Goal: Transaction & Acquisition: Purchase product/service

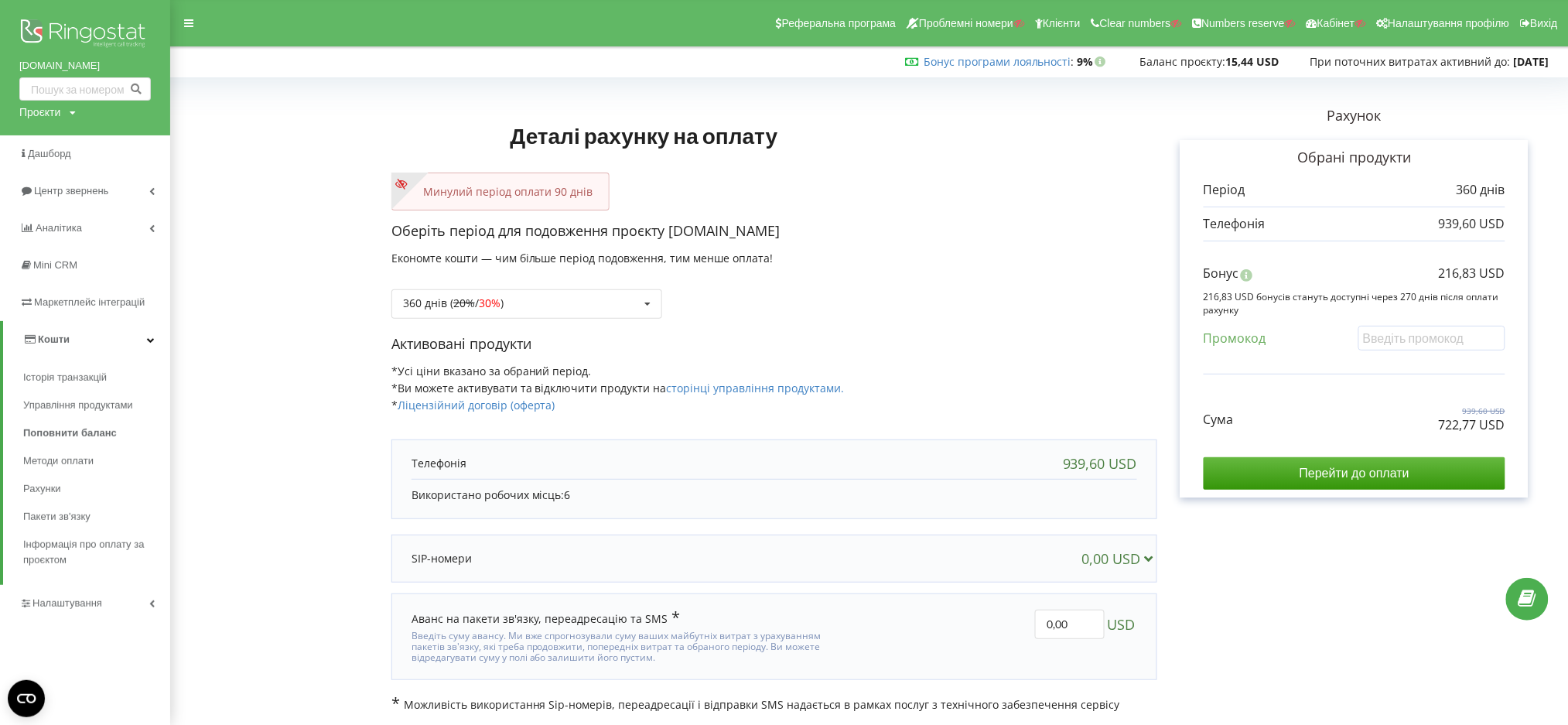
click at [26, 117] on div "Проєкти" at bounding box center [39, 112] width 41 height 15
drag, startPoint x: 29, startPoint y: 135, endPoint x: 38, endPoint y: 146, distance: 14.2
click at [38, 146] on input "text" at bounding box center [67, 144] width 77 height 22
click at [56, 111] on div "Проєкти" at bounding box center [39, 112] width 41 height 15
click at [45, 111] on div "Проєкти" at bounding box center [39, 112] width 41 height 15
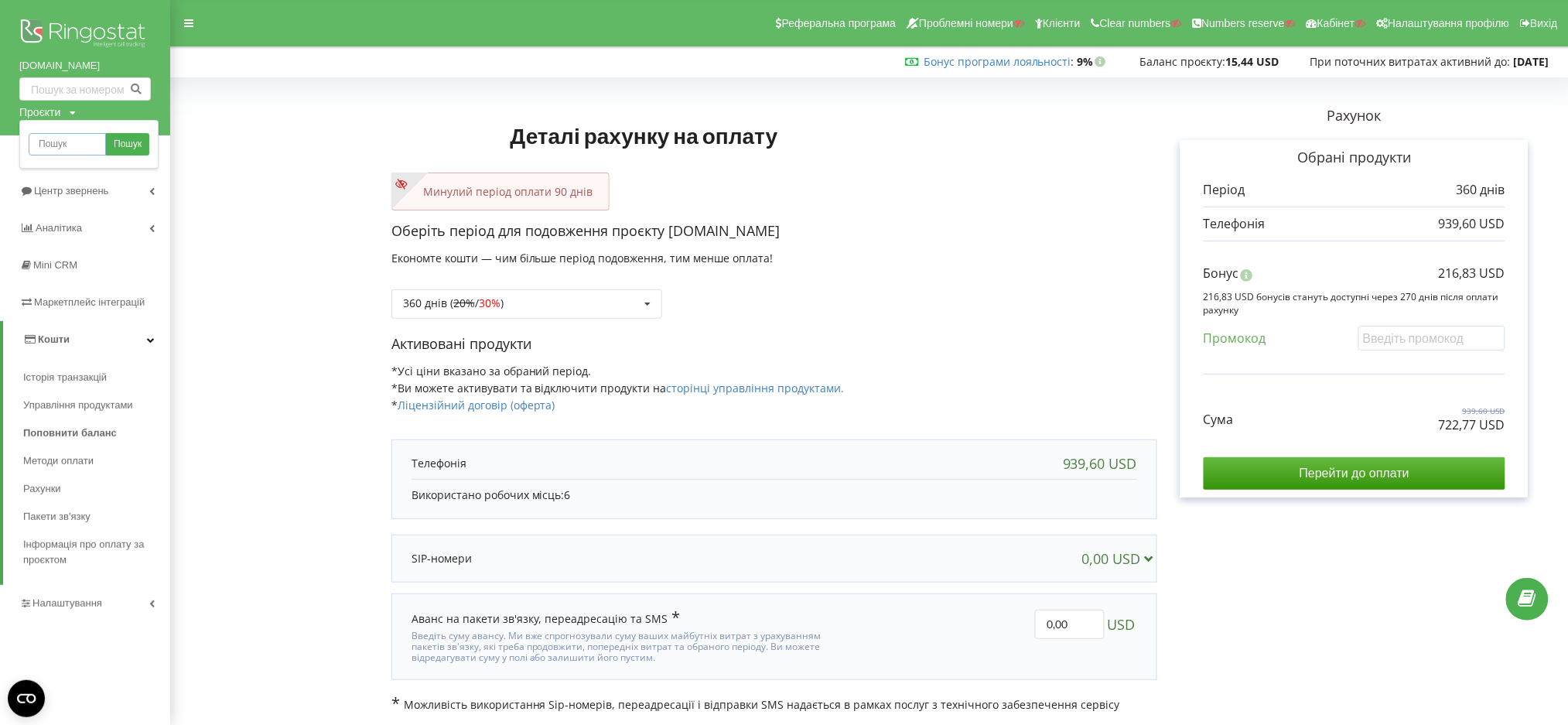
click at [45, 139] on input "text" at bounding box center [67, 144] width 77 height 22
paste input "[DOMAIN_NAME]"
type input "[DOMAIN_NAME]"
click at [124, 149] on span "Пошук" at bounding box center [128, 145] width 28 height 14
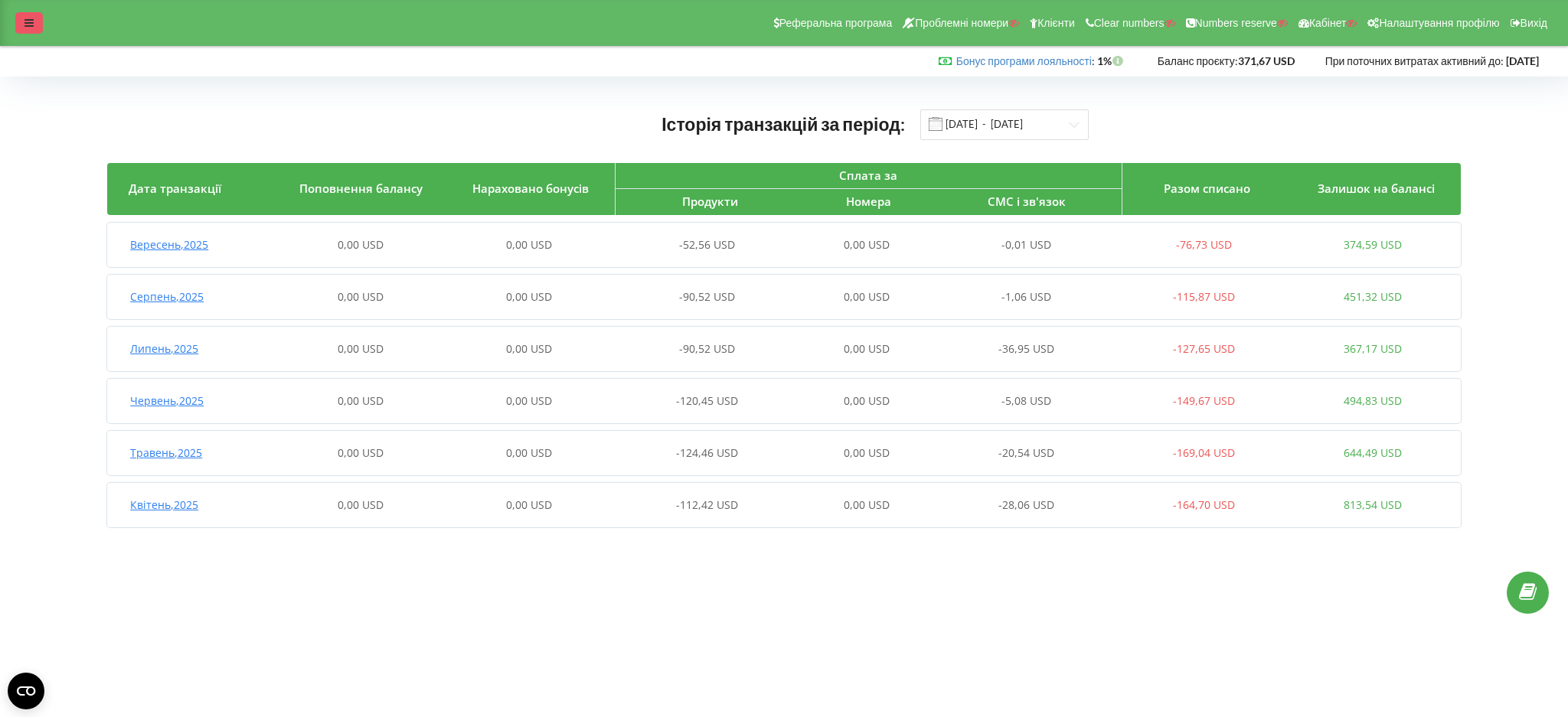
click at [20, 22] on div at bounding box center [29, 23] width 28 height 22
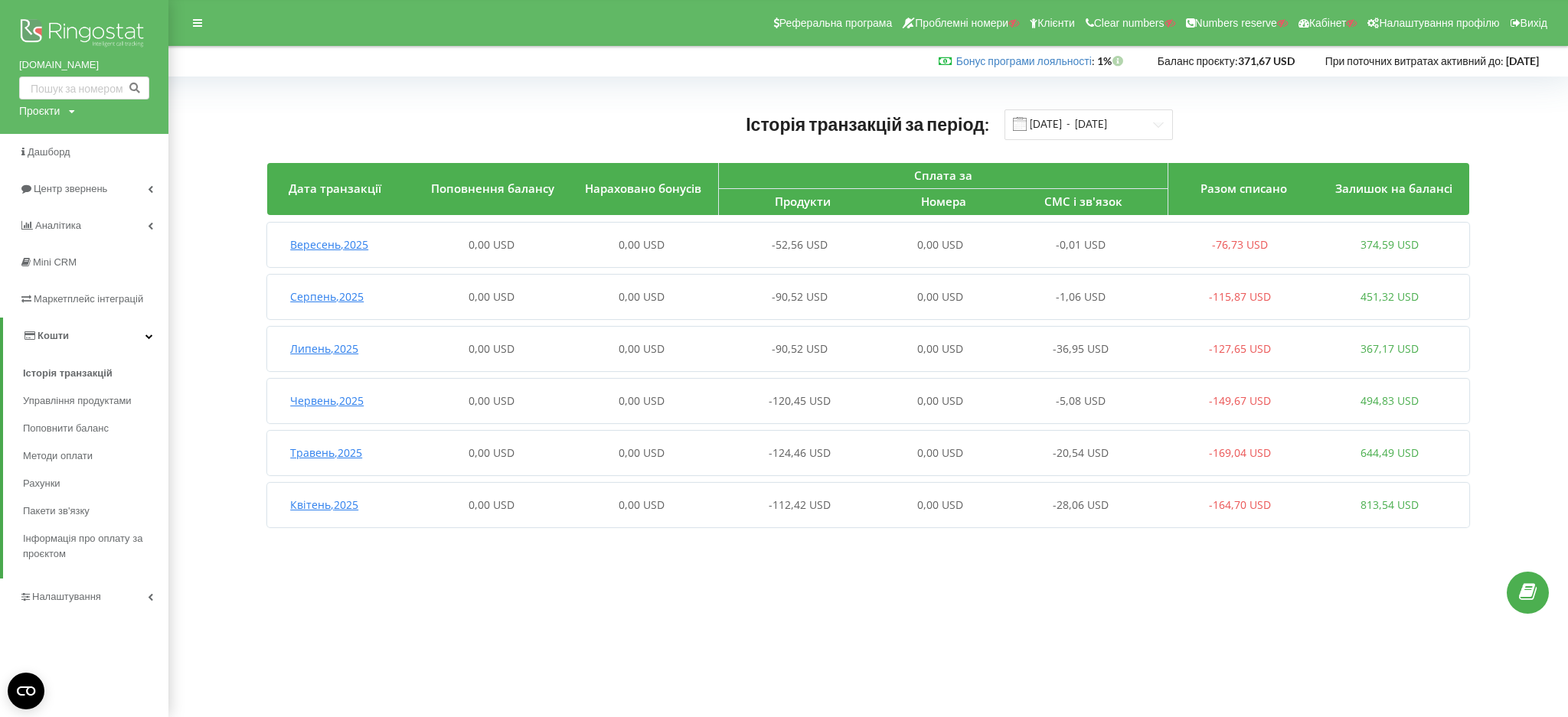
click at [46, 106] on div "Проєкти" at bounding box center [39, 111] width 41 height 15
click at [51, 137] on input "text" at bounding box center [66, 142] width 76 height 22
paste input "[DOMAIN_NAME]"
type input "[DOMAIN_NAME]"
click at [121, 143] on span "Пошук" at bounding box center [127, 143] width 28 height 14
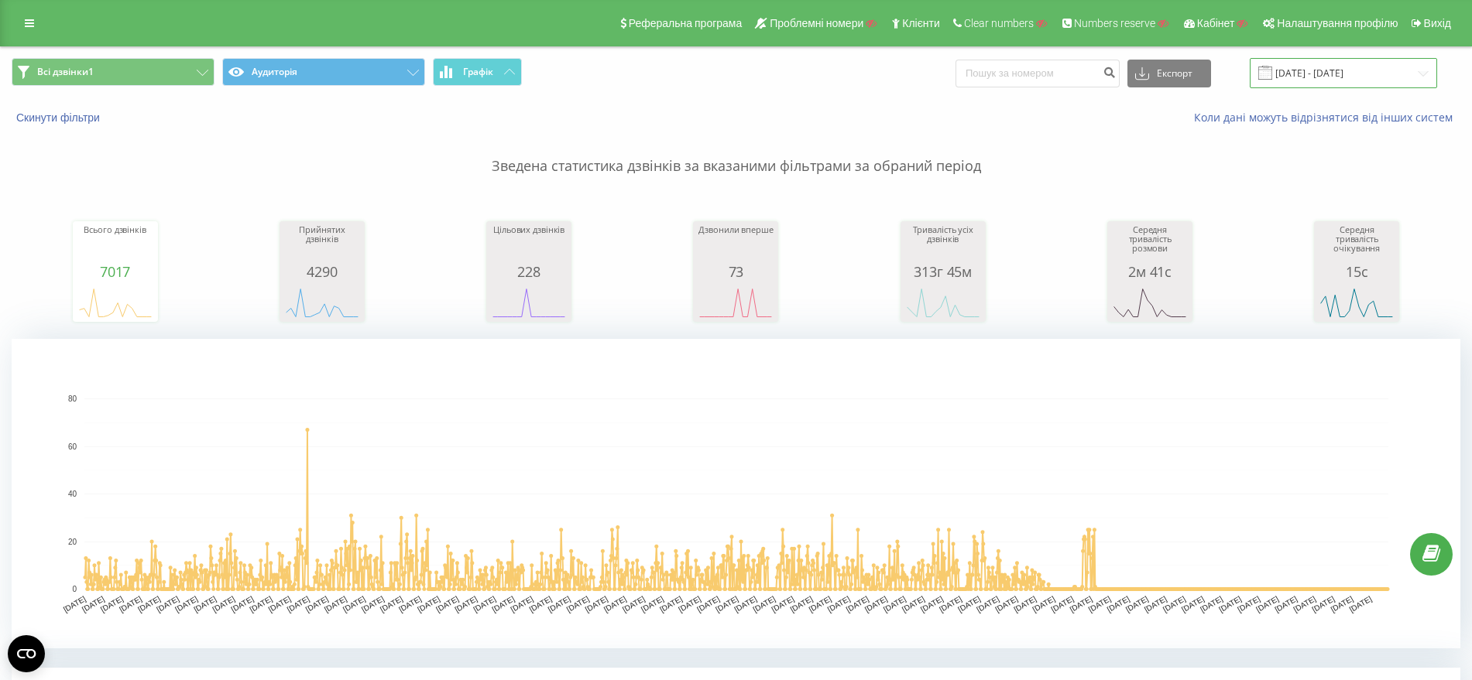
click at [1321, 76] on input "10.11.2021 - 01.11.2026" at bounding box center [1342, 73] width 187 height 30
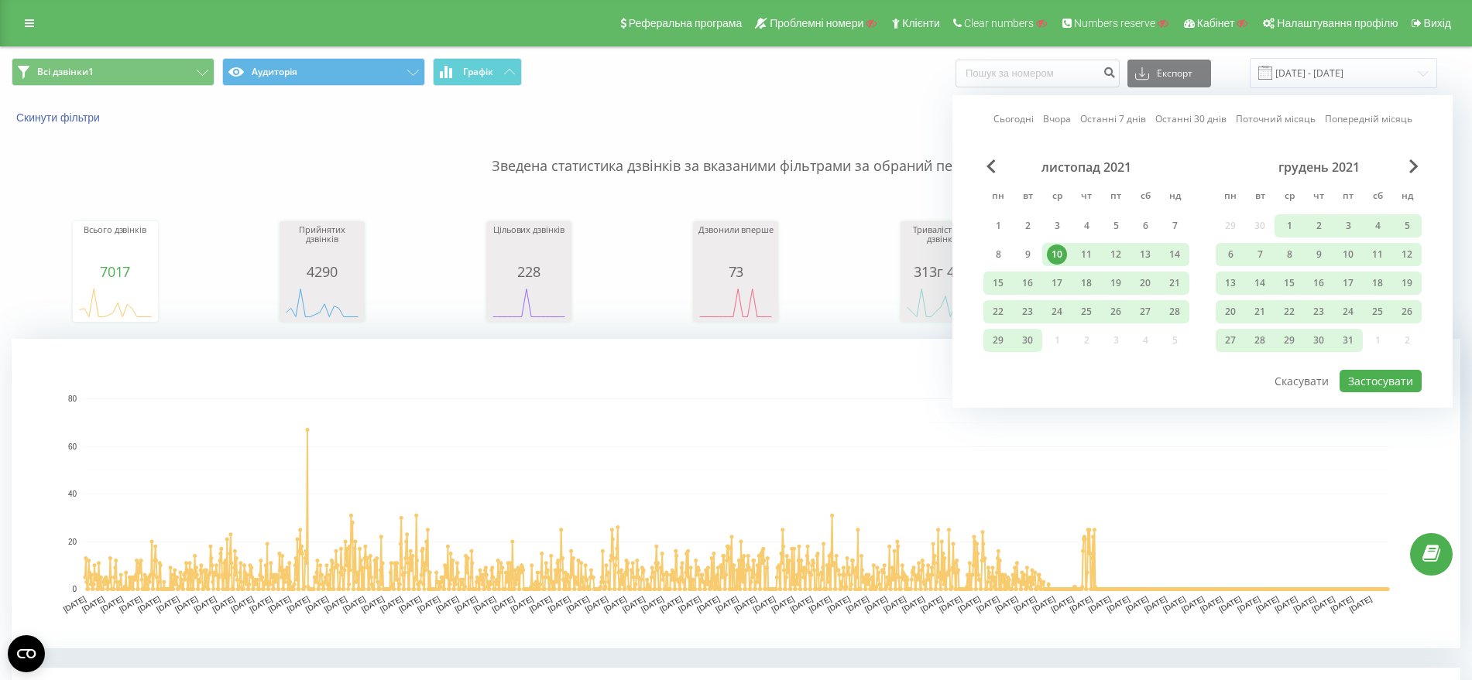
click at [1184, 114] on link "Останні 30 днів" at bounding box center [1190, 118] width 71 height 15
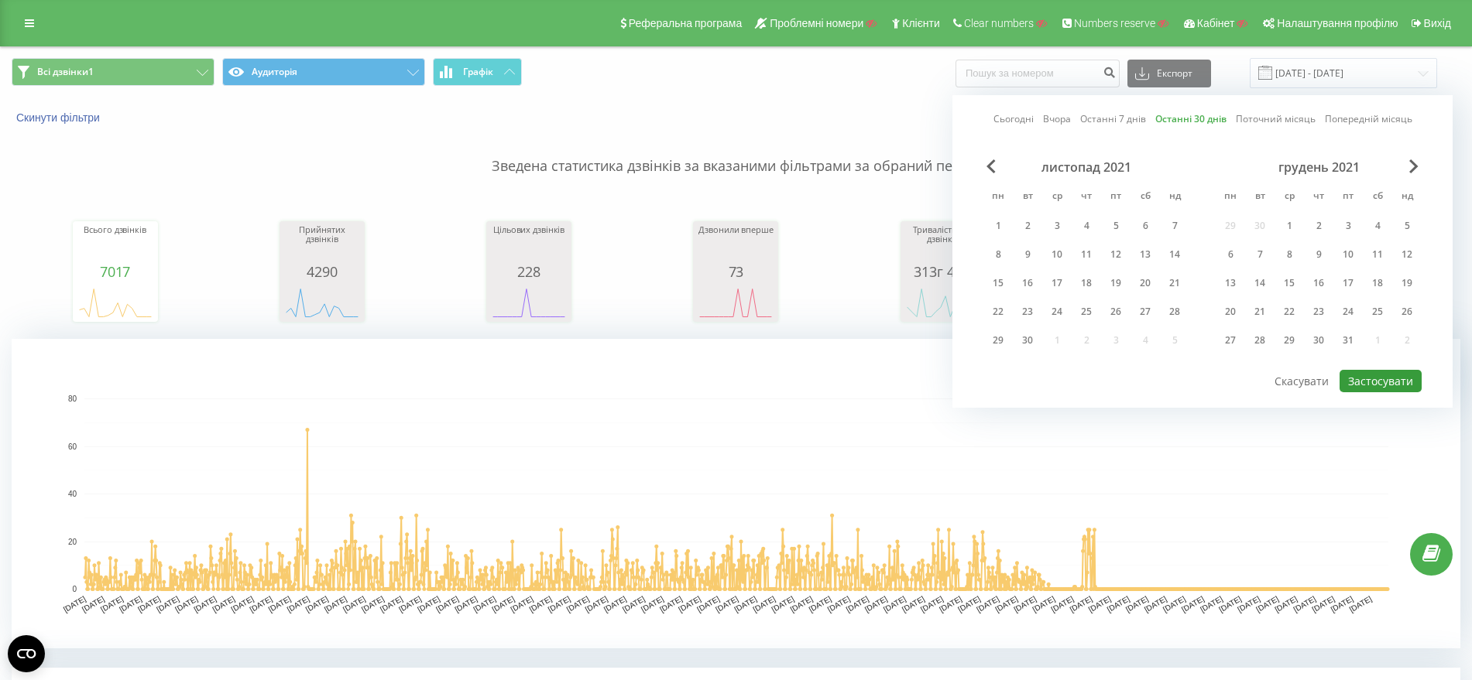
click at [1369, 376] on button "Застосувати" at bounding box center [1380, 381] width 82 height 22
type input "21.08.2025 - 19.09.2025"
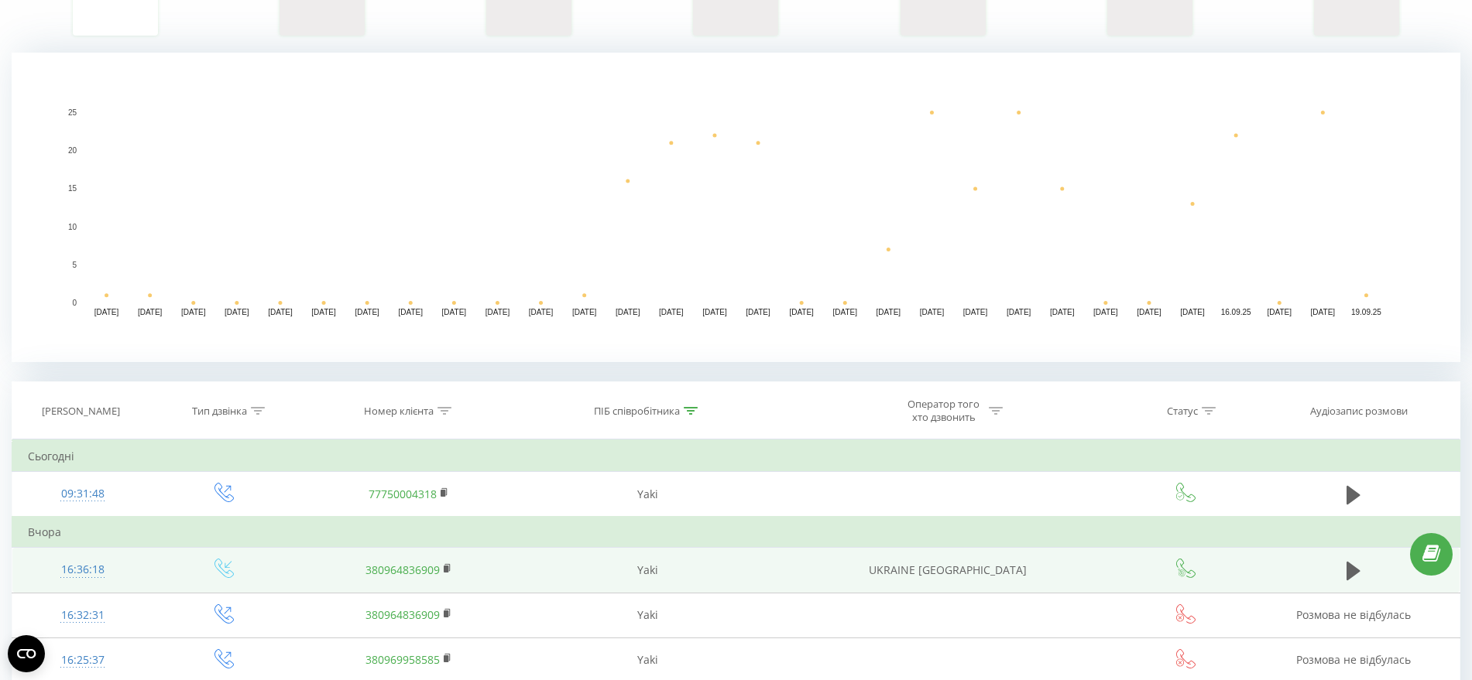
scroll to position [387, 0]
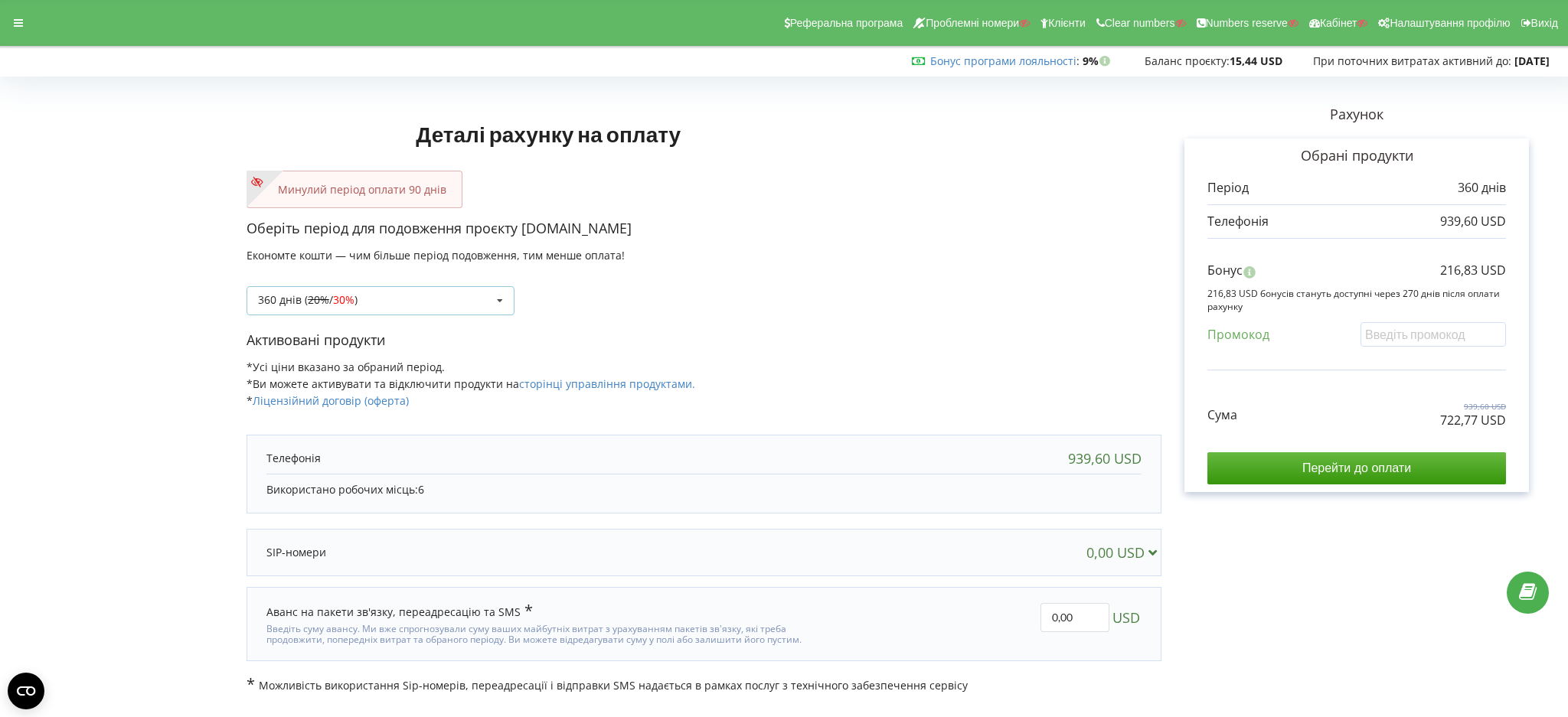
click at [406, 293] on div "360 днів ( 20% / 30% ) Поповнити баланс без подовження 20% / 30% 30% / 40%" at bounding box center [380, 301] width 268 height 29
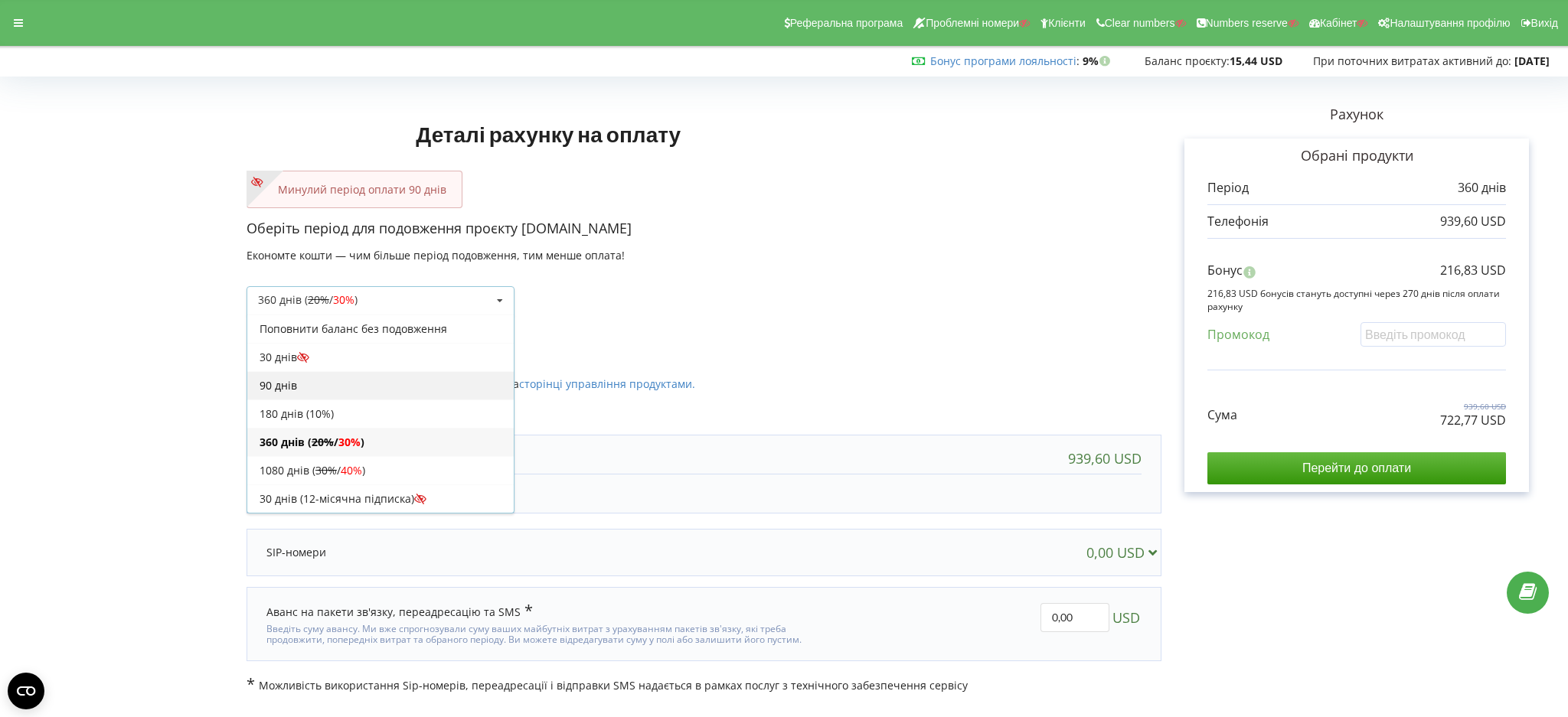
click at [308, 387] on div "90 днів" at bounding box center [380, 385] width 266 height 29
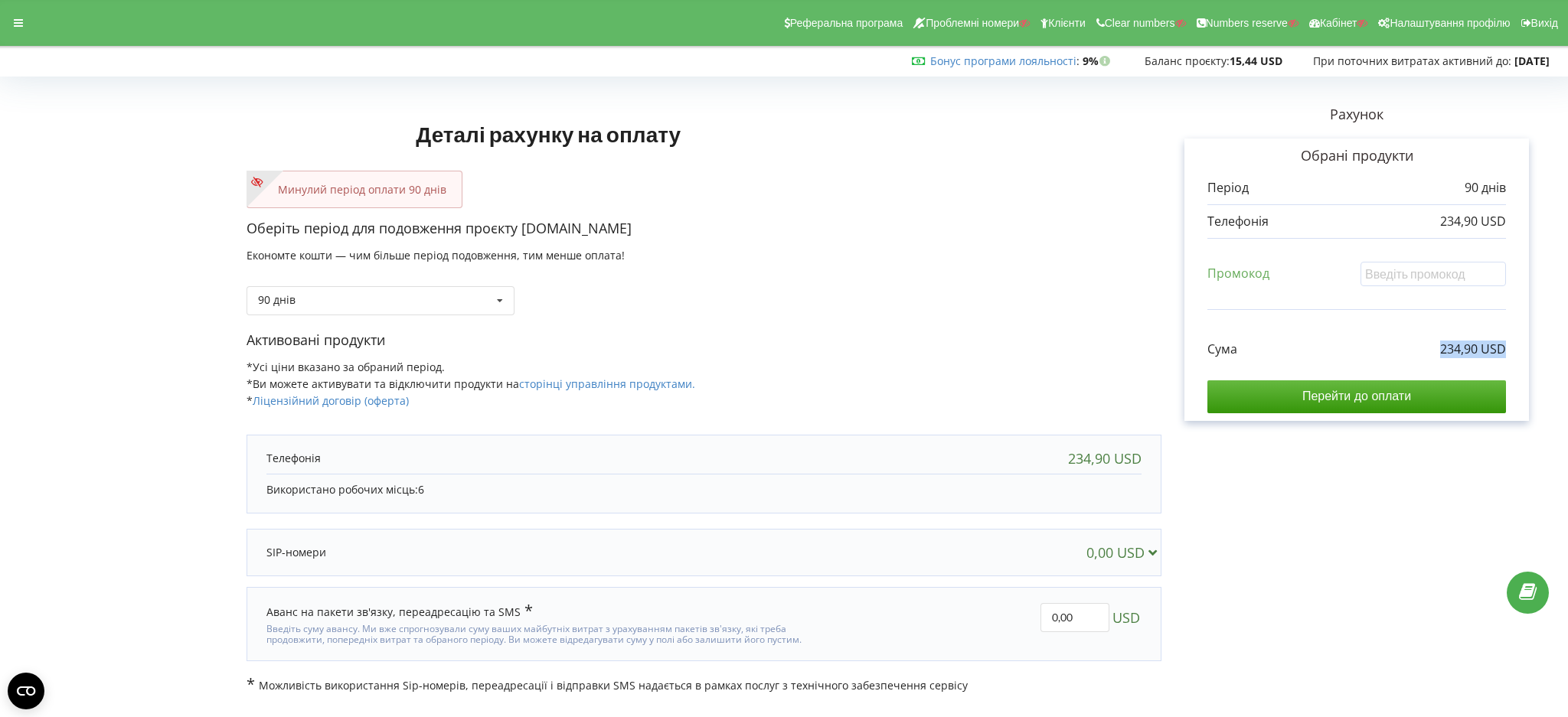
drag, startPoint x: 1399, startPoint y: 327, endPoint x: 1536, endPoint y: 351, distance: 139.1
click at [1536, 351] on div "Рахунок Обрані продукти Період 90 днів 234,90 USD" at bounding box center [1356, 388] width 391 height 612
copy p "234,90 USD"
click at [76, 224] on form "Деталі рахунку на оплату Минулий період оплати 90 днів Оберіть період для подов…" at bounding box center [784, 388] width 1536 height 612
click at [371, 281] on div "90 днів Поповнити баланс без подовження 20% / 30% 30% / 40%" at bounding box center [703, 289] width 915 height 52
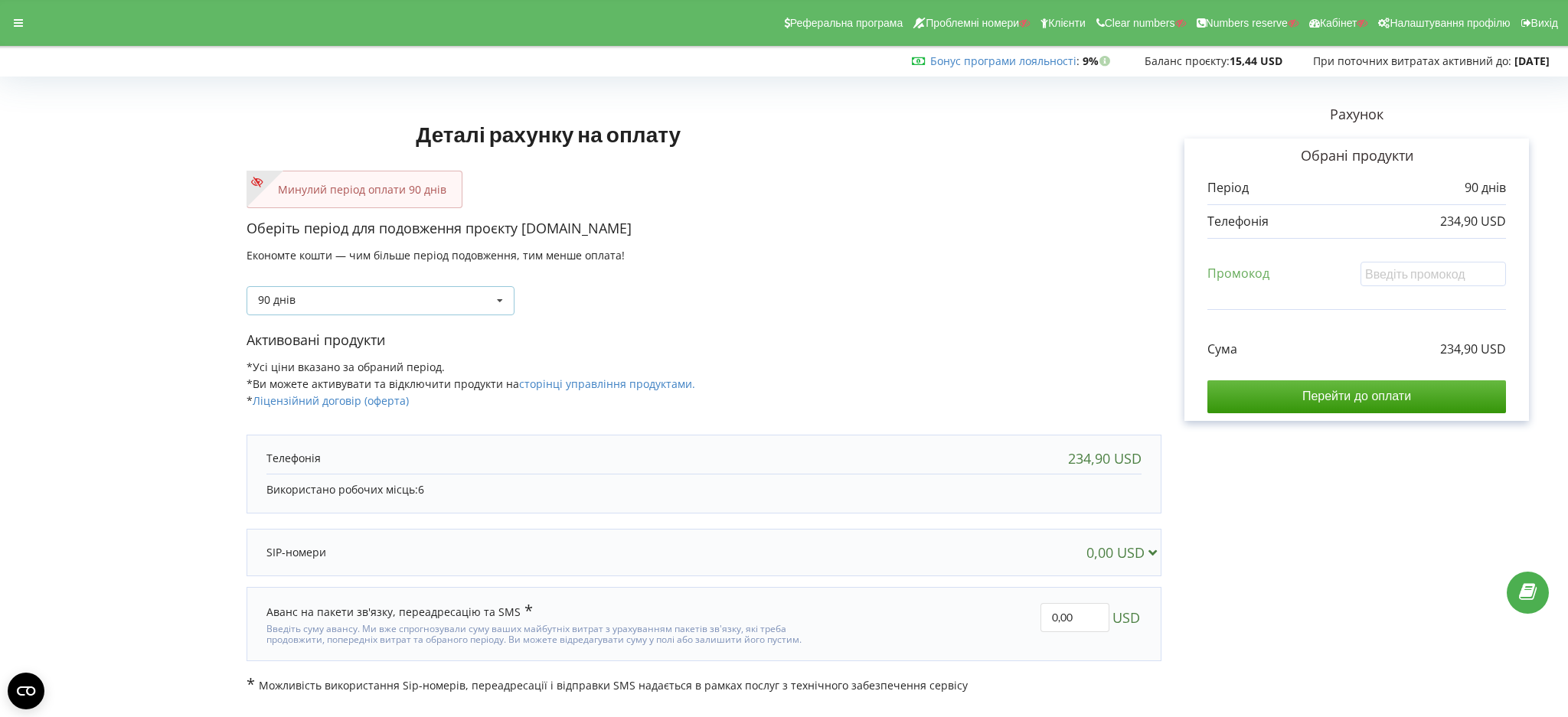
click at [371, 308] on div "90 днів Поповнити баланс без подовження 30 днів 20% / 30% 30% / 40%" at bounding box center [380, 301] width 268 height 29
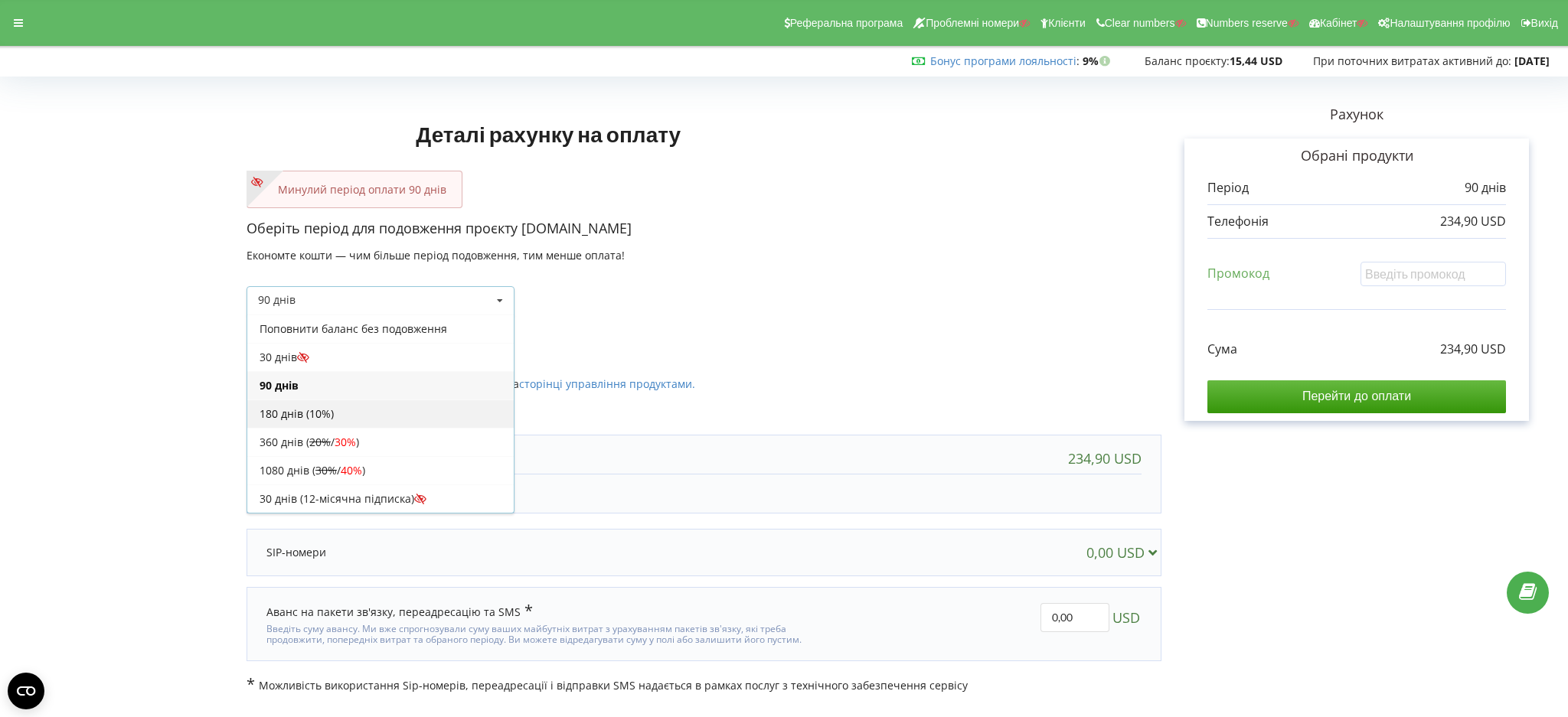
click at [323, 418] on div "180 днів (10%)" at bounding box center [380, 413] width 266 height 29
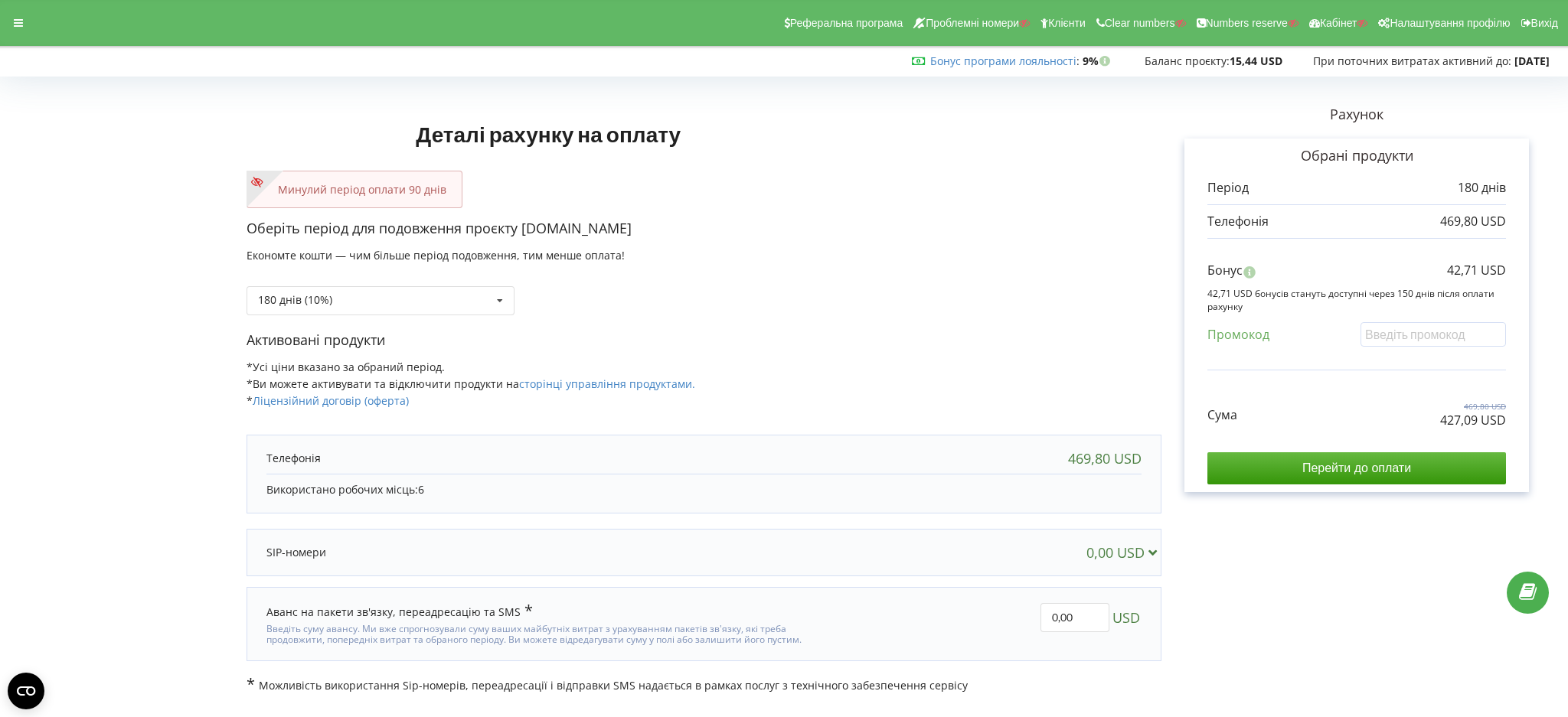
click at [18, 34] on div "Реферальна програма Проблемні номери Клієнти Clear numbers Numbers reserve Кабі…" at bounding box center [784, 23] width 1590 height 45
click at [15, 18] on icon at bounding box center [18, 23] width 9 height 11
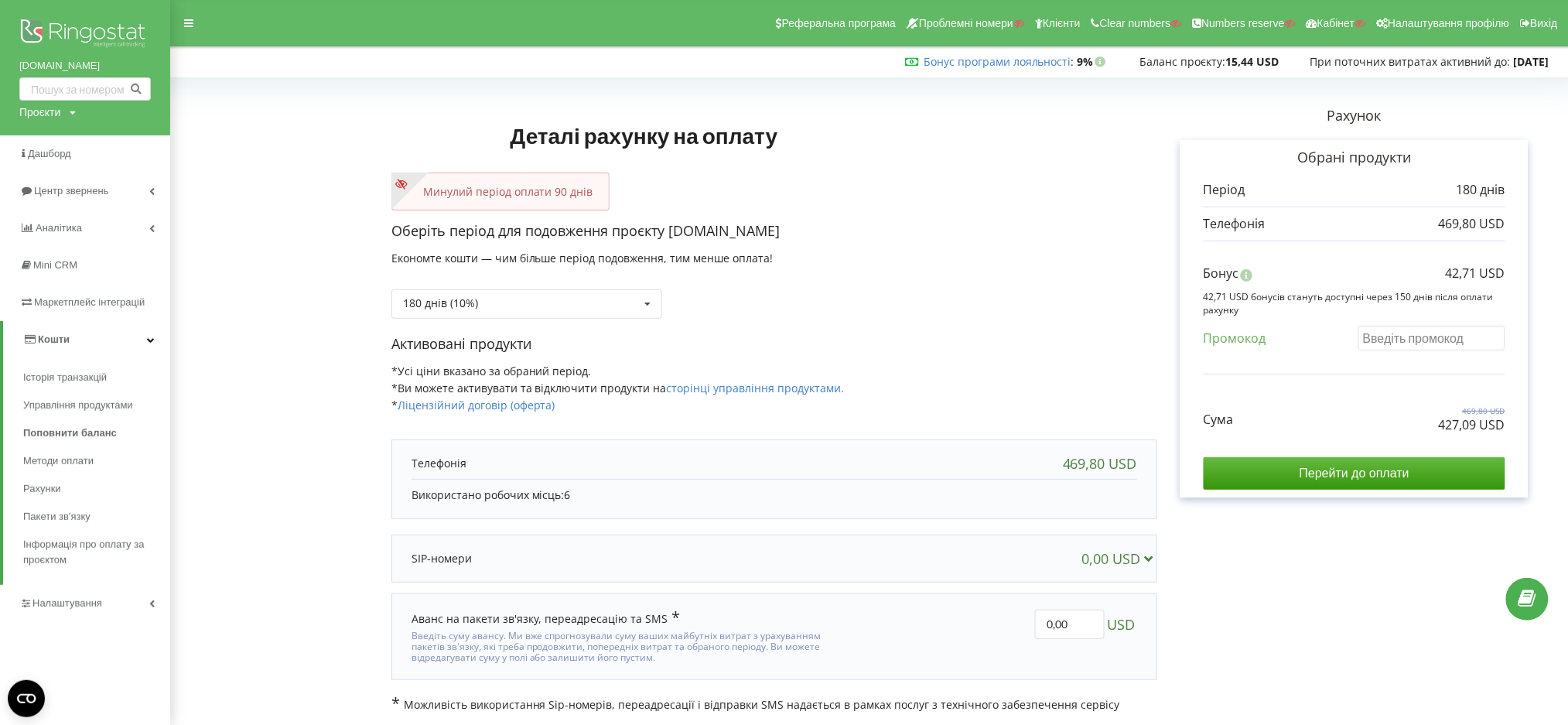
click at [1387, 344] on input "text" at bounding box center [1431, 338] width 147 height 24
paste input "EKLH-TLWT"
type input "EKLH-TLWT"
click at [1403, 380] on div "Деталі рахунку на оплату Минулий період оплати 90 днів Оберіть період для подов…" at bounding box center [869, 398] width 1365 height 630
drag, startPoint x: 1405, startPoint y: 424, endPoint x: 1516, endPoint y: 430, distance: 111.2
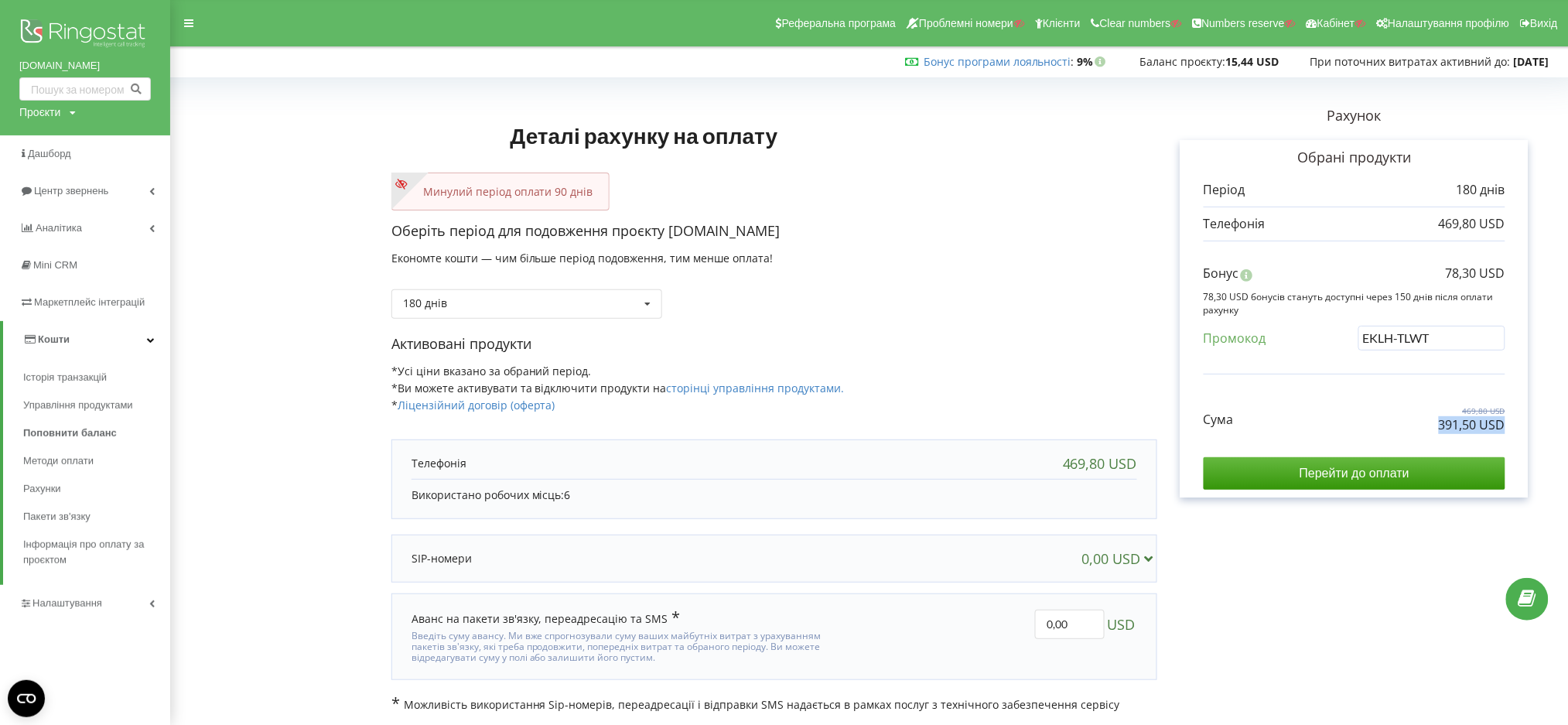
click at [1516, 430] on div "Обрані продукти Період 180 днів 469,80 USD Бонус 78,30 USD" at bounding box center [1354, 319] width 348 height 358
copy p "391,50 USD"
drag, startPoint x: 1440, startPoint y: 269, endPoint x: 1511, endPoint y: 272, distance: 71.1
click at [1511, 272] on div "Обрані продукти Період 180 днів 469,80 USD Бонус 78,30 USD" at bounding box center [1354, 319] width 348 height 358
copy p "78,30 USD"
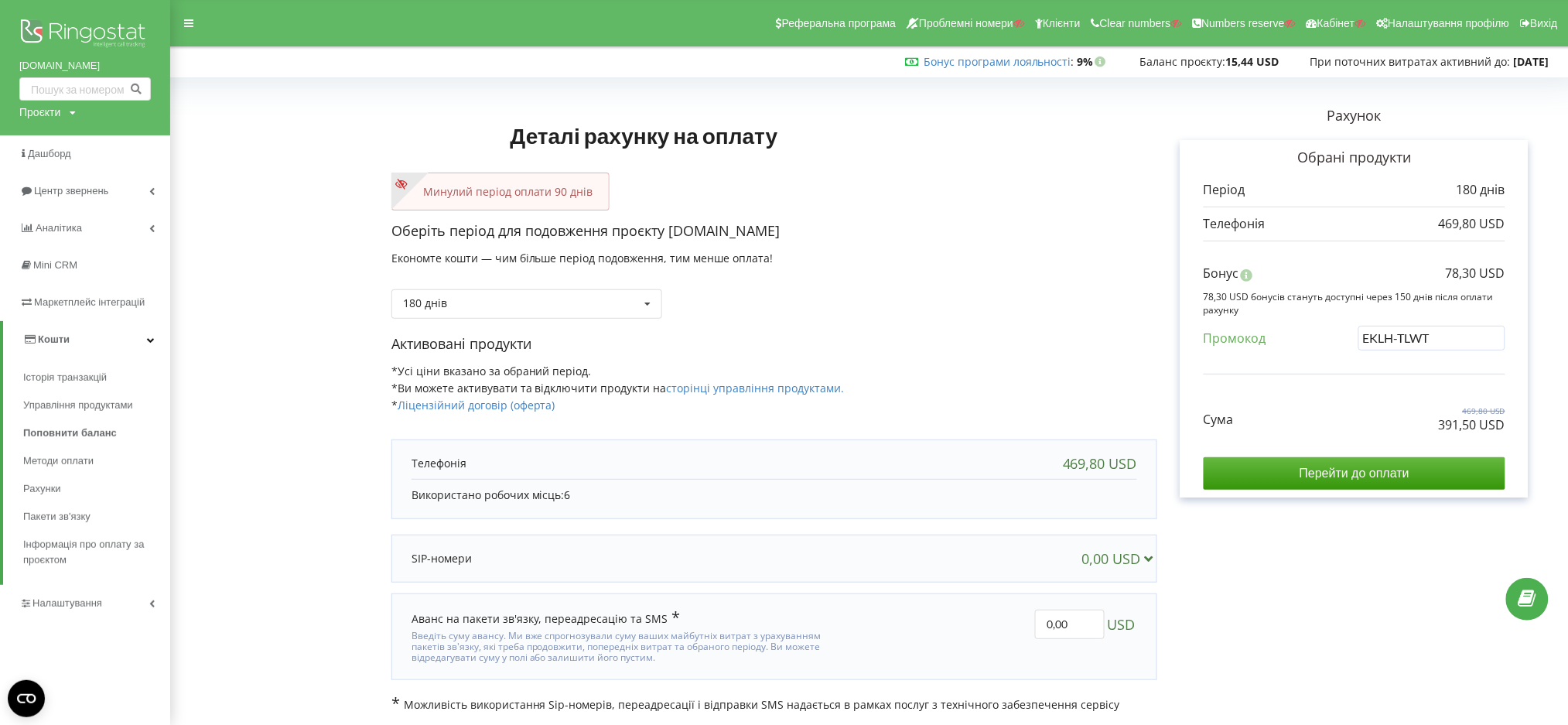
click at [178, 458] on div "Деталі рахунку на оплату Минулий період оплати 90 днів Оберіть період для подов…" at bounding box center [868, 398] width 1398 height 663
click at [455, 305] on div "180 днів Поповнити баланс без подовження 30 днів" at bounding box center [527, 304] width 271 height 29
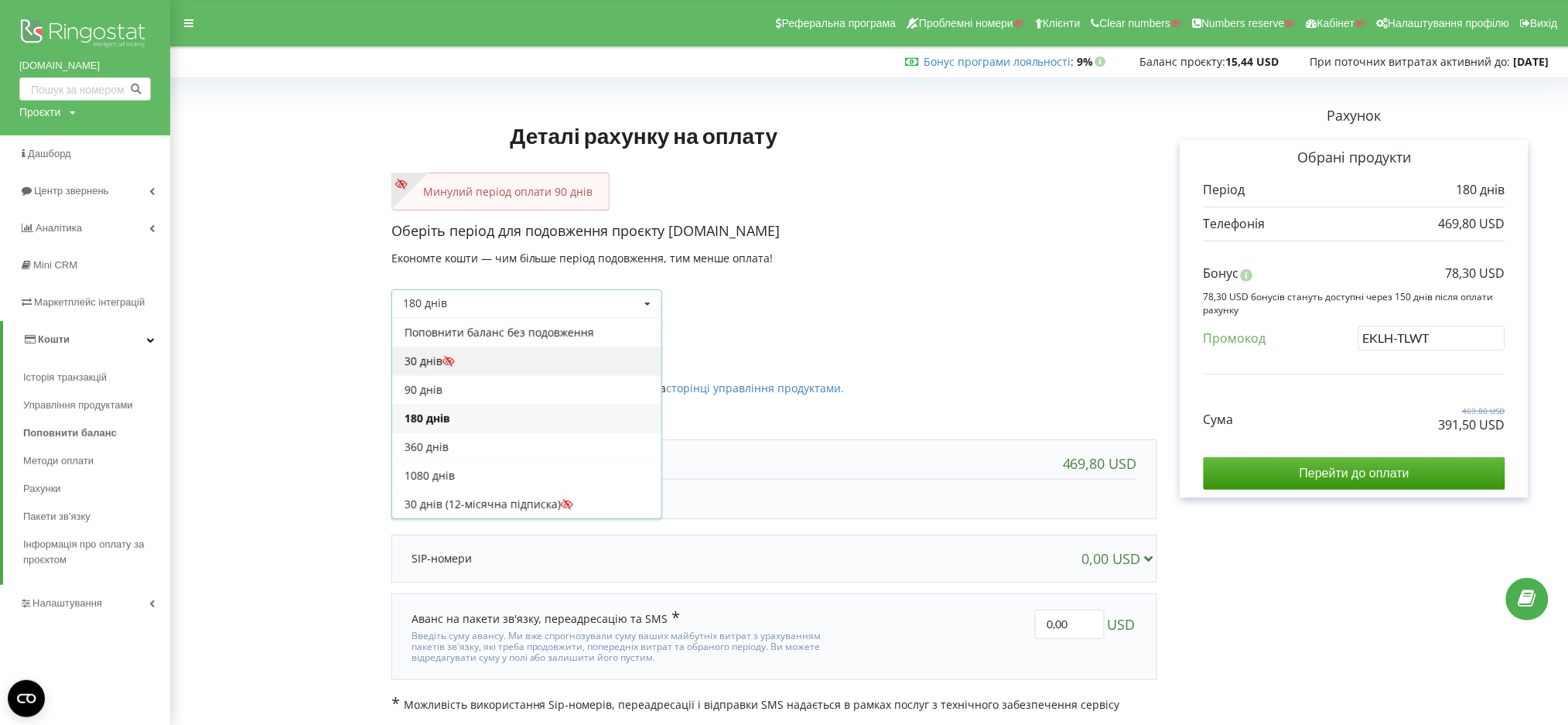
click at [455, 356] on icon at bounding box center [449, 361] width 13 height 11
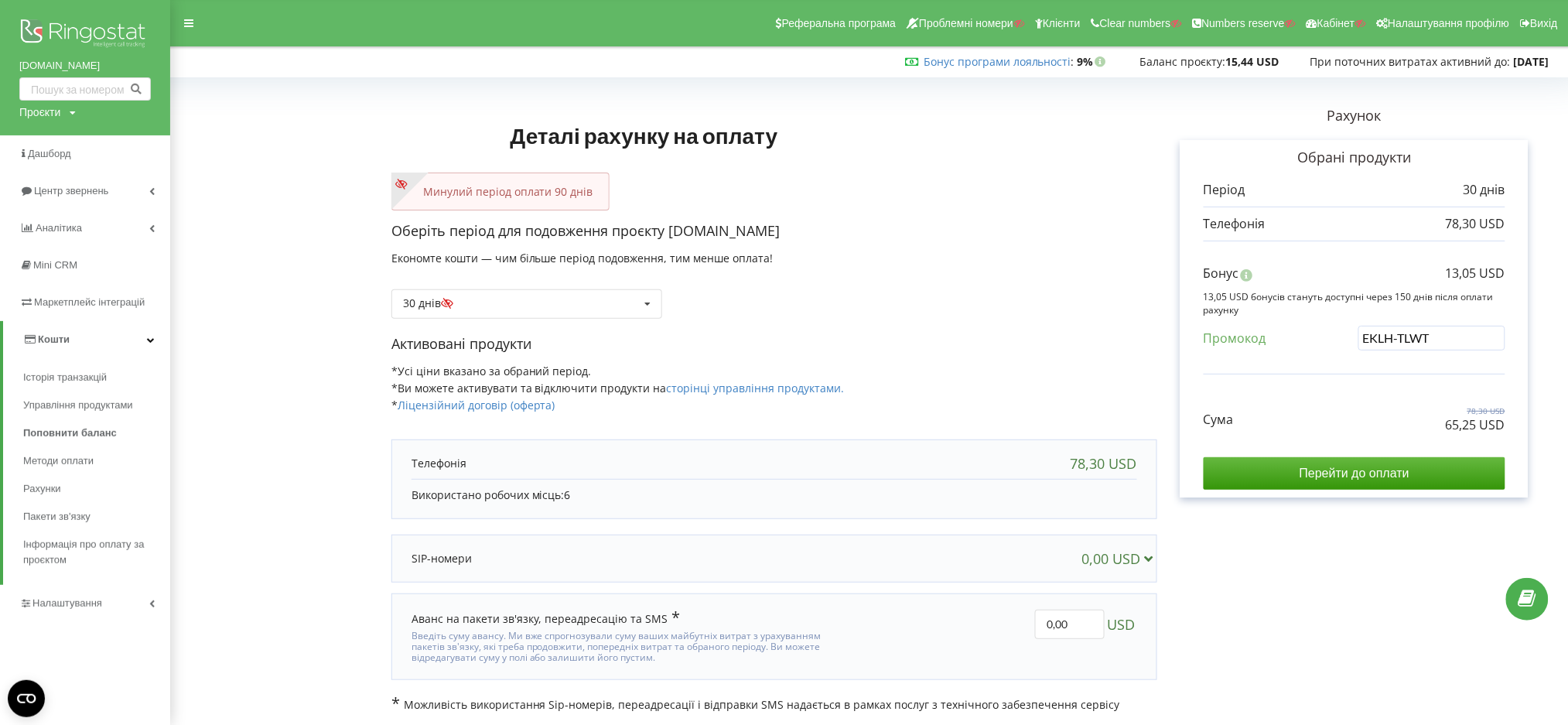
drag, startPoint x: 1437, startPoint y: 331, endPoint x: 1228, endPoint y: 348, distance: 209.7
click at [1228, 348] on div "Промокод EKLH-TLWT" at bounding box center [1355, 342] width 302 height 32
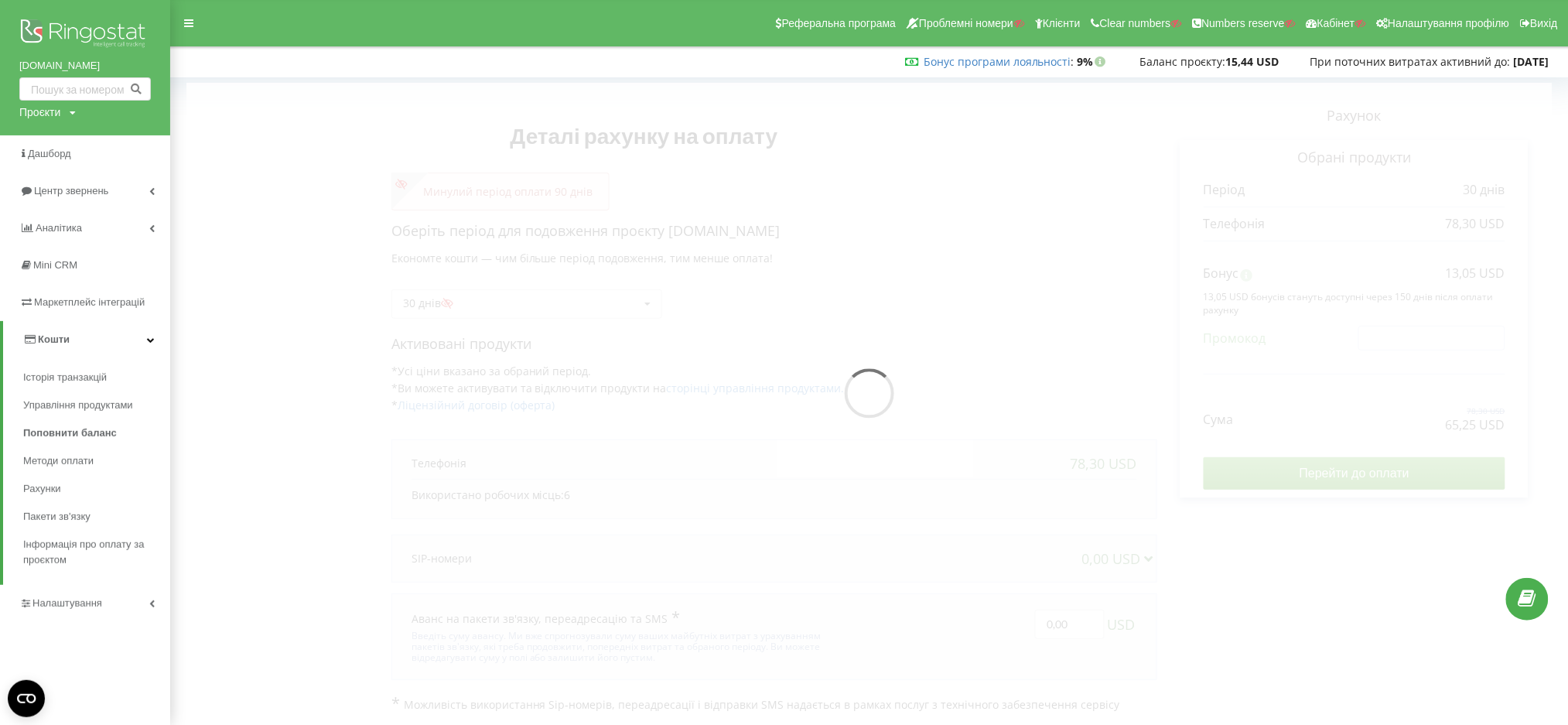
drag, startPoint x: 1216, startPoint y: 340, endPoint x: 1189, endPoint y: 354, distance: 30.4
click at [1201, 345] on div "Деталі рахунку на оплату Минулий період оплати 90 днів Оберіть період для подов…" at bounding box center [869, 398] width 1365 height 630
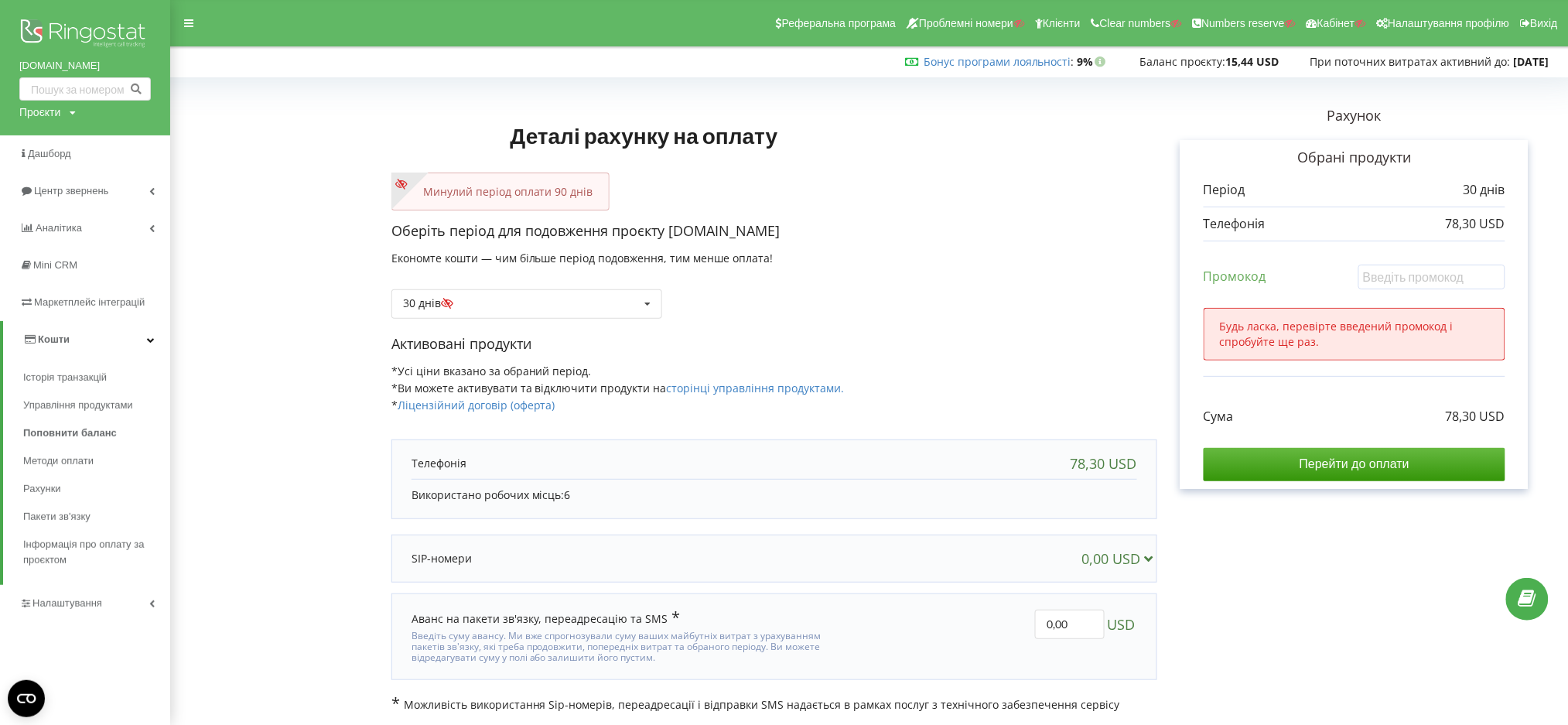
click at [1552, 187] on div "Рахунок Обрані продукти Період 30 днів 78,30 USD" at bounding box center [1354, 398] width 395 height 630
click at [502, 305] on div "30 днів Поповнити баланс без подовження 20% / 30%" at bounding box center [527, 304] width 271 height 29
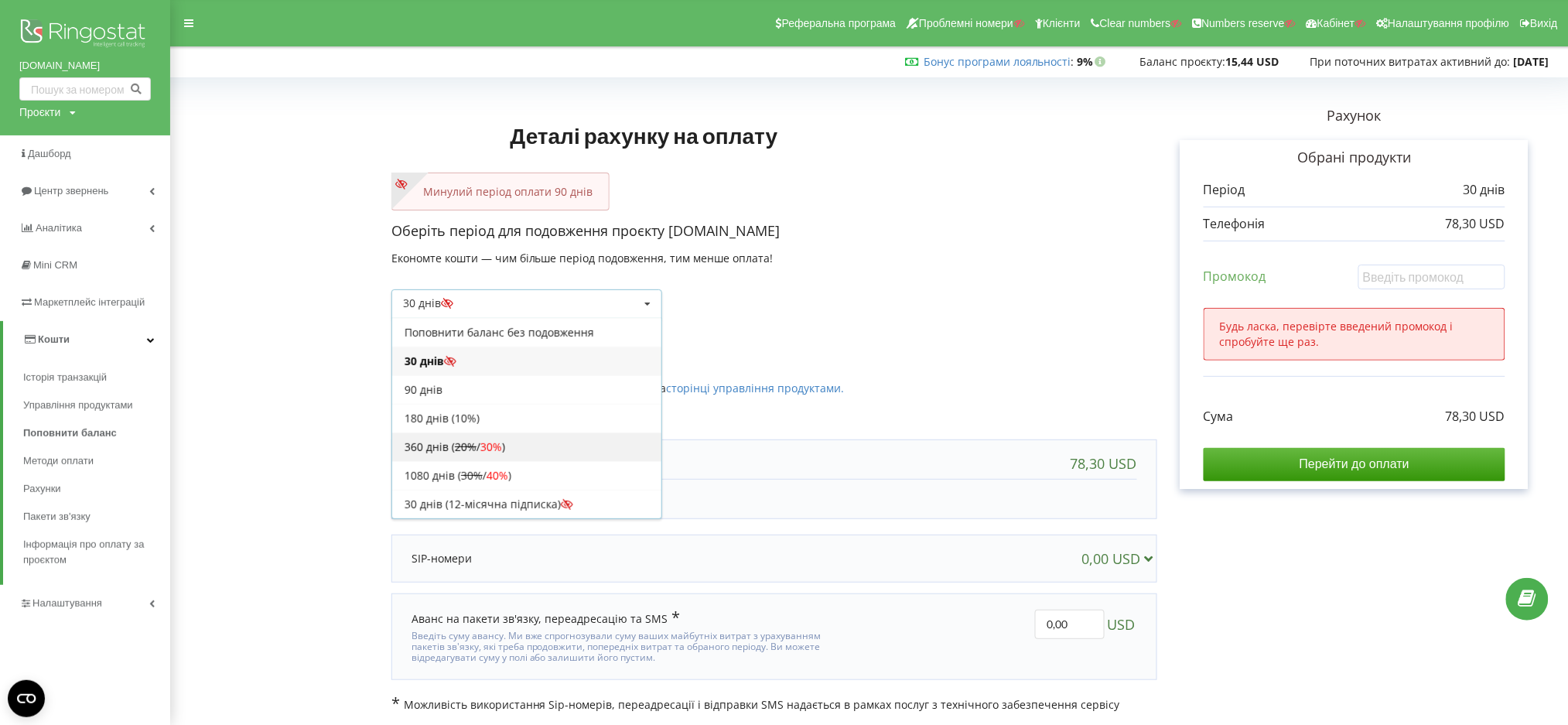
click at [499, 443] on span "30%" at bounding box center [492, 447] width 22 height 15
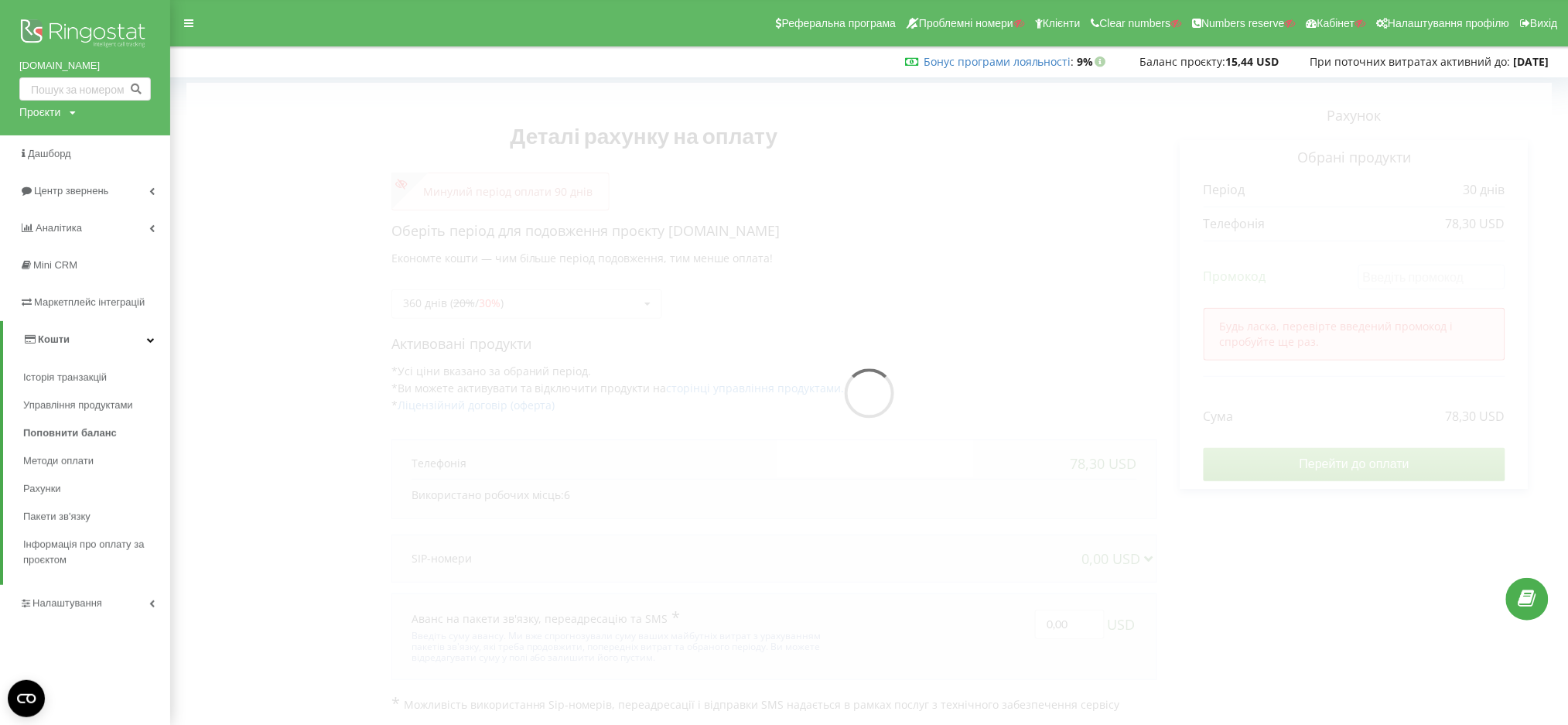
scroll to position [1, 0]
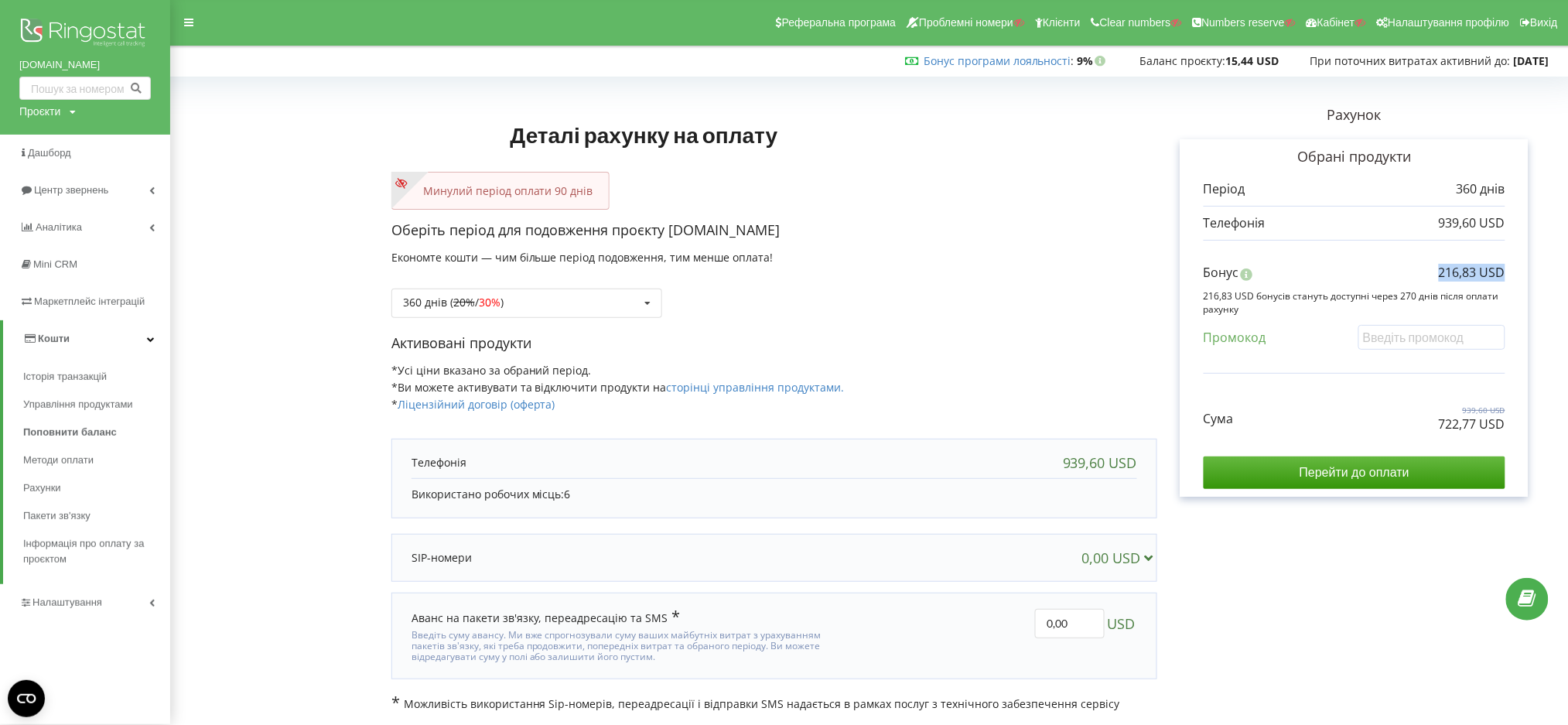
drag, startPoint x: 1428, startPoint y: 269, endPoint x: 1544, endPoint y: 267, distance: 116.0
click at [1544, 267] on div "Рахунок Обрані продукти Період 360 днів 939,60 USD" at bounding box center [1354, 397] width 395 height 630
copy p "216,83 USD"
click at [262, 146] on form "Деталі рахунку на оплату Минулий період оплати 90 днів Оберіть період для подов…" at bounding box center [869, 397] width 1365 height 630
click at [377, 90] on form "Деталі рахунку на оплату Минулий період оплати 90 днів Оберіть період для подов…" at bounding box center [869, 397] width 1365 height 630
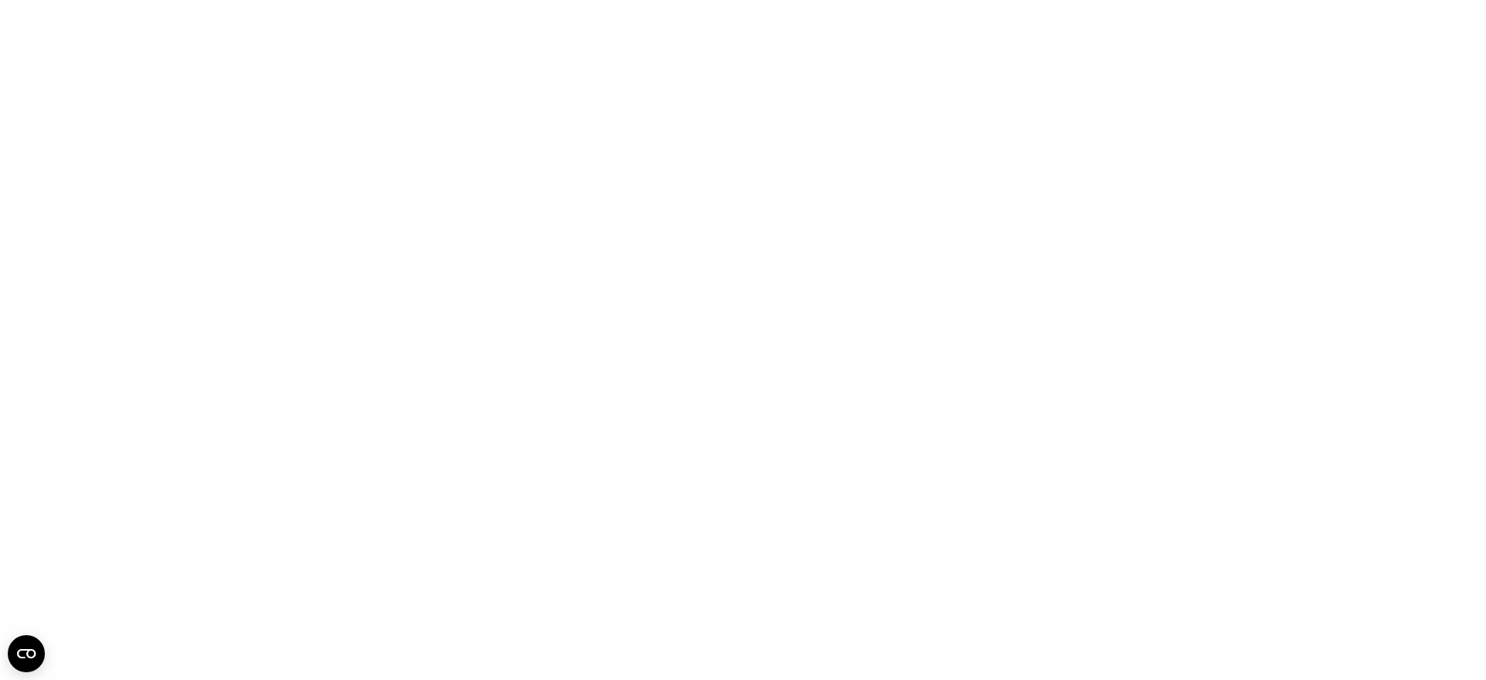
click at [320, 194] on div at bounding box center [743, 340] width 1486 height 680
click at [92, 332] on div at bounding box center [743, 340] width 1486 height 680
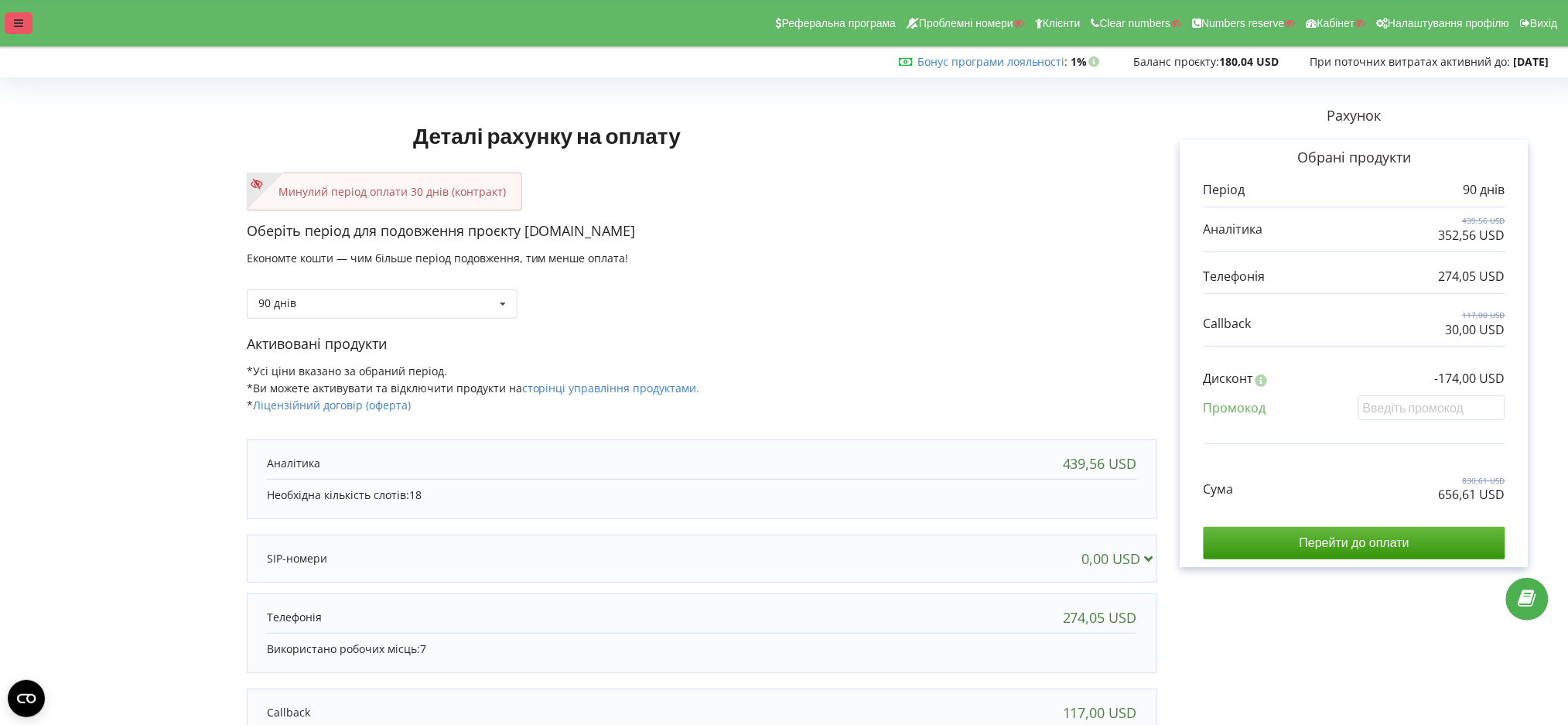
click at [10, 20] on div at bounding box center [19, 23] width 28 height 22
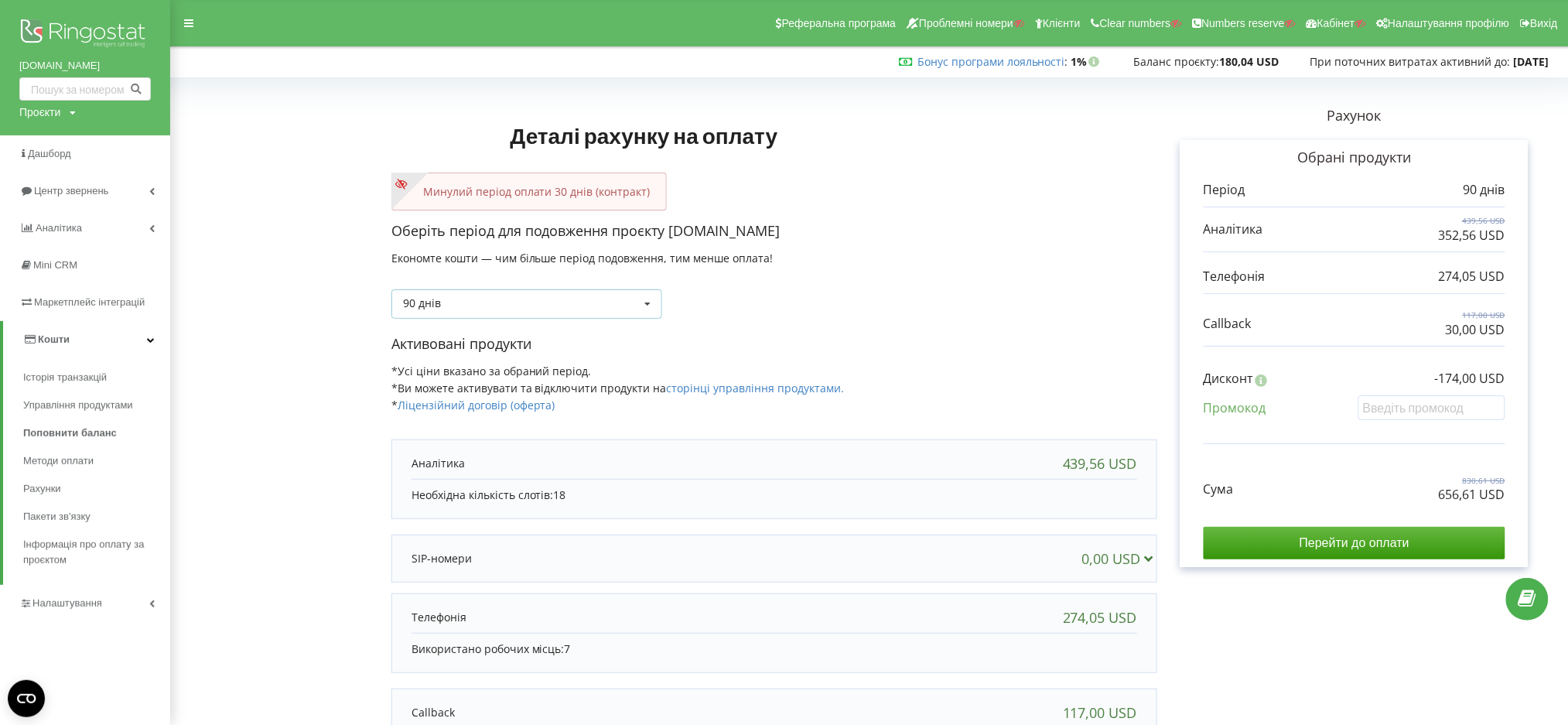
click at [547, 300] on div "90 днів Поповнити баланс без подовження 30 днів 20% / 30% 30% / 40%" at bounding box center [527, 304] width 271 height 29
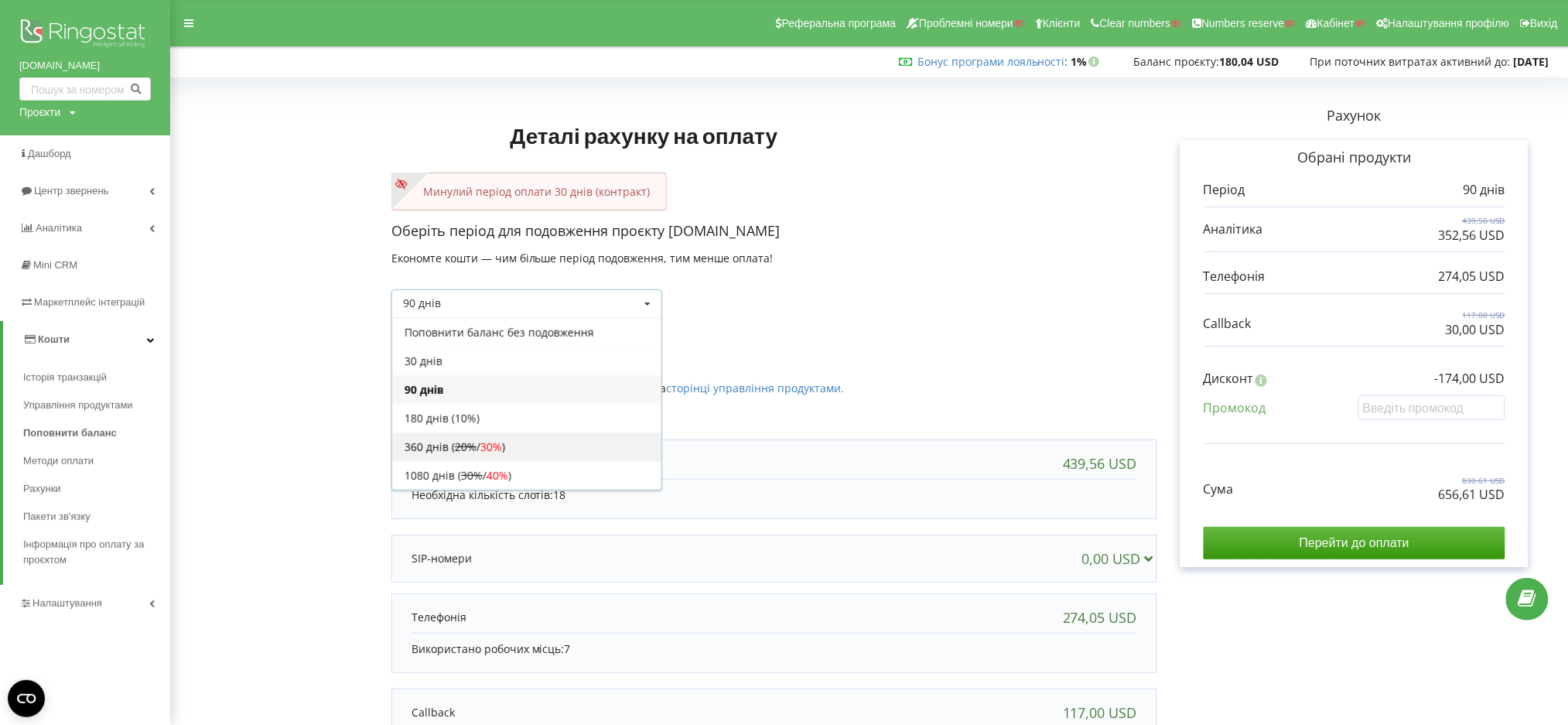
click at [495, 440] on span "30%" at bounding box center [492, 447] width 22 height 15
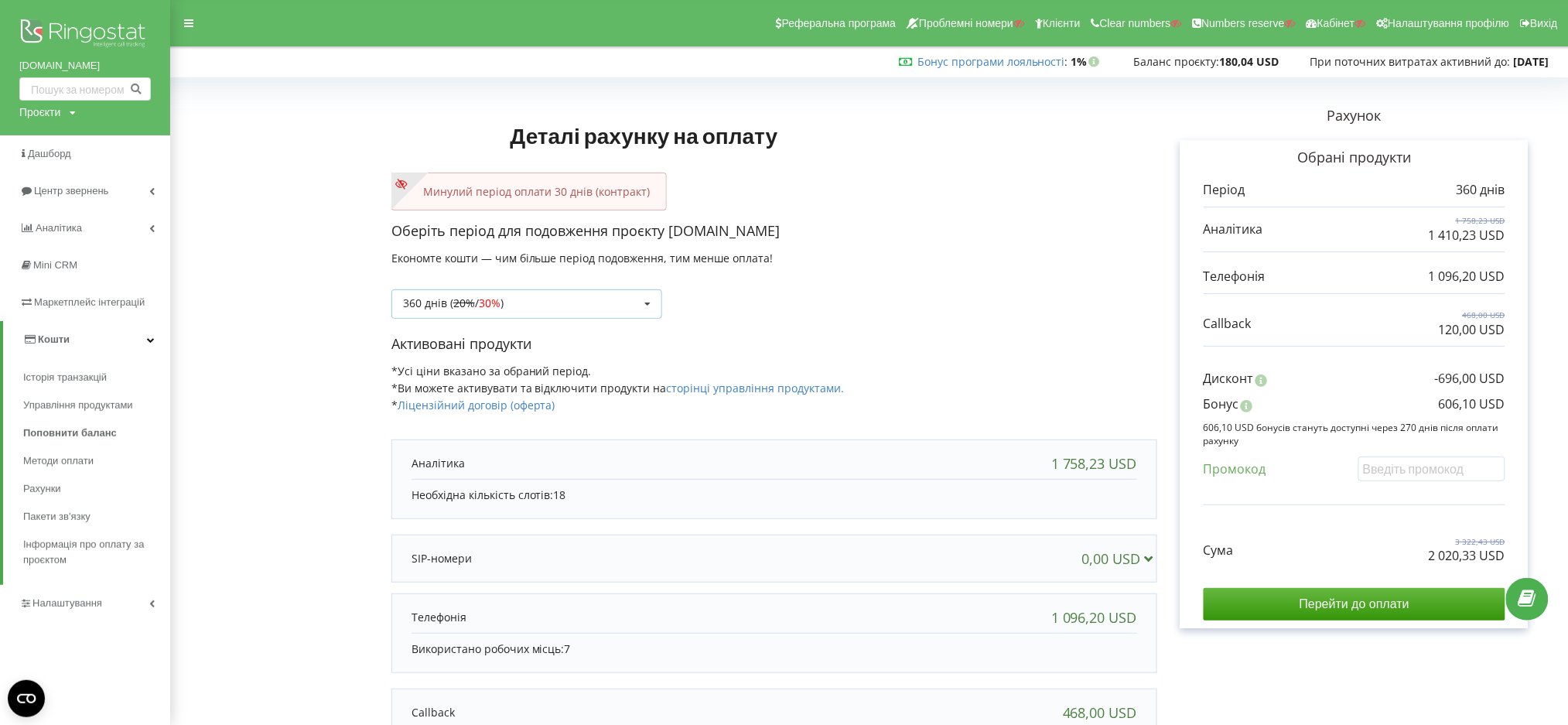
click at [605, 295] on div "360 днів ( 20% / 30% ) Поповнити баланс без подовження 20% / 30% 30% /" at bounding box center [527, 304] width 271 height 29
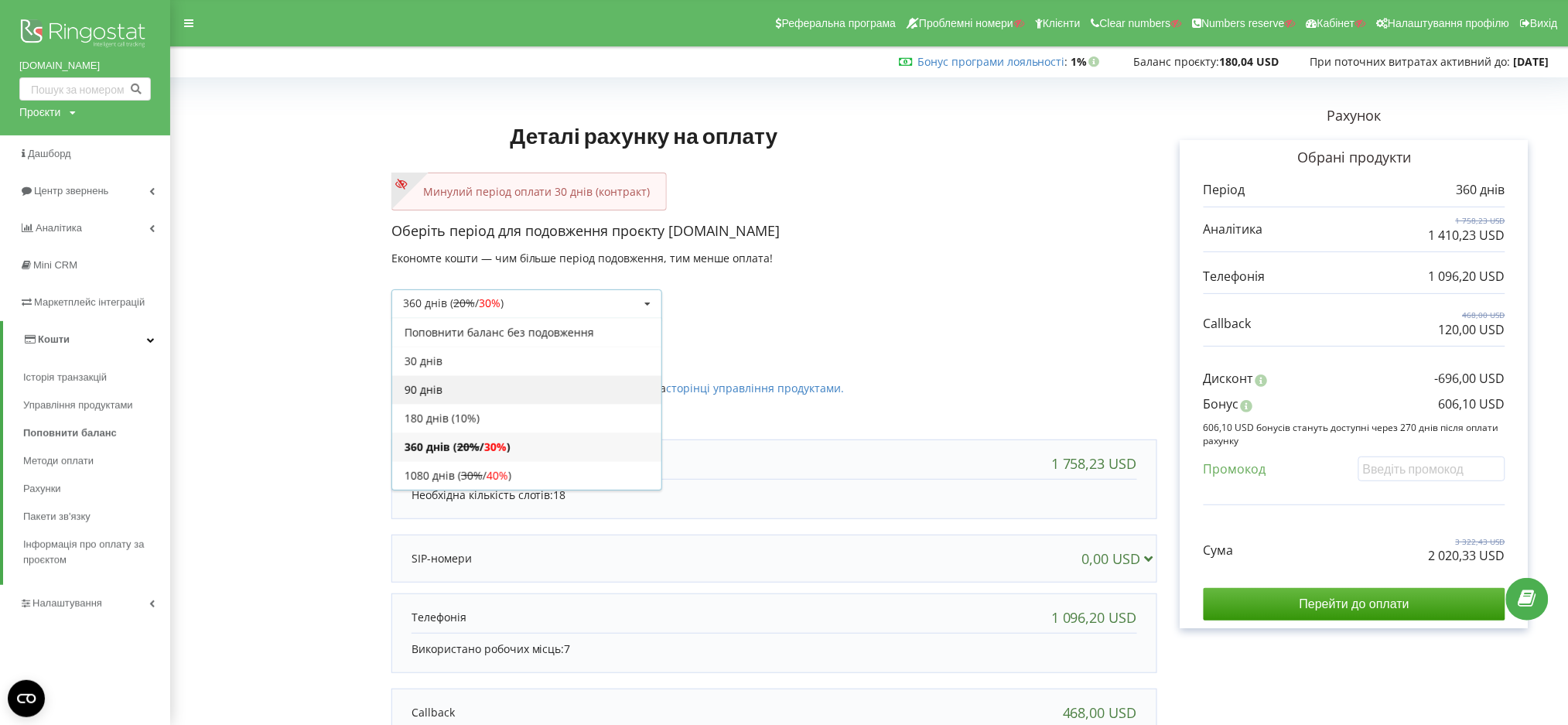
click at [424, 386] on div "90 днів" at bounding box center [526, 389] width 269 height 29
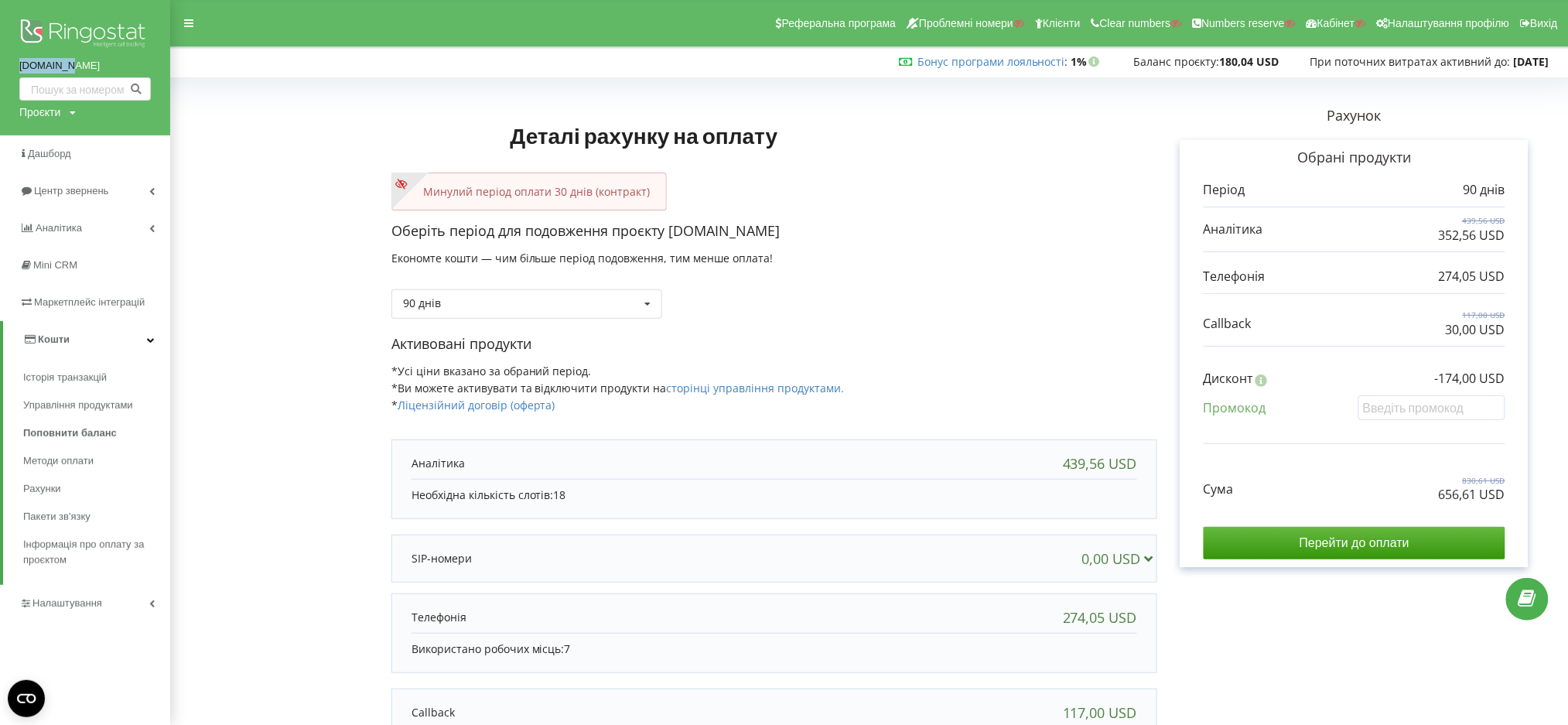
drag, startPoint x: 18, startPoint y: 70, endPoint x: 91, endPoint y: 63, distance: 73.3
click at [91, 63] on div "1stoil.kz Проєкти Пошук" at bounding box center [85, 67] width 170 height 135
copy link "1stoil.kz"
click at [1433, 495] on div "Сума 830,61 USD 656,61 USD" at bounding box center [1355, 478] width 302 height 52
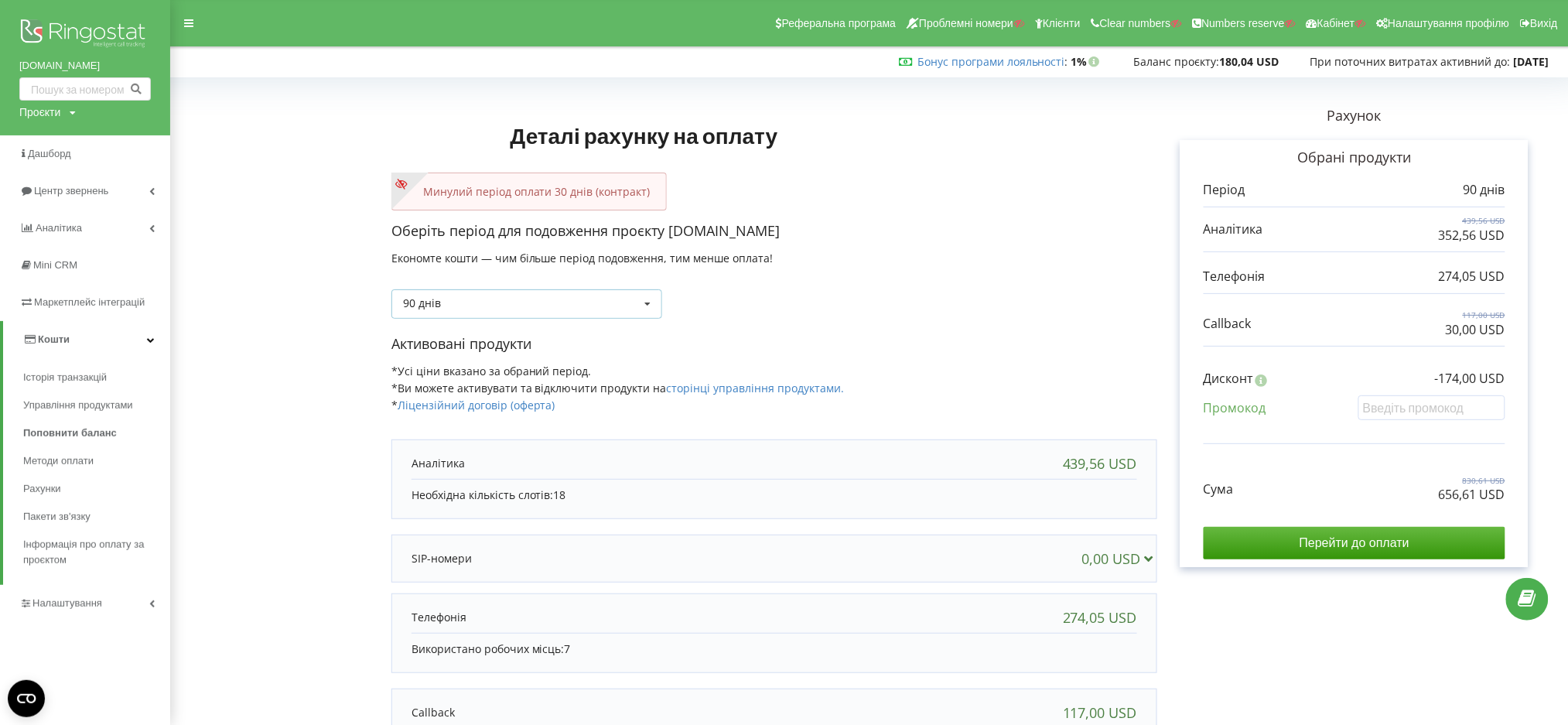
click at [512, 295] on div "90 днів Поповнити баланс без подовження 30 днів 20% / 30% 30% / 40%" at bounding box center [527, 304] width 271 height 29
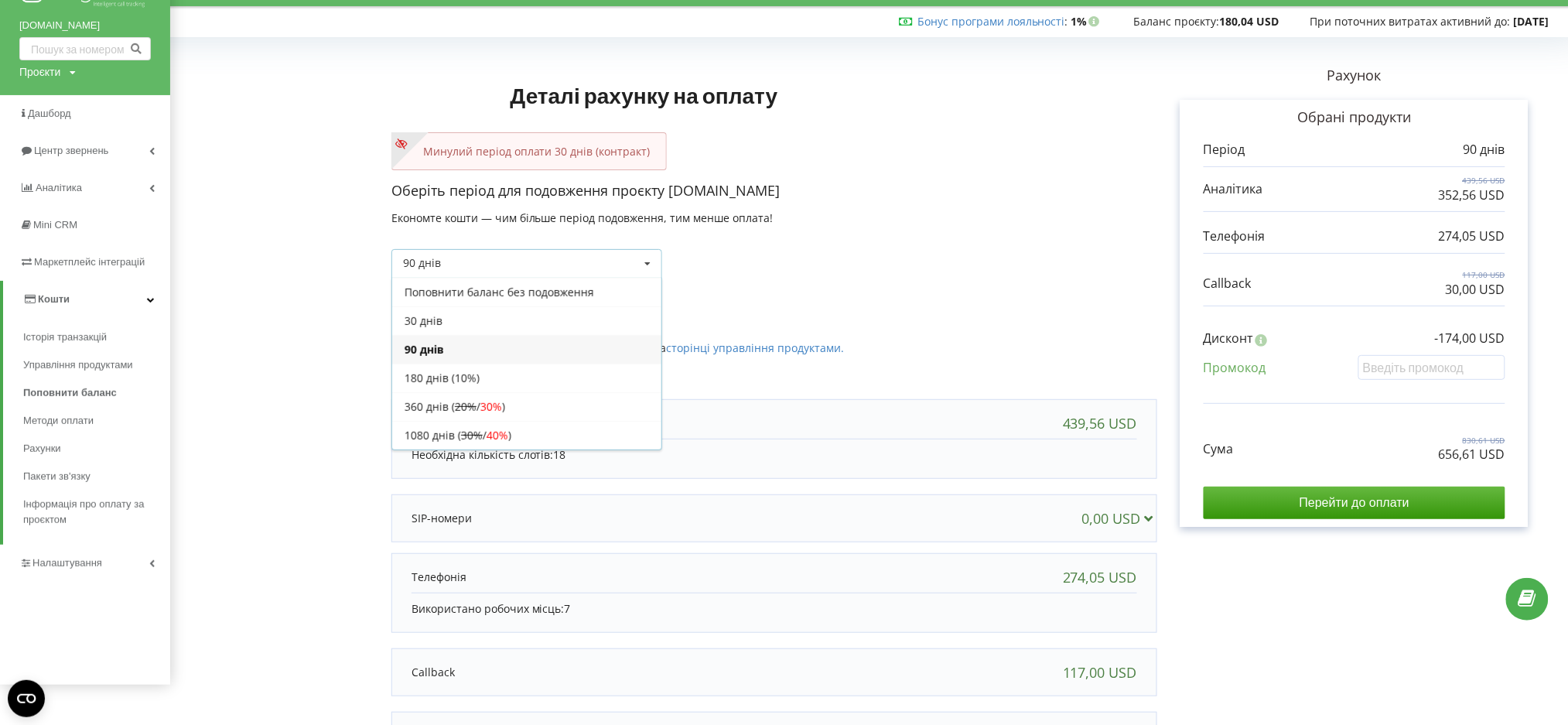
scroll to position [103, 0]
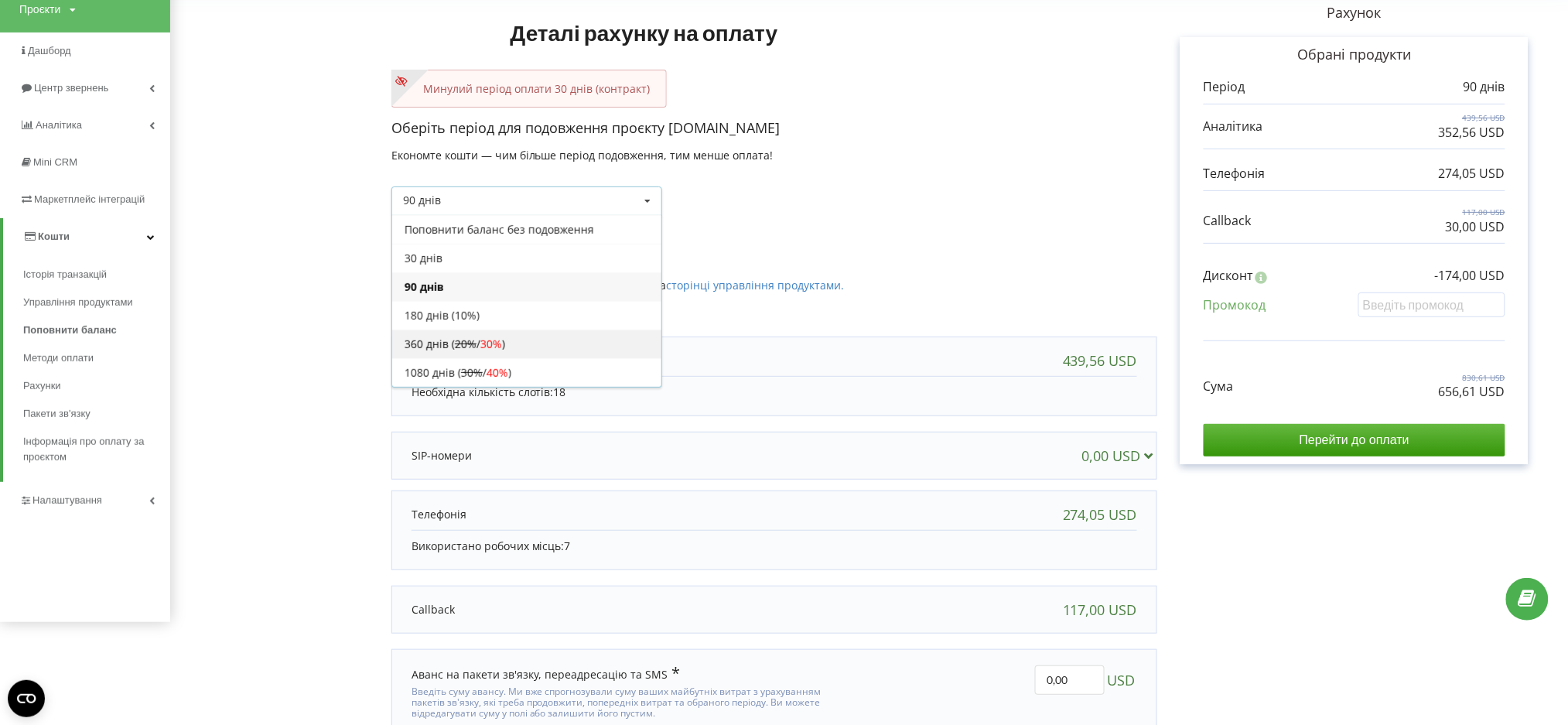
click at [423, 338] on div "360 днів ( 20% / 30% )" at bounding box center [526, 344] width 269 height 29
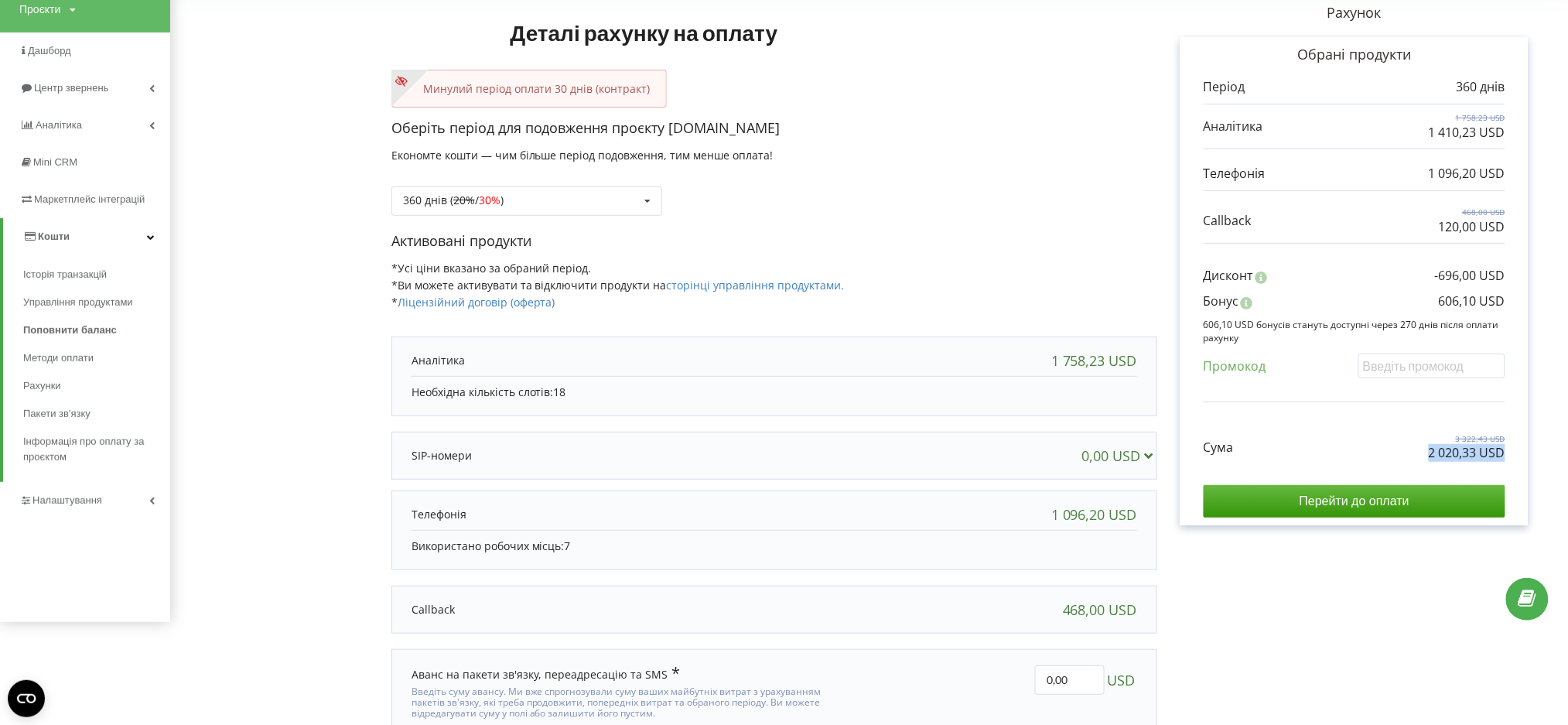
drag, startPoint x: 1455, startPoint y: 457, endPoint x: 1505, endPoint y: 457, distance: 50.0
click at [1470, 457] on div "Сума 3 322,43 USD 2 020,33 USD" at bounding box center [1355, 436] width 302 height 52
copy p "2 020,33 USD"
click at [1470, 329] on div "Рахунок Обрані продукти Період 360 днів 1 758,23 USD 1 410,23 USD 1 096,20 USD …" at bounding box center [1354, 374] width 395 height 789
drag, startPoint x: 1399, startPoint y: 317, endPoint x: 1516, endPoint y: 308, distance: 117.3
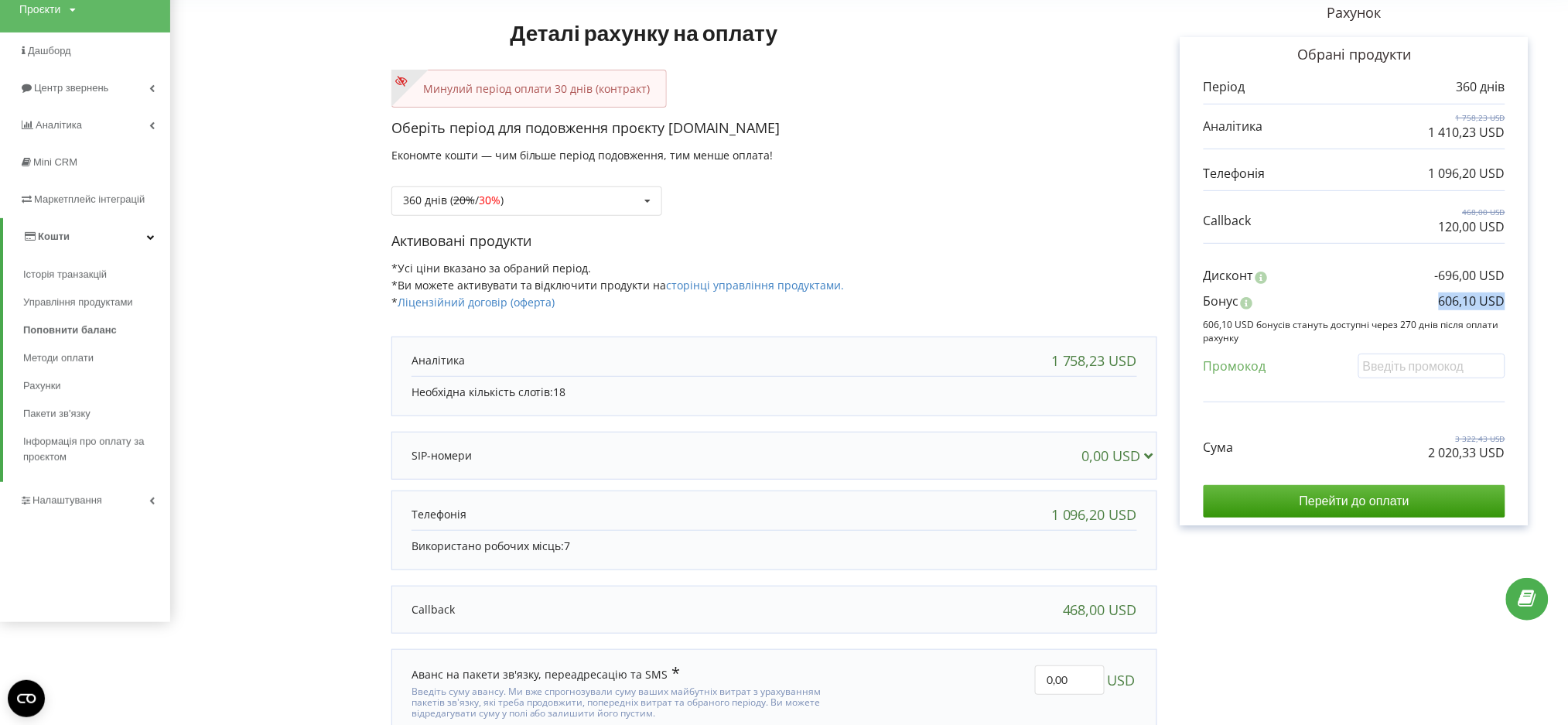
click at [1470, 308] on div "Обрані продукти Період 360 днів 1 758,23 USD 1 410,23 USD" at bounding box center [1354, 281] width 348 height 489
copy p "606,10 USD"
click at [1380, 656] on div "Рахунок Обрані продукти Період 360 днів 1 758,23 USD 1 410,23 USD 1 096,20 USD …" at bounding box center [1354, 374] width 395 height 789
click at [535, 190] on div "360 днів ( 20% / 30% ) Поповнити баланс без подовження 20% / 30% 30% /" at bounding box center [527, 201] width 271 height 29
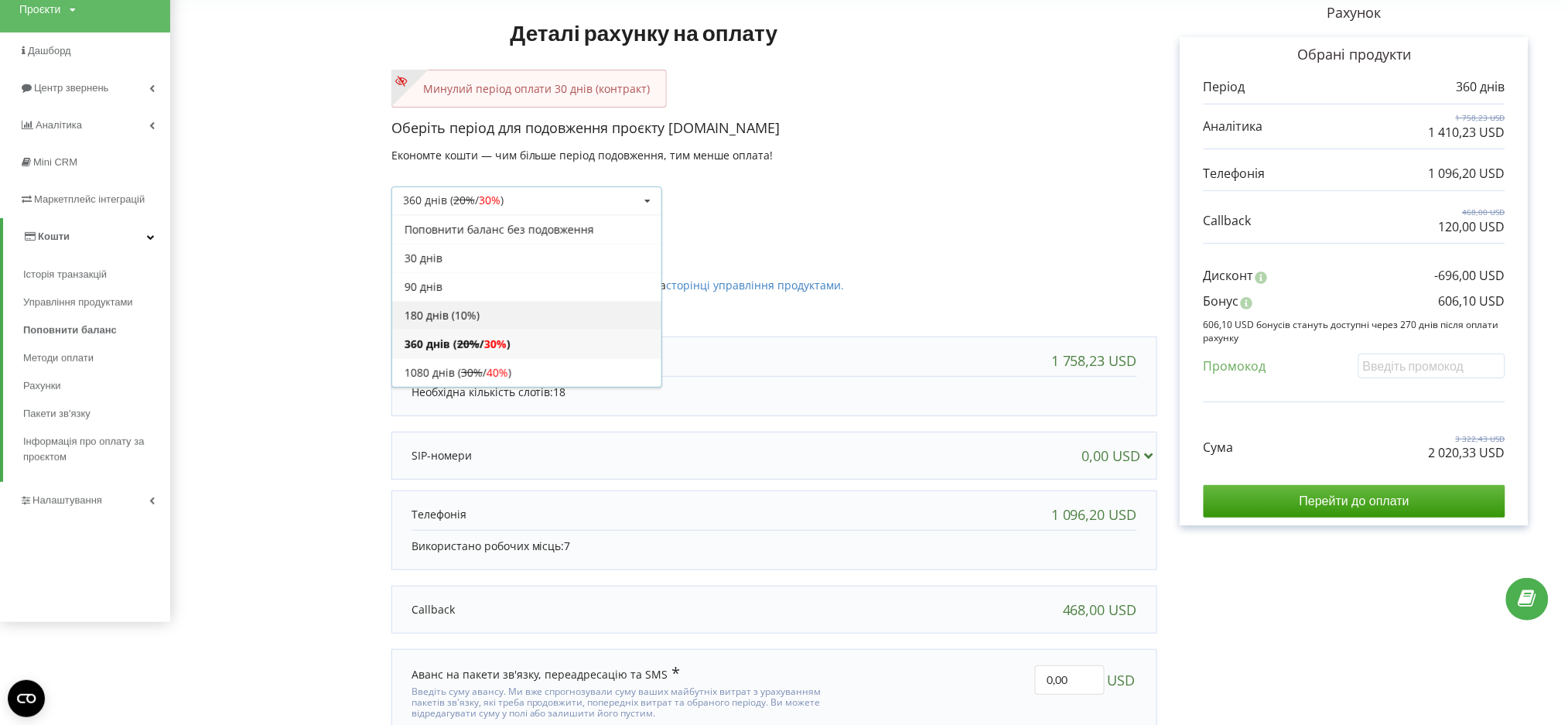
click at [518, 304] on div "180 днів (10%)" at bounding box center [526, 315] width 269 height 29
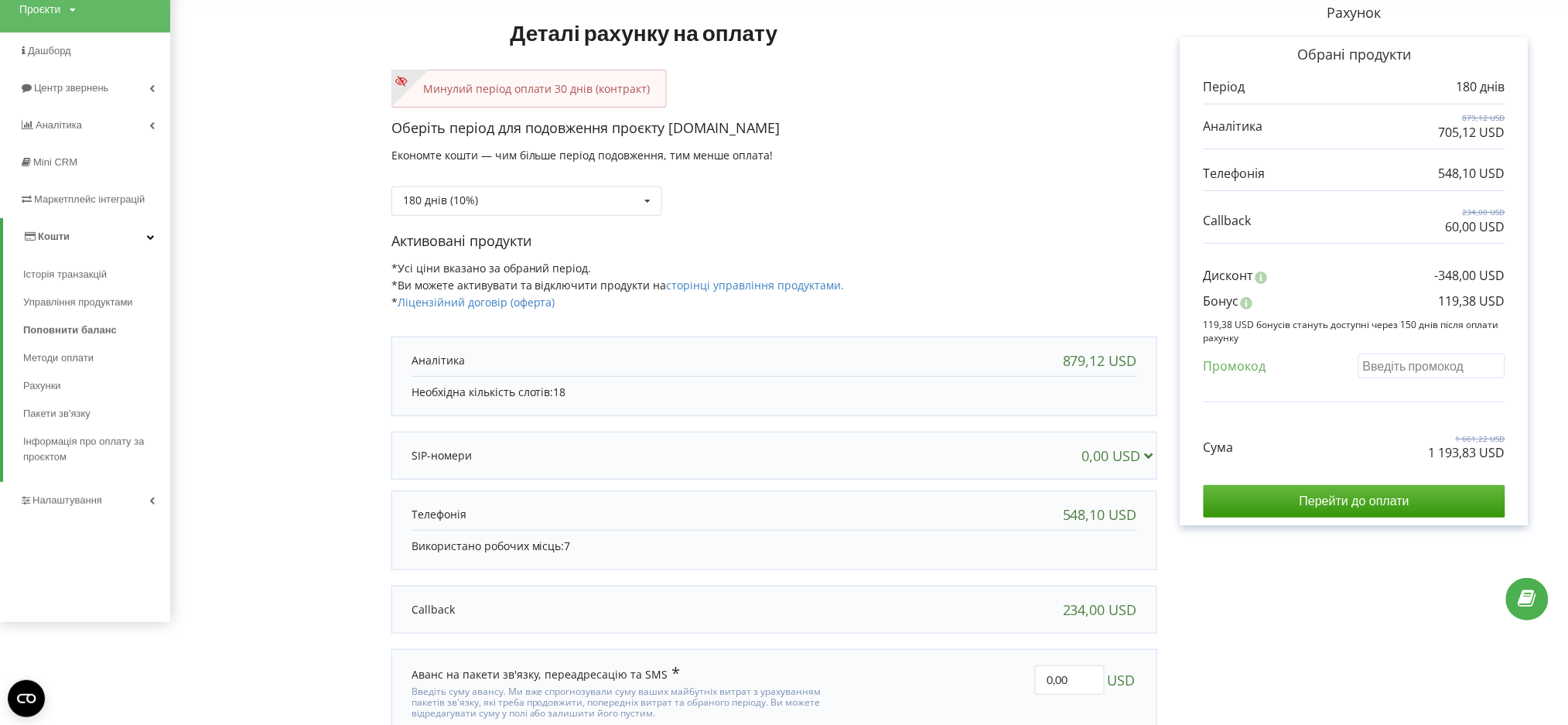
click at [1392, 364] on input "text" at bounding box center [1431, 366] width 147 height 24
paste input "EKLH-TLWT"
type input "EKLH-TLWT"
click at [1350, 412] on div "Деталі рахунку на оплату Минулий період оплати 30 днів (контракт) Оберіть періо…" at bounding box center [869, 374] width 1365 height 789
drag, startPoint x: 1416, startPoint y: 462, endPoint x: 1505, endPoint y: 451, distance: 89.7
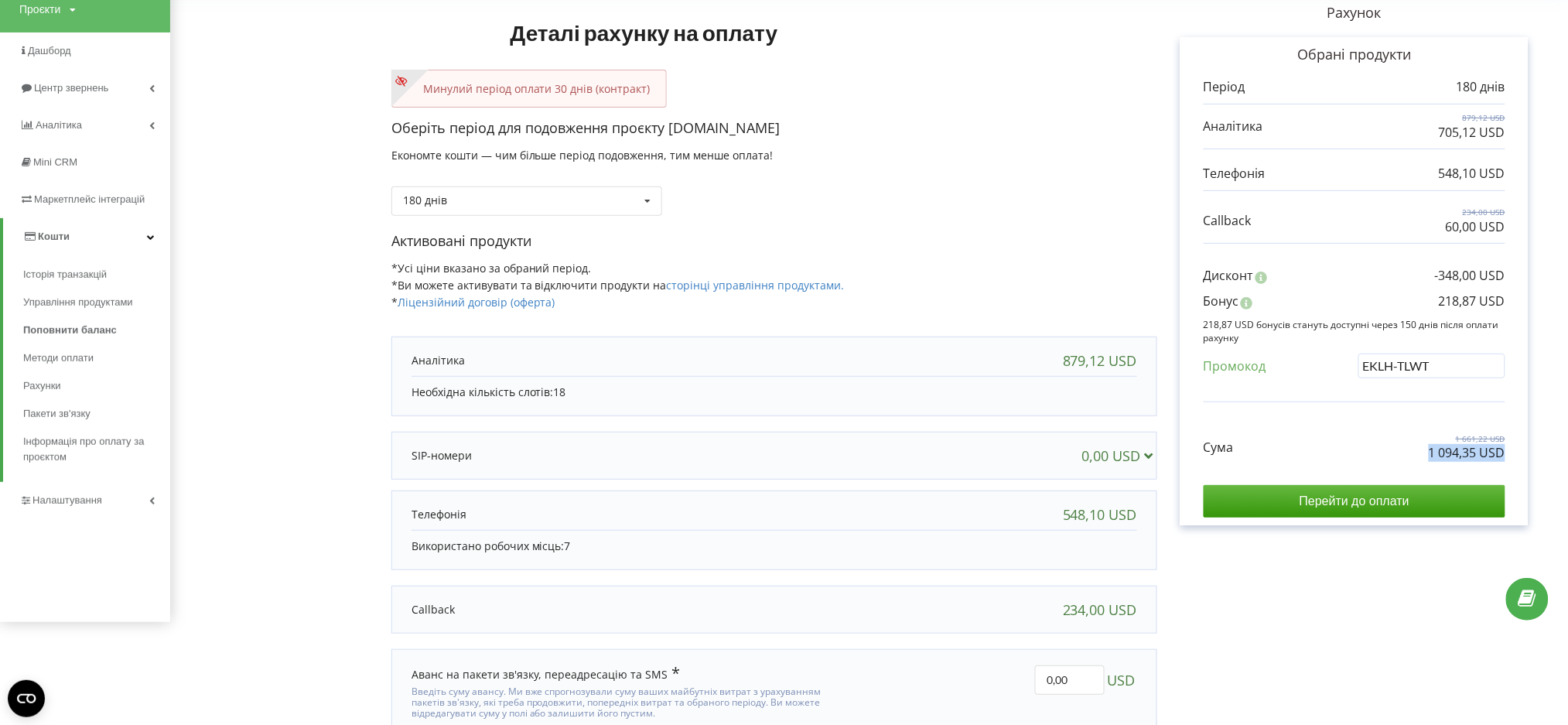
click at [1470, 451] on div "Сума 1 661,22 USD 1 094,35 USD Перейти до оплати" at bounding box center [1355, 464] width 302 height 108
copy p "1 094,35 USD"
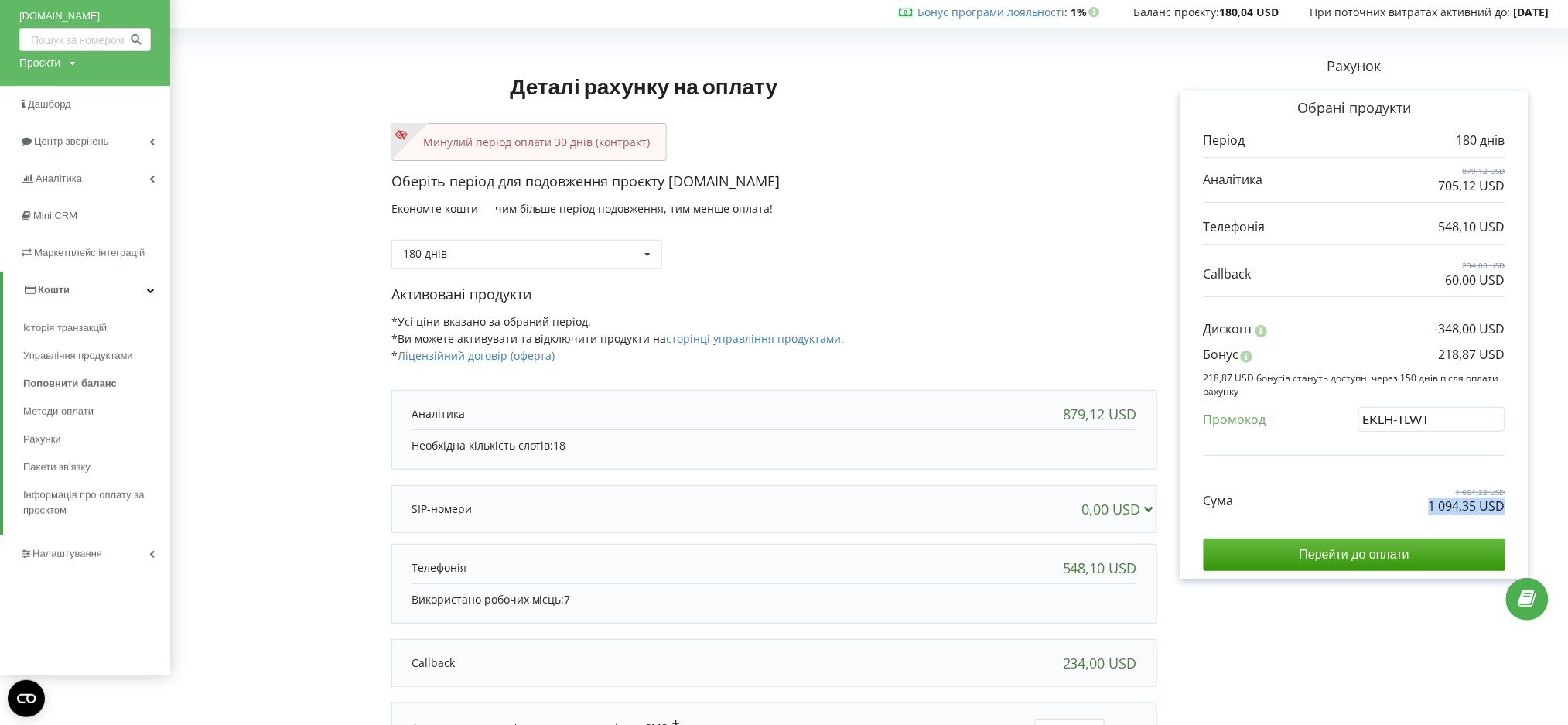
scroll to position [0, 0]
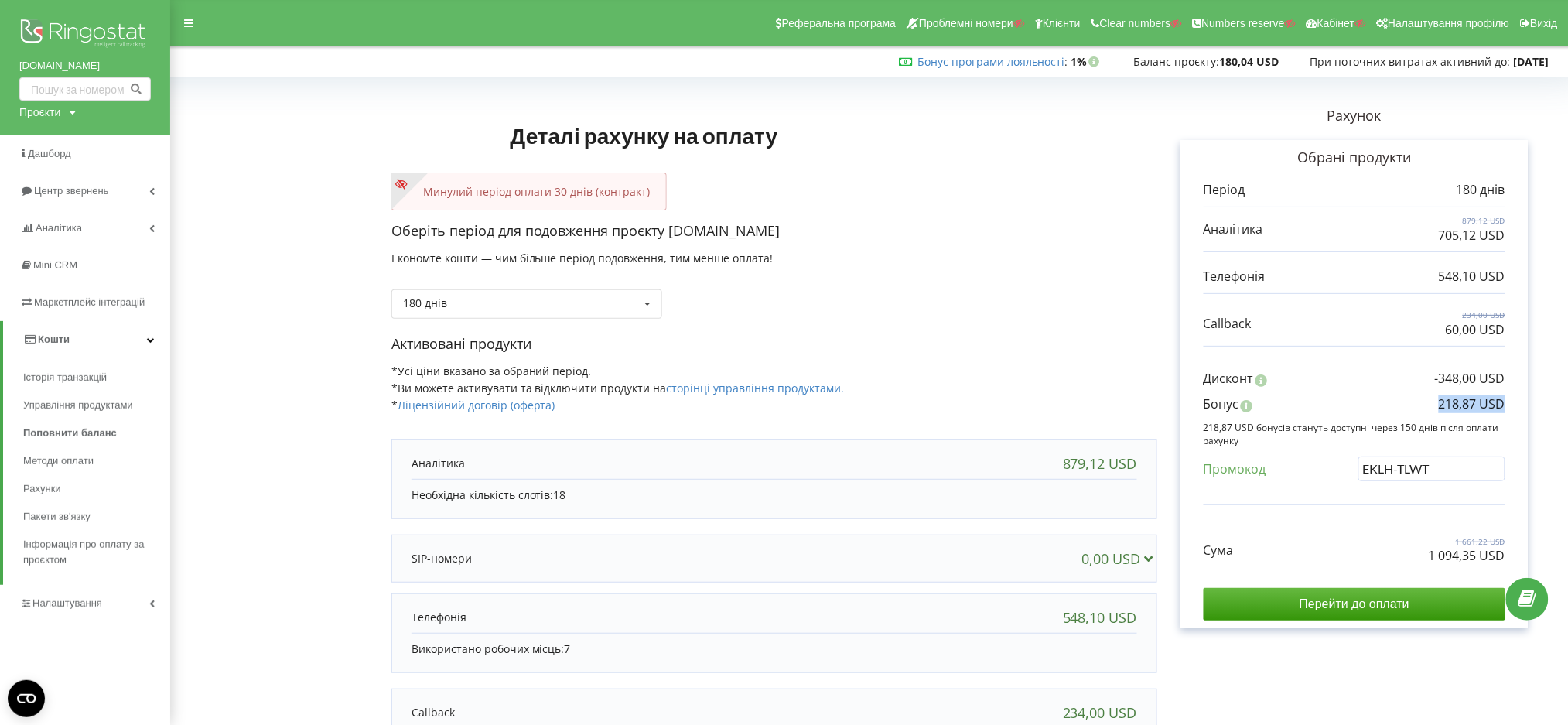
drag, startPoint x: 1466, startPoint y: 402, endPoint x: 1505, endPoint y: 402, distance: 39.0
click at [1470, 402] on div "Бонус 218,87 USD" at bounding box center [1355, 409] width 302 height 26
copy p "218,87 USD"
click at [19, 105] on div "Проєкти" at bounding box center [39, 112] width 41 height 15
click at [45, 135] on div "Пошук" at bounding box center [88, 144] width 139 height 49
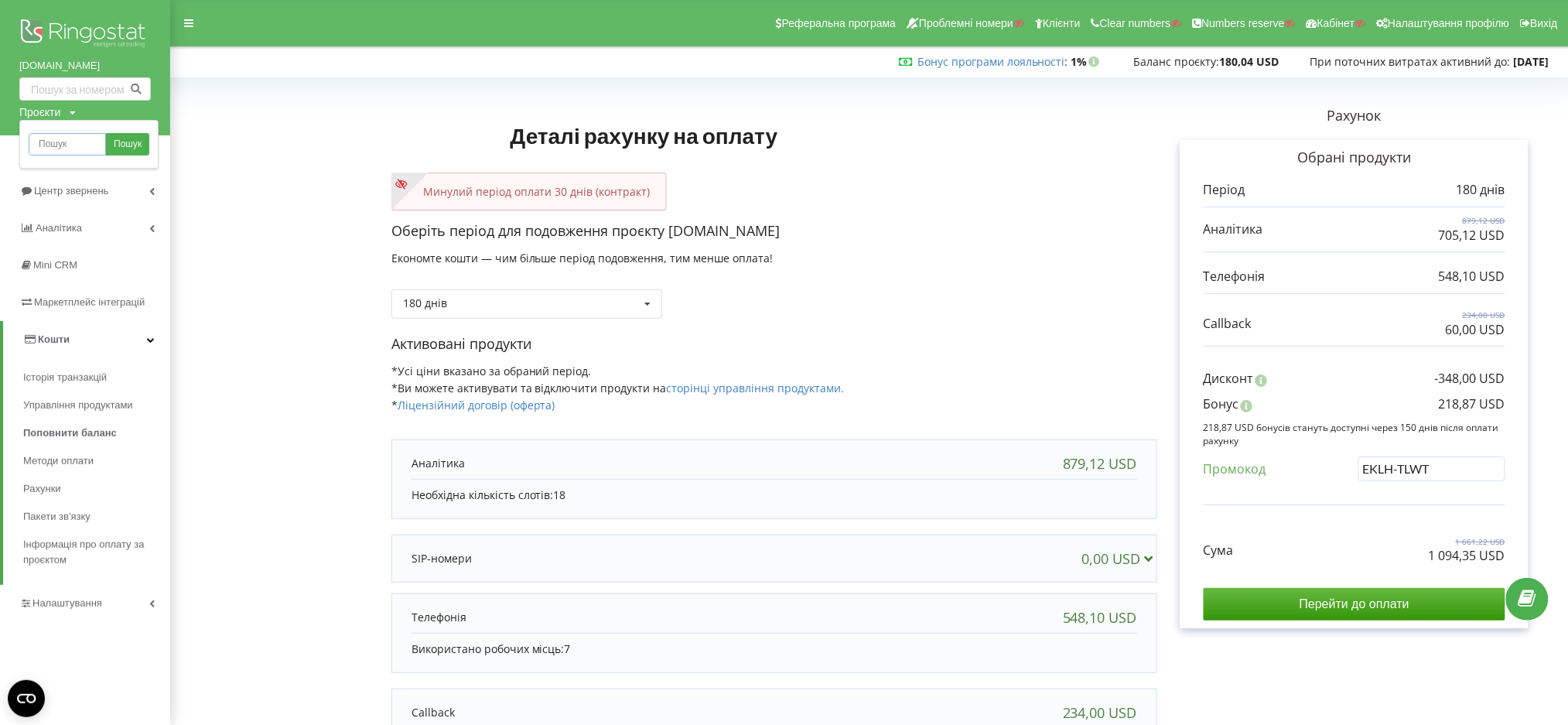
click at [52, 142] on input "text" at bounding box center [67, 144] width 77 height 22
paste input "softcom.ua"
type input "softcom.ua"
click at [157, 148] on div "softcom.ua Пошук" at bounding box center [88, 144] width 139 height 49
click at [119, 147] on span "Пошук" at bounding box center [128, 145] width 28 height 14
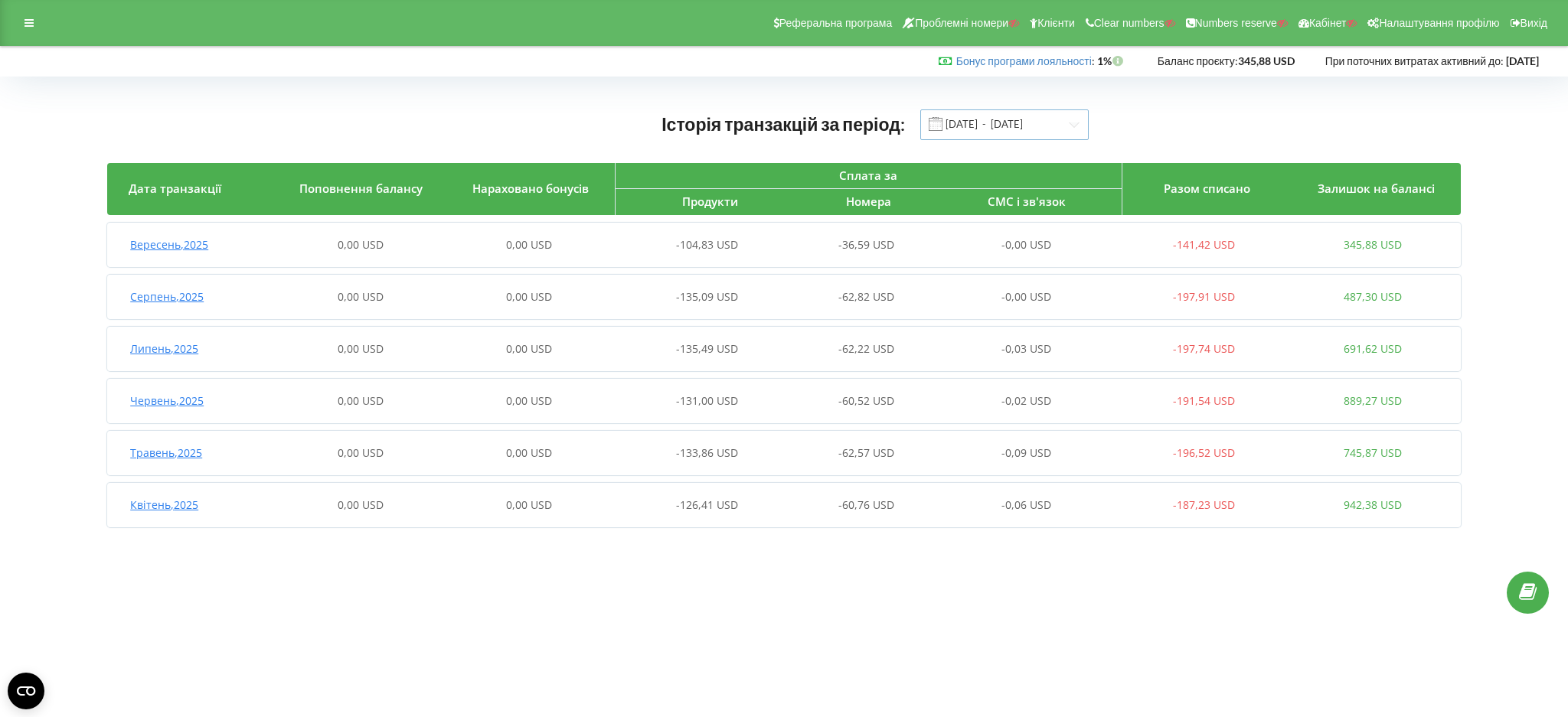
click at [998, 112] on input "01.04.2025 - 19.09.2025" at bounding box center [1005, 125] width 168 height 31
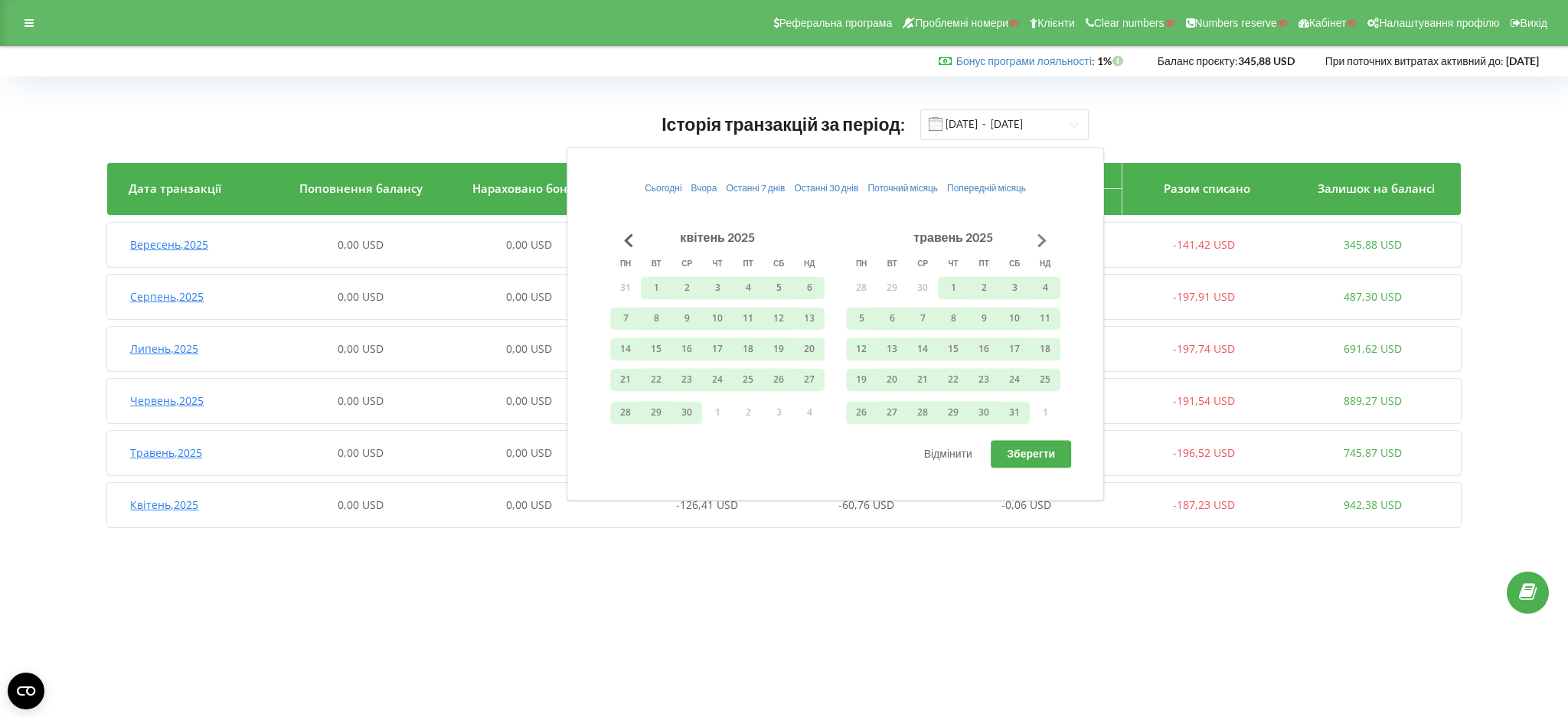
click at [1038, 242] on button "Go to next month" at bounding box center [1042, 240] width 31 height 31
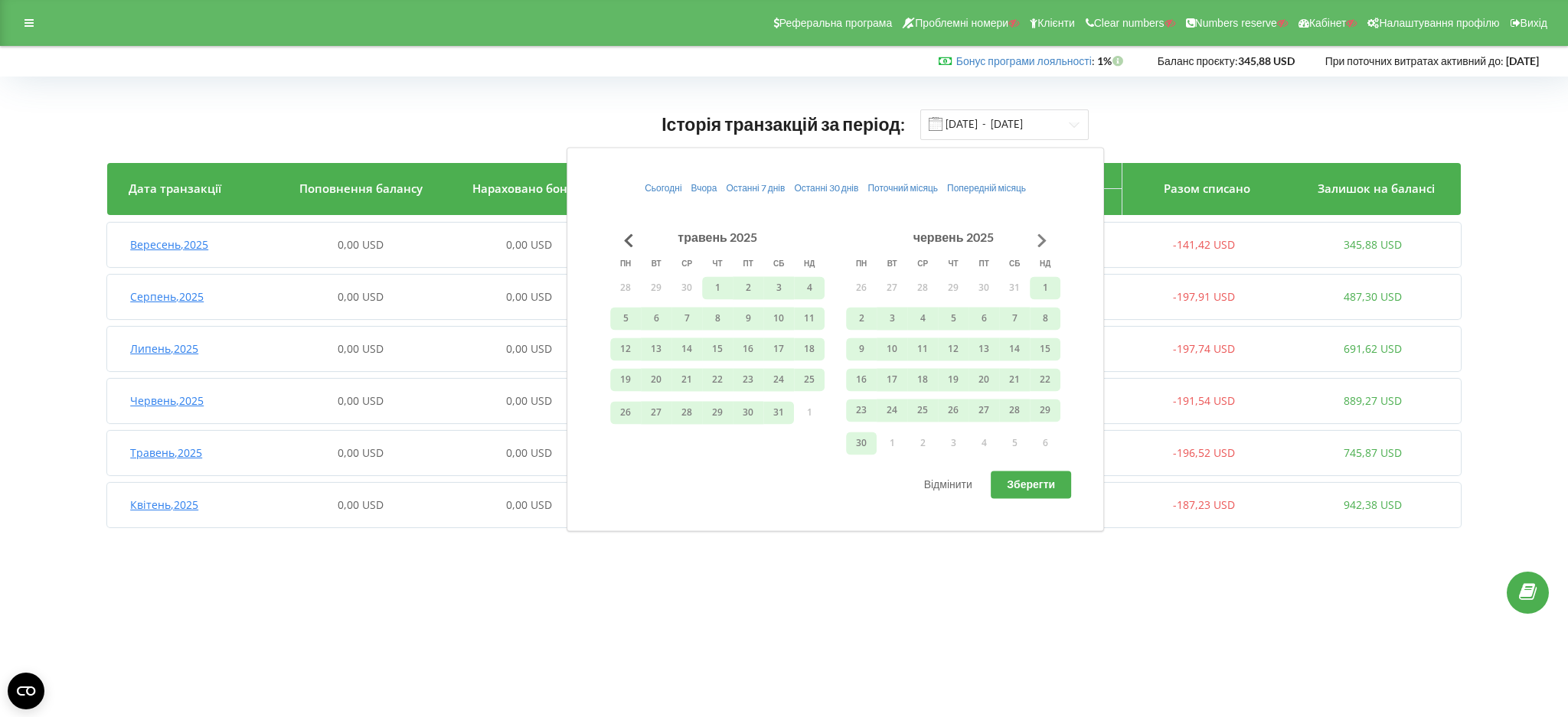
click at [1038, 242] on button "Go to next month" at bounding box center [1042, 240] width 31 height 31
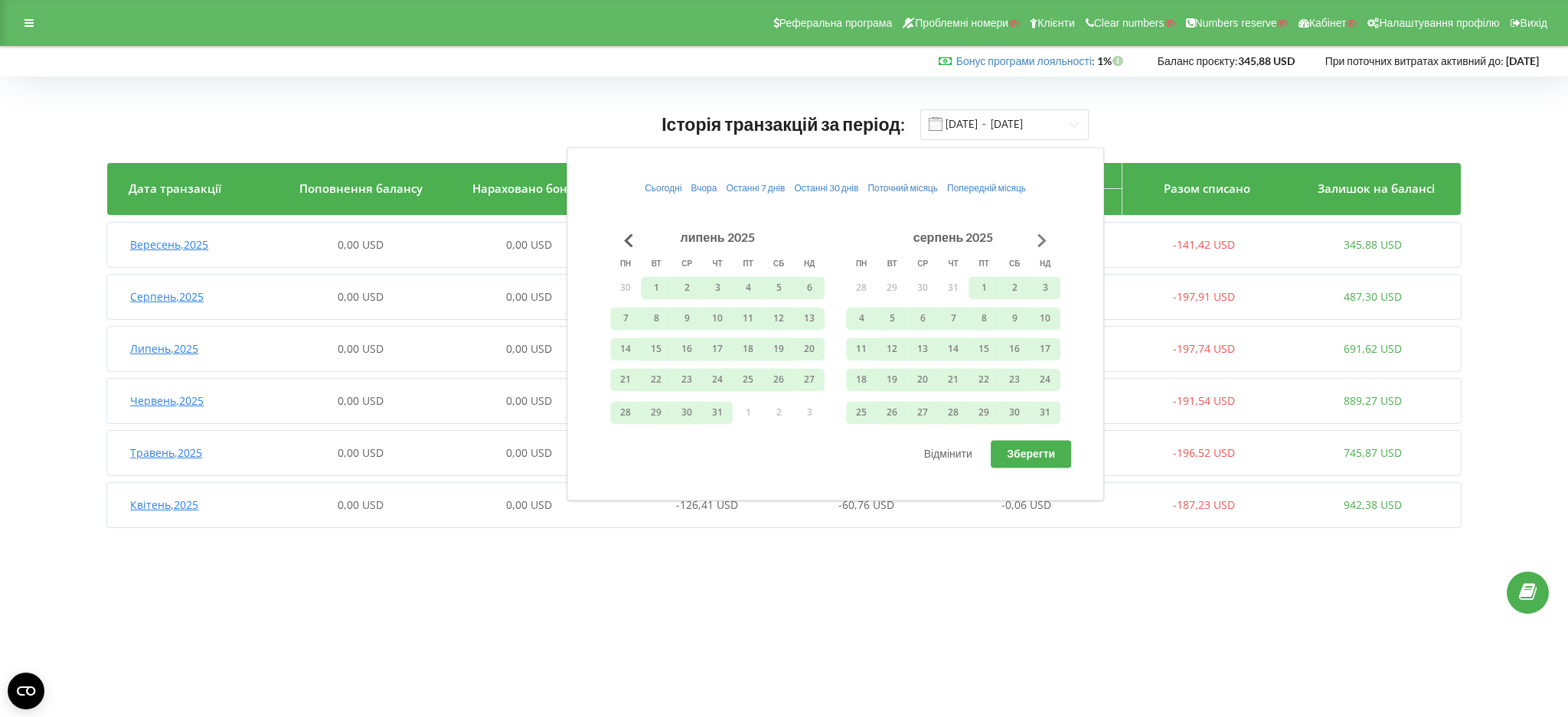
click at [1040, 231] on button "Go to next month" at bounding box center [1042, 240] width 31 height 31
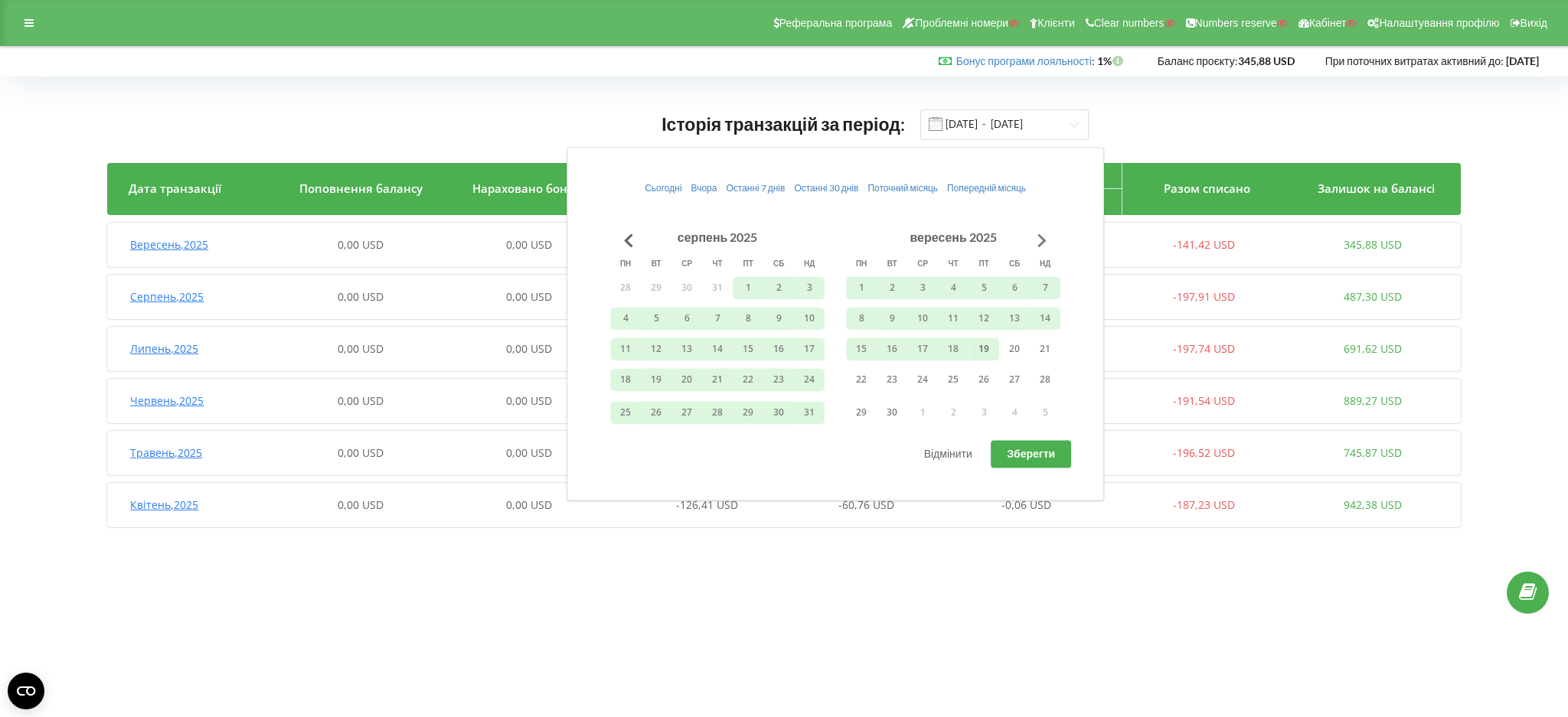
click at [1040, 231] on button "Go to next month" at bounding box center [1042, 240] width 31 height 31
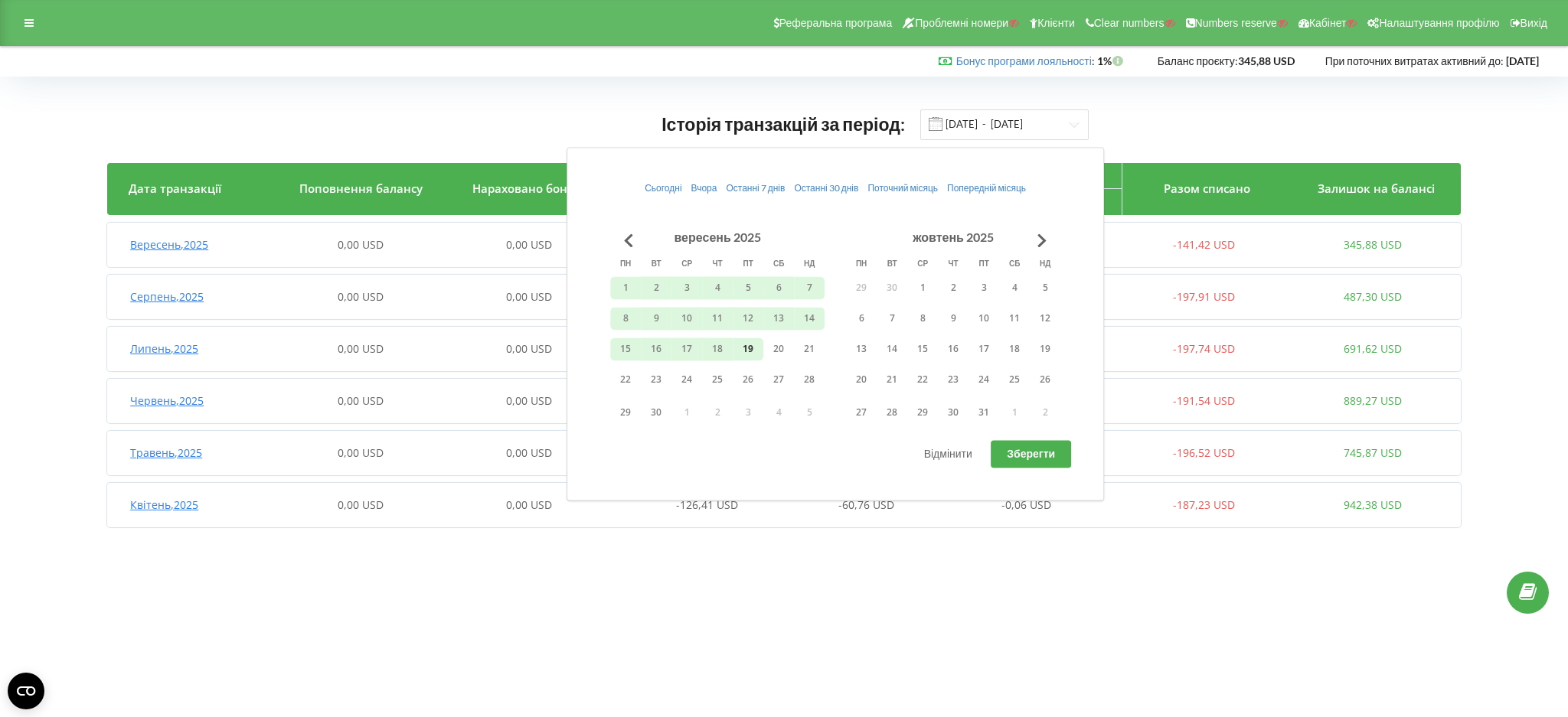
click at [748, 351] on button "19" at bounding box center [748, 348] width 31 height 23
click at [625, 239] on button "Go to previous month" at bounding box center [628, 240] width 31 height 31
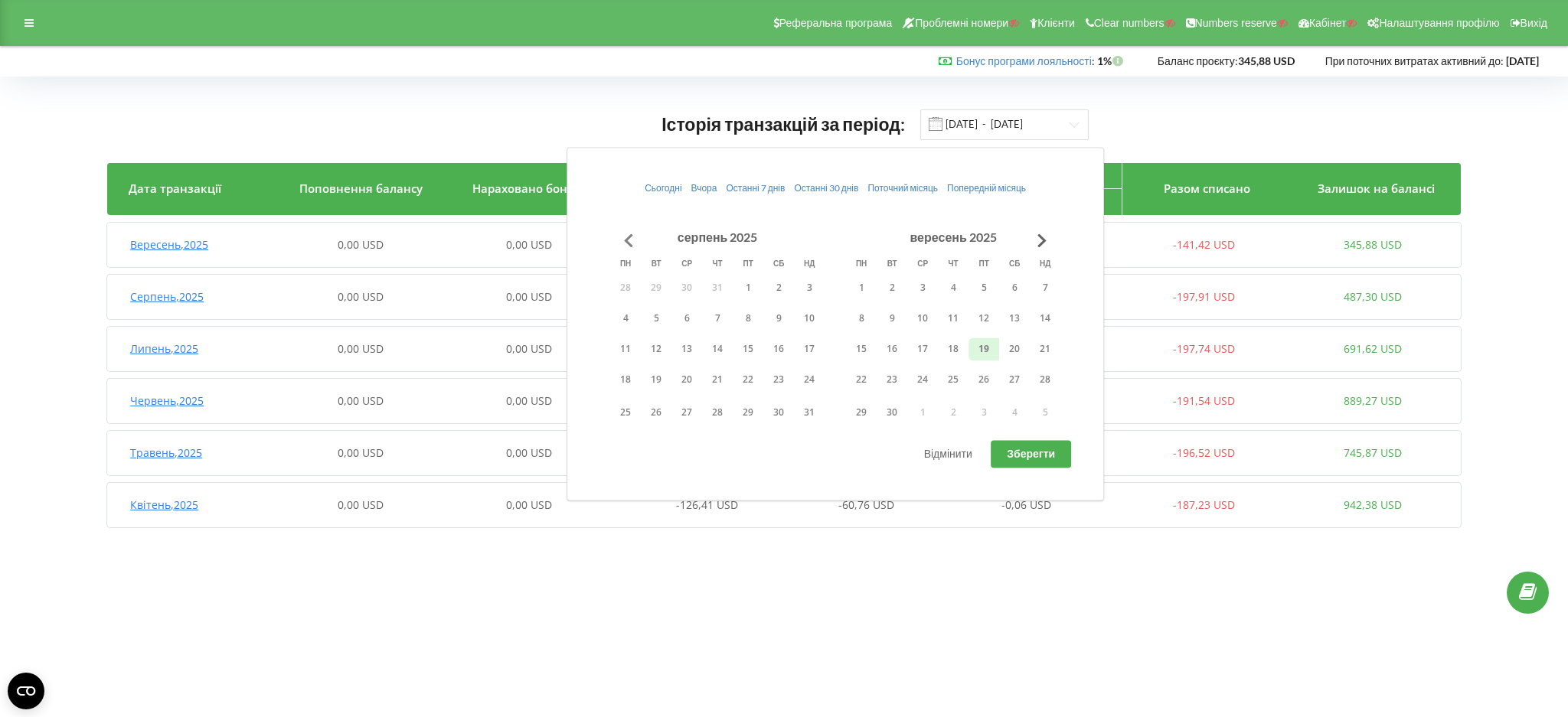
click at [625, 238] on button "Go to previous month" at bounding box center [628, 240] width 31 height 31
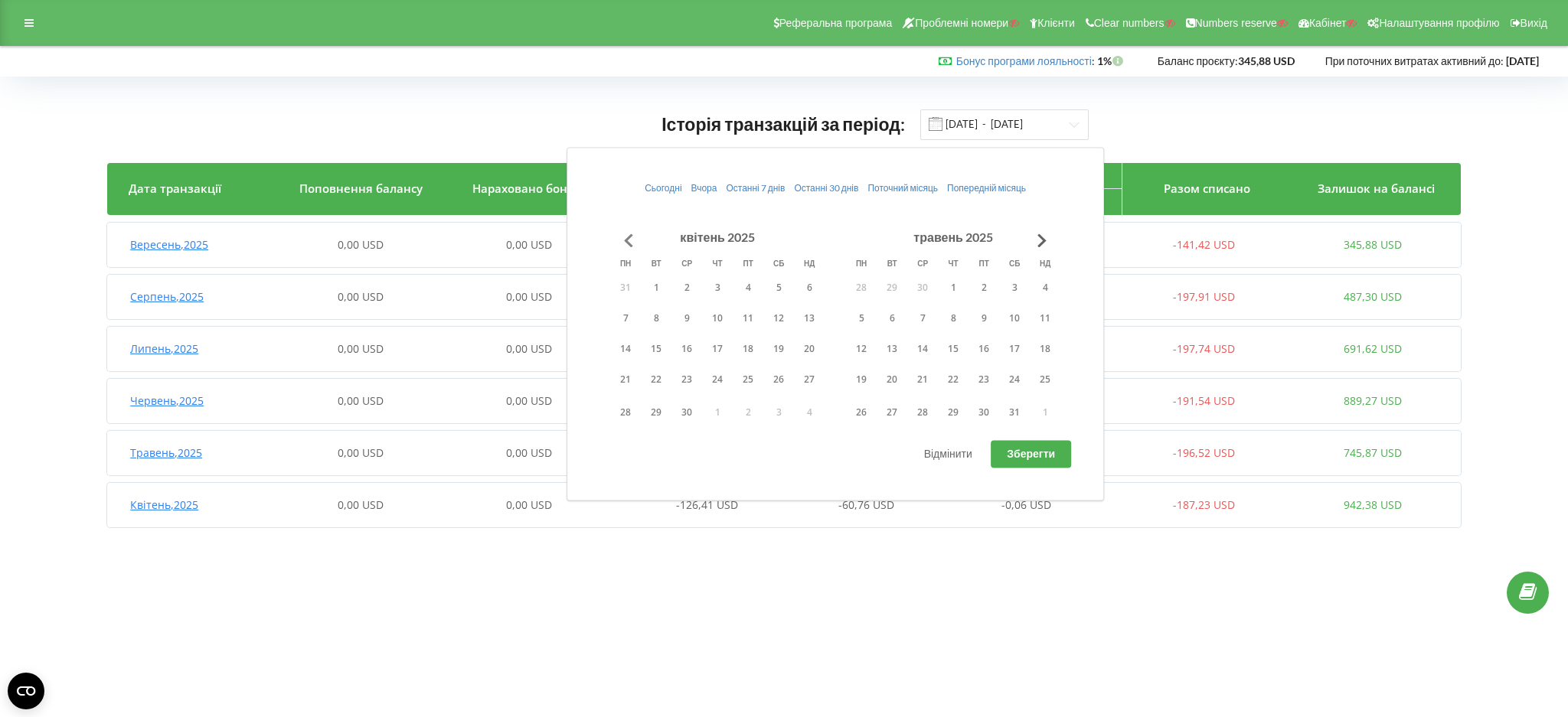
click at [625, 238] on button "Go to previous month" at bounding box center [628, 240] width 31 height 31
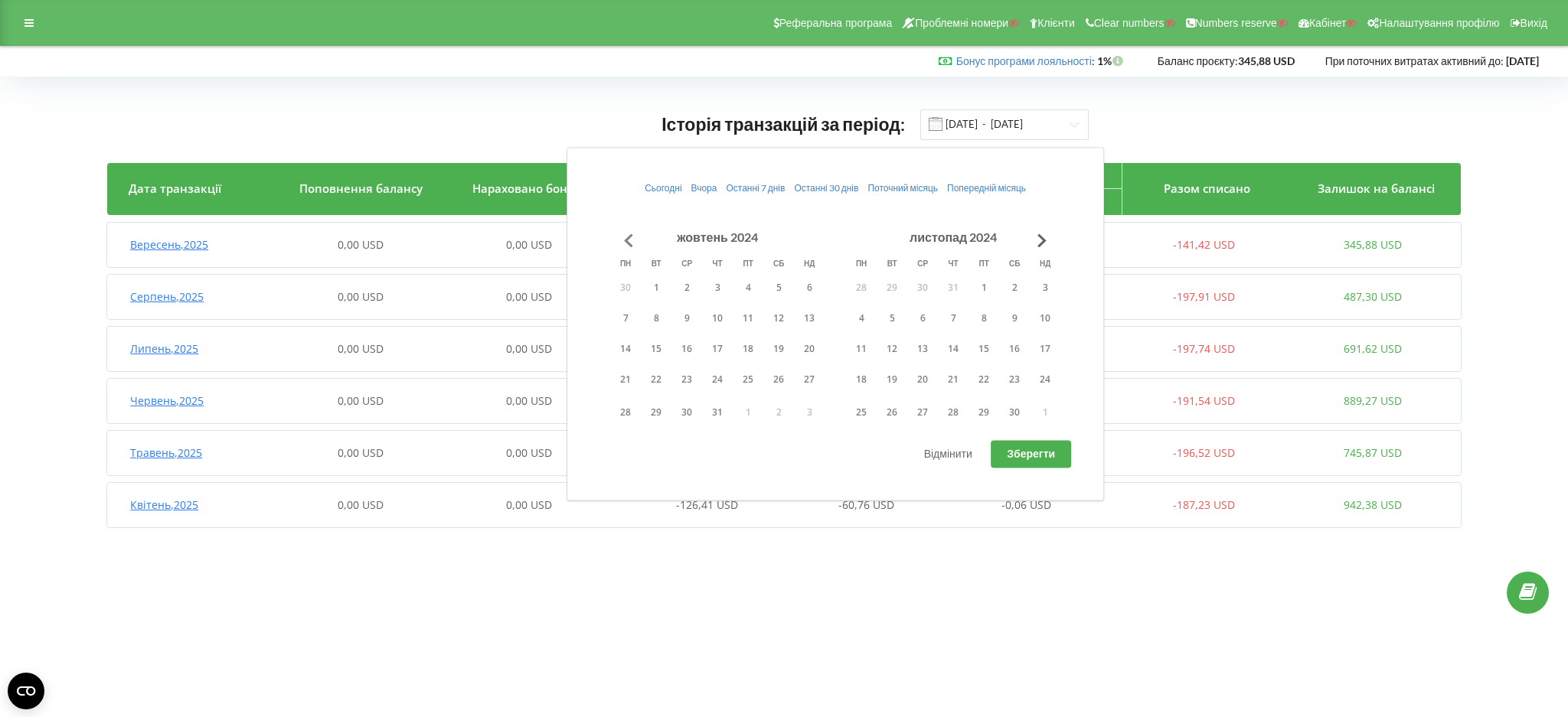
click at [625, 238] on button "Go to previous month" at bounding box center [628, 240] width 31 height 31
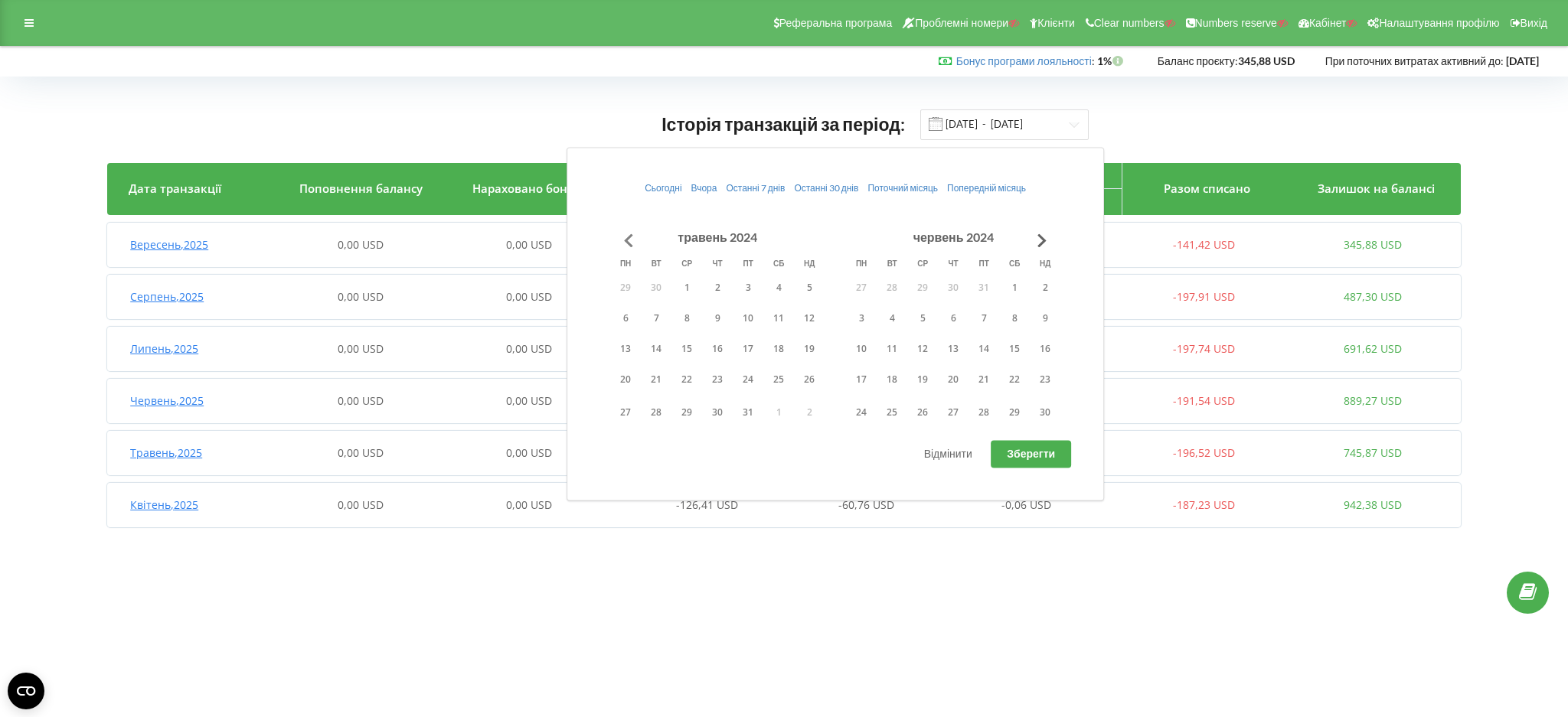
click at [625, 238] on button "Go to previous month" at bounding box center [628, 240] width 31 height 31
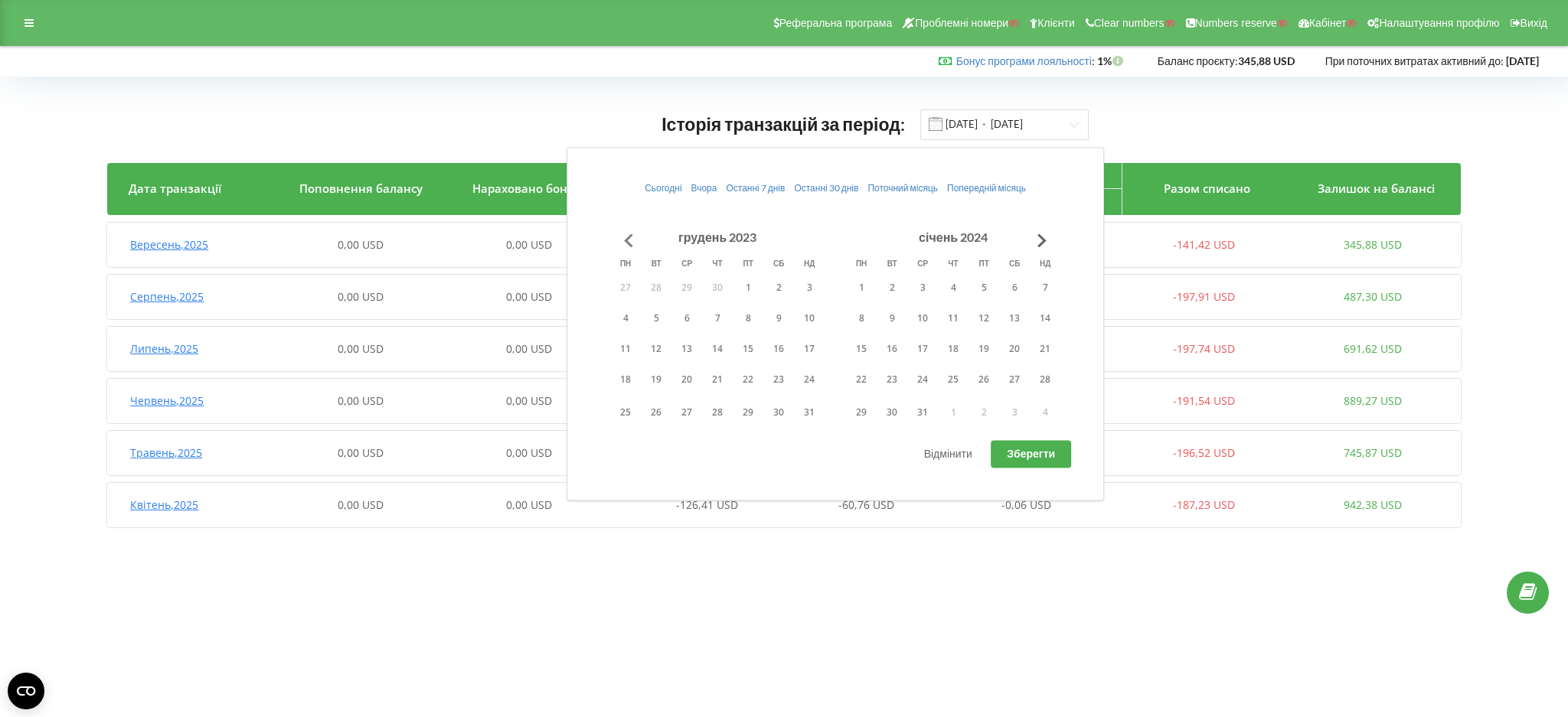
click at [625, 238] on button "Go to previous month" at bounding box center [628, 240] width 31 height 31
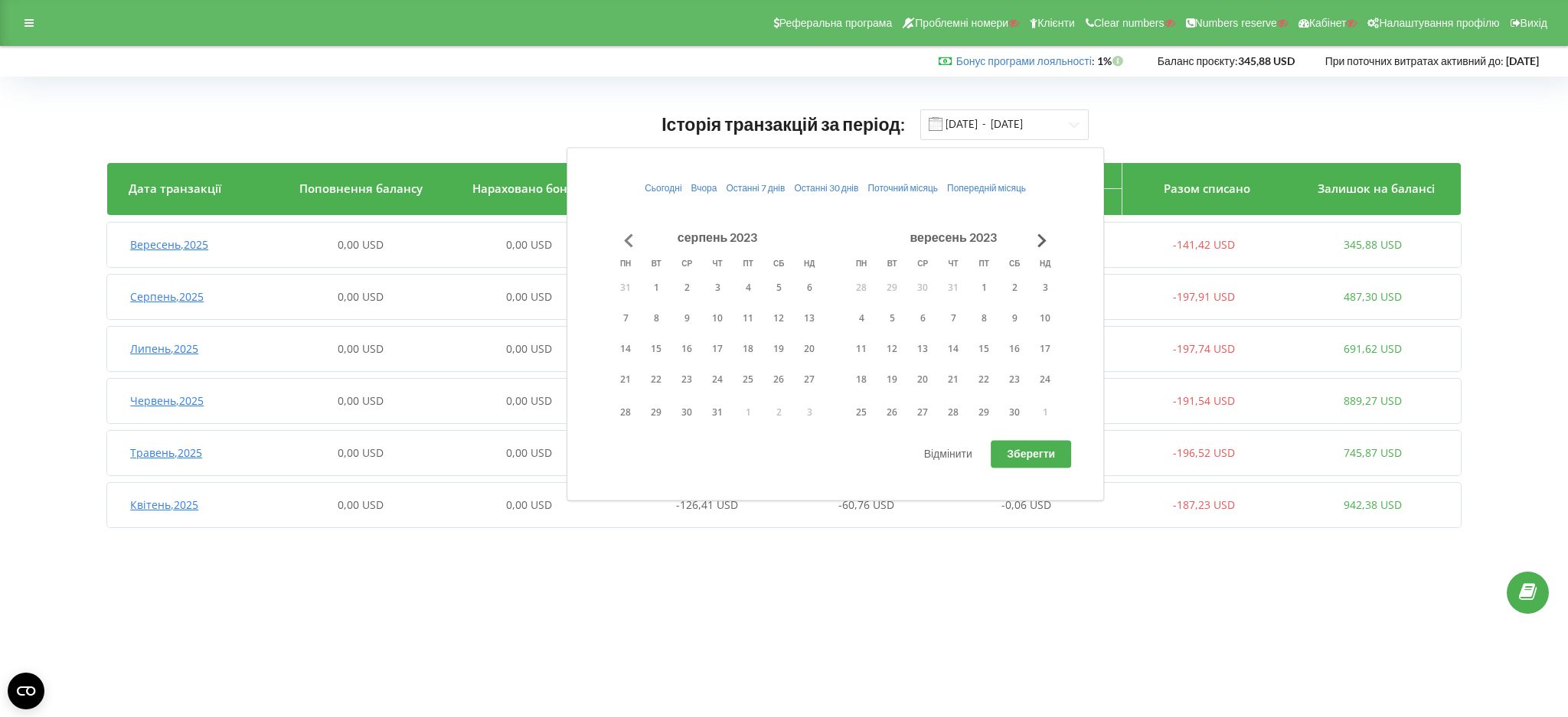
click at [625, 238] on button "Go to previous month" at bounding box center [628, 240] width 31 height 31
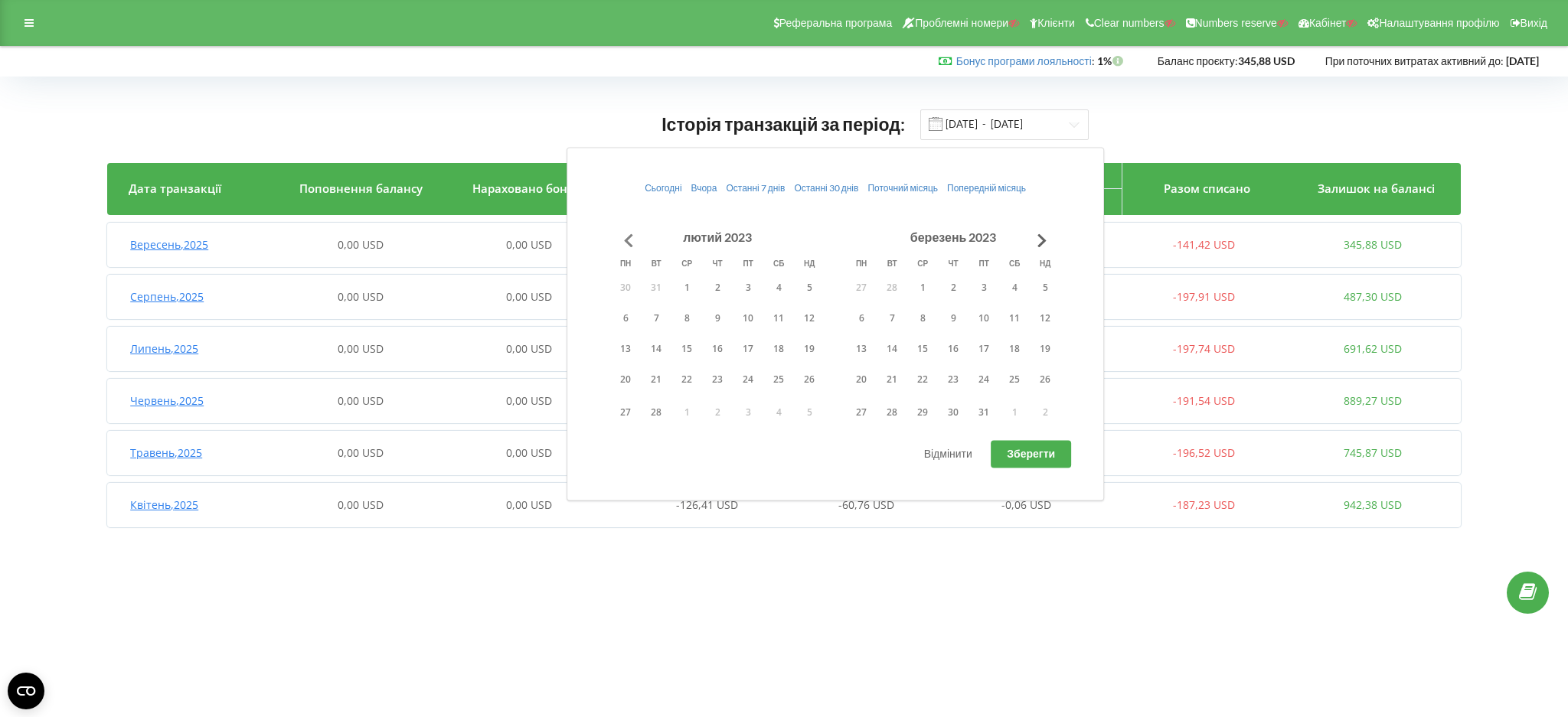
click at [625, 238] on button "Go to previous month" at bounding box center [628, 240] width 31 height 31
click at [629, 316] on button "7" at bounding box center [625, 317] width 31 height 23
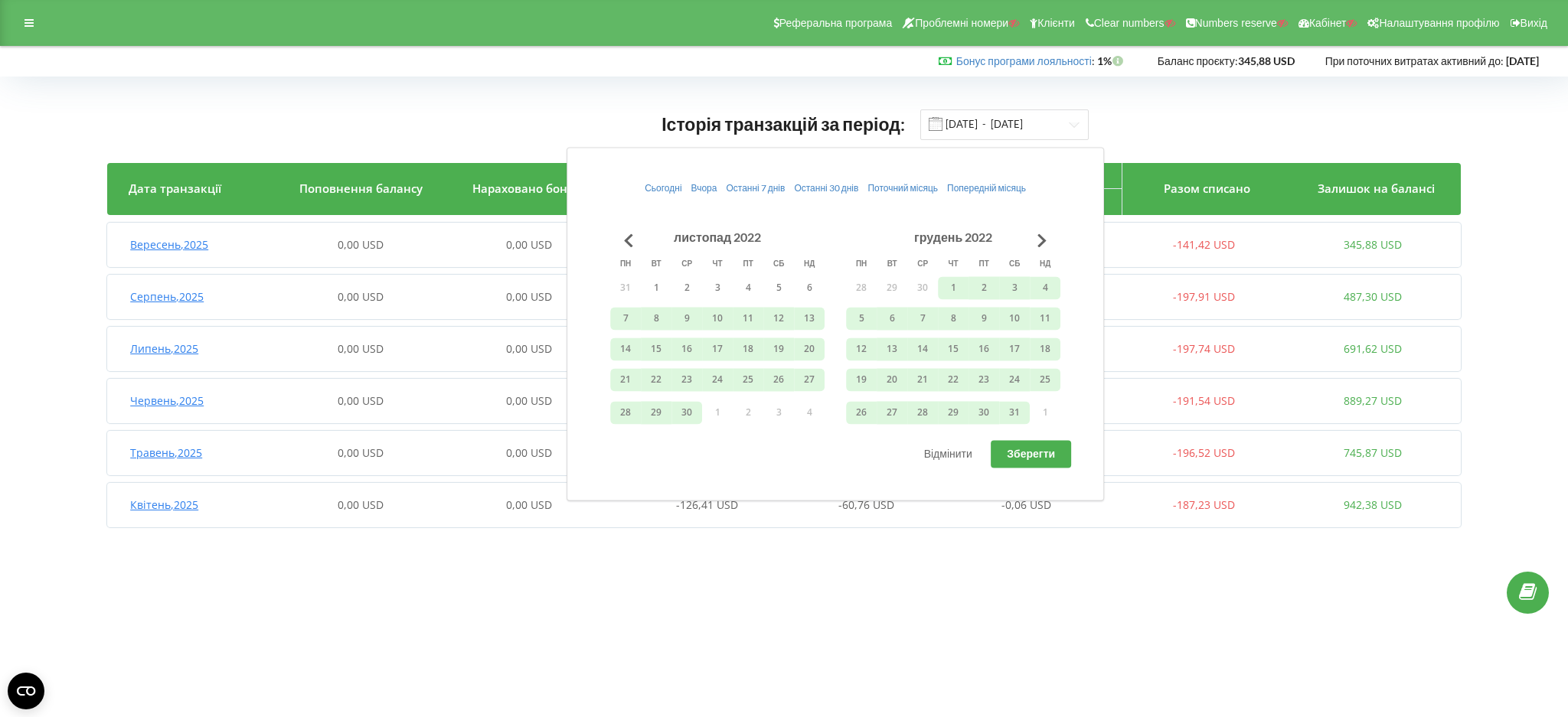
drag, startPoint x: 1050, startPoint y: 454, endPoint x: 1046, endPoint y: 436, distance: 18.4
click at [1050, 453] on span "Зберегти" at bounding box center [1031, 453] width 48 height 13
type input "07.11.2022 - 19.09.2025"
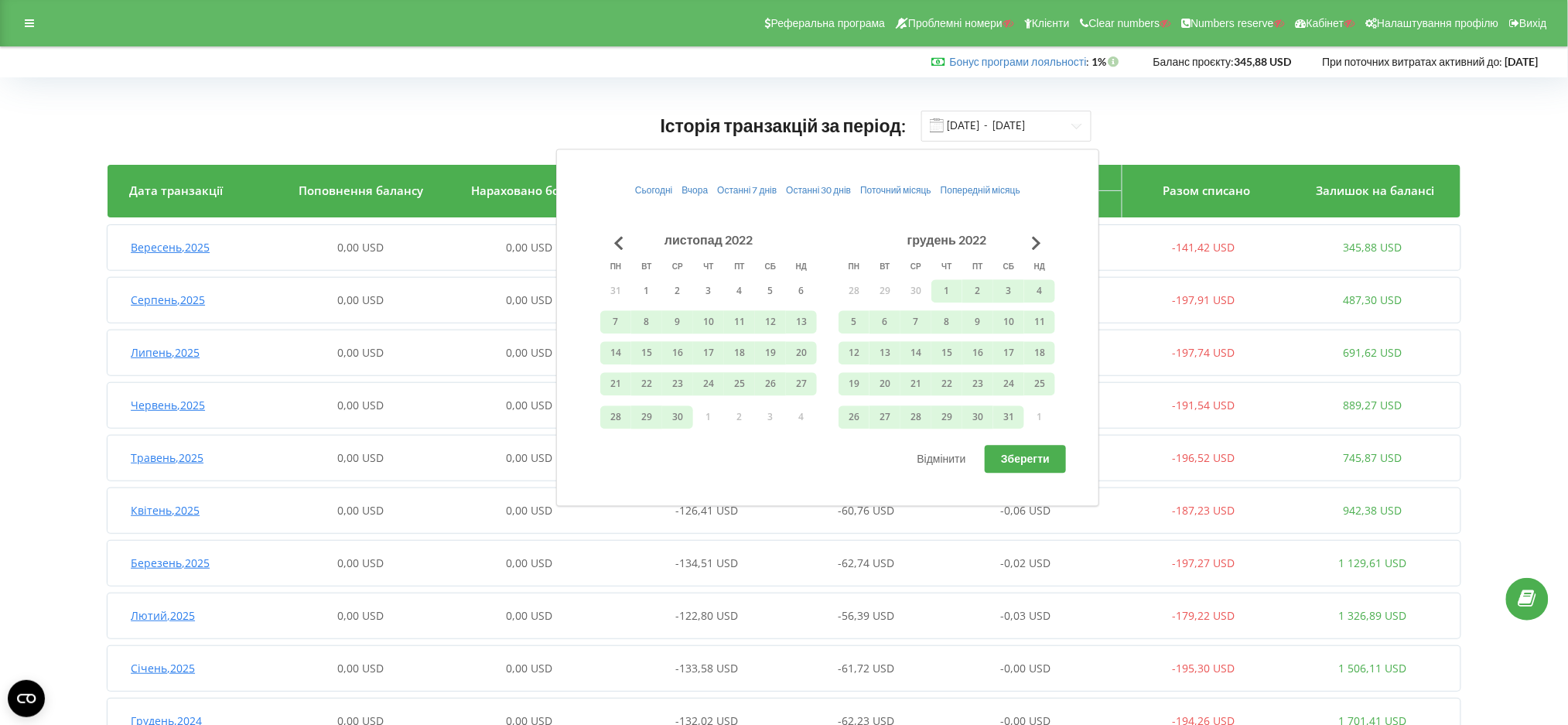
drag, startPoint x: 2, startPoint y: 394, endPoint x: 375, endPoint y: 466, distance: 379.9
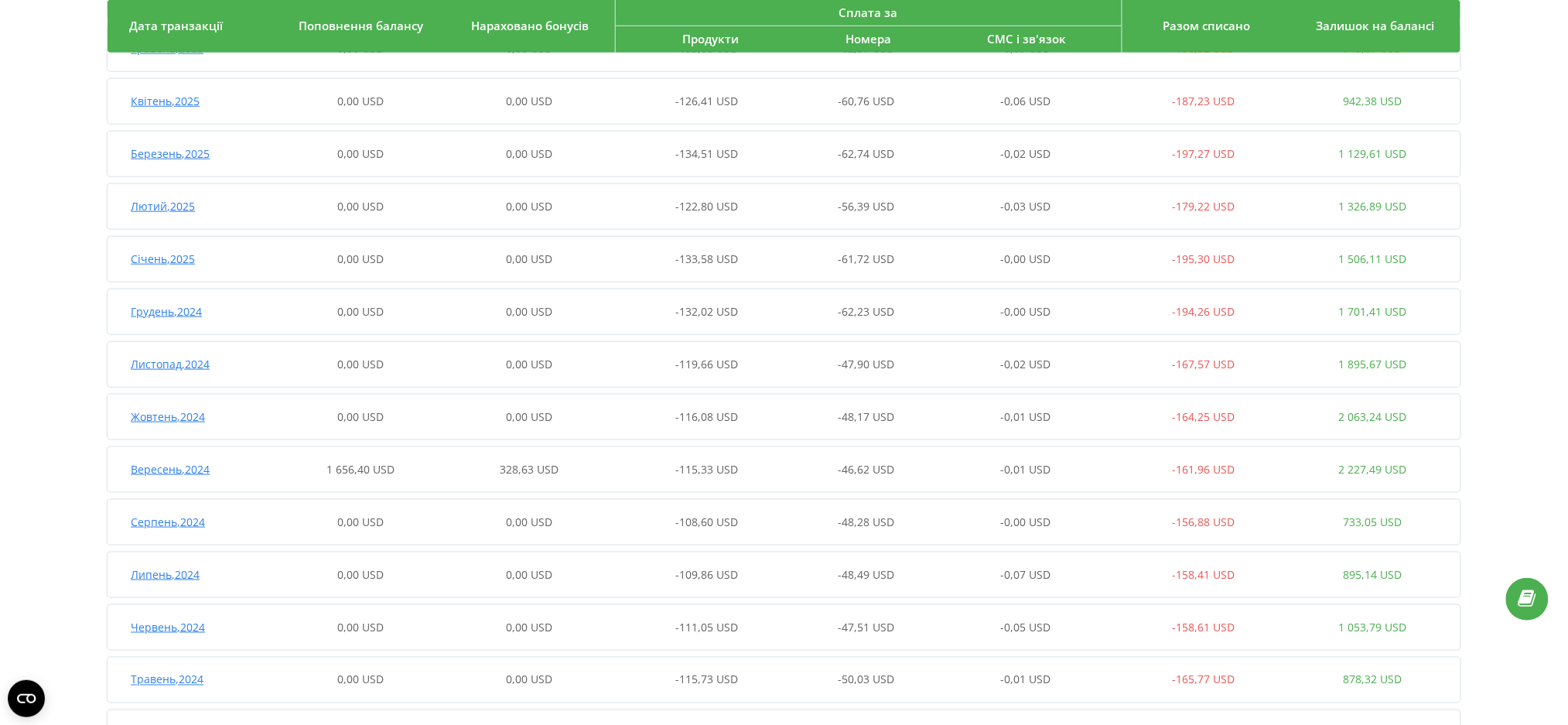
scroll to position [413, 0]
click at [425, 466] on div "1 656,40 USD" at bounding box center [360, 466] width 169 height 15
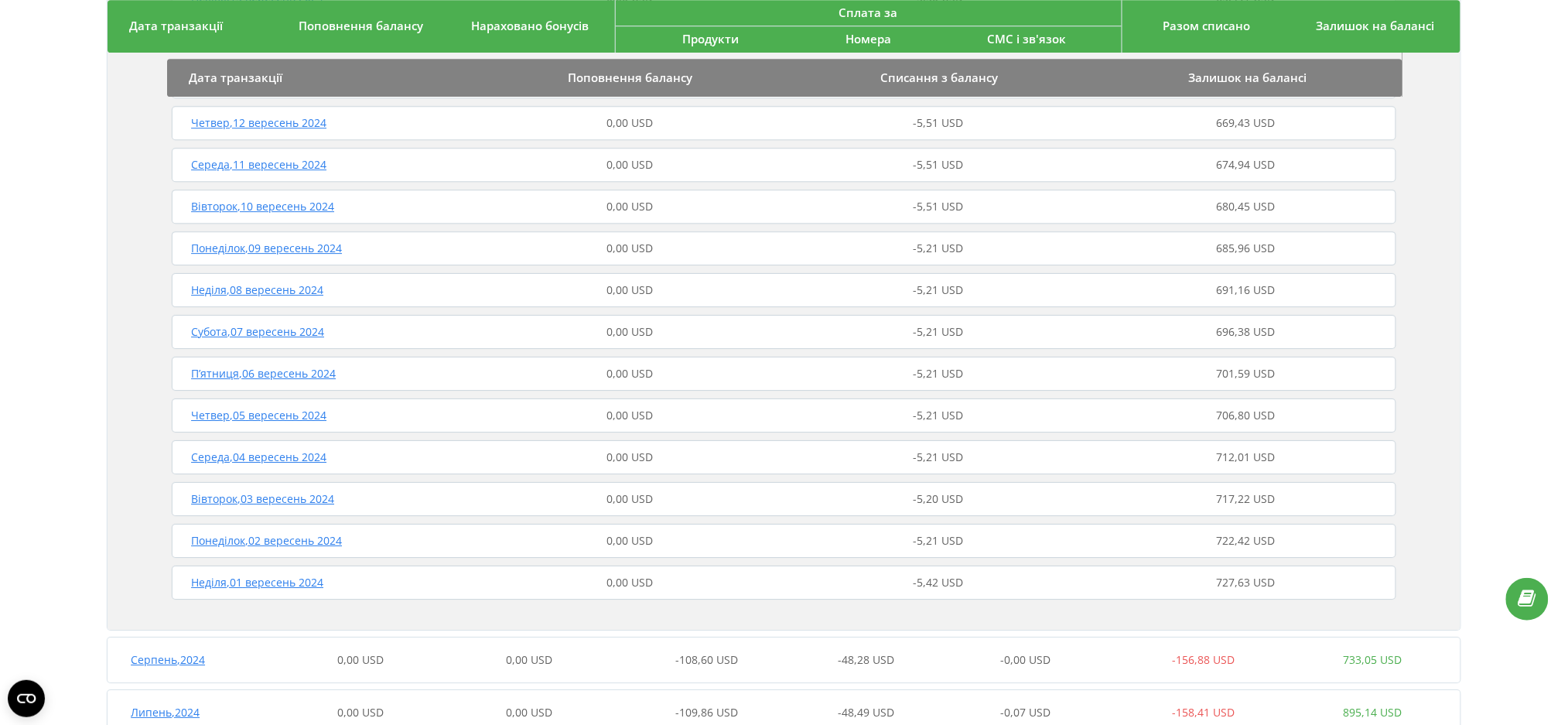
scroll to position [1651, 0]
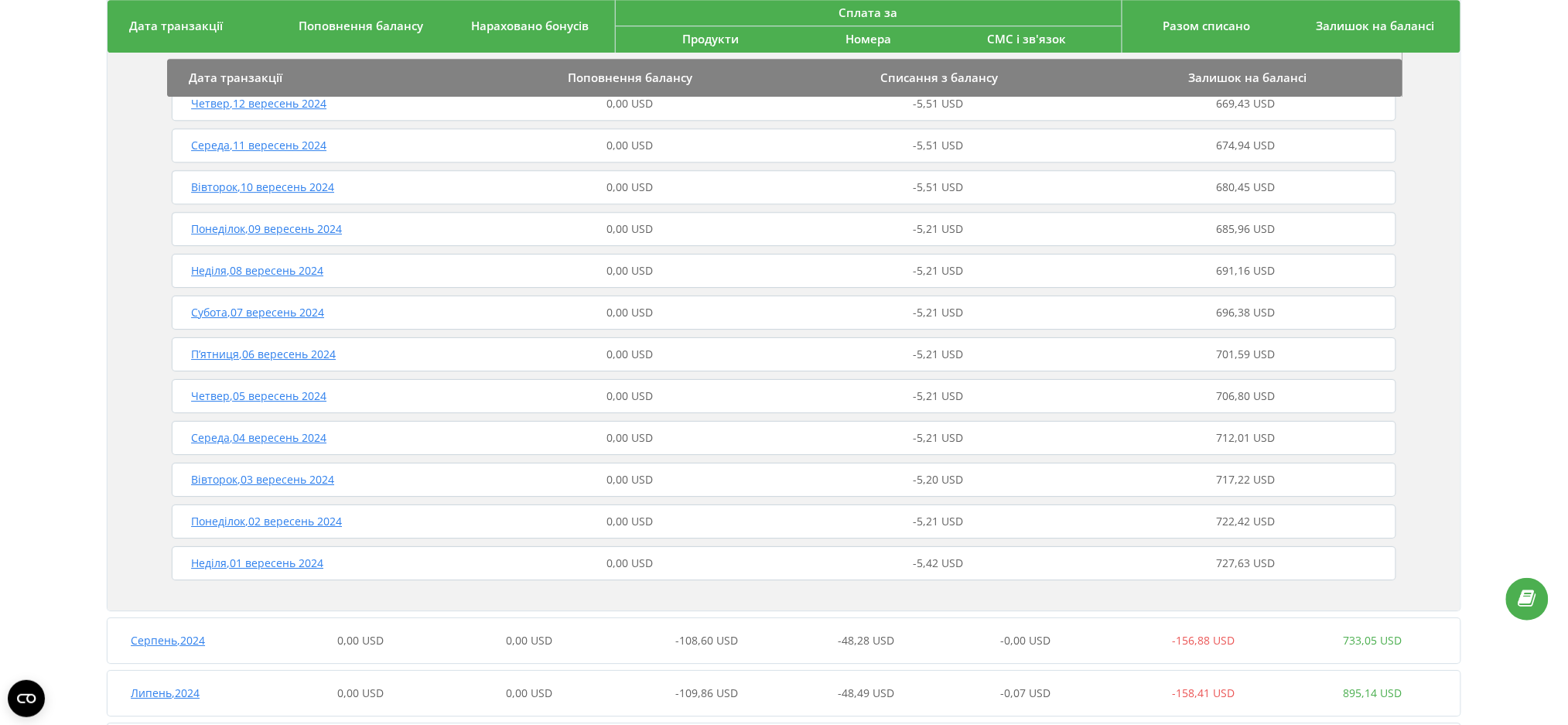
drag, startPoint x: 0, startPoint y: 173, endPoint x: 30, endPoint y: 74, distance: 103.4
click at [13, 173] on div "Історія транзакцій за період: 07.11.2022 - 19.09.2025 Дата транзакції Поповненн…" at bounding box center [784, 117] width 1568 height 3383
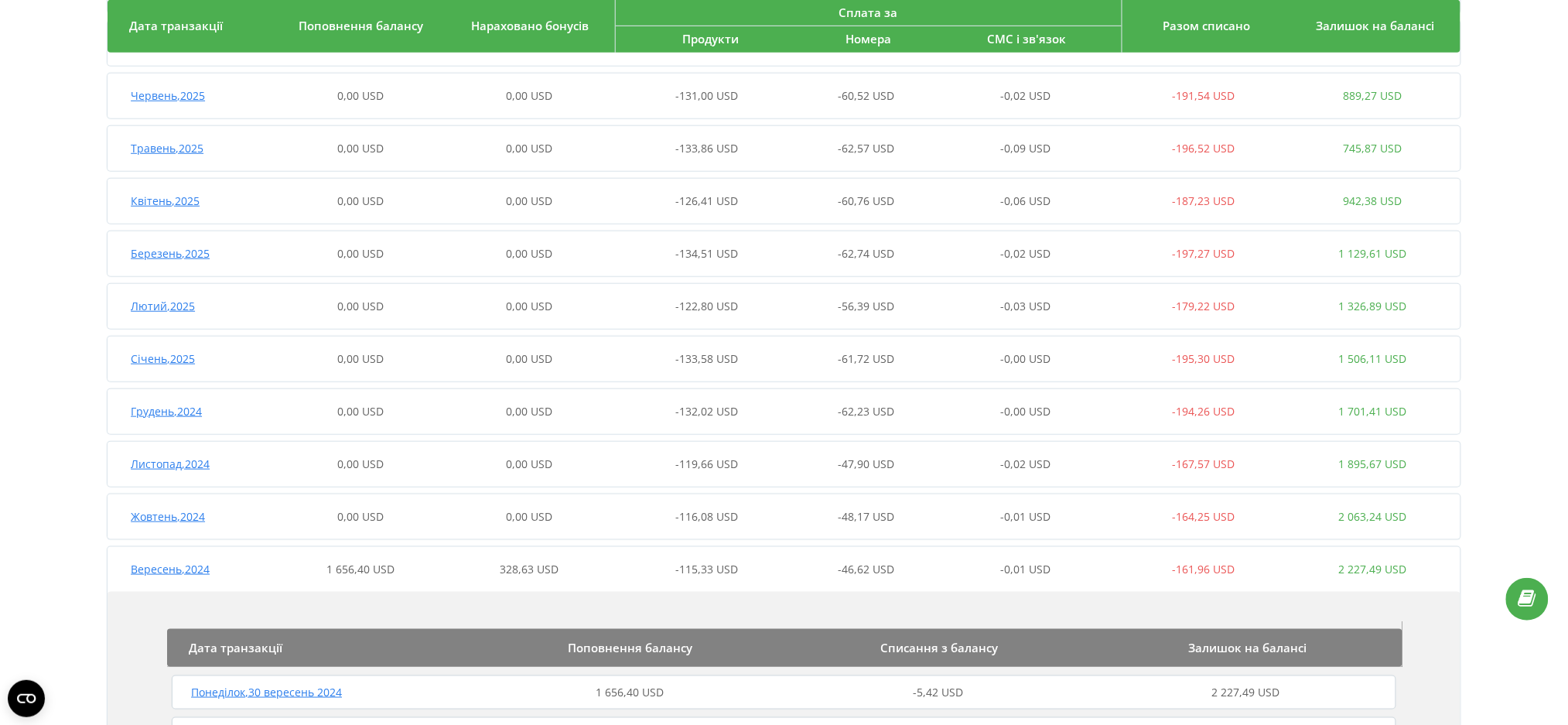
scroll to position [0, 0]
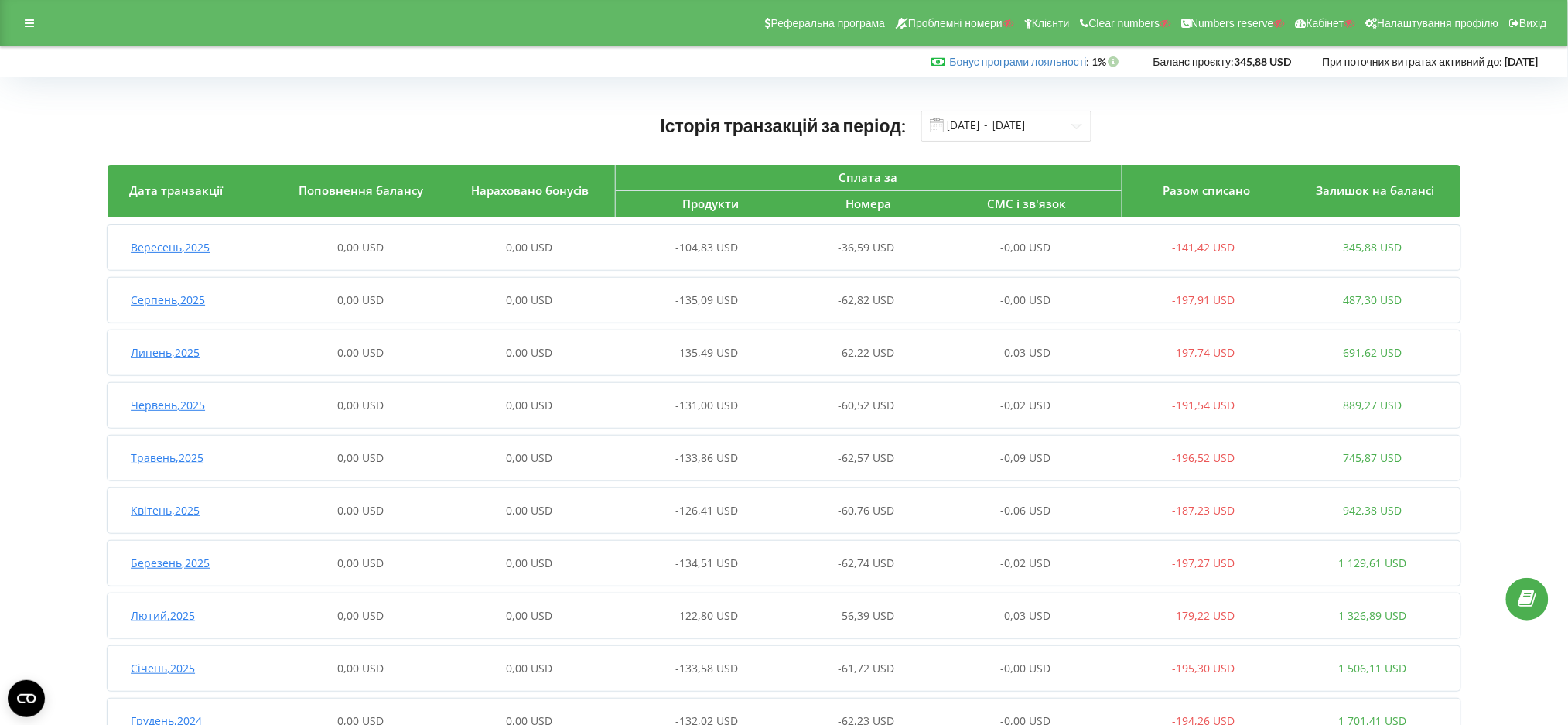
click at [22, 10] on div "Реферальна програма Проблемні номери Клієнти Clear numbers Numbers reserve Кабі…" at bounding box center [784, 23] width 1568 height 46
click at [19, 26] on div at bounding box center [29, 23] width 28 height 22
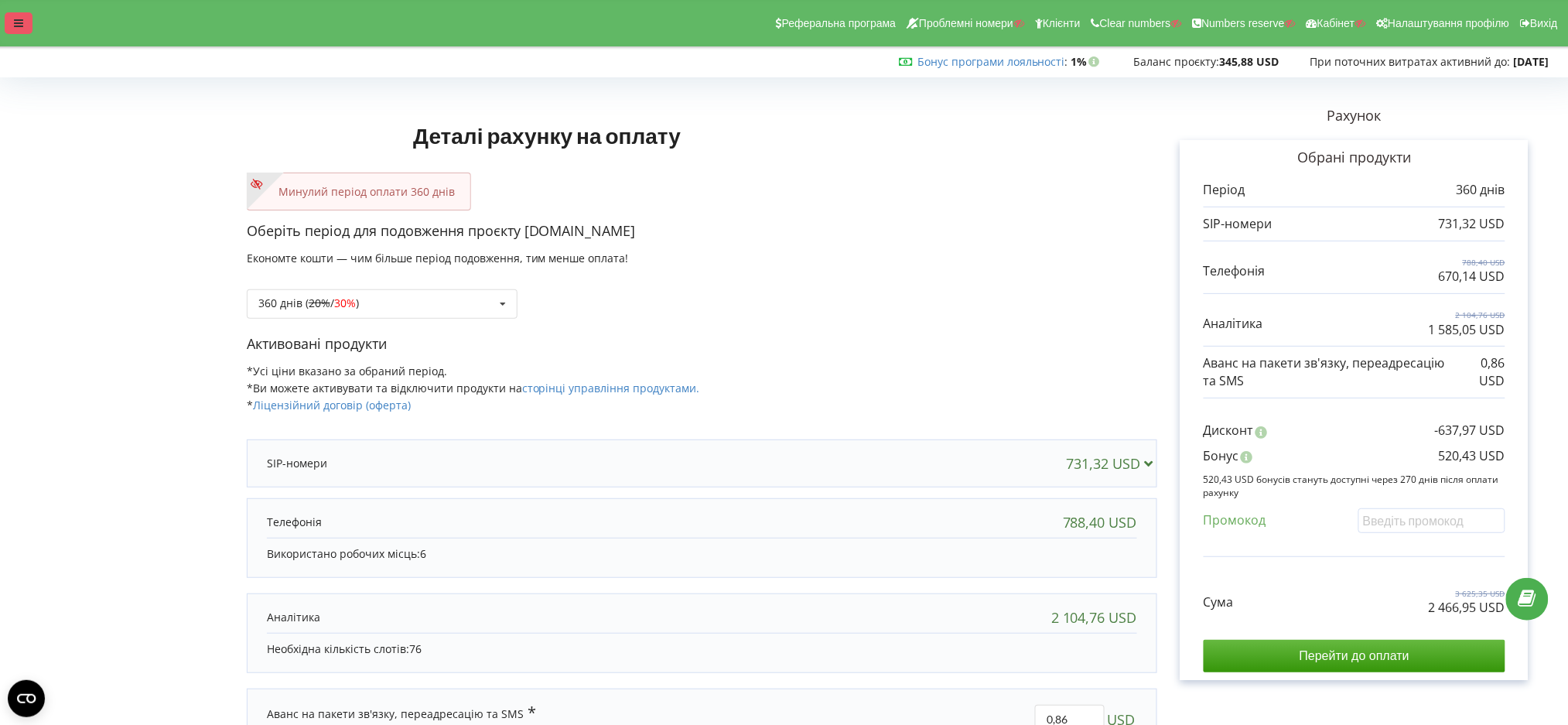
click at [17, 22] on icon at bounding box center [18, 23] width 9 height 11
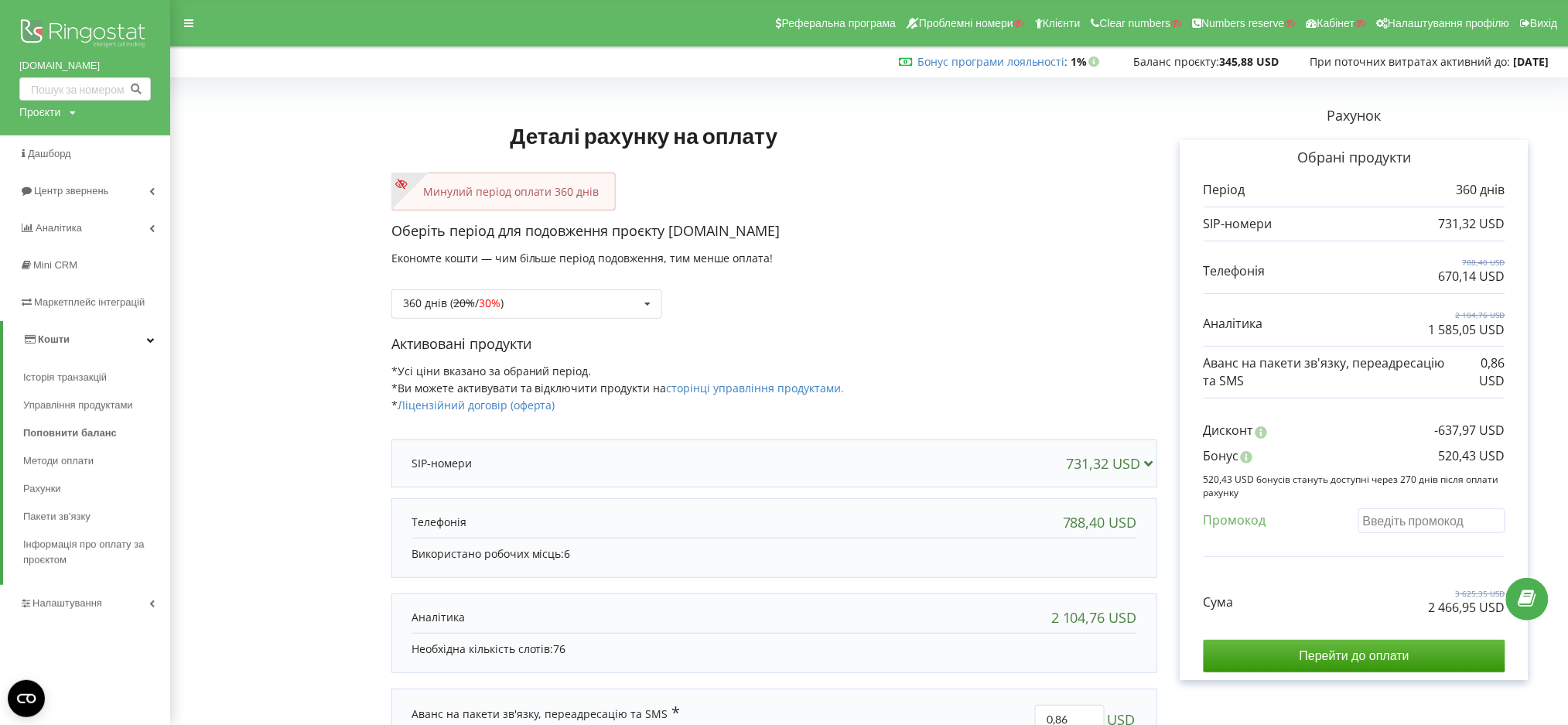
click at [1384, 527] on input "text" at bounding box center [1431, 521] width 147 height 24
paste input "EKLH-TLWT"
type input "EKLH-TLWT"
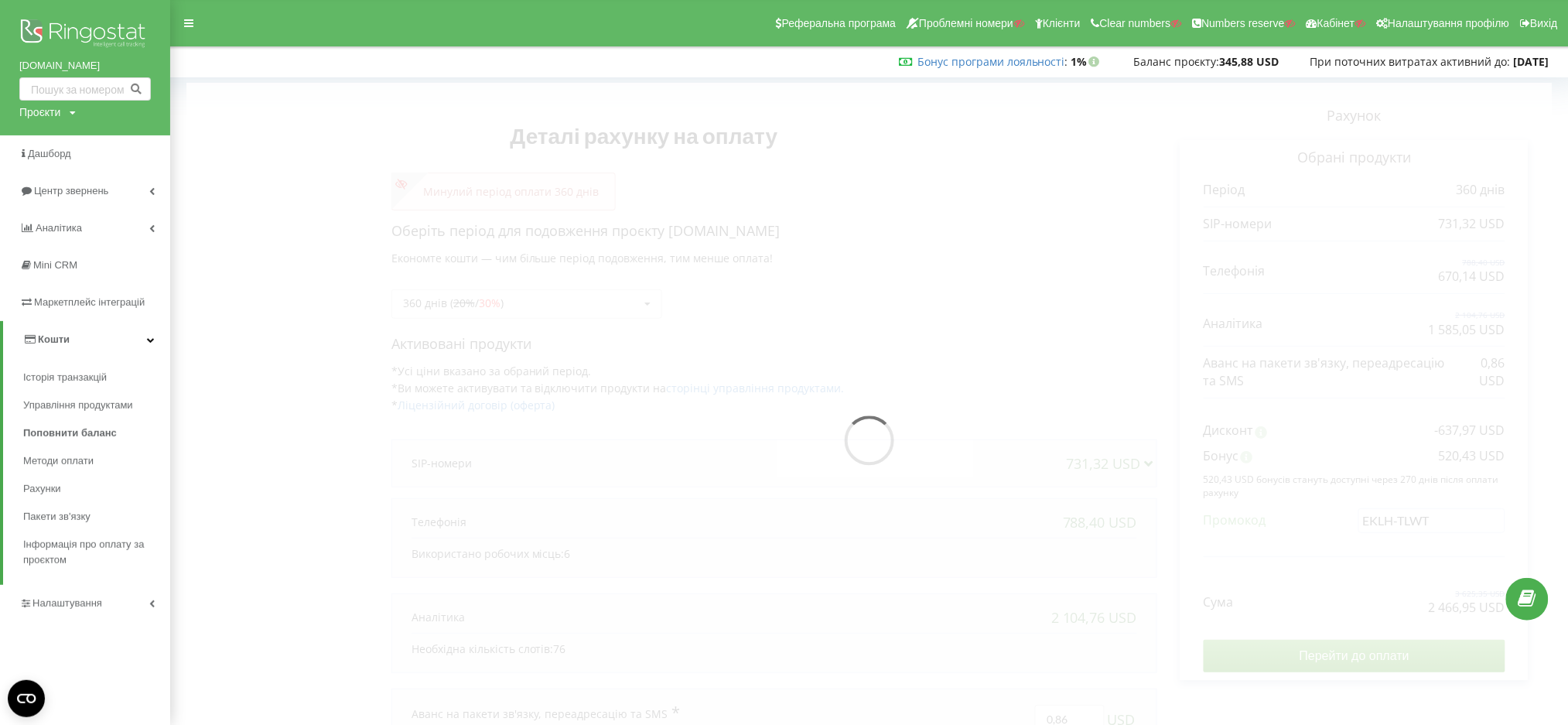
click at [1330, 559] on div "Деталі рахунку на оплату Минулий період оплати 360 днів Оберіть період для подо…" at bounding box center [869, 445] width 1365 height 725
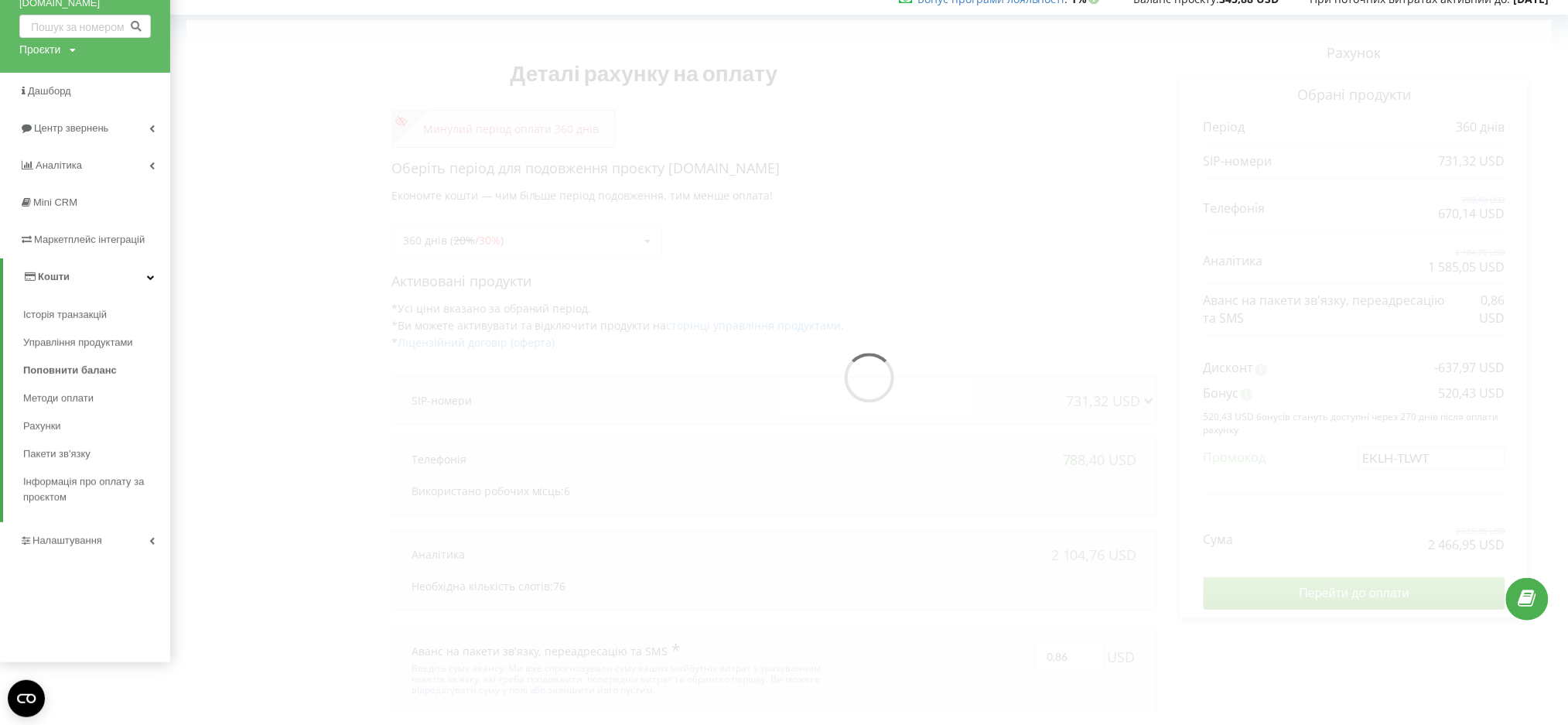
scroll to position [96, 0]
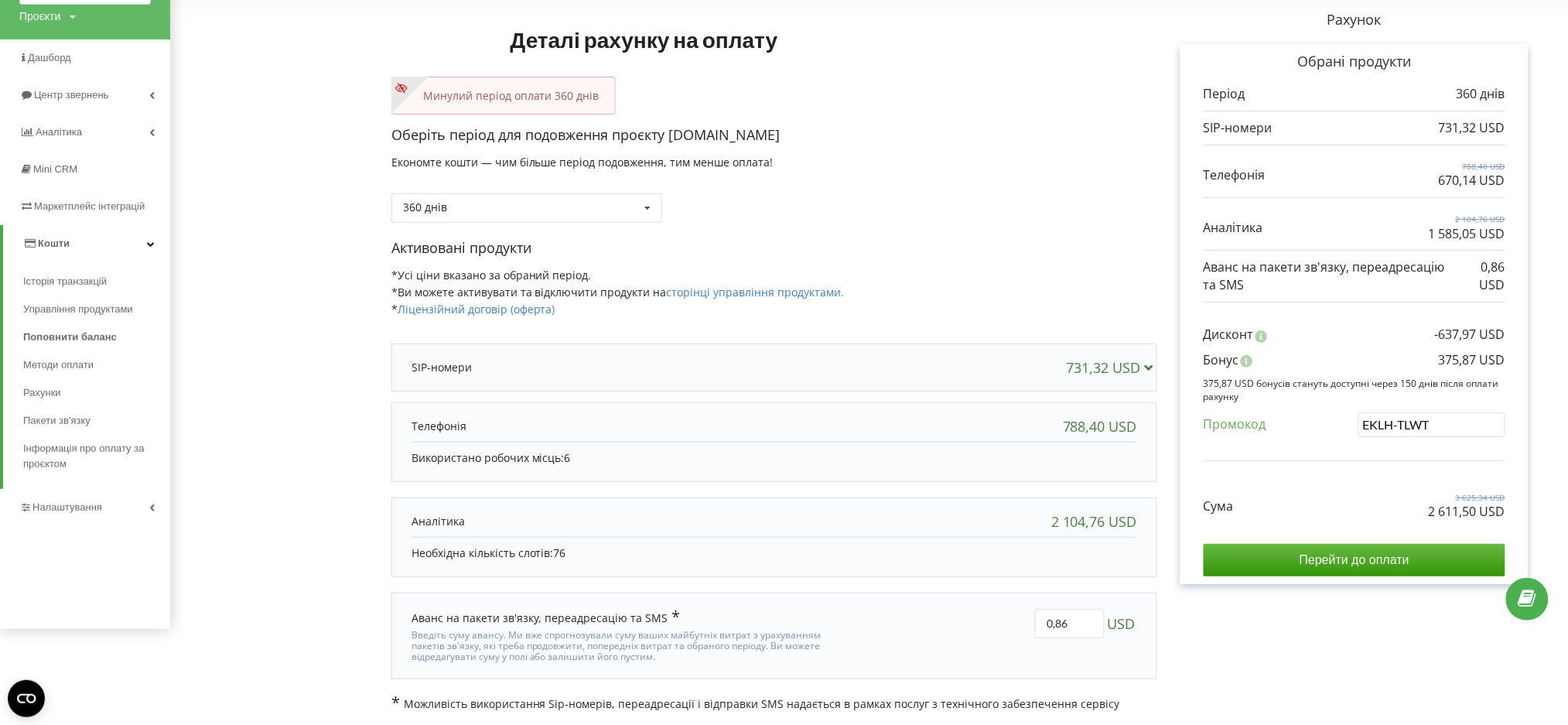
drag, startPoint x: 1427, startPoint y: 428, endPoint x: 1313, endPoint y: 406, distance: 116.1
click at [1313, 406] on div "Дисконт -637,97 USD Бонус 375,87 USD Промокод" at bounding box center [1355, 385] width 302 height 150
click at [261, 271] on div "Деталі рахунку на оплату Минулий період оплати 360 днів Оберіть період для подо…" at bounding box center [869, 349] width 1365 height 725
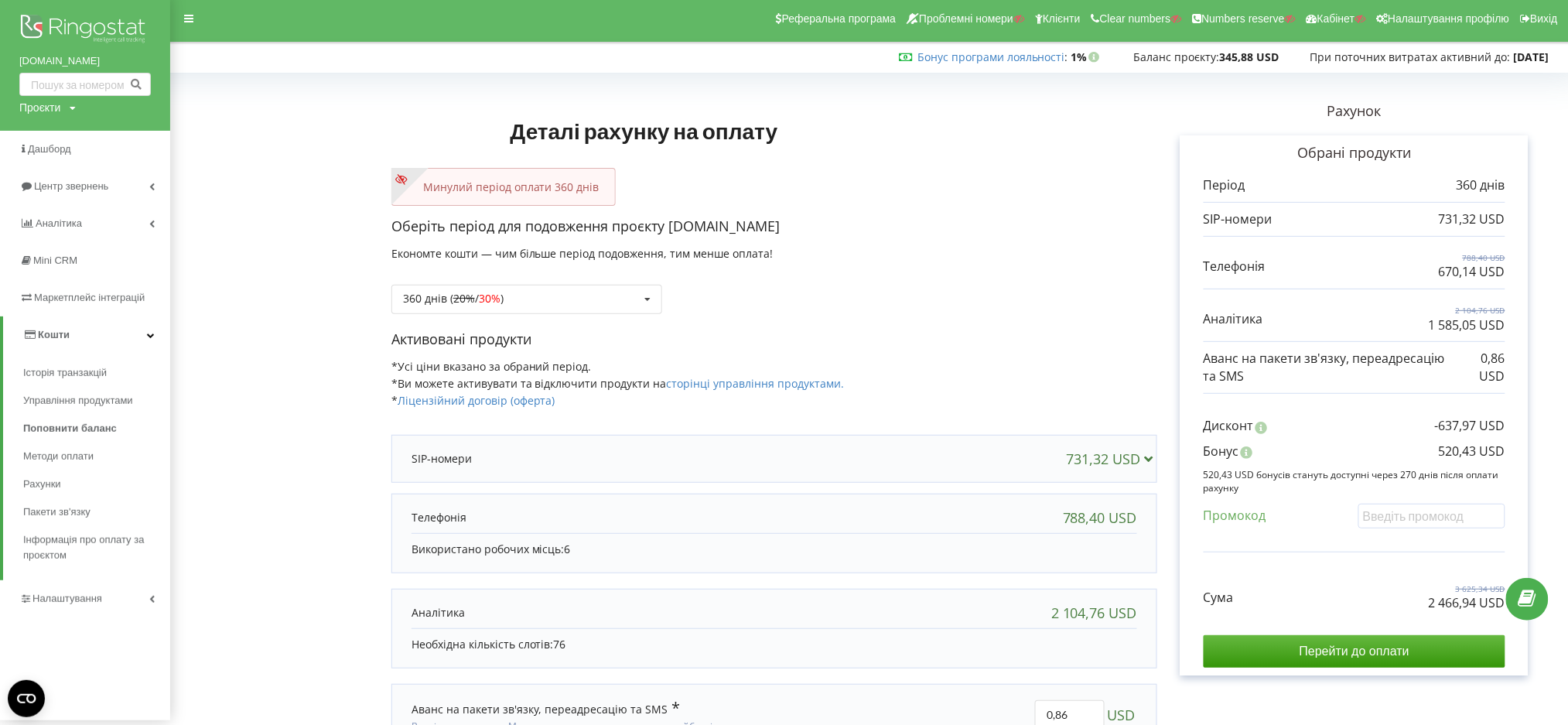
scroll to position [0, 0]
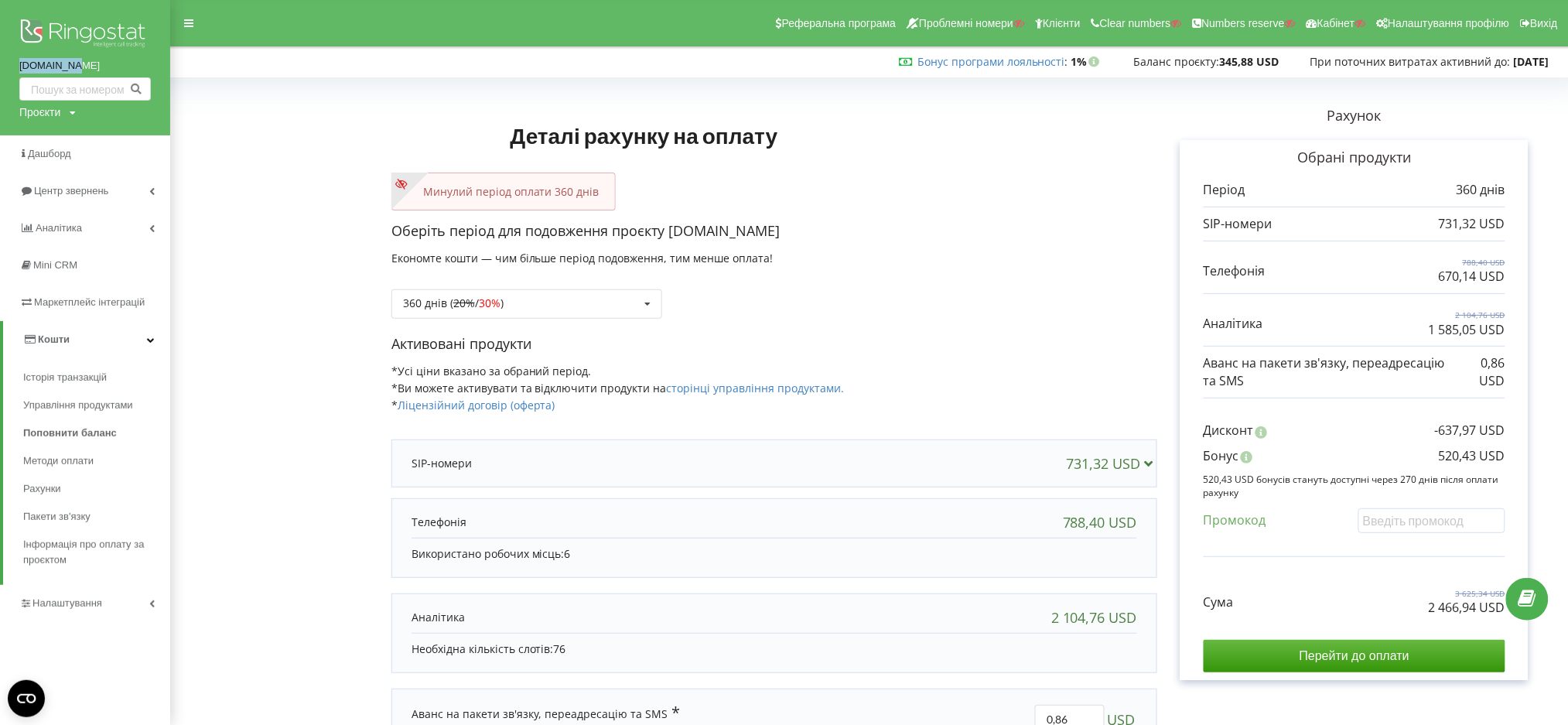
drag, startPoint x: 17, startPoint y: 63, endPoint x: 81, endPoint y: 70, distance: 64.4
click at [81, 70] on div "[DOMAIN_NAME] Проєкти Пошук" at bounding box center [85, 67] width 170 height 135
drag, startPoint x: 54, startPoint y: 68, endPoint x: 274, endPoint y: 682, distance: 652.2
click at [274, 682] on form "Деталі рахунку на оплату Минулий період оплати 360 днів Оберіть період для подо…" at bounding box center [869, 445] width 1365 height 725
click at [79, 604] on span "Налаштування" at bounding box center [70, 604] width 74 height 12
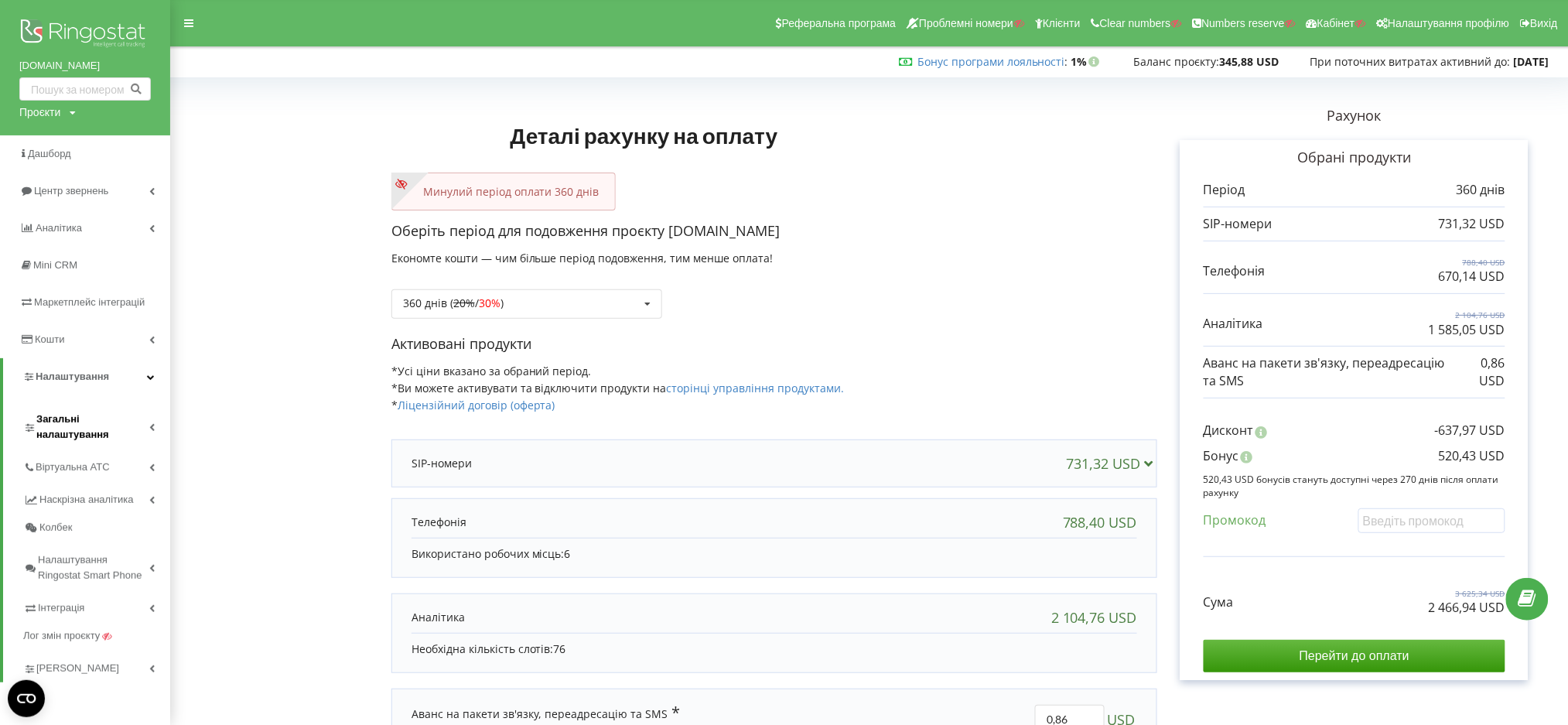
click at [70, 422] on span "Загальні налаштування" at bounding box center [92, 427] width 113 height 31
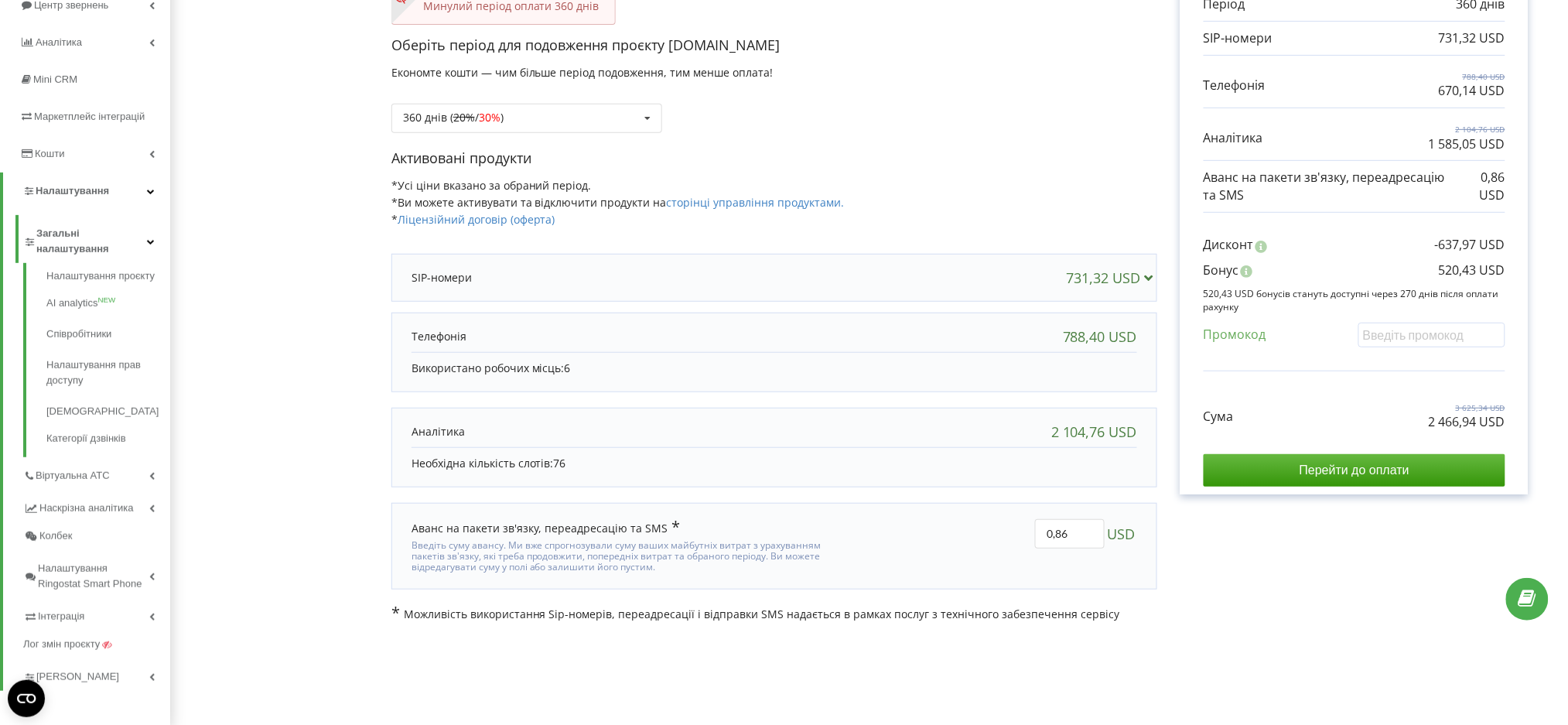
scroll to position [190, 0]
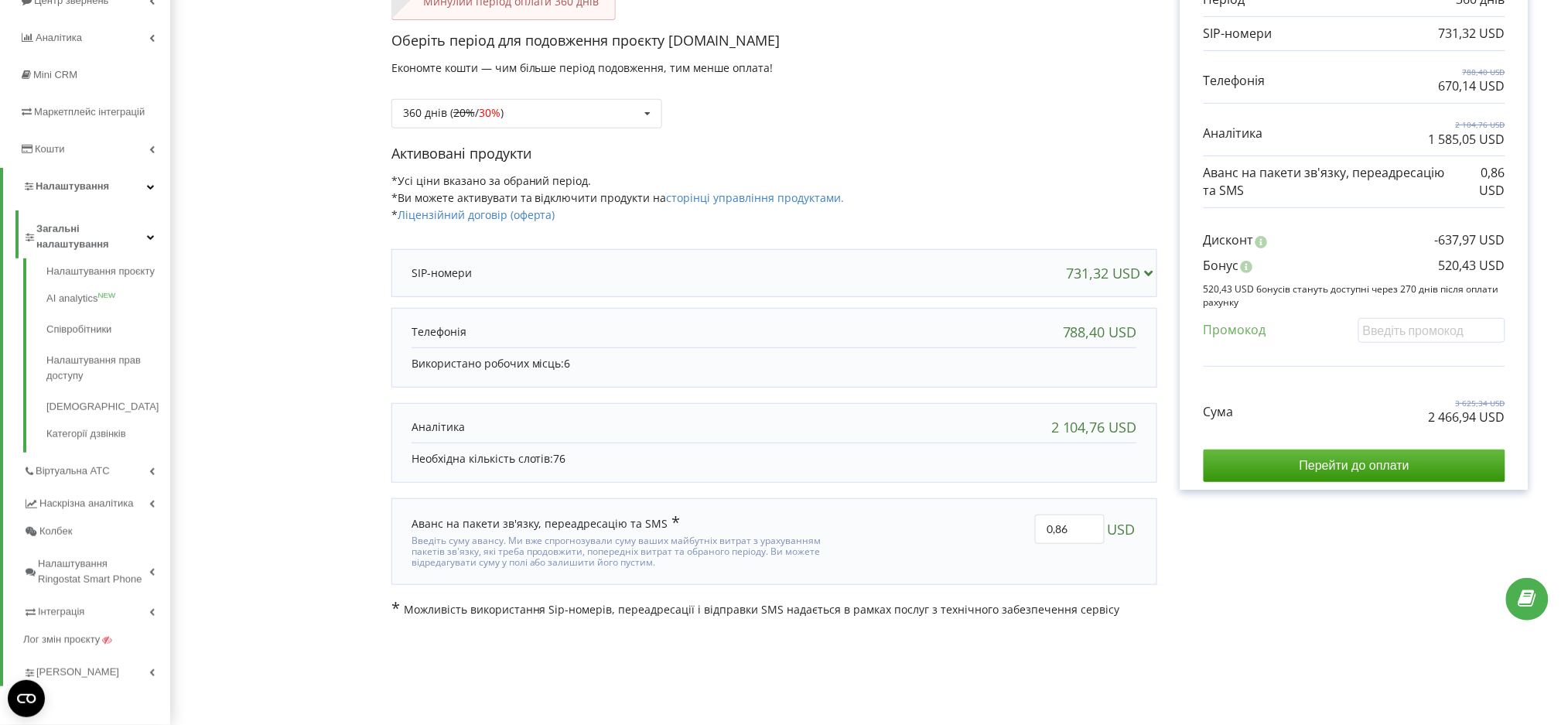
click at [661, 453] on p "Необхідна кількість слотів: 76" at bounding box center [775, 458] width 726 height 15
click at [52, 673] on span "[PERSON_NAME]" at bounding box center [78, 672] width 84 height 15
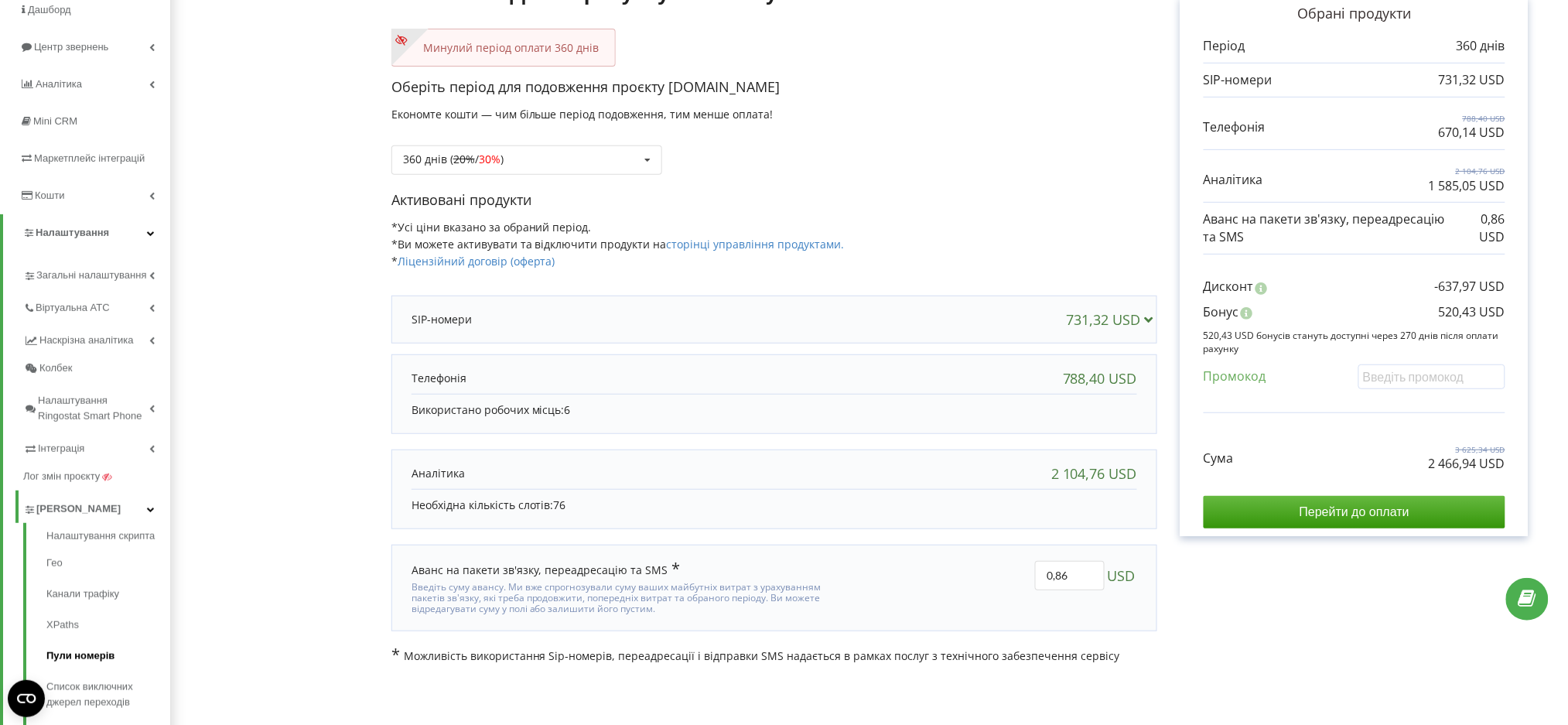
scroll to position [256, 0]
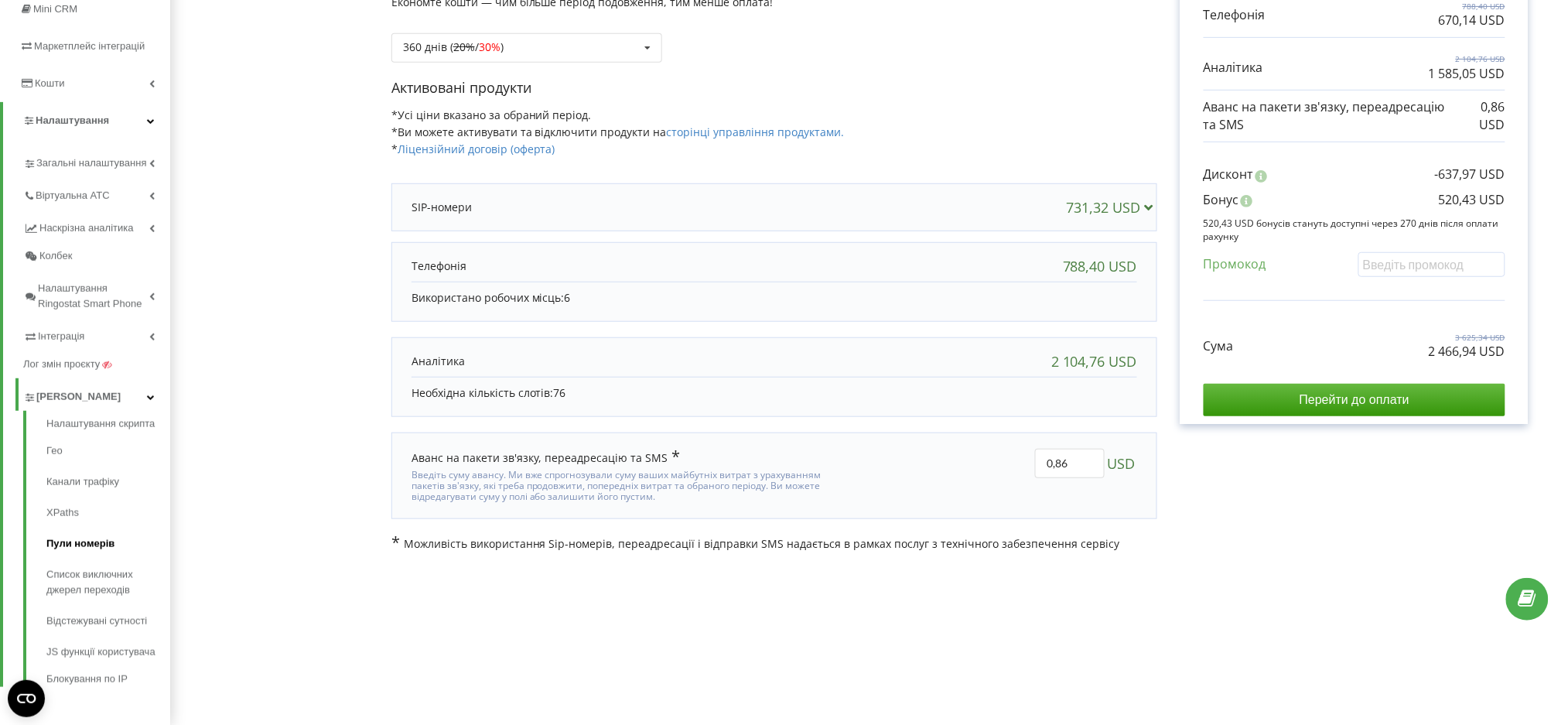
click at [87, 543] on link "Пули номерів" at bounding box center [108, 544] width 124 height 31
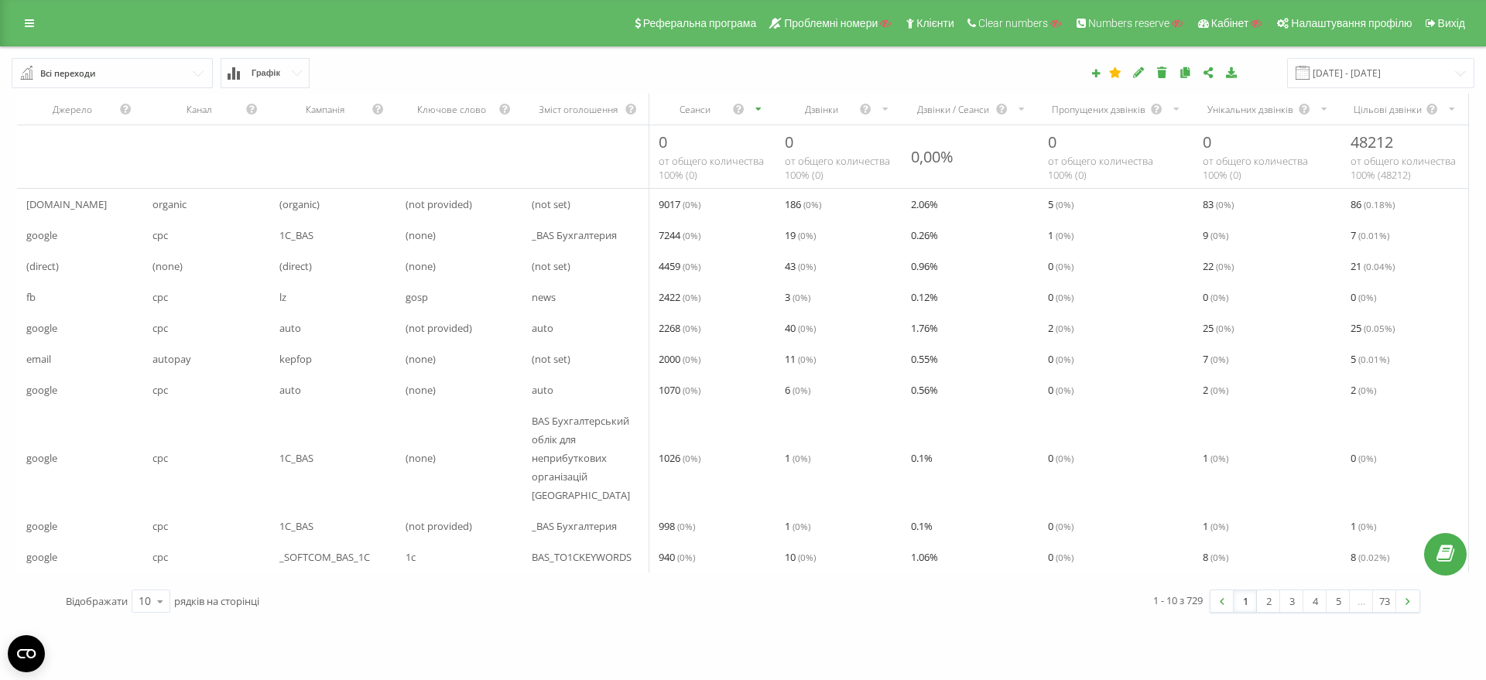
click at [292, 65] on button "Графік" at bounding box center [265, 73] width 89 height 30
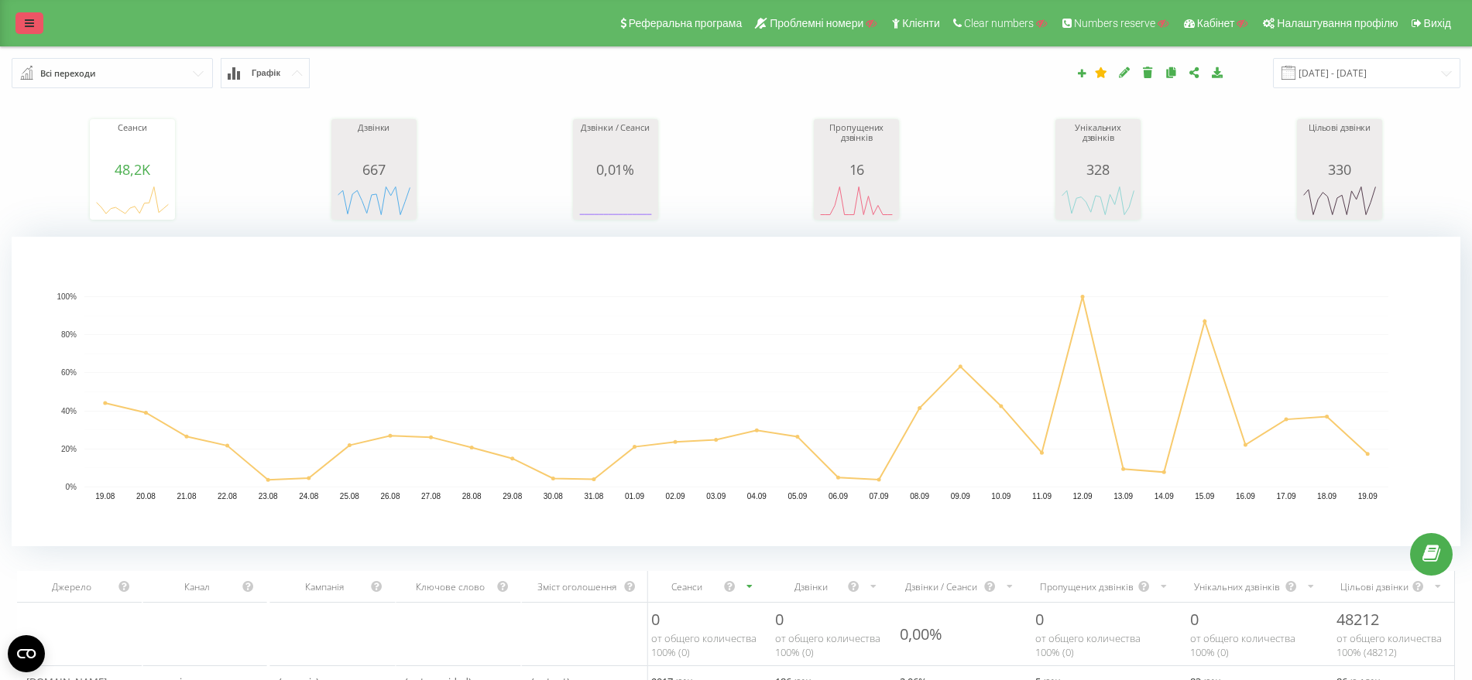
click at [39, 29] on link at bounding box center [29, 23] width 28 height 22
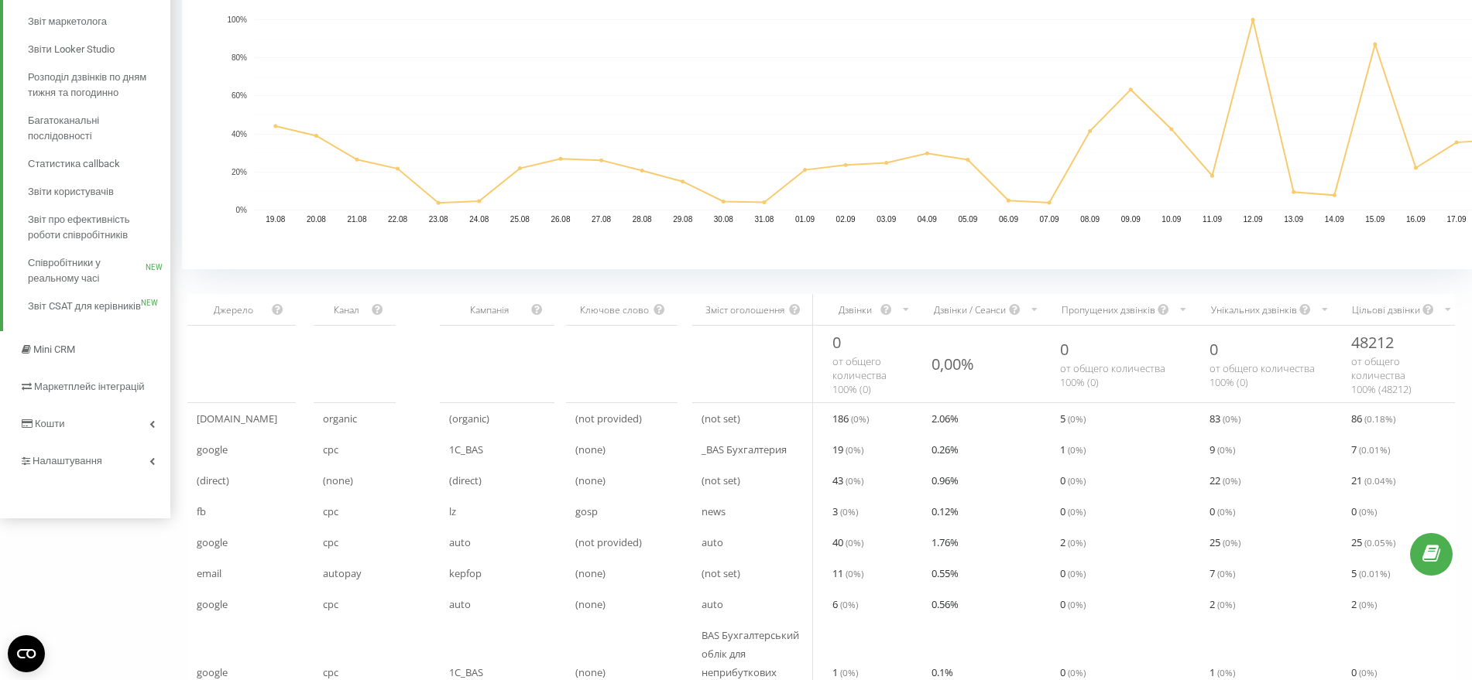
scroll to position [290, 0]
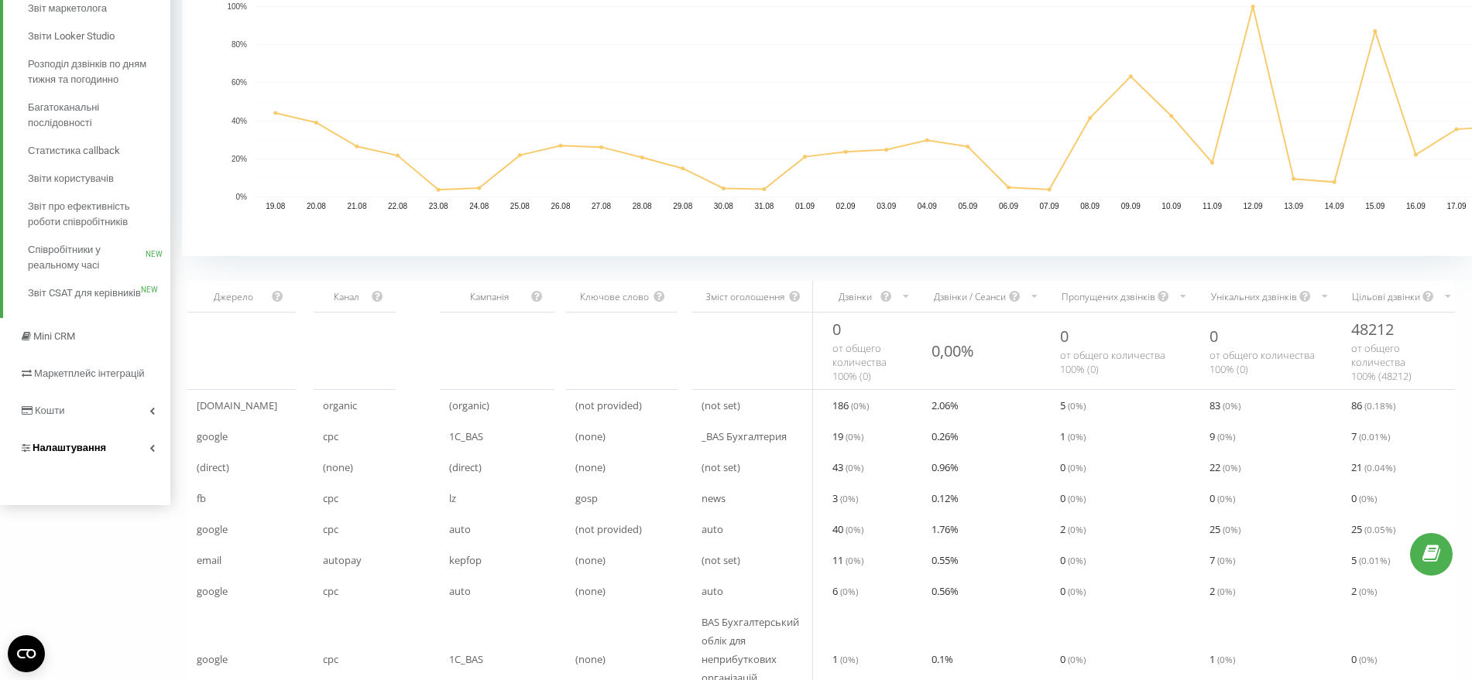
click at [79, 445] on span "Налаштування" at bounding box center [70, 448] width 74 height 12
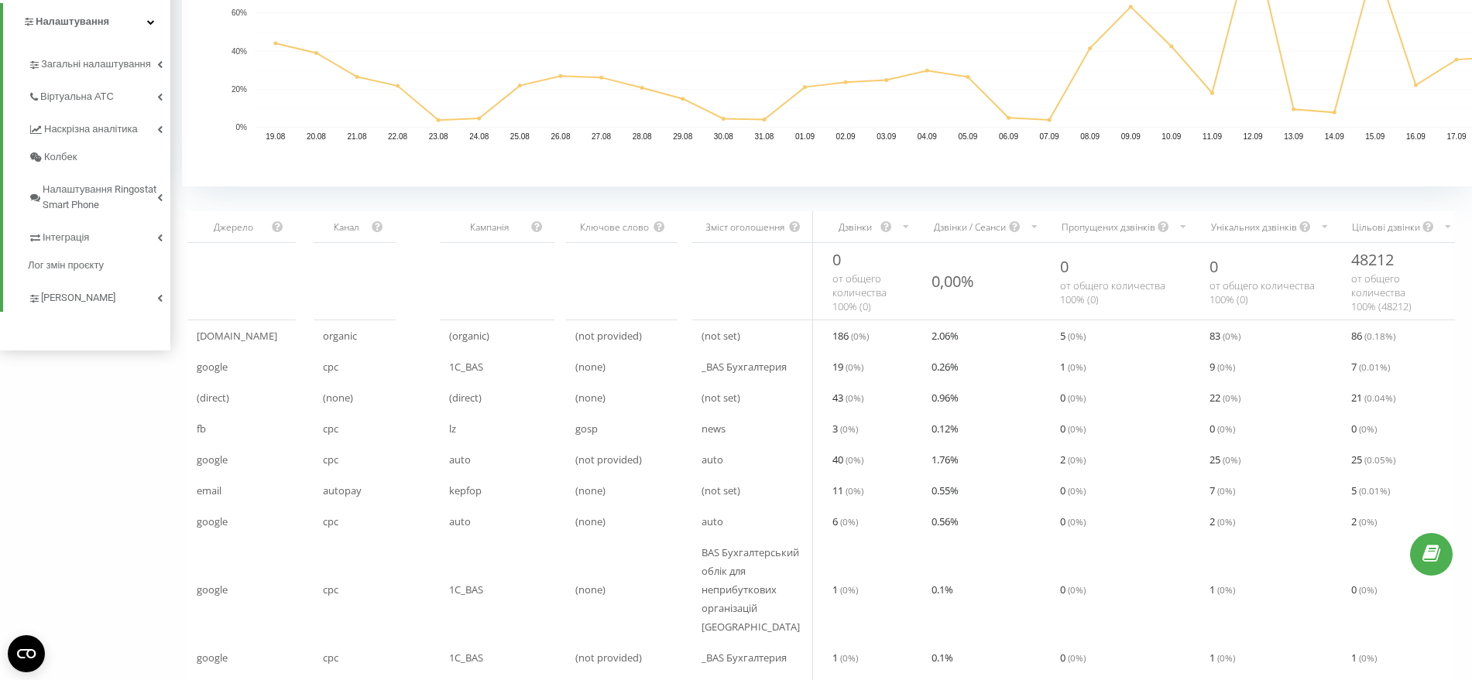
scroll to position [387, 0]
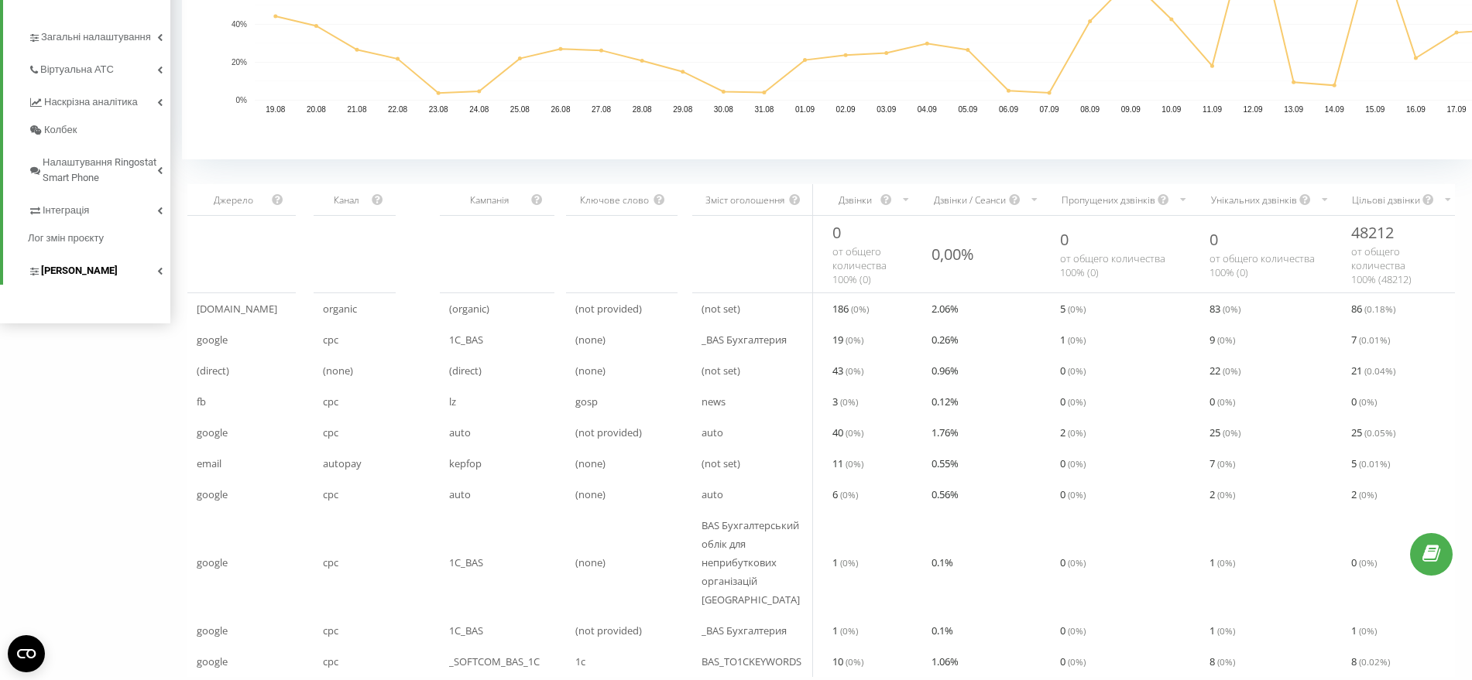
click at [58, 272] on span "[PERSON_NAME]" at bounding box center [79, 270] width 77 height 15
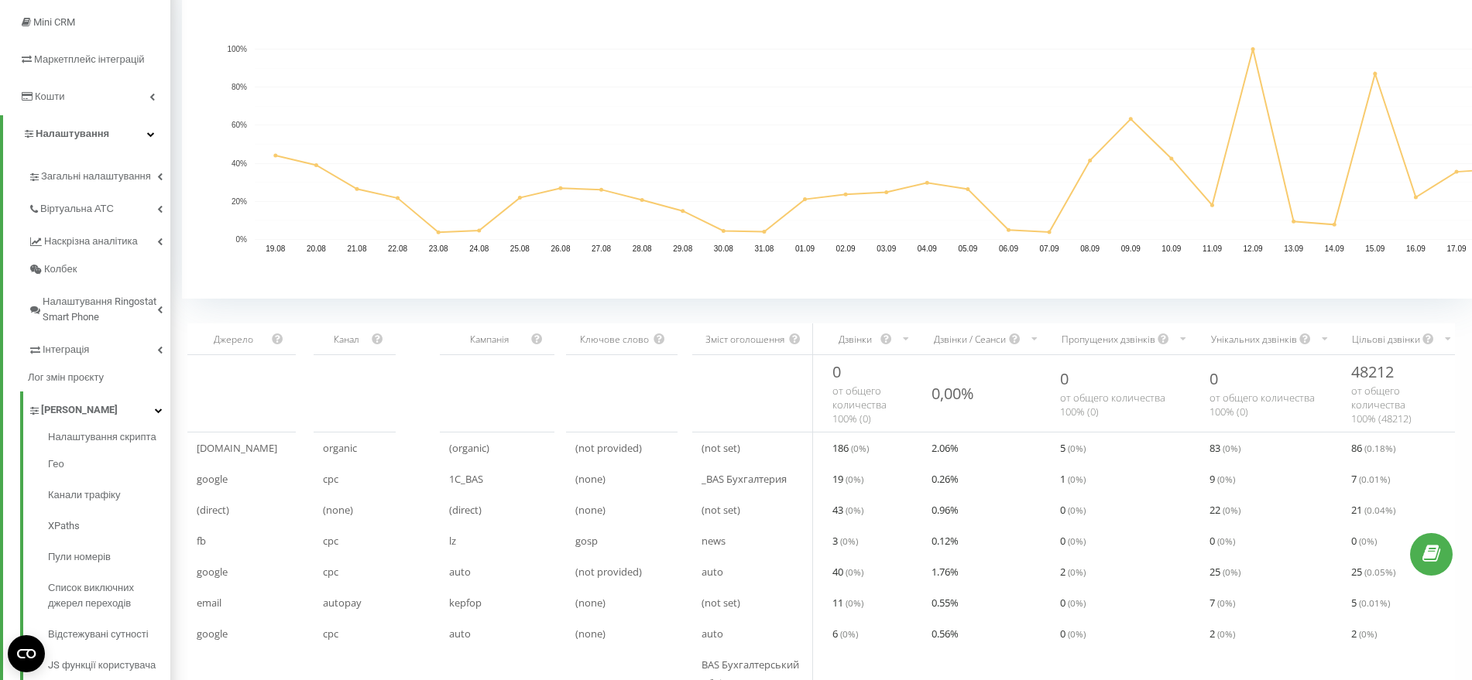
scroll to position [97, 0]
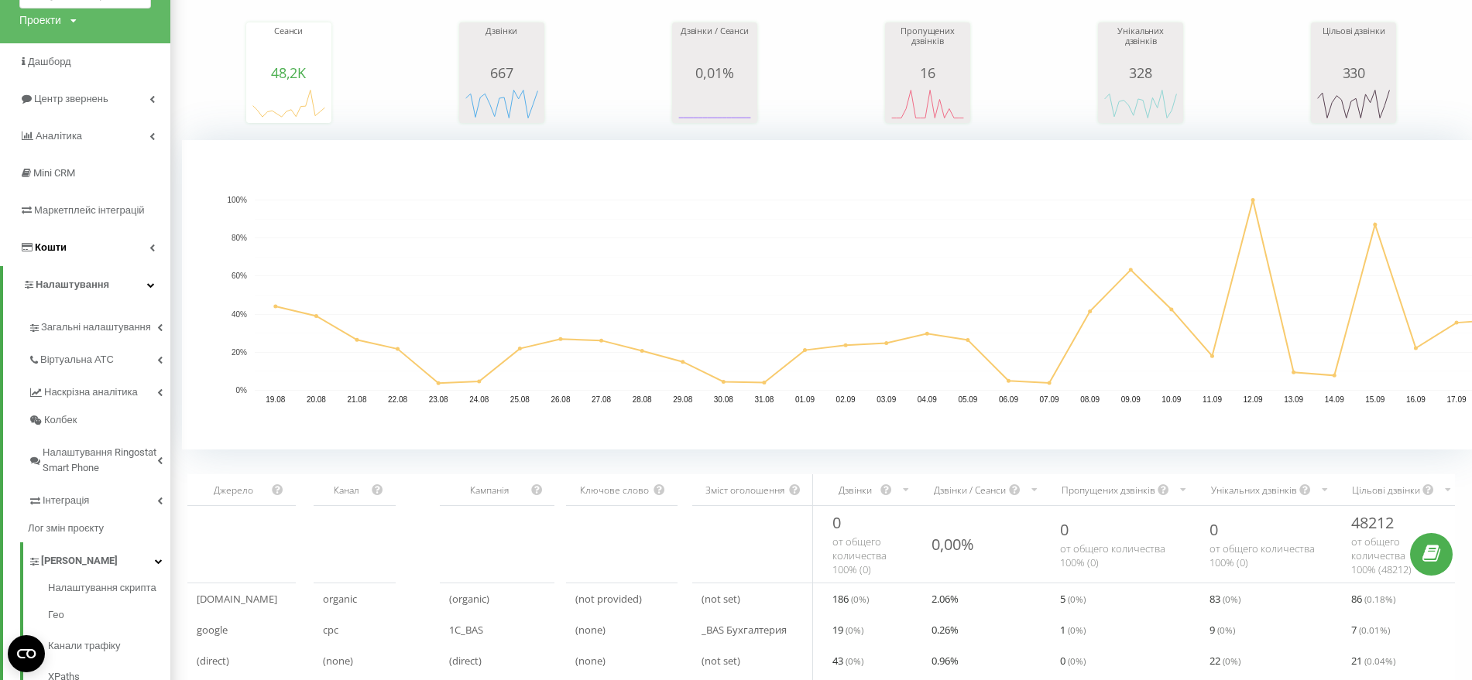
click at [51, 244] on span "Кошти" at bounding box center [51, 248] width 32 height 12
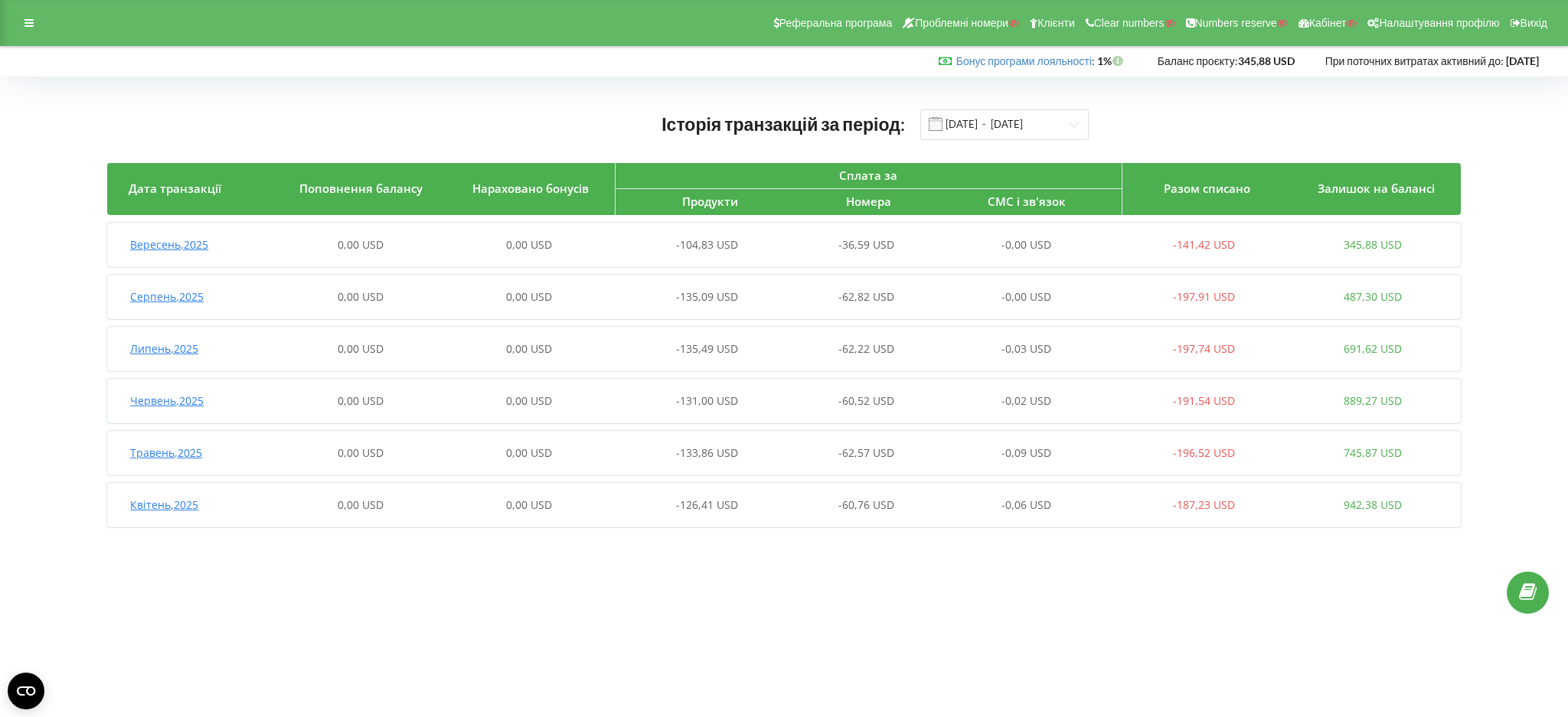
click at [765, 295] on div "-135,09 USD" at bounding box center [697, 297] width 168 height 15
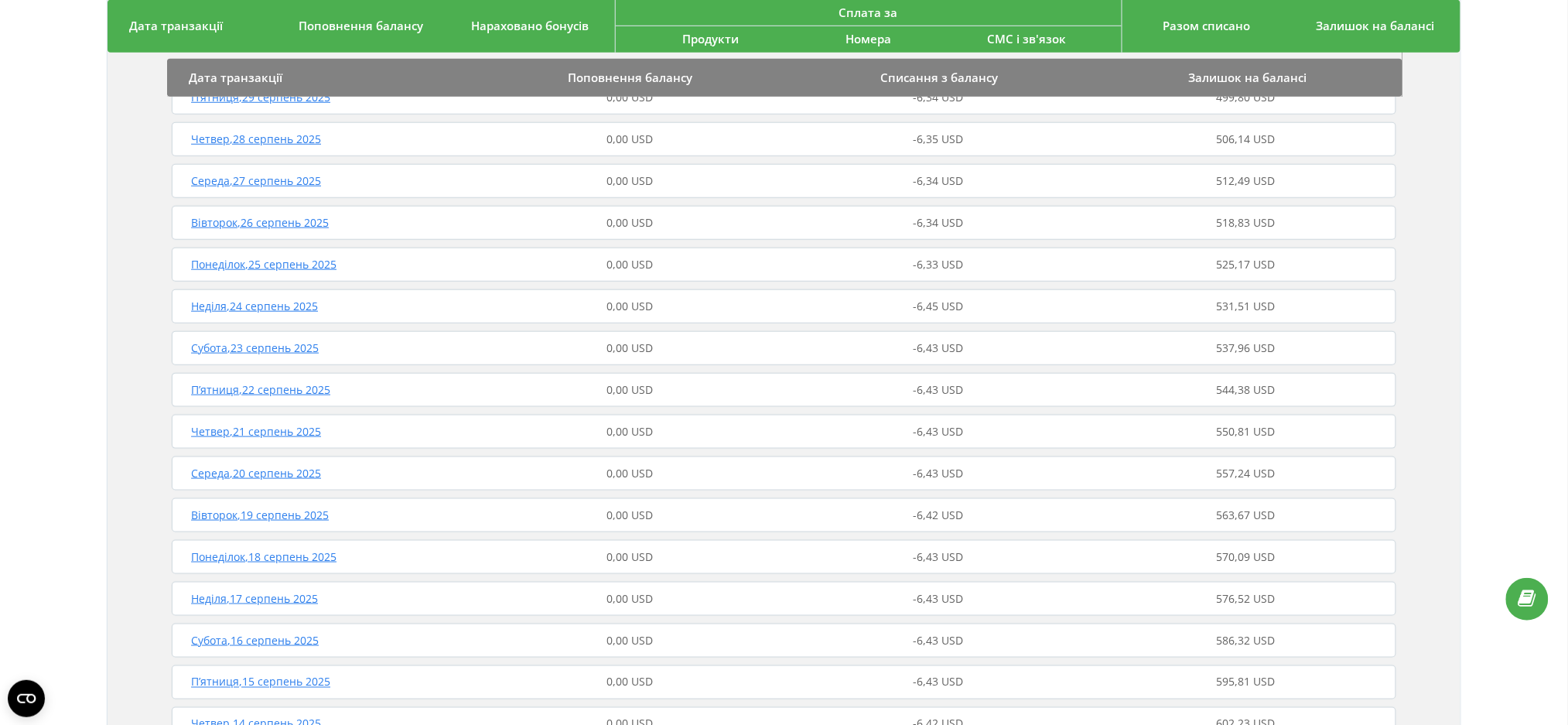
scroll to position [413, 0]
click at [783, 425] on div "0,00 USD" at bounding box center [630, 428] width 308 height 15
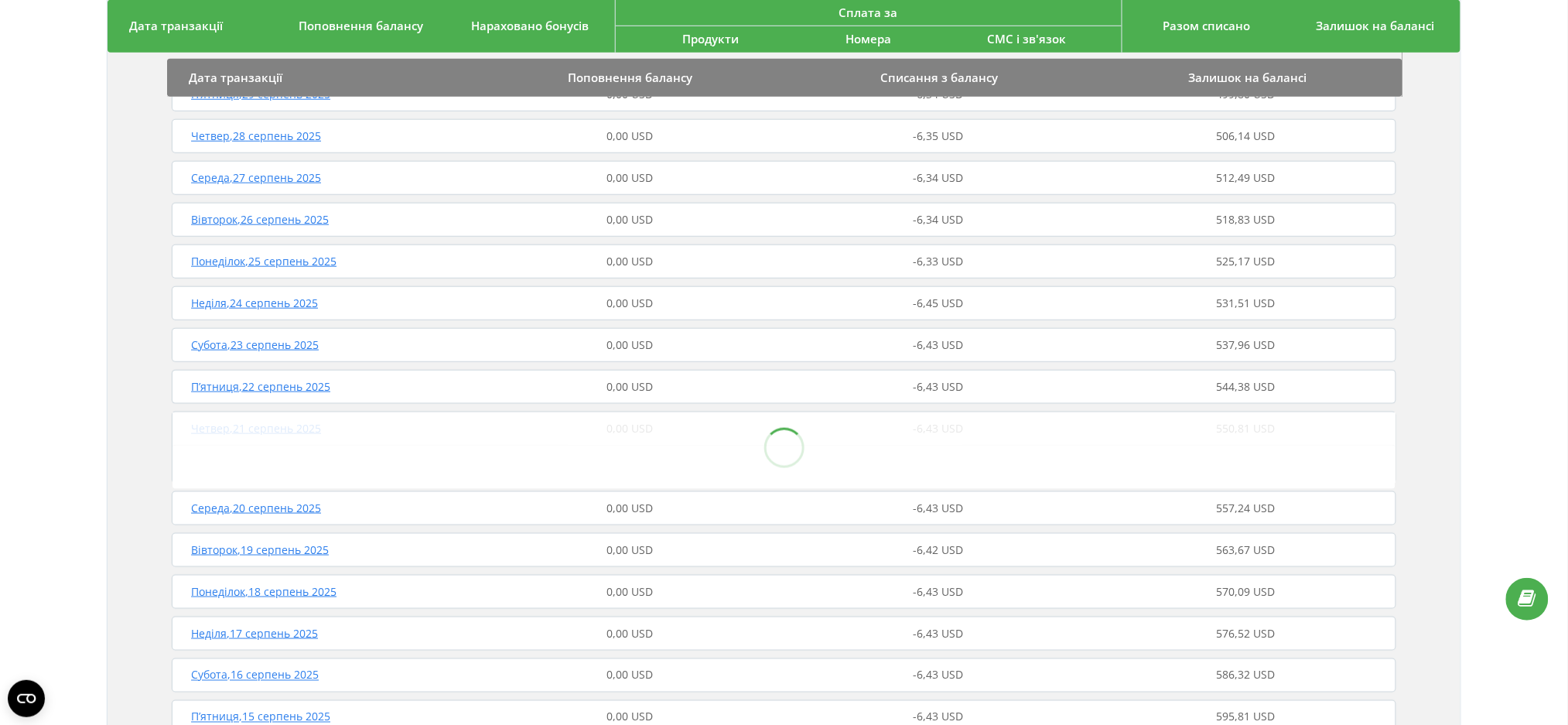
click at [783, 425] on div at bounding box center [784, 448] width 1223 height 70
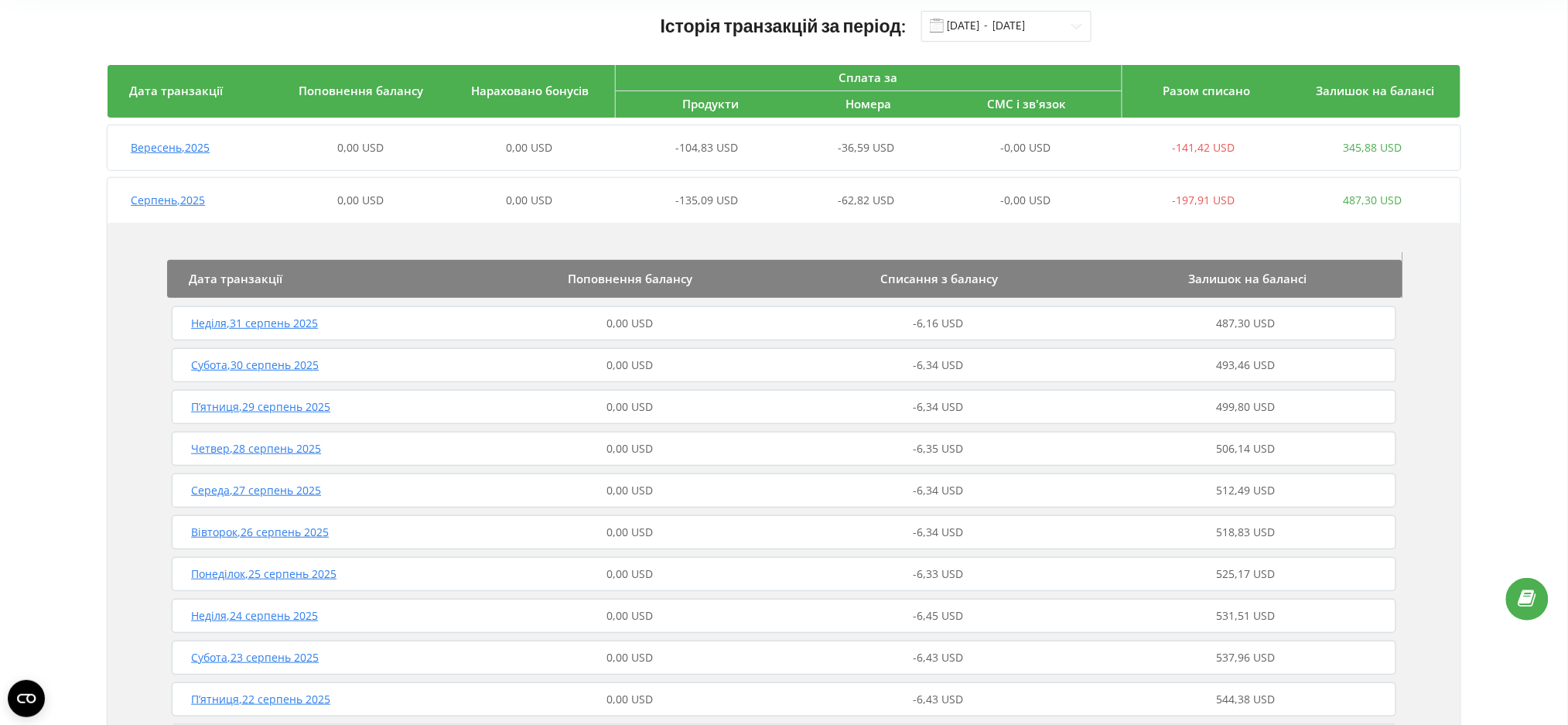
scroll to position [0, 0]
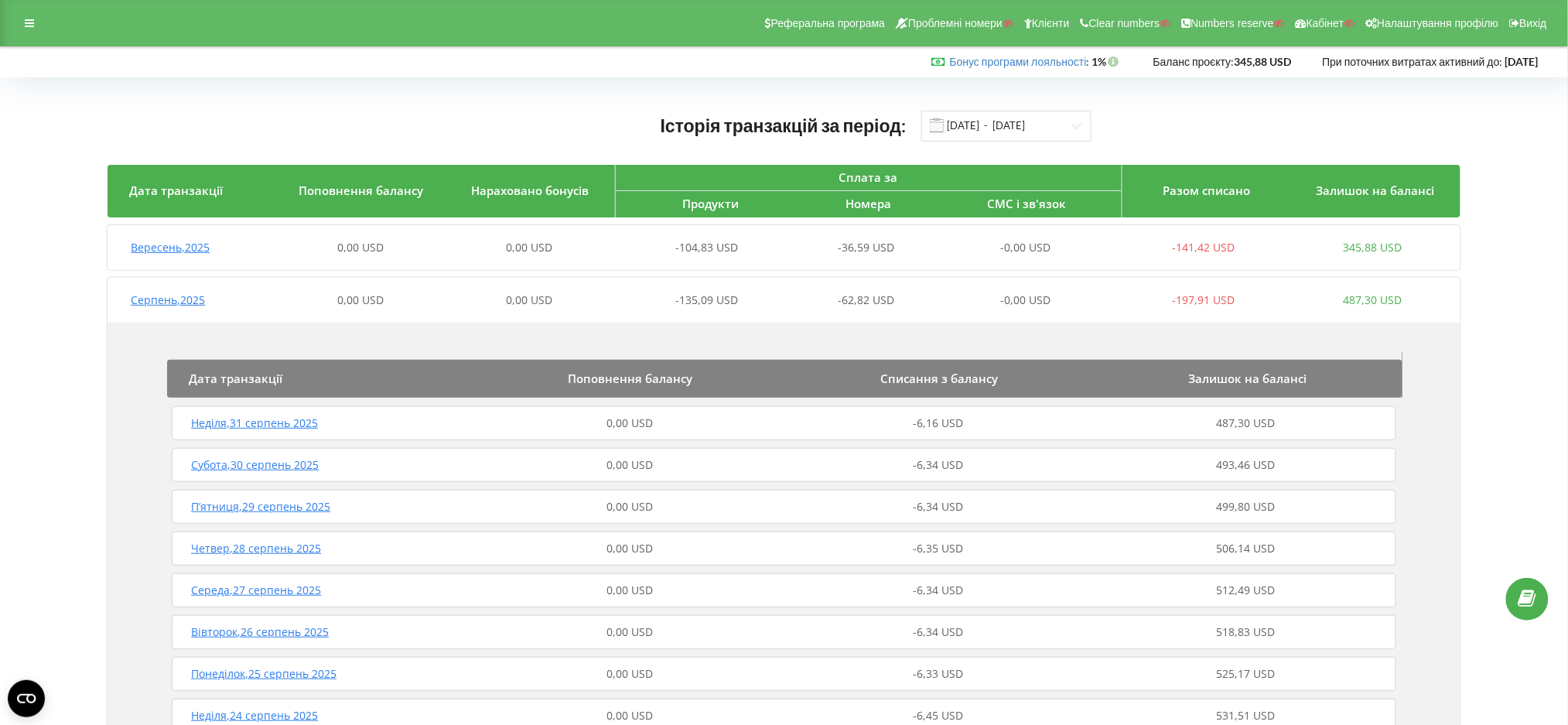
click at [773, 284] on div "[DATE] 0,00 USD 0,00 USD -135,09 USD -62,82 USD -0,00 USD -197,91 USD 487,30 USD" at bounding box center [783, 300] width 1349 height 37
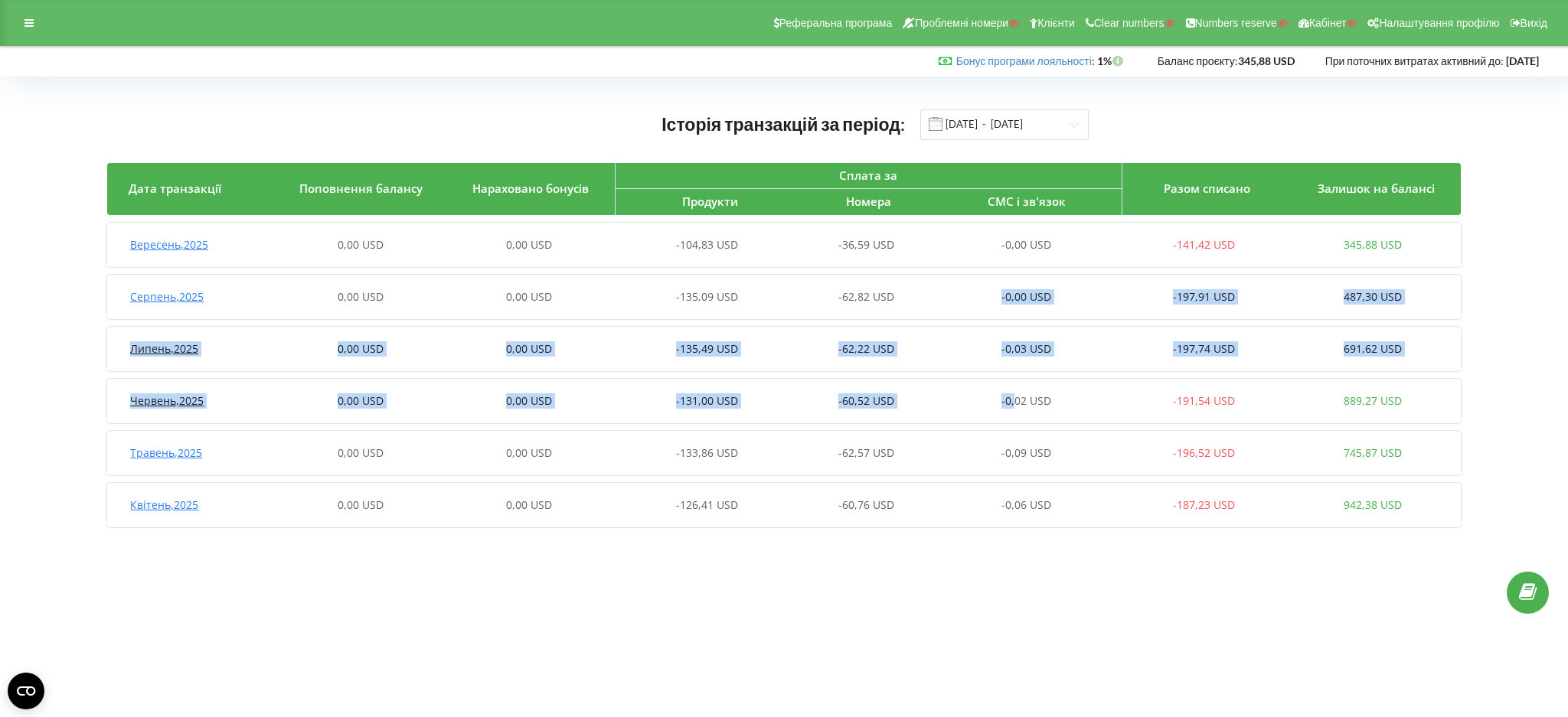
drag, startPoint x: 1009, startPoint y: 347, endPoint x: 1016, endPoint y: 392, distance: 45.5
click at [1016, 391] on article "[DATE] 0,00 USD 0,00 USD -104,83 USD -36,59 USD -0,00 USD -141,42 USD 345,88 US…" at bounding box center [784, 375] width 1354 height 305
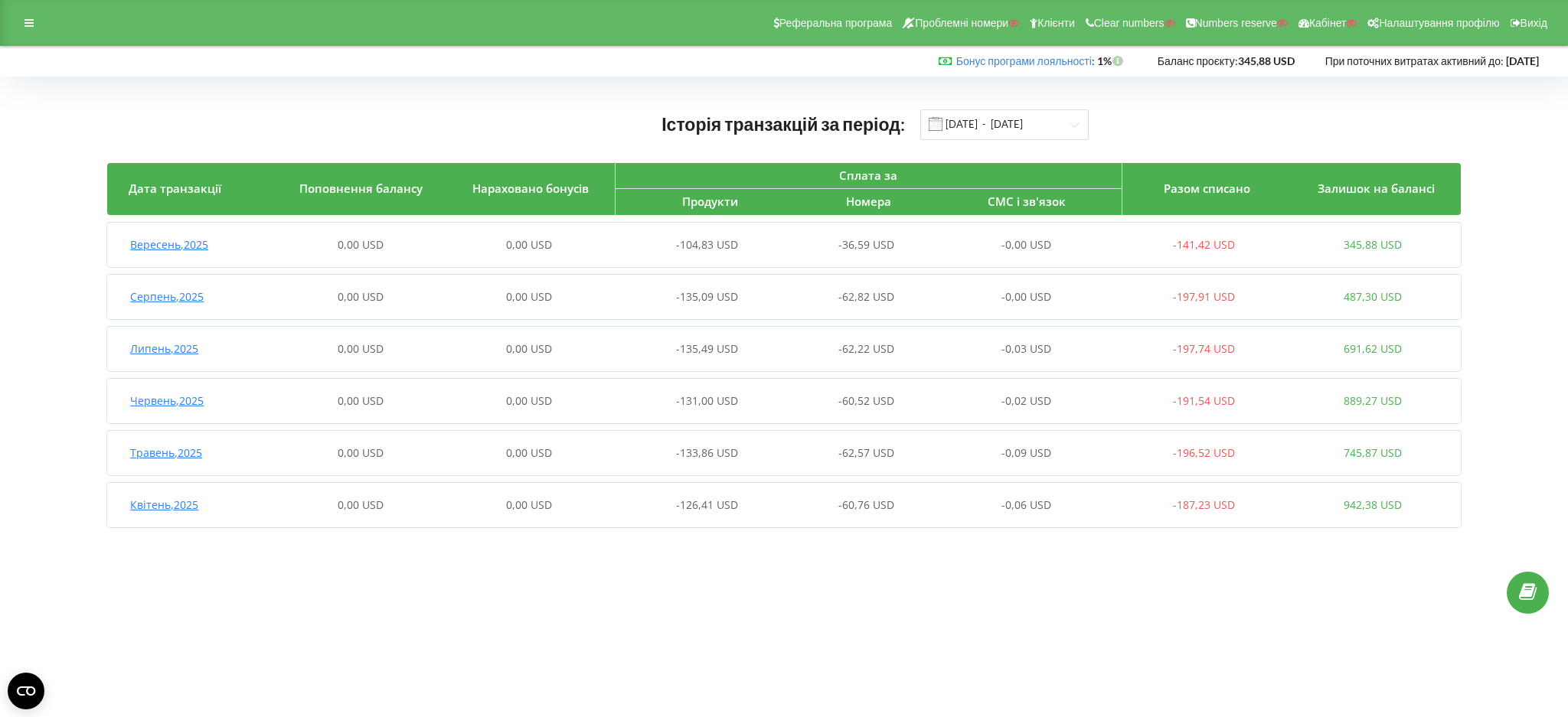
drag, startPoint x: 1035, startPoint y: 576, endPoint x: 1000, endPoint y: 519, distance: 66.9
click at [1034, 577] on body "Реферальна програма Проблемні номери Клієнти Clear numbers Numbers reserve Кабі…" at bounding box center [784, 358] width 1568 height 717
click at [626, 237] on div "-104,83 USD" at bounding box center [697, 244] width 168 height 15
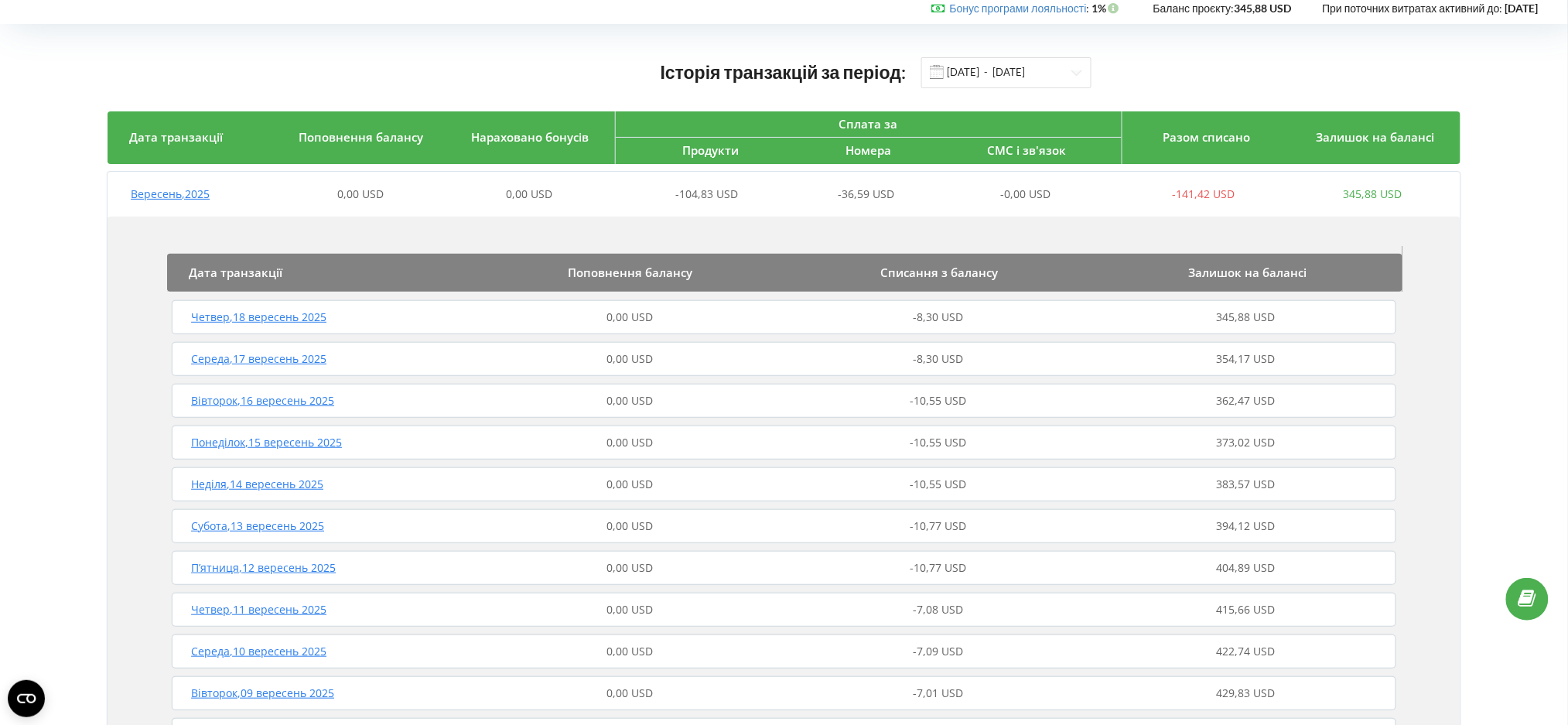
scroll to position [103, 0]
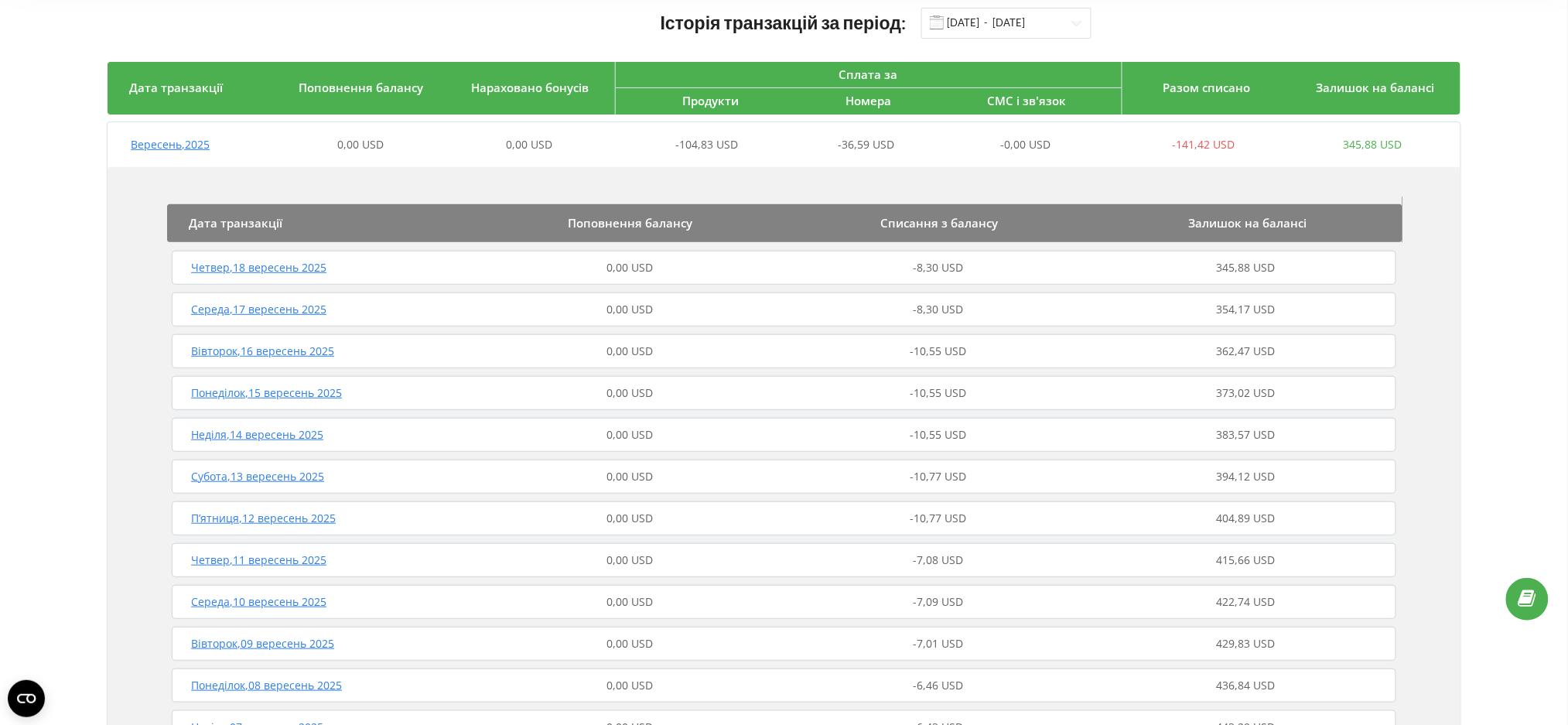
click at [875, 512] on div "-10,77 USD" at bounding box center [938, 518] width 308 height 15
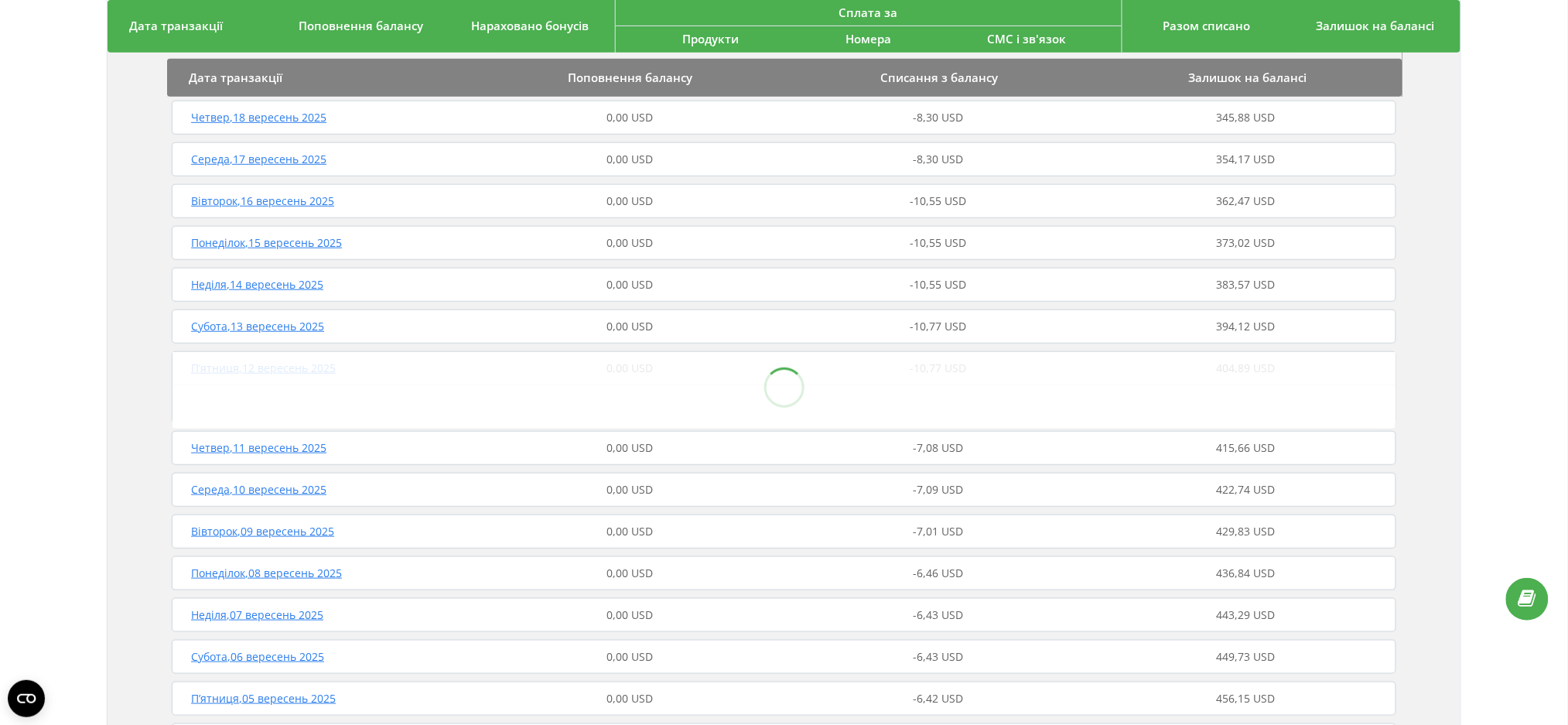
scroll to position [413, 0]
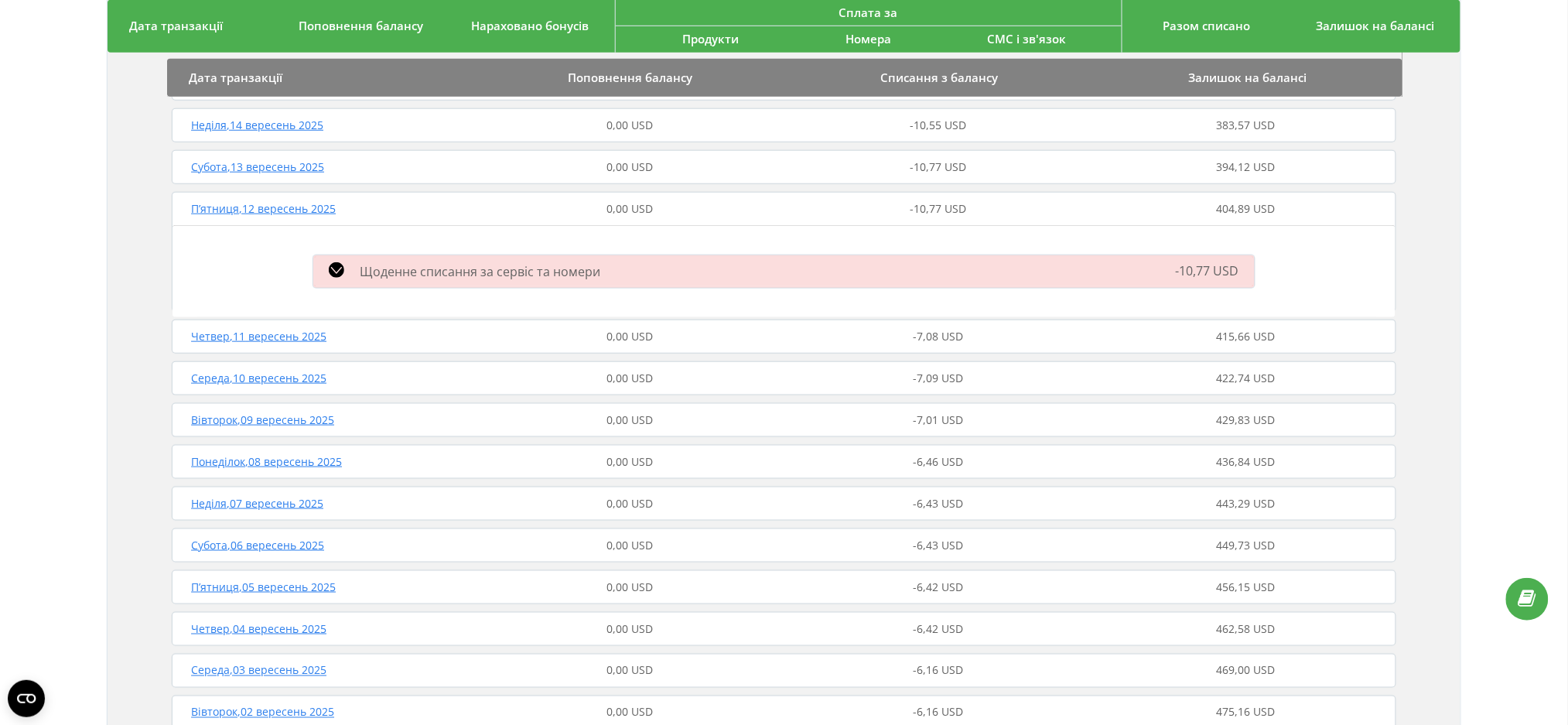
click at [751, 254] on div "Щоденне списання за сервіс та номери -10,77 USD" at bounding box center [784, 272] width 960 height 40
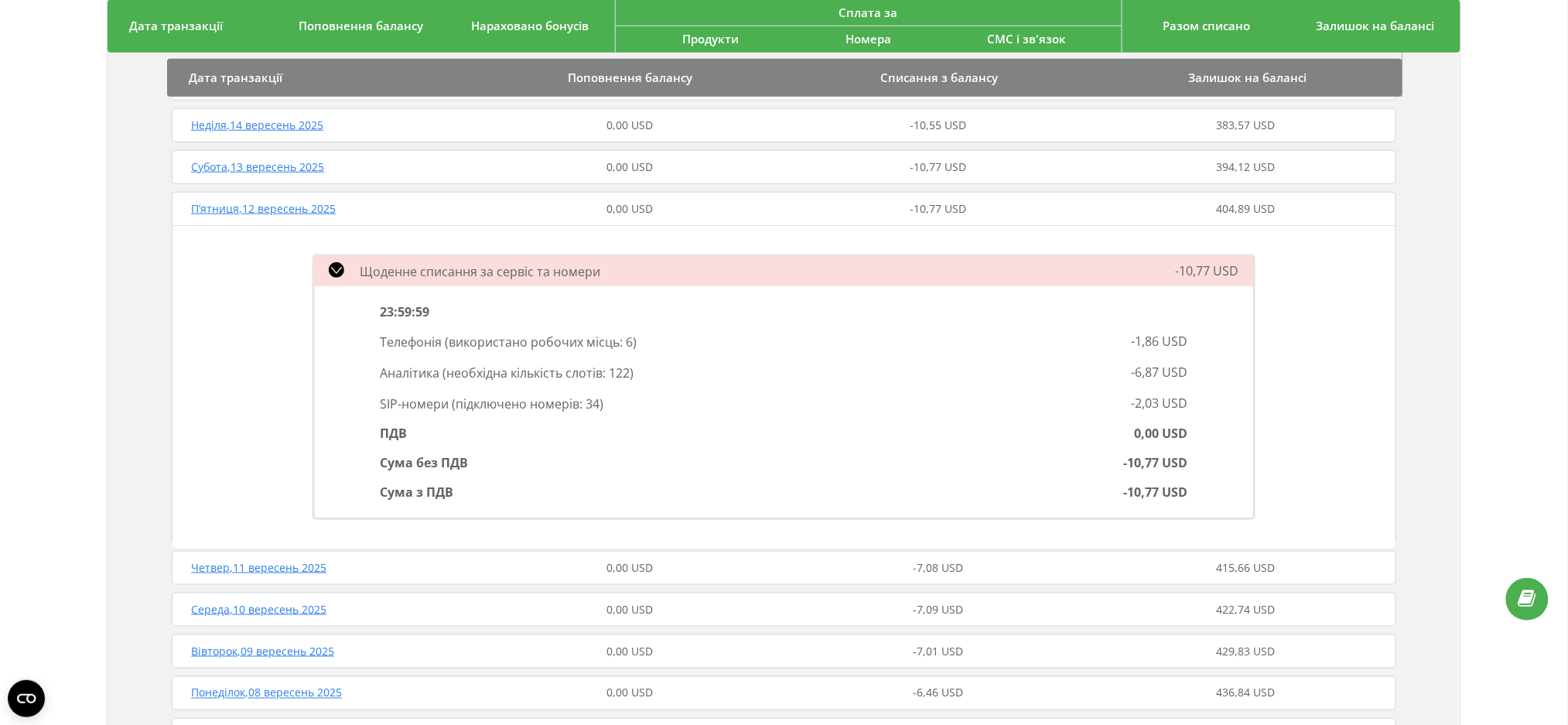
click at [782, 214] on div "0,00 USD" at bounding box center [630, 208] width 308 height 15
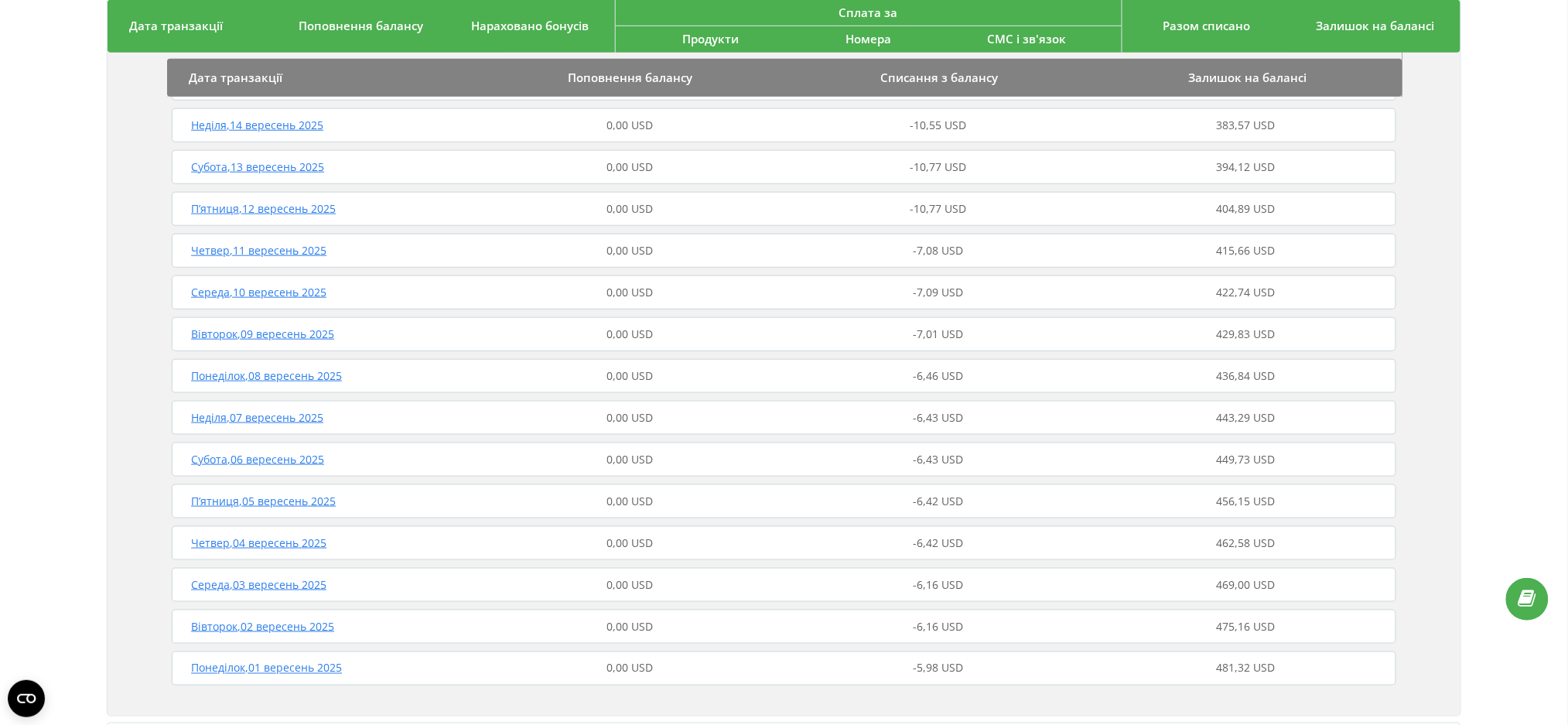
click at [817, 380] on div "-6,46 USD" at bounding box center [938, 375] width 308 height 15
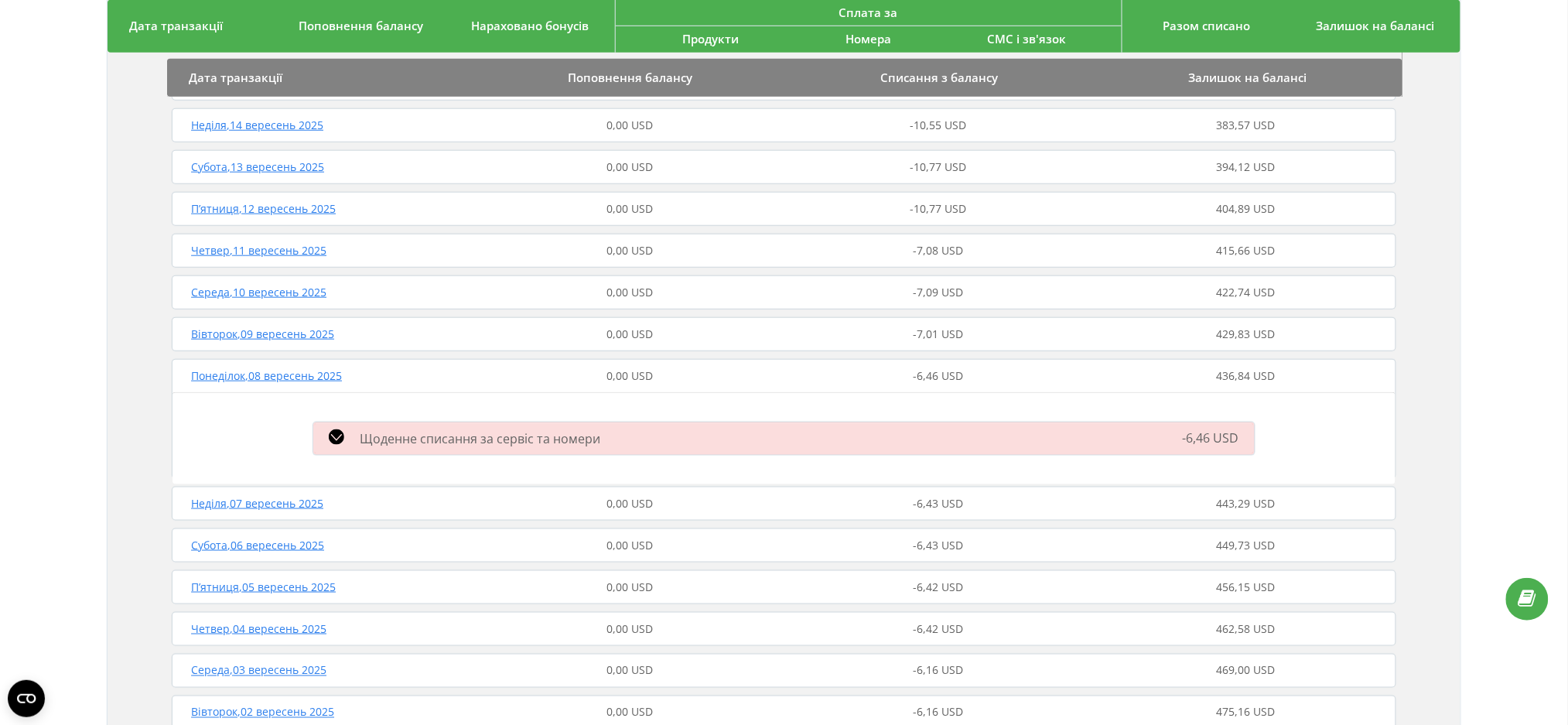
click at [781, 438] on div "Щоденне списання за сервіс та номери" at bounding box center [634, 439] width 660 height 19
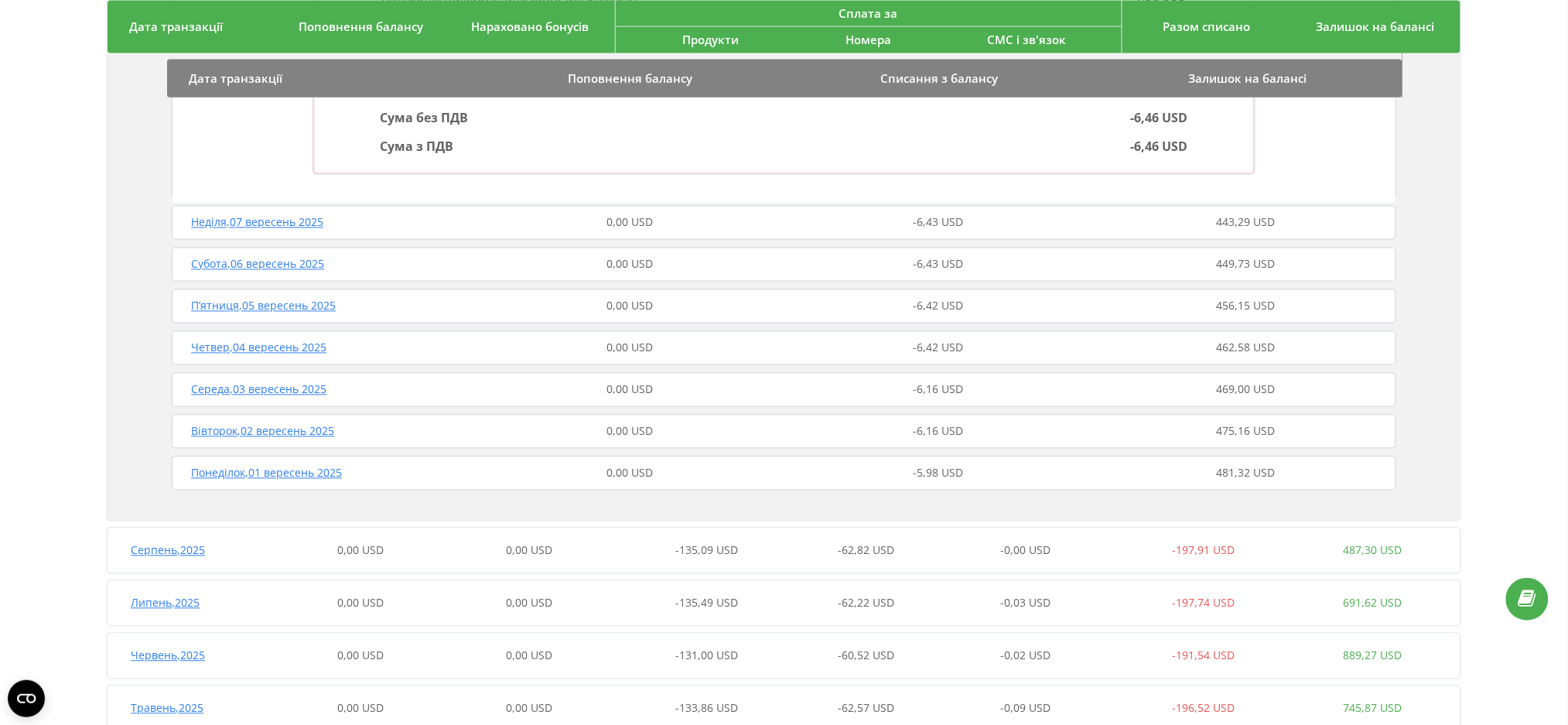
scroll to position [929, 0]
click at [782, 375] on div "[DATE] 0,00 USD -6,16 USD 469,00 USD" at bounding box center [784, 386] width 1232 height 37
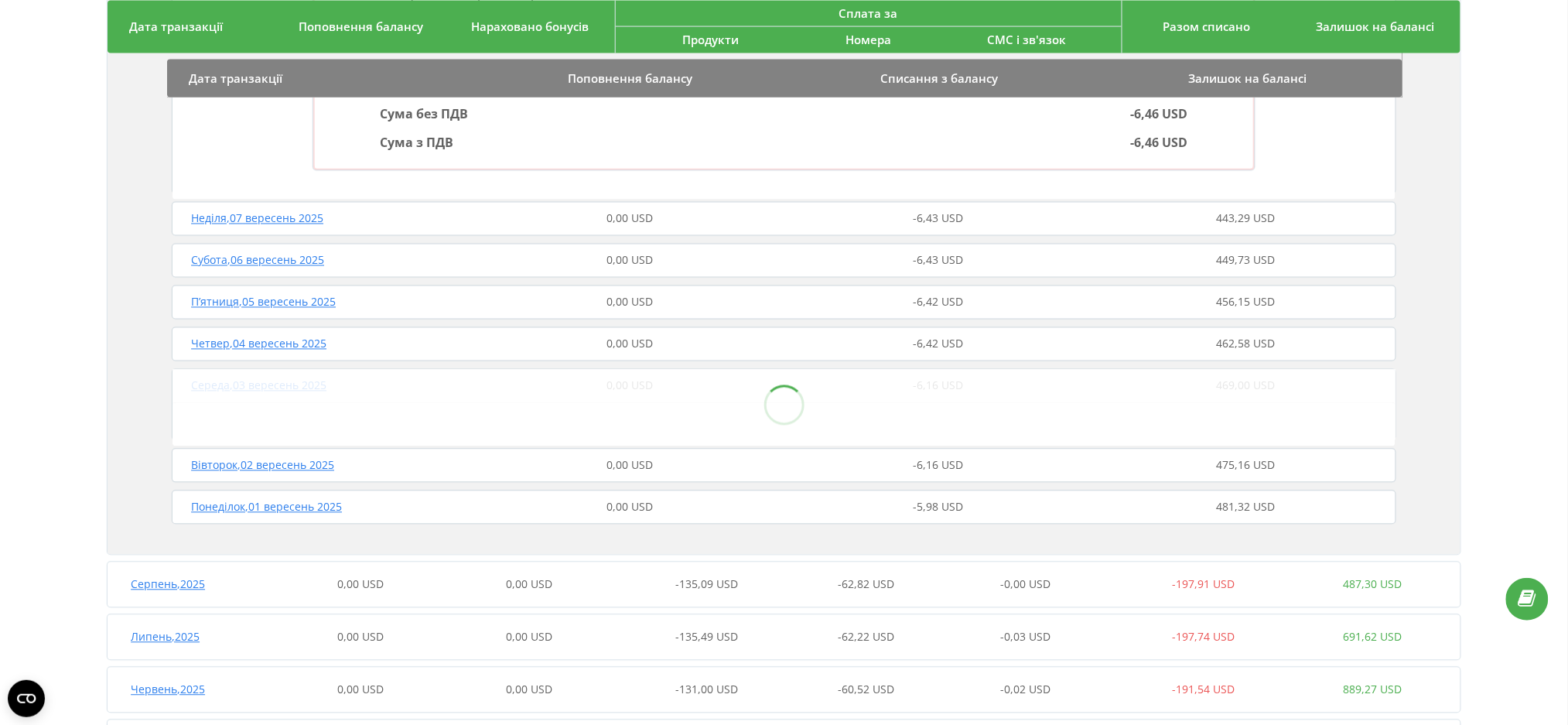
scroll to position [1032, 0]
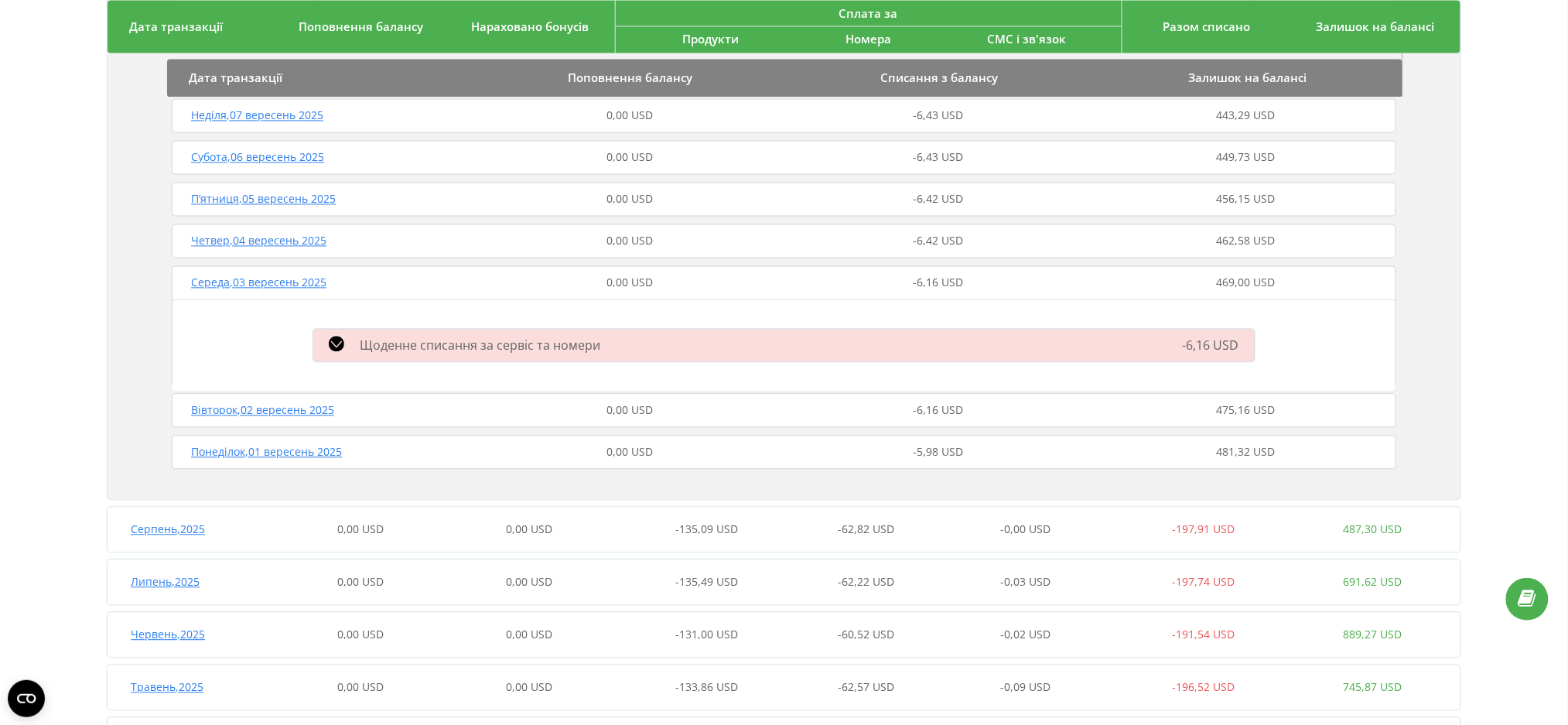
click at [771, 337] on div "Щоденне списання за сервіс та номери" at bounding box center [634, 346] width 660 height 19
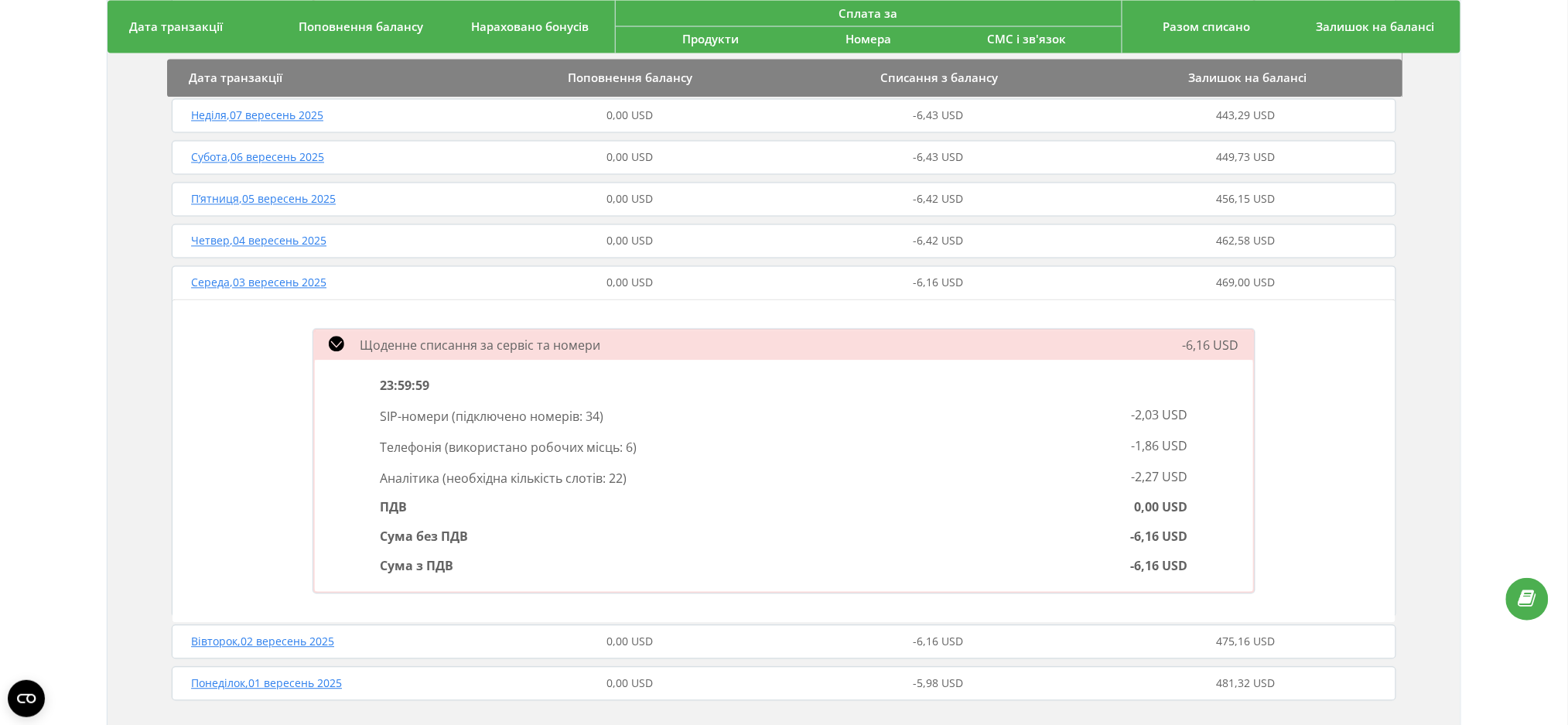
click at [770, 278] on div "0,00 USD" at bounding box center [630, 283] width 308 height 15
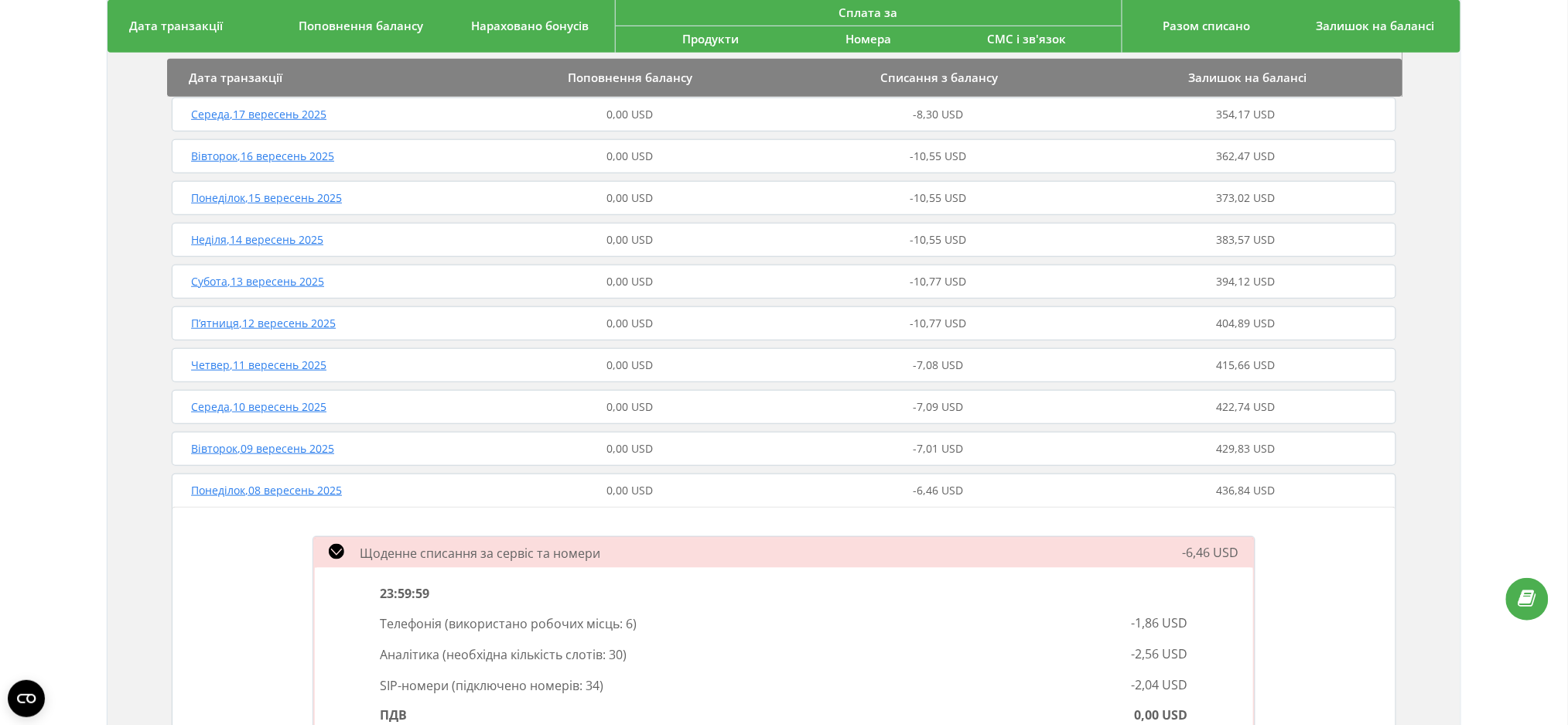
scroll to position [413, 0]
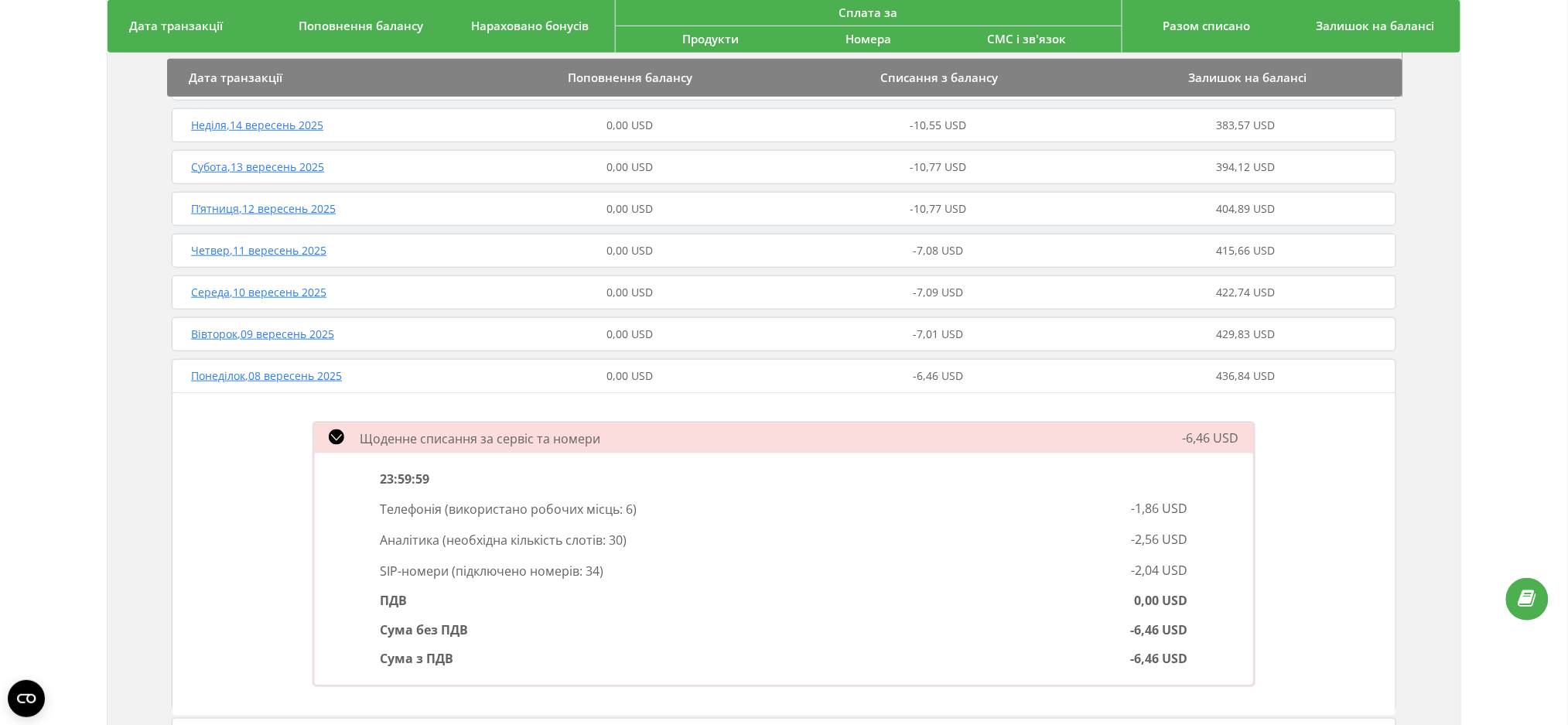
click at [382, 381] on div "Понеділок , 08 вересень 2025" at bounding box center [322, 375] width 308 height 15
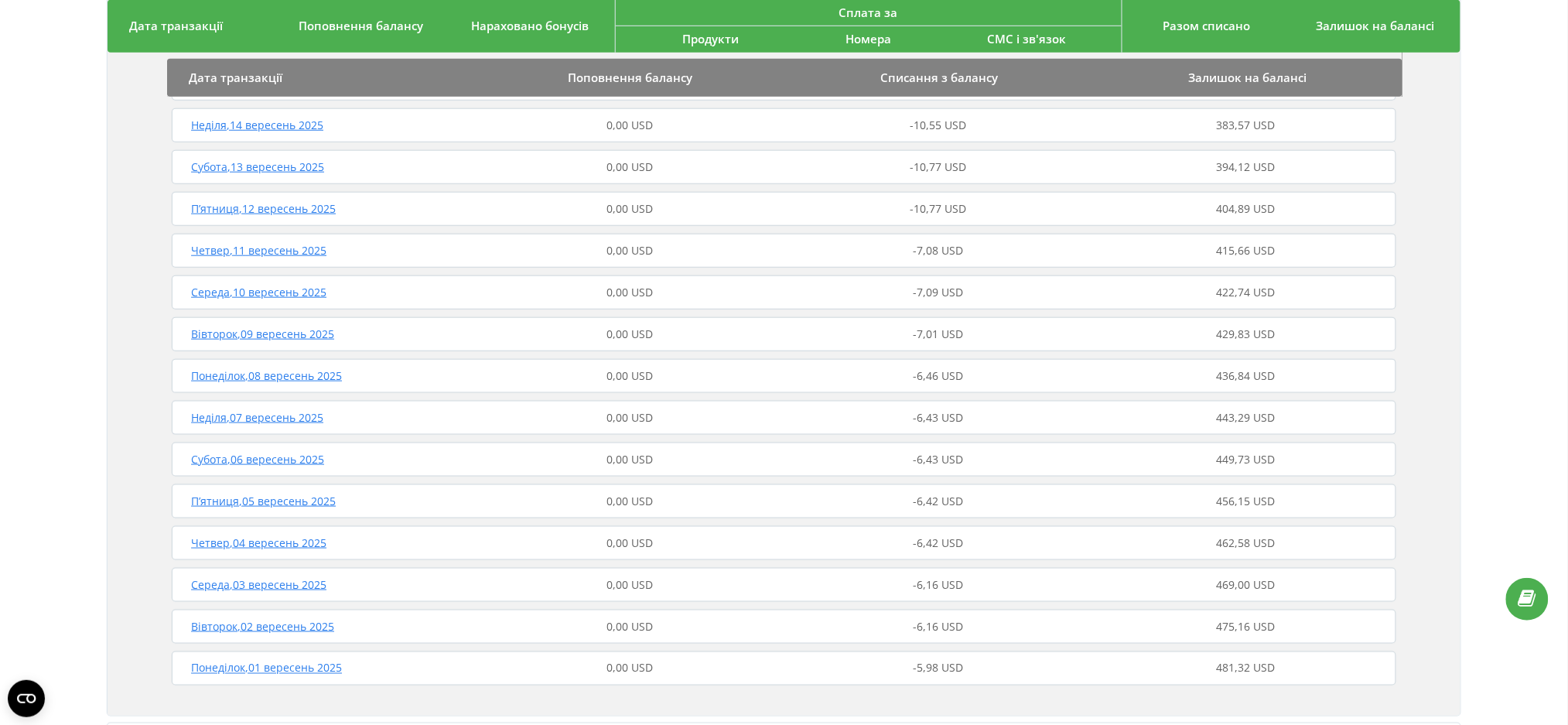
scroll to position [0, 0]
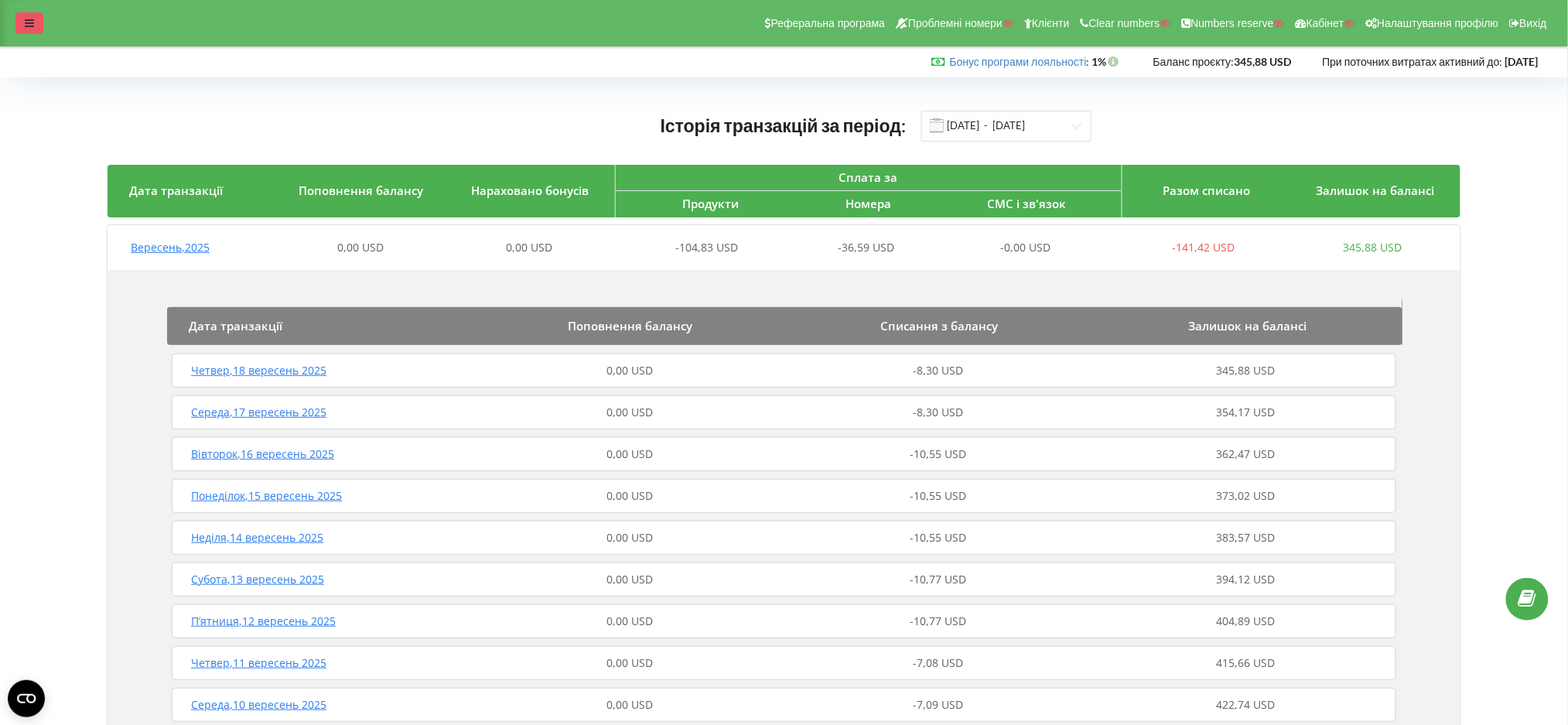
click at [33, 19] on icon at bounding box center [29, 23] width 9 height 11
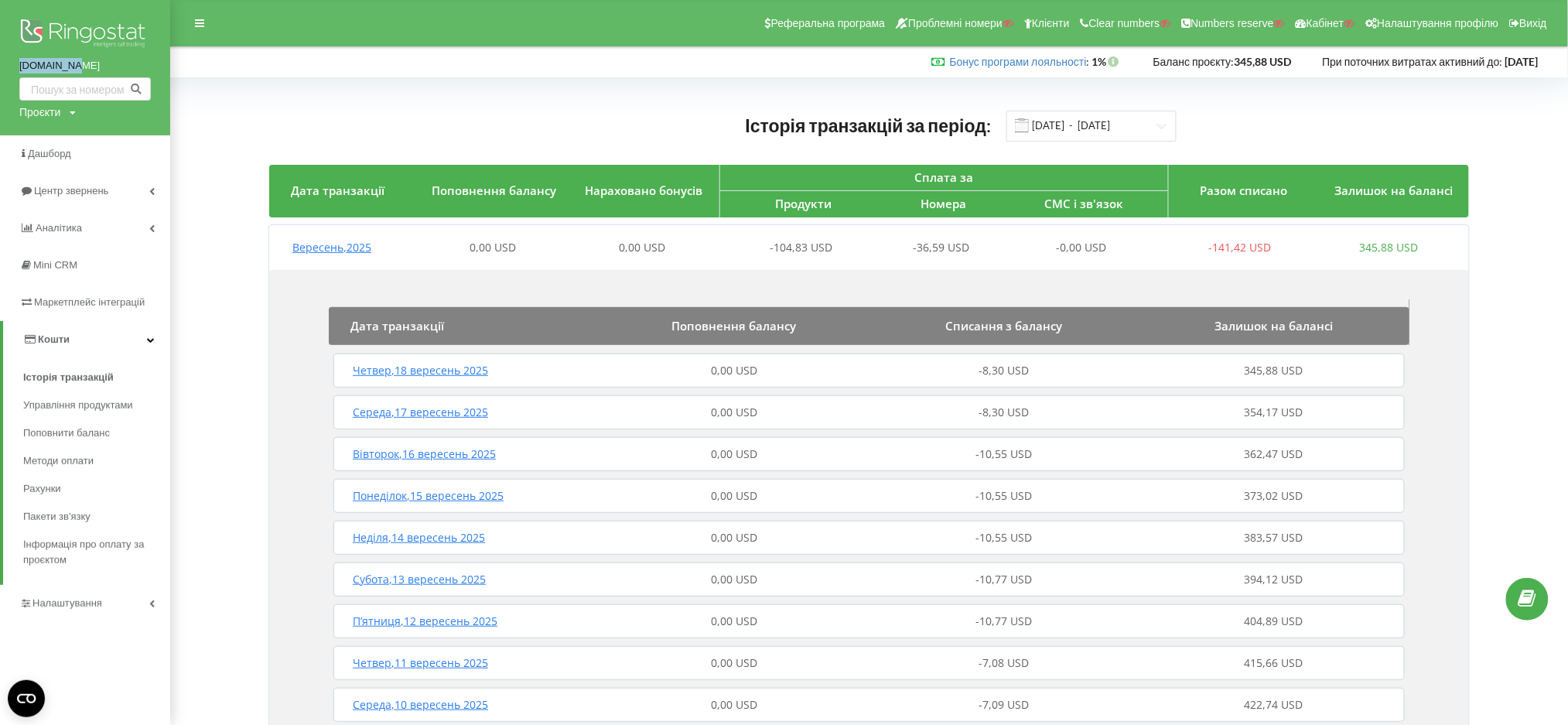
drag, startPoint x: 4, startPoint y: 63, endPoint x: 81, endPoint y: 66, distance: 77.1
click at [81, 66] on div "softcom.ua Проєкти Пошук" at bounding box center [85, 67] width 170 height 135
copy link "[DOMAIN_NAME]"
click at [53, 606] on span "Налаштування" at bounding box center [70, 604] width 74 height 12
click at [87, 416] on span "Загальні налаштування" at bounding box center [92, 427] width 113 height 31
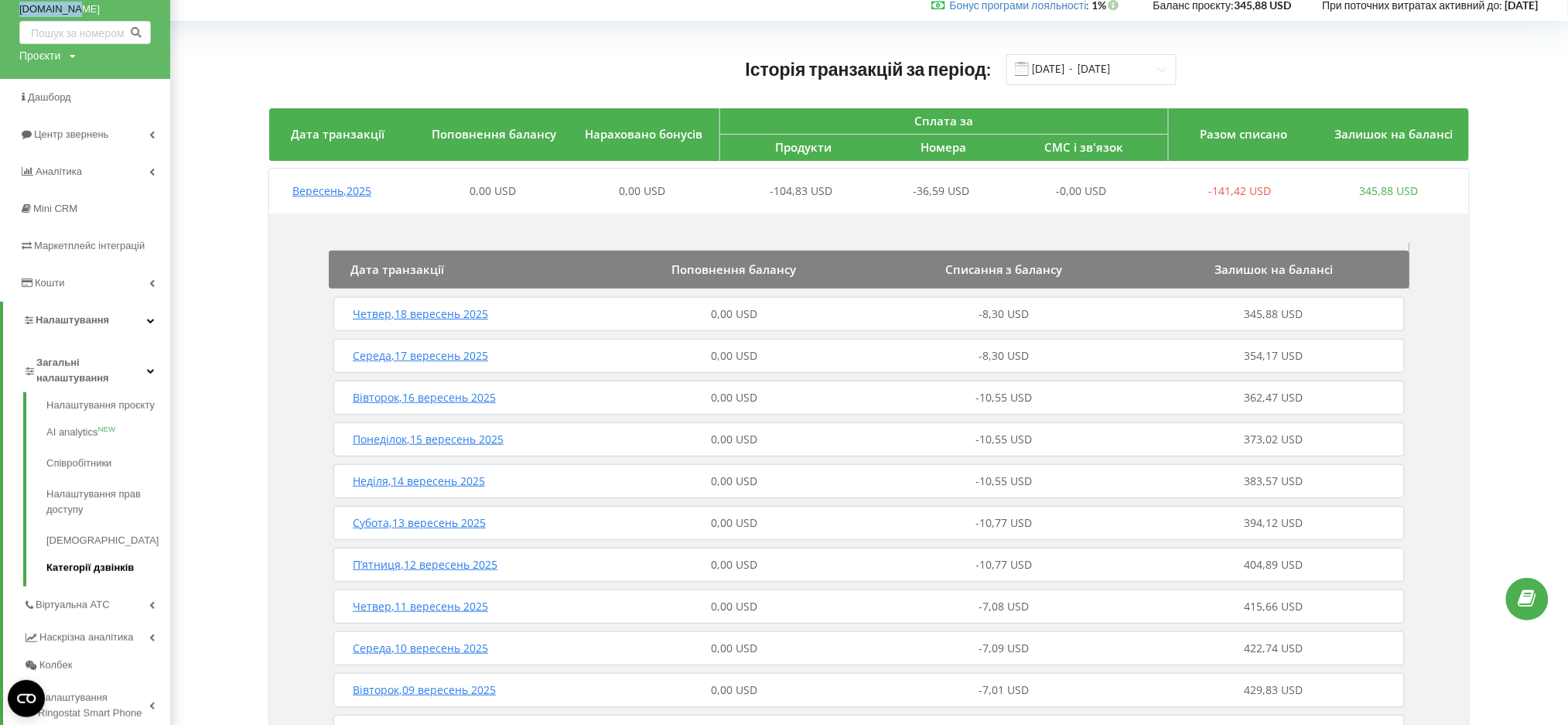
scroll to position [103, 0]
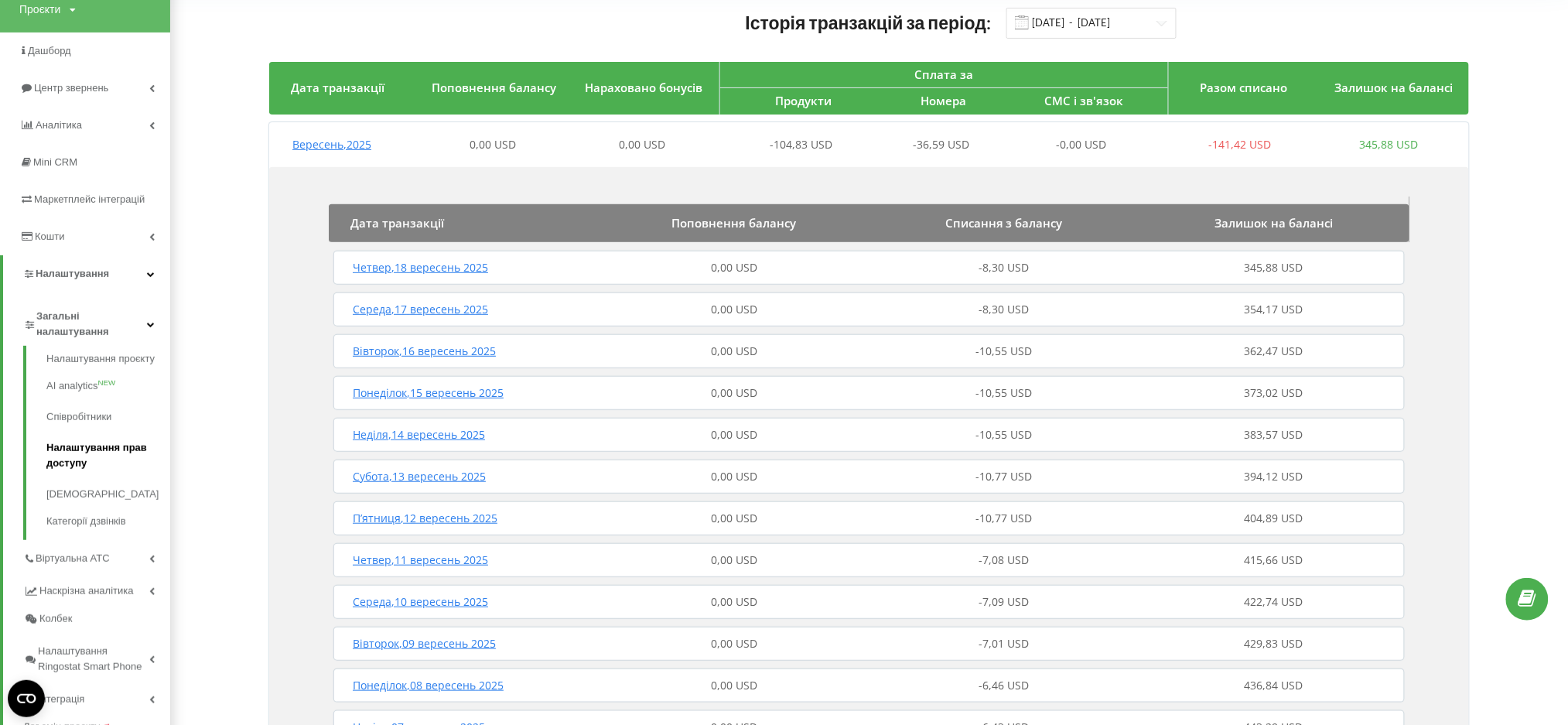
click at [76, 454] on link "Налаштування прав доступу" at bounding box center [108, 456] width 124 height 46
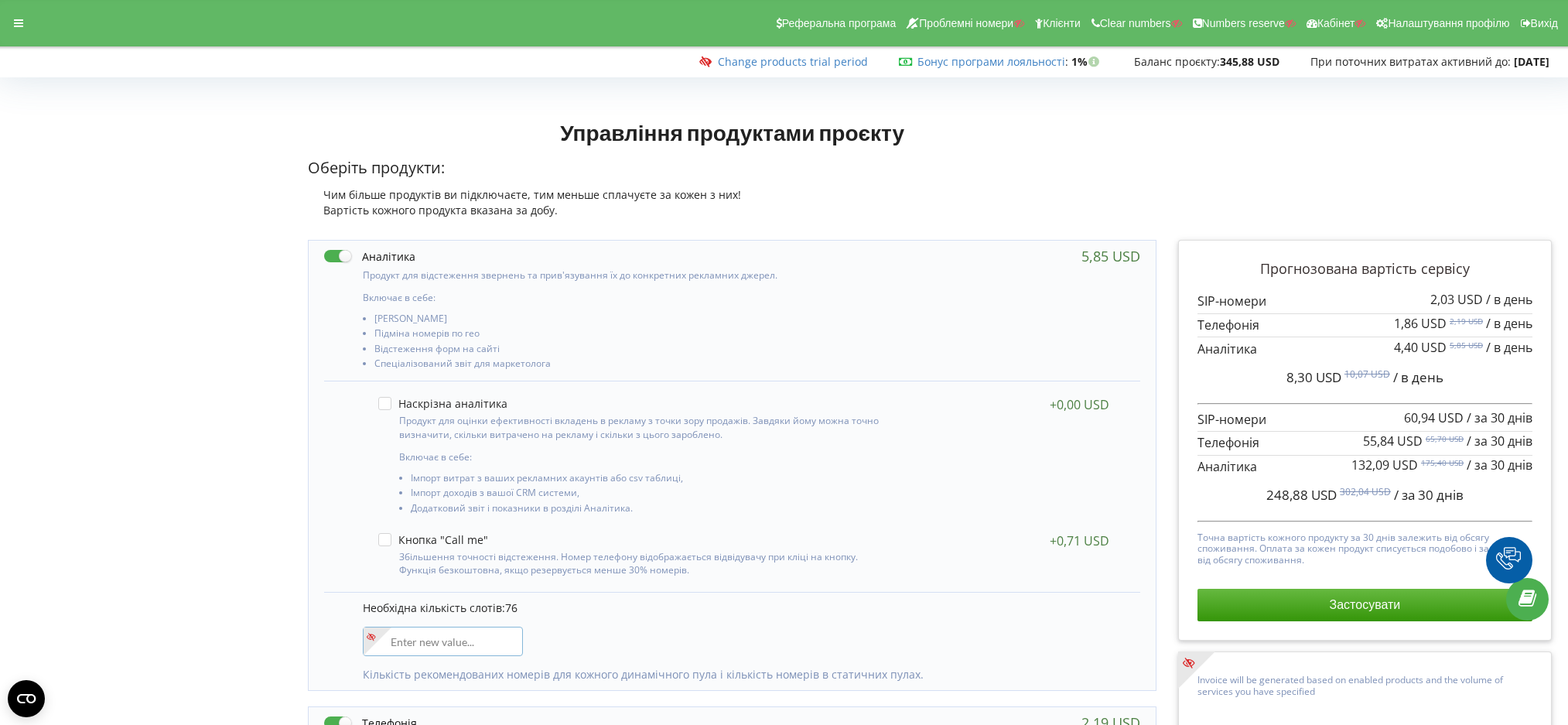
scroll to position [110, 0]
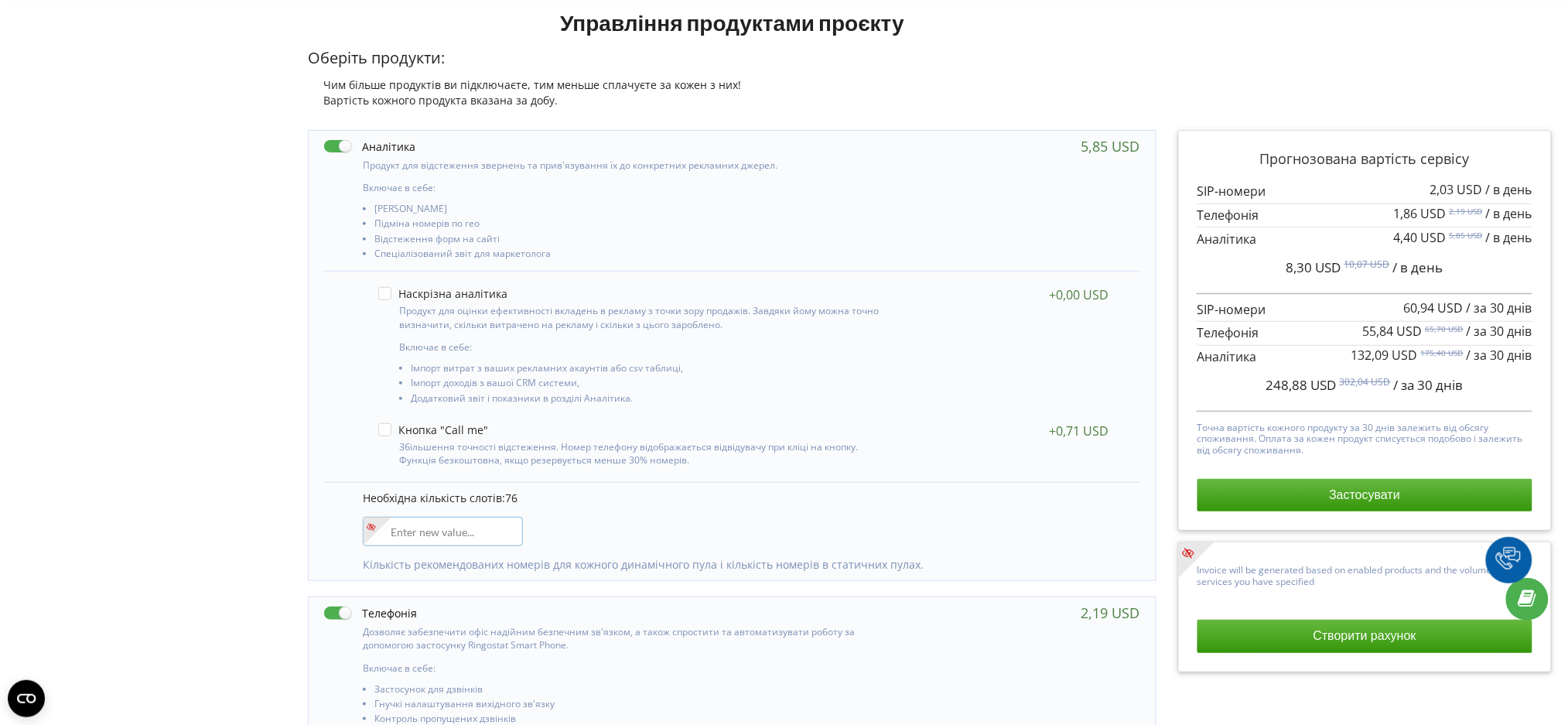
click at [437, 541] on input"] "number" at bounding box center [443, 531] width 160 height 29
type input"] "35"
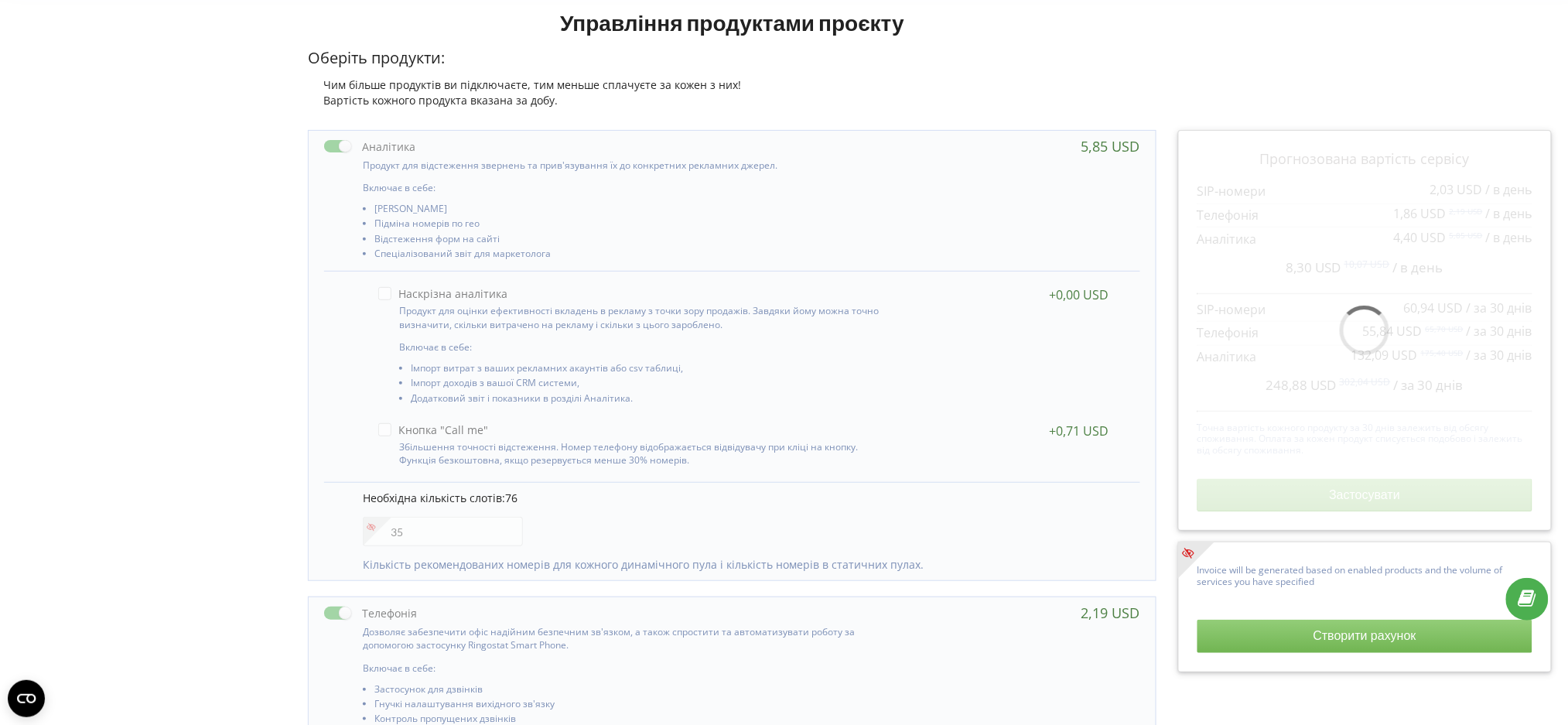
click at [317, 400] on div "Включає в себе: [PERSON_NAME] Включає в себе: 76 35" at bounding box center [732, 356] width 847 height 452
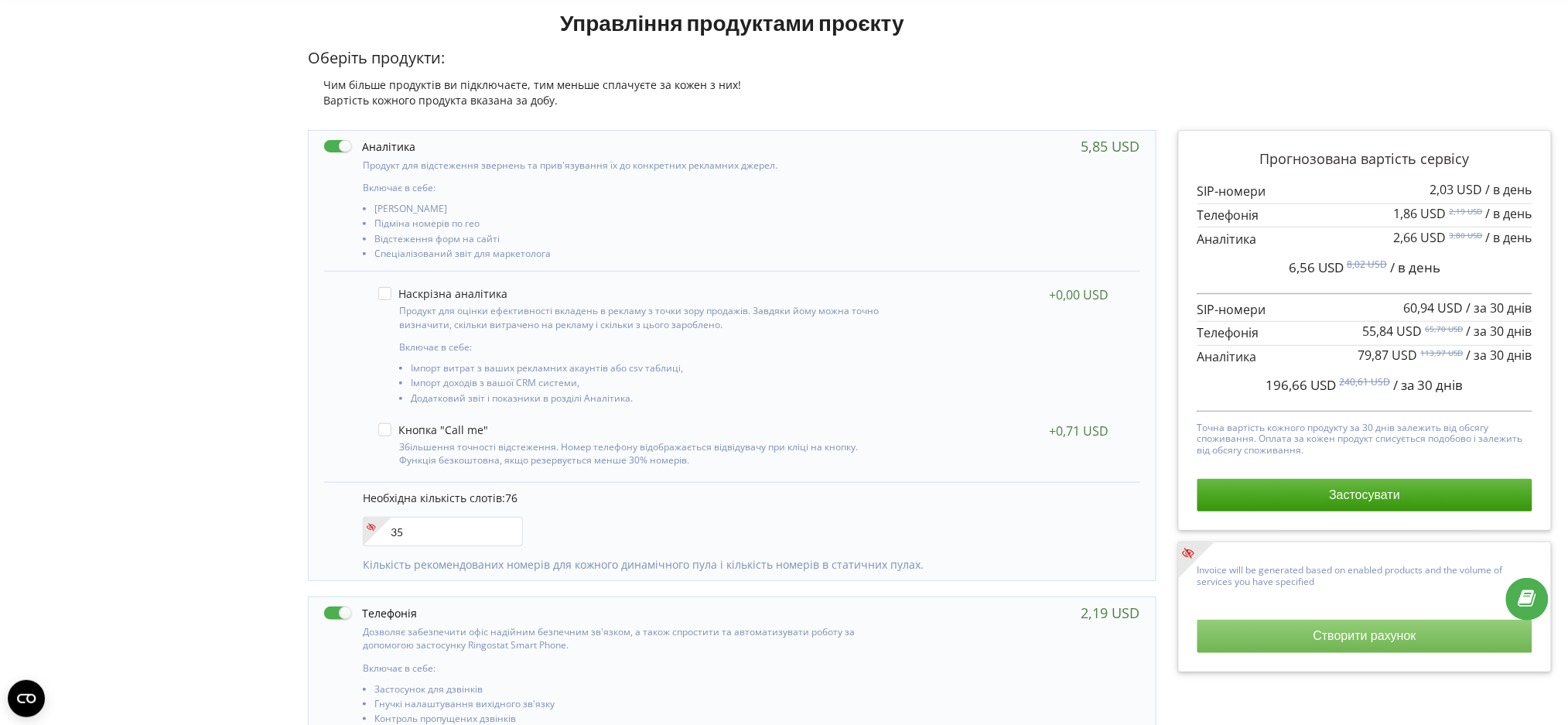
click at [1301, 636] on button "Створити рахунок" at bounding box center [1364, 636] width 335 height 33
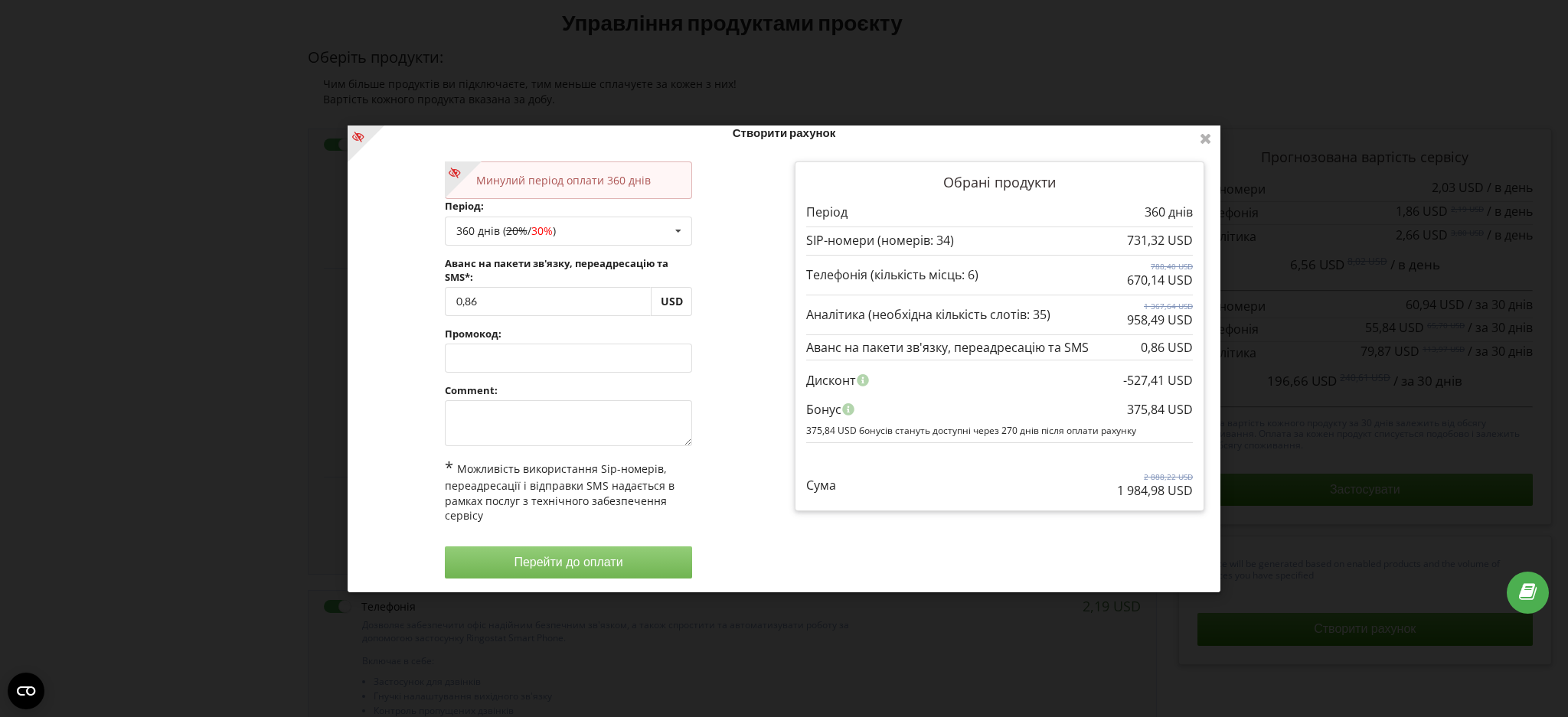
scroll to position [18, 0]
click at [529, 414] on textarea at bounding box center [569, 421] width 248 height 45
type textarea "*"
click at [554, 552] on button "Перейти до оплати" at bounding box center [569, 560] width 248 height 33
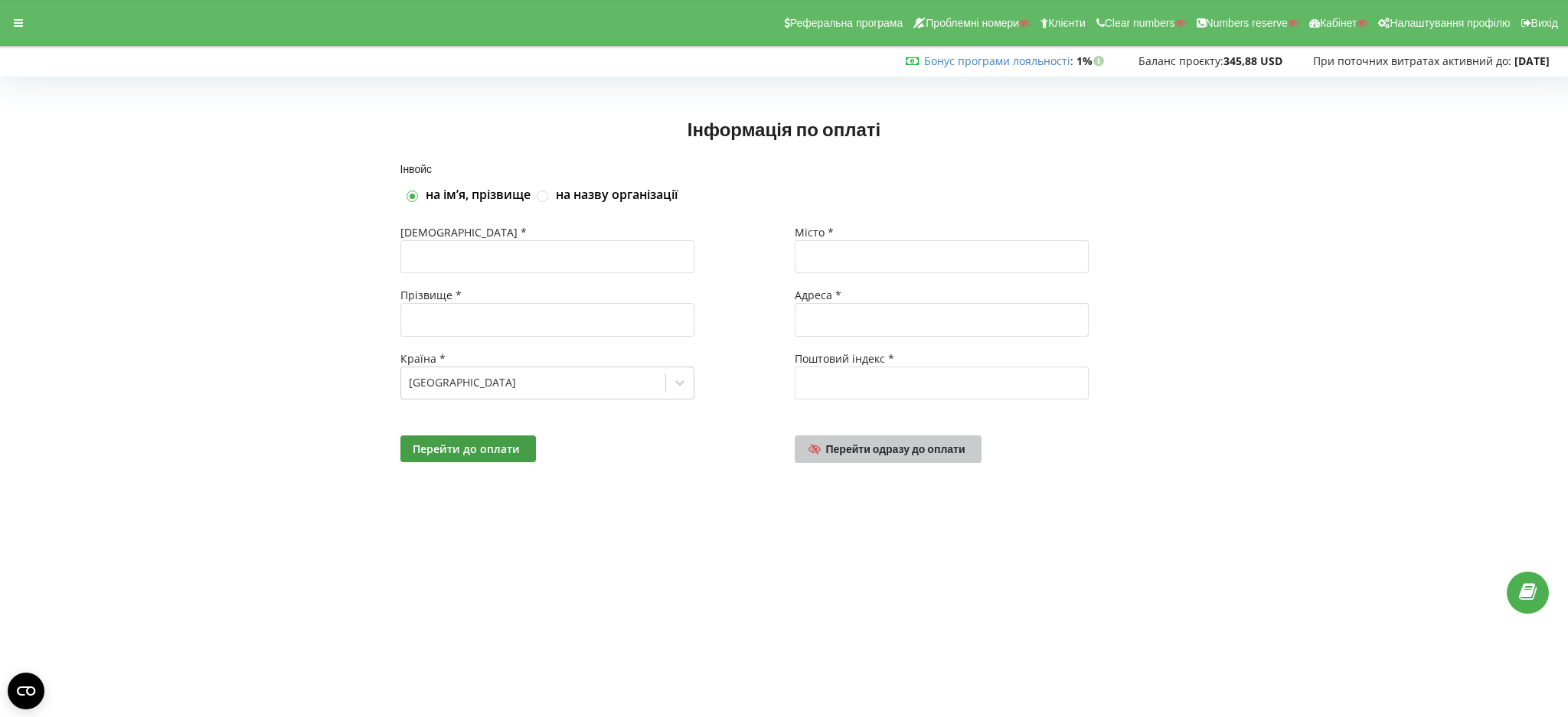
click at [846, 447] on span "Перейти одразу до оплати" at bounding box center [895, 448] width 139 height 13
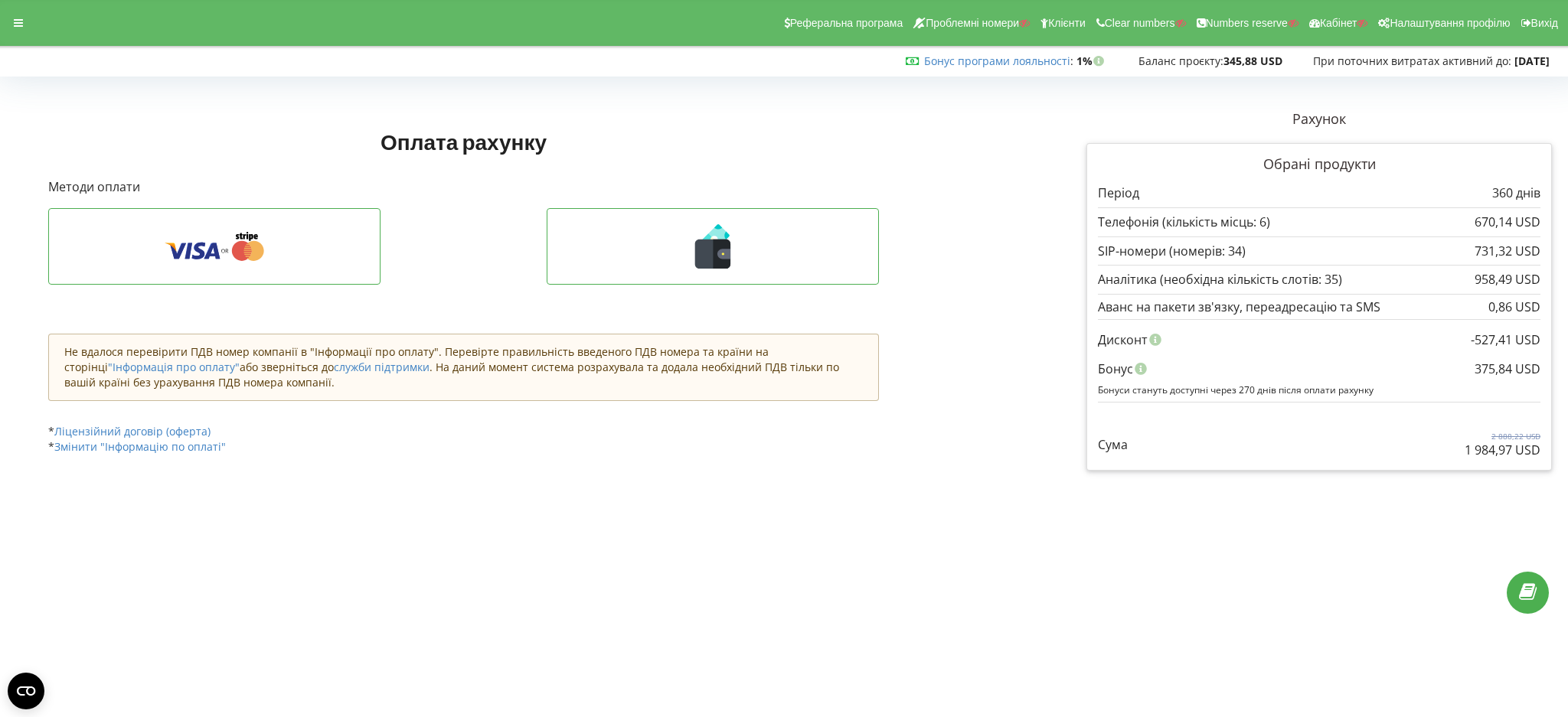
drag, startPoint x: 1461, startPoint y: 449, endPoint x: 1539, endPoint y: 456, distance: 78.3
click at [1539, 456] on div "Сума 2 888,22 USD 1 984,97 USD" at bounding box center [1319, 434] width 442 height 51
copy p "1 984,97 USD"
click at [23, 19] on div at bounding box center [19, 23] width 28 height 22
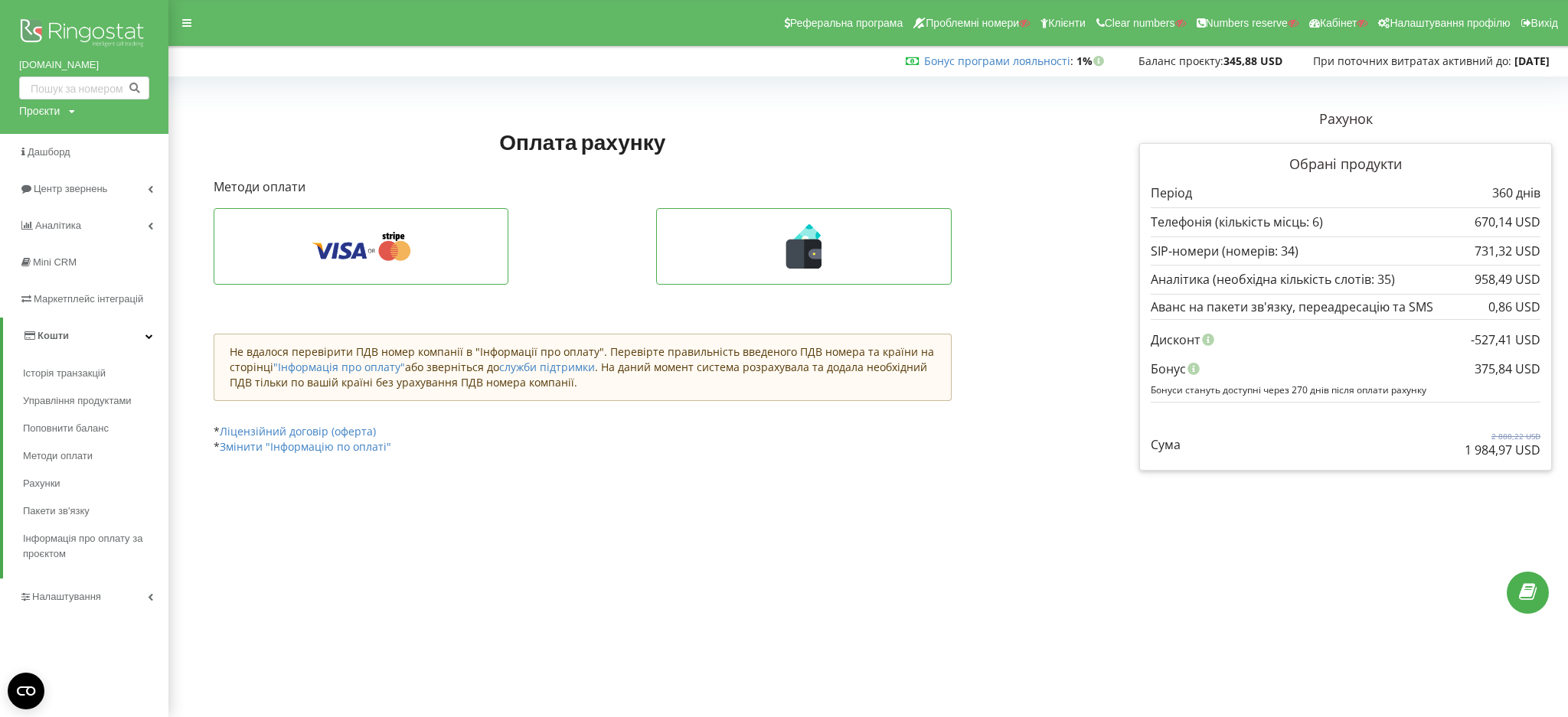
click at [1452, 453] on div "Сума 2 888,22 USD 1 984,97 USD" at bounding box center [1346, 434] width 390 height 51
drag, startPoint x: 1473, startPoint y: 365, endPoint x: 1522, endPoint y: 368, distance: 49.1
click at [1522, 368] on div "-527,41 USD Дисконт 375,84 USD Бонус Бонуси стануть доступні через 270 днів піс…" at bounding box center [1346, 361] width 390 height 83
click at [1492, 367] on div "375,84 USD" at bounding box center [1508, 368] width 66 height 29
drag, startPoint x: 1473, startPoint y: 365, endPoint x: 1497, endPoint y: 369, distance: 24.3
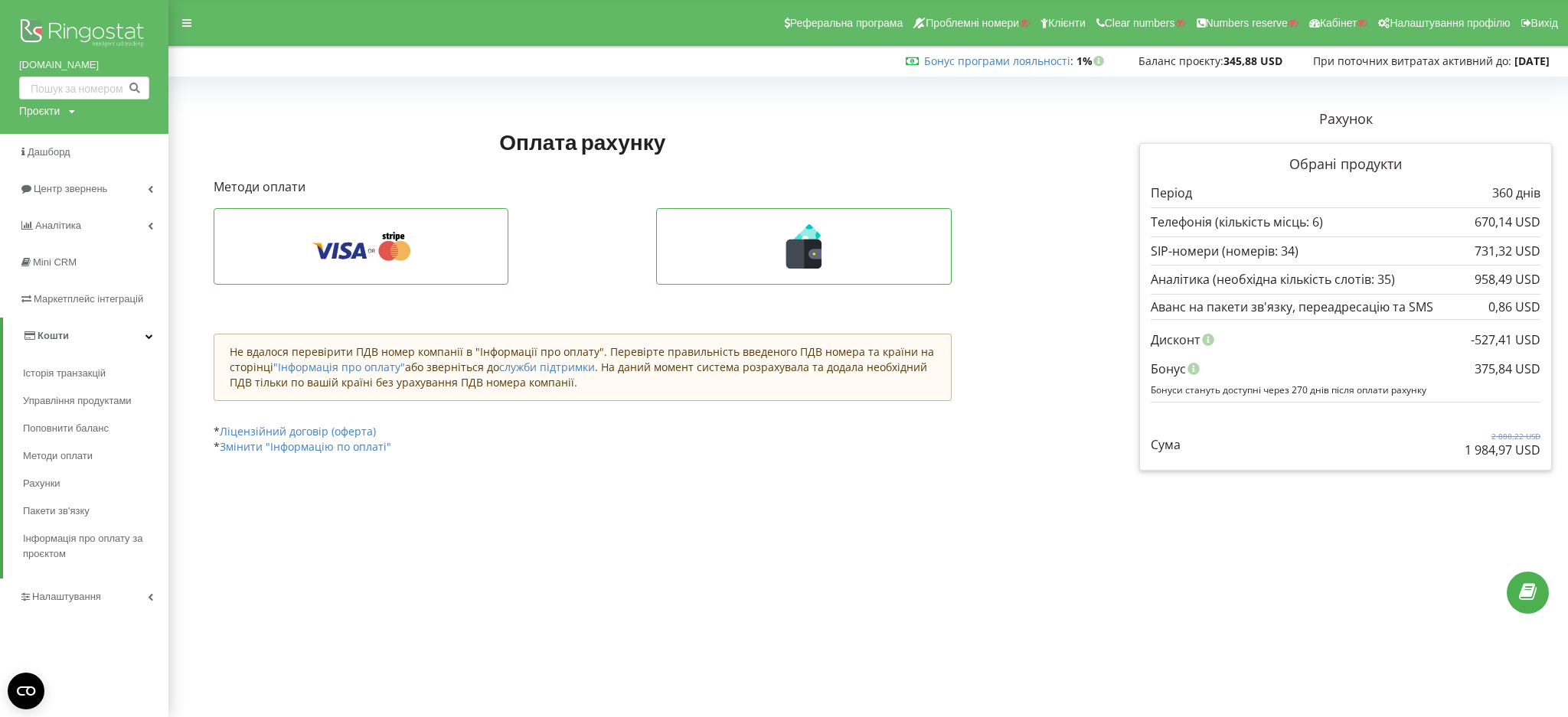
click at [1526, 364] on div "-527,41 USD Дисконт 375,84 USD Бонус Бонуси стануть доступні через 270 днів піс…" at bounding box center [1346, 361] width 390 height 83
click at [1496, 369] on div "375,84 USD" at bounding box center [1508, 368] width 66 height 29
drag, startPoint x: 1474, startPoint y: 372, endPoint x: 1538, endPoint y: 369, distance: 64.1
click at [1538, 369] on div "375,84 USD" at bounding box center [1508, 368] width 66 height 29
copy div "375,84 USD"
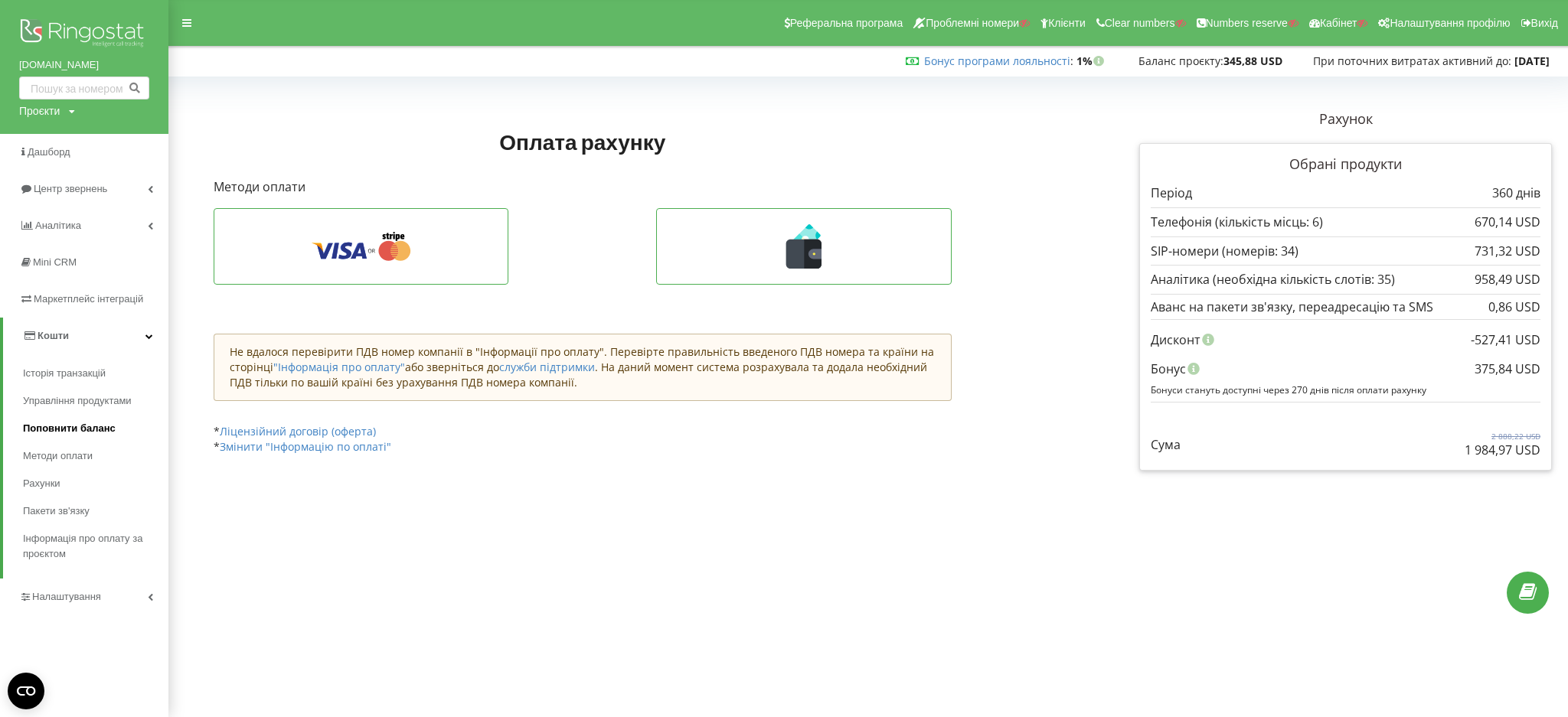
click at [52, 427] on span "Поповнити баланс" at bounding box center [69, 428] width 93 height 15
click at [62, 399] on span "Управління продуктами" at bounding box center [81, 401] width 118 height 15
click at [61, 399] on span "Управління продуктами" at bounding box center [81, 401] width 118 height 15
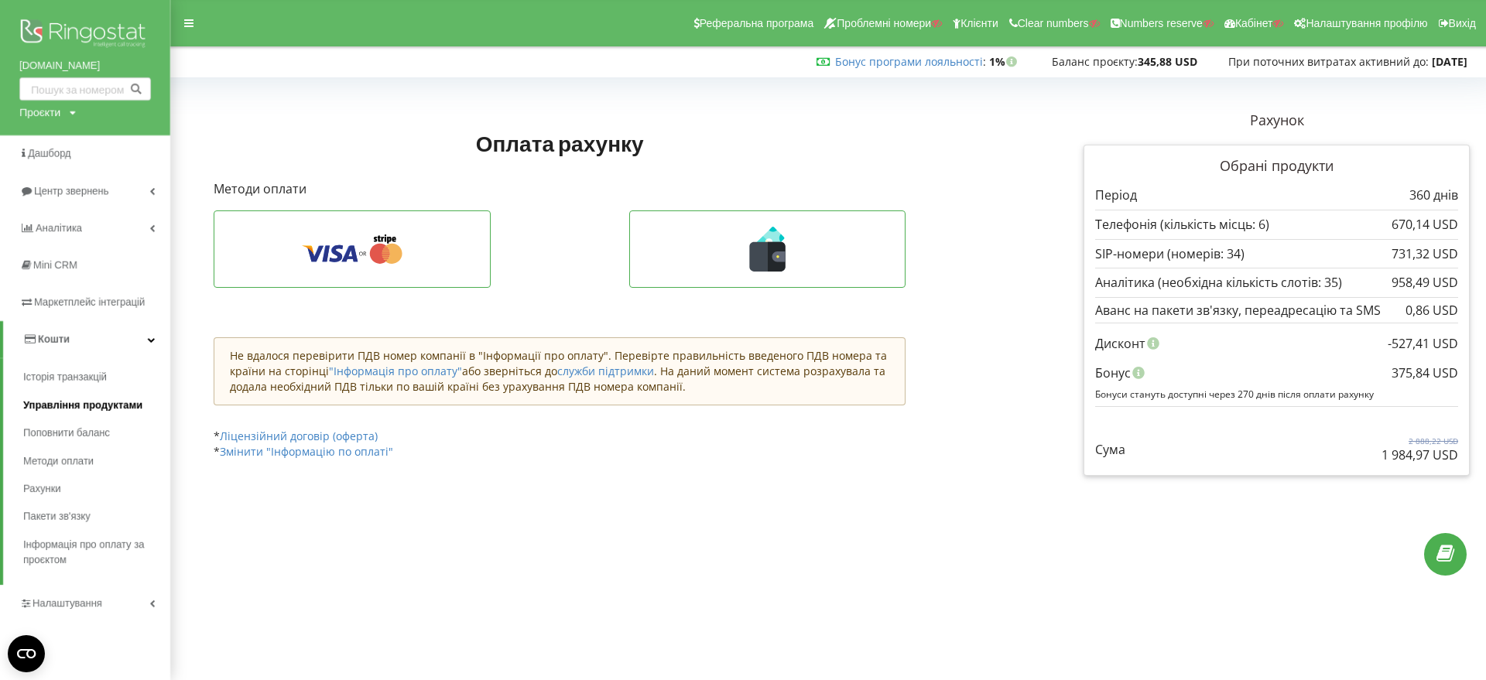
click at [52, 396] on link "Управління продуктами" at bounding box center [96, 406] width 147 height 28
click at [54, 403] on span "Управління продуктами" at bounding box center [82, 405] width 119 height 15
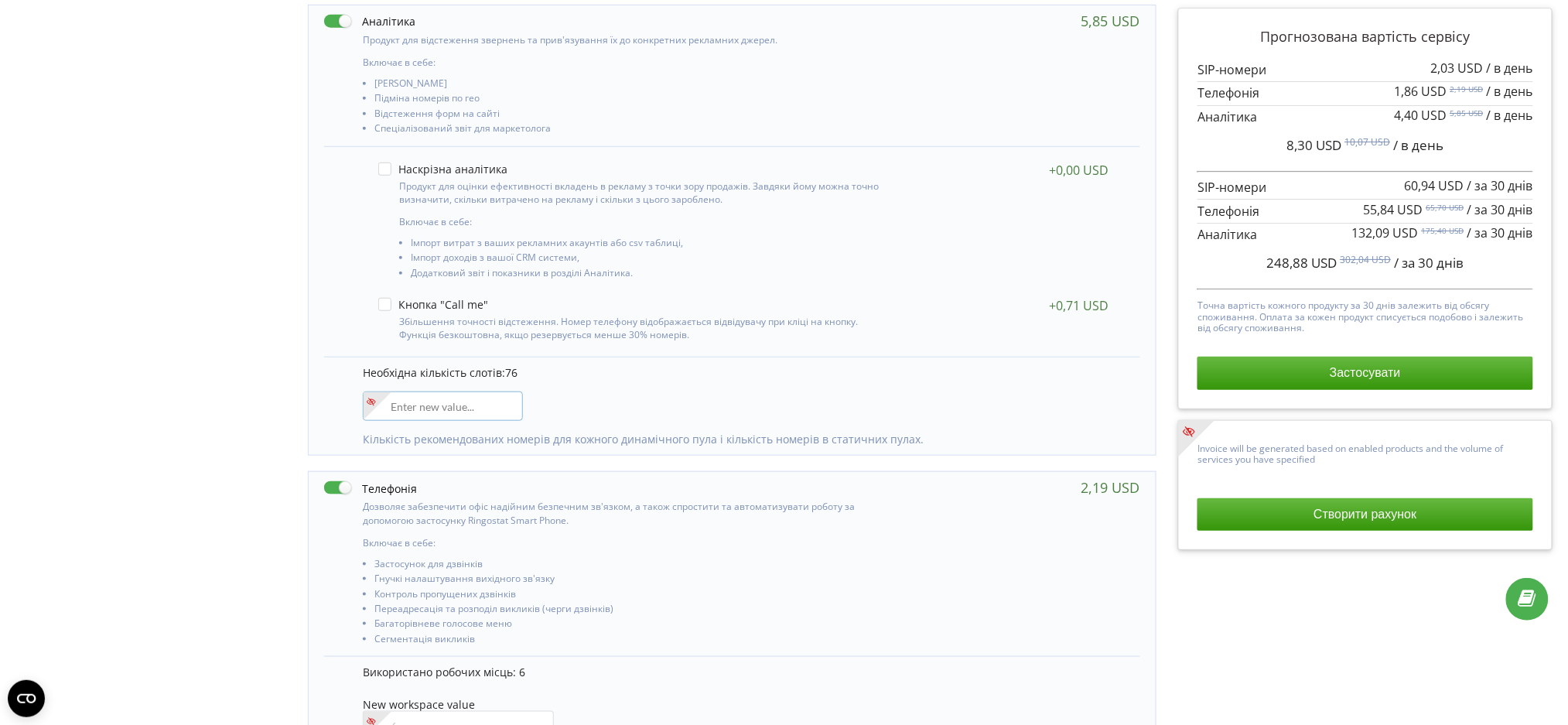
click at [452, 413] on input"] "number" at bounding box center [443, 406] width 160 height 29
type input"] "3"
type input"] "35"
click at [199, 345] on div "Управління продуктами проєкту Оберіть продукти: Чим більше продуктів ви підключ…" at bounding box center [784, 611] width 1557 height 1471
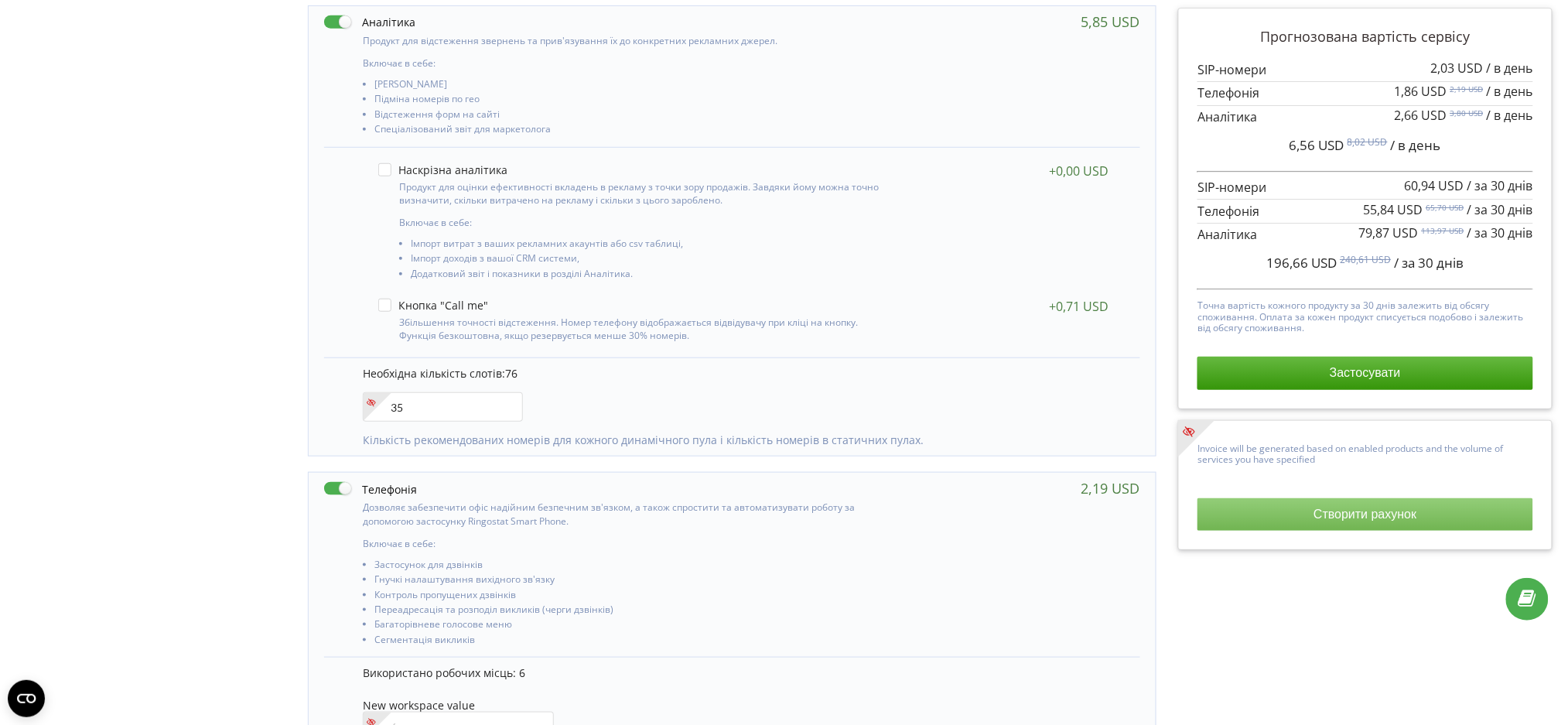
click at [1359, 516] on button "Створити рахунок" at bounding box center [1364, 515] width 335 height 33
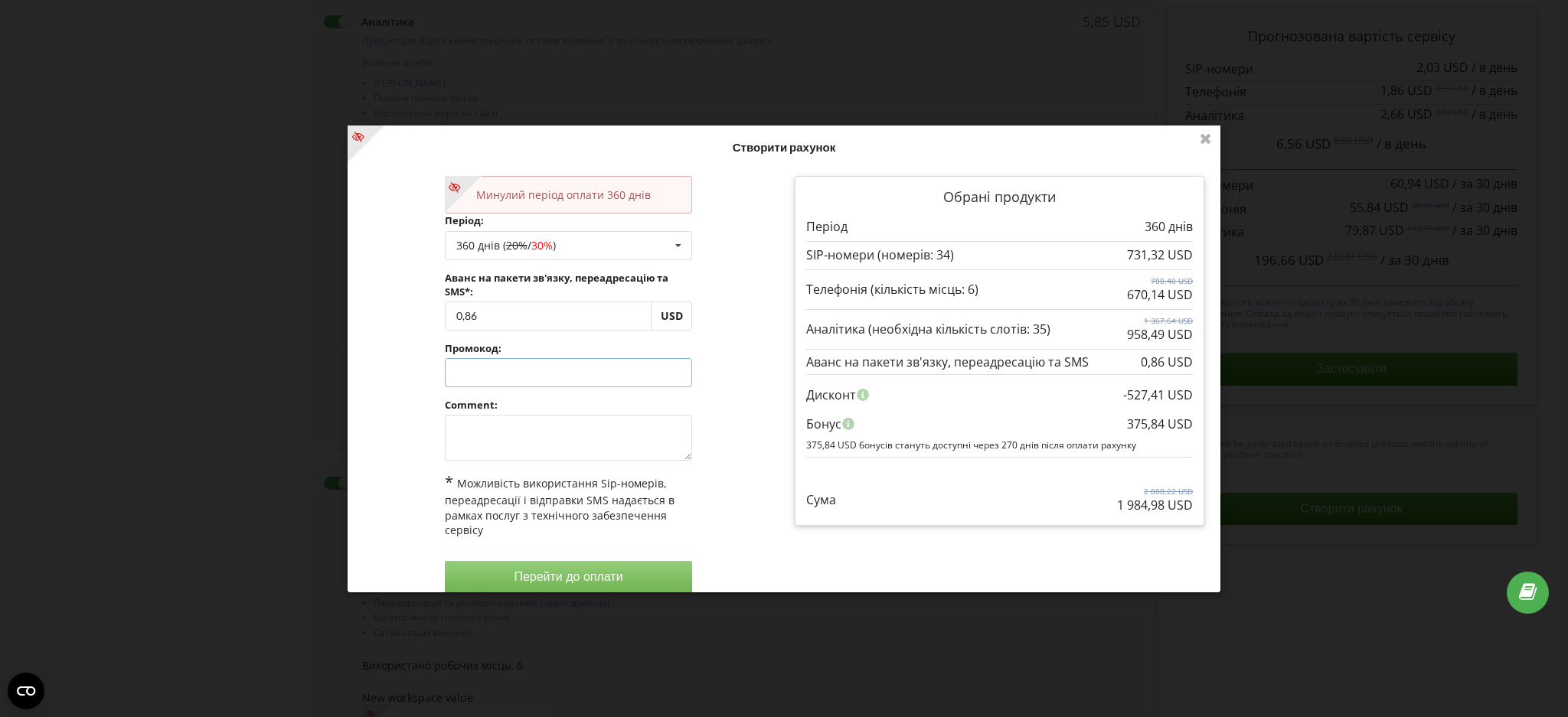
click at [517, 376] on input "text" at bounding box center [569, 372] width 248 height 29
paste input "EKLH-TLWT"
type input "EKLH-TLWT"
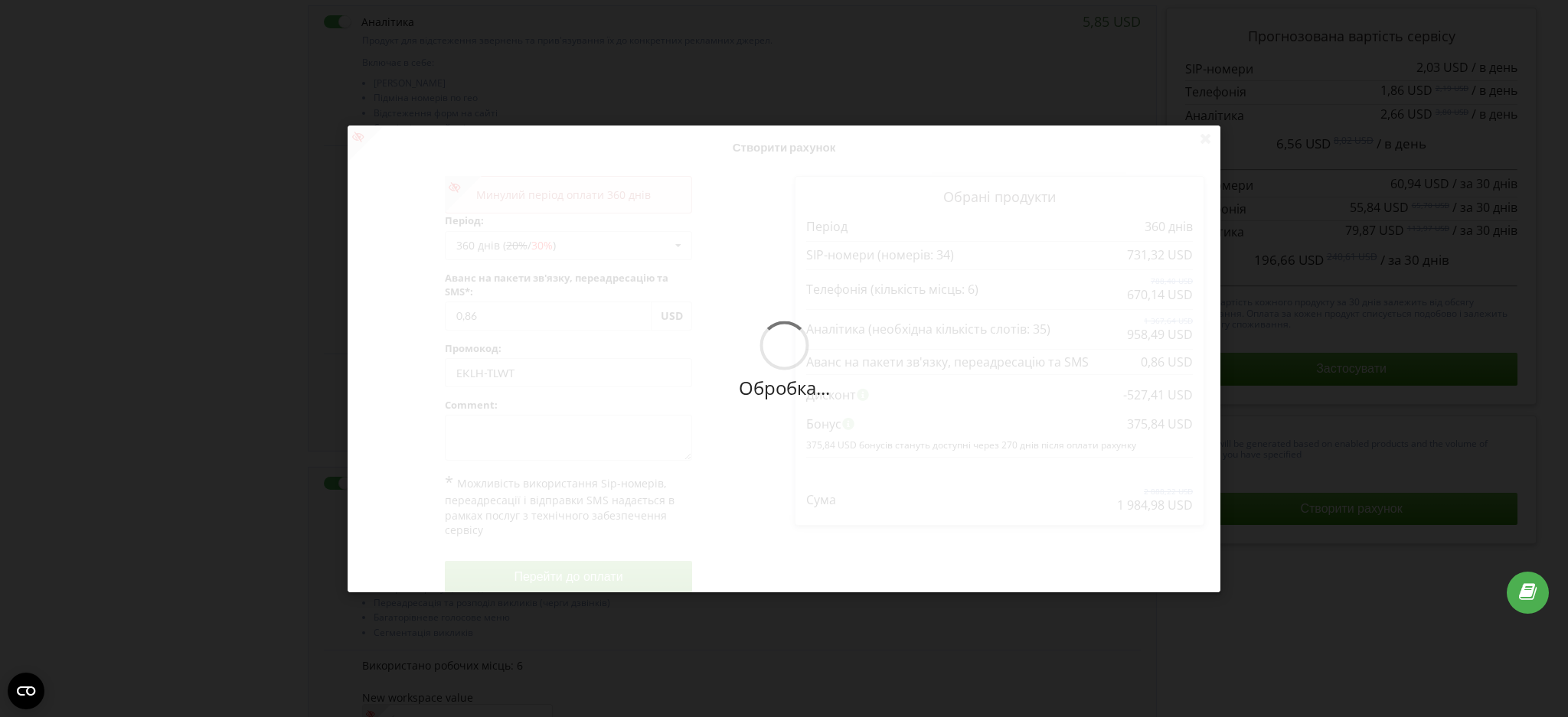
click at [409, 376] on div "Обробка... Створити рахунок Минулий період оплати 360 днів Період: 360 днів ( 2…" at bounding box center [784, 359] width 874 height 467
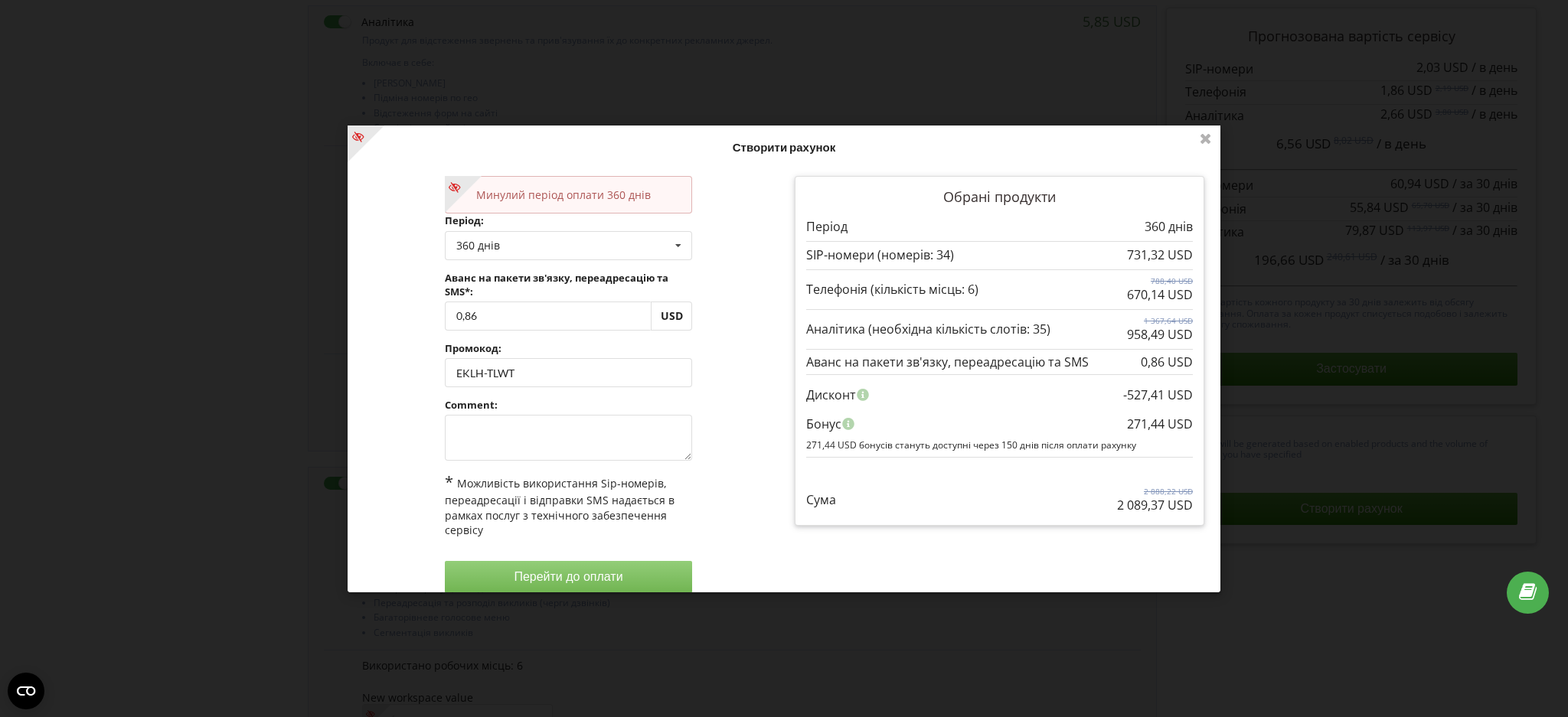
click at [138, 89] on div "Нові умови набудуть чинності з 2025-10-23. На цій сторінці ви у будь-яку мить м…" at bounding box center [784, 358] width 1568 height 717
click at [1209, 138] on icon at bounding box center [1206, 137] width 25 height 25
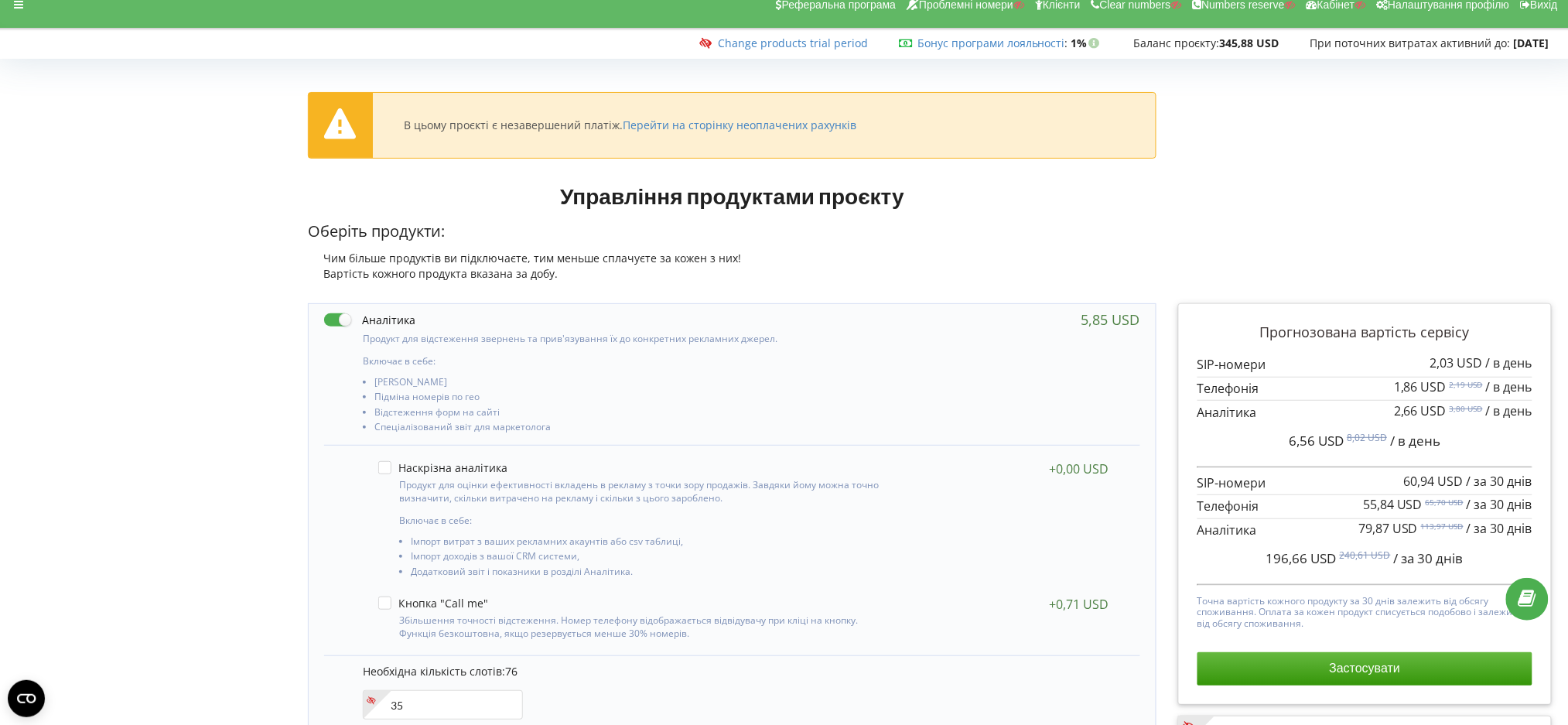
scroll to position [0, 0]
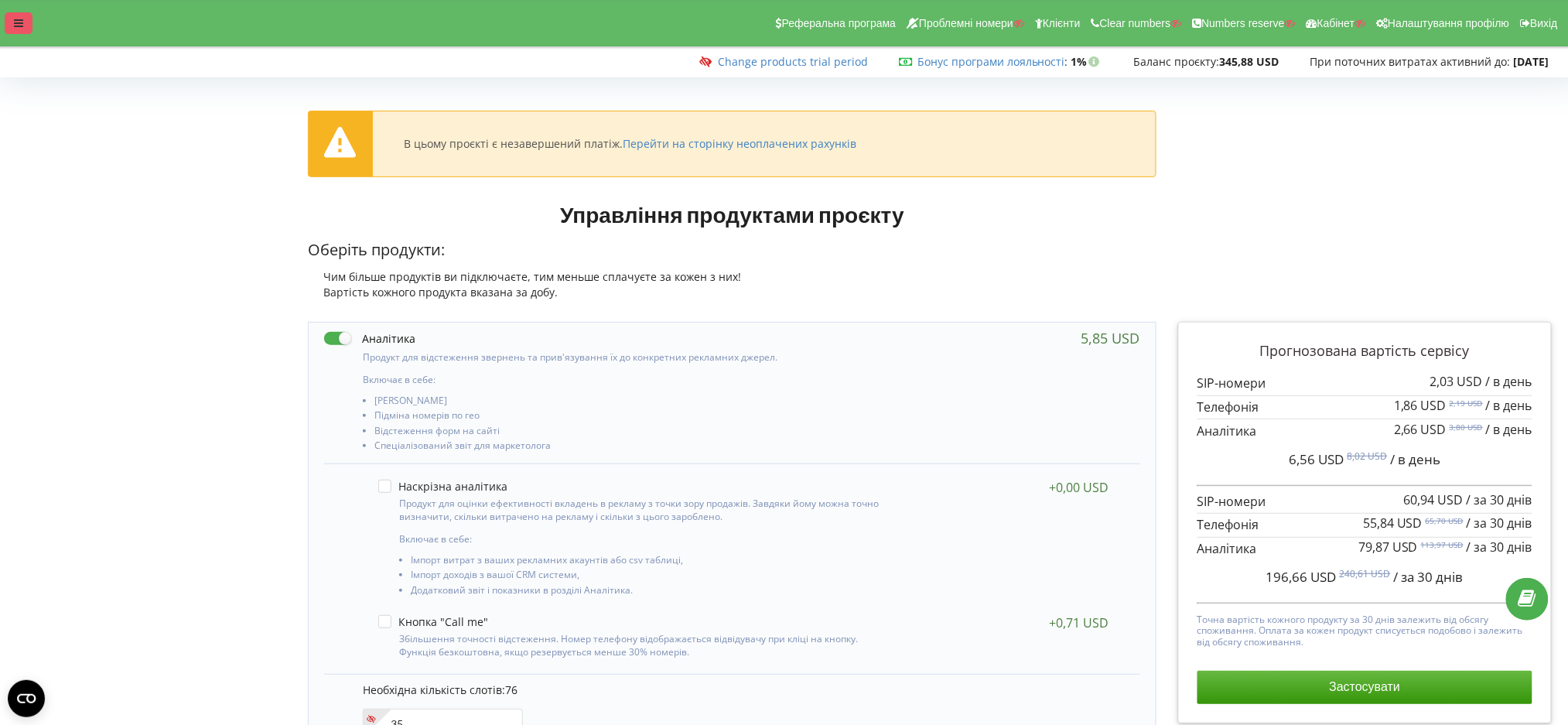
click at [17, 24] on icon at bounding box center [18, 23] width 9 height 11
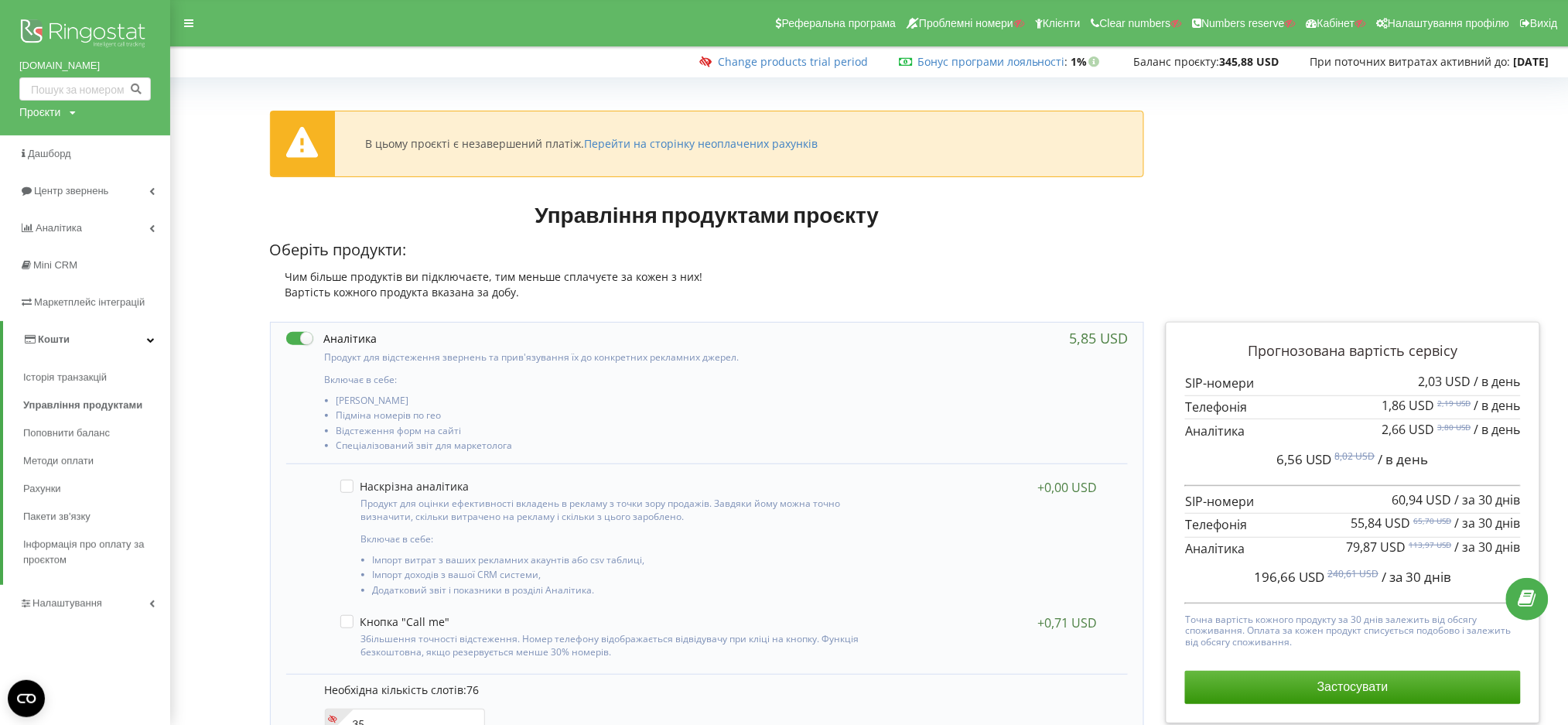
click at [33, 111] on div "Проєкти" at bounding box center [39, 112] width 41 height 15
click at [55, 145] on input "text" at bounding box center [67, 144] width 77 height 22
paste input "https://t.me/acroms"
type input "https://t.me/acroms"
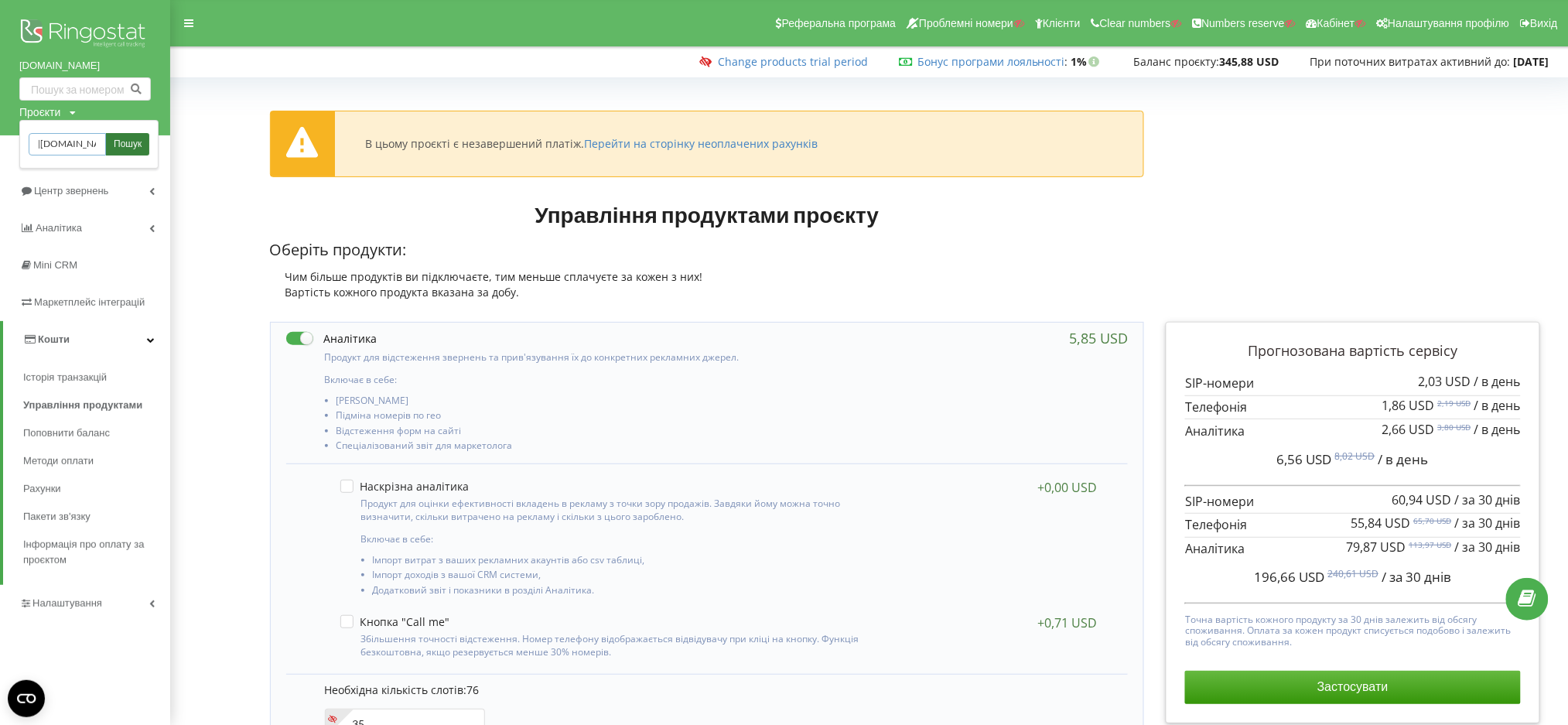
drag, startPoint x: 29, startPoint y: 143, endPoint x: 105, endPoint y: 140, distance: 76.1
click at [105, 140] on div "https://t.me/acroms Пошук" at bounding box center [89, 144] width 121 height 22
paste input "[DOMAIN_NAME]"
type input "[DOMAIN_NAME]"
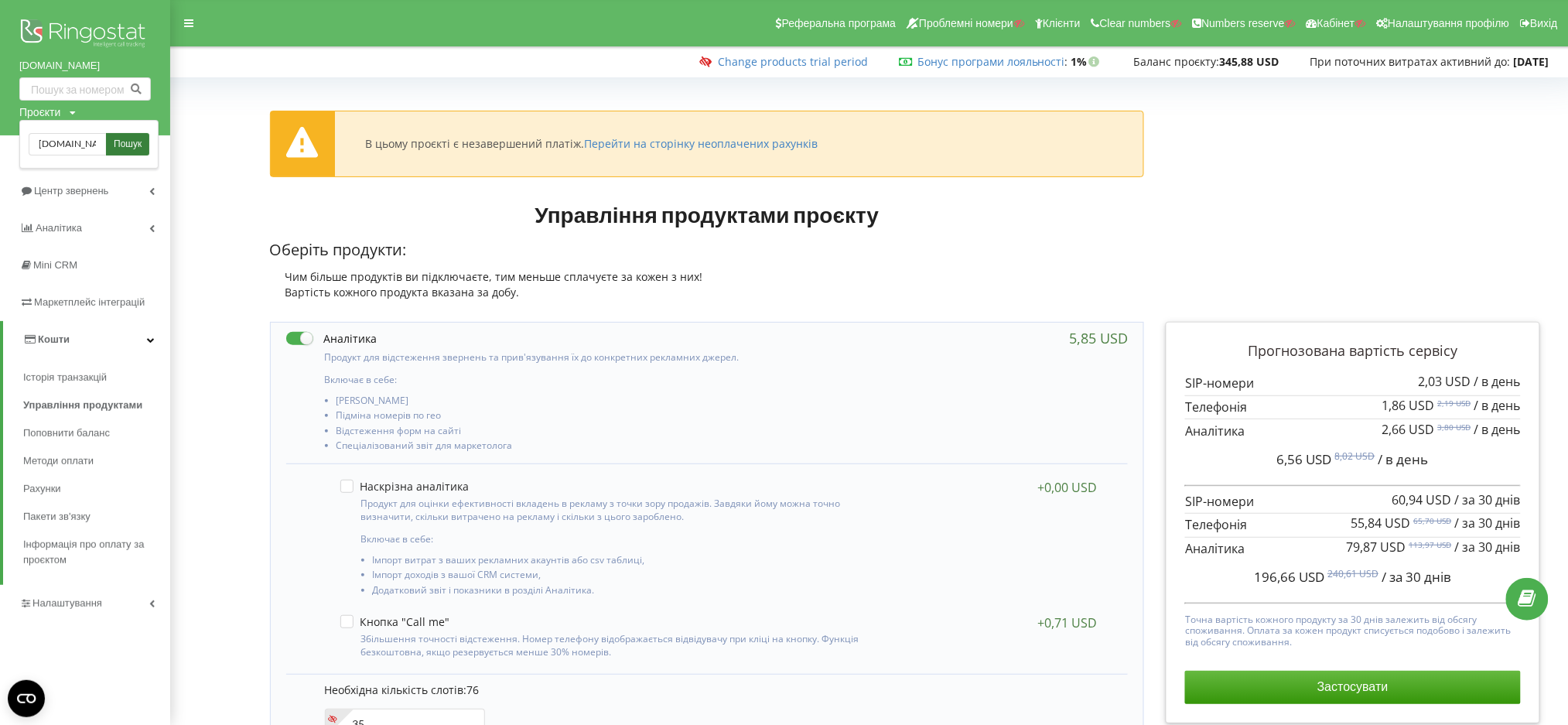
click at [125, 143] on span "Пошук" at bounding box center [128, 145] width 28 height 14
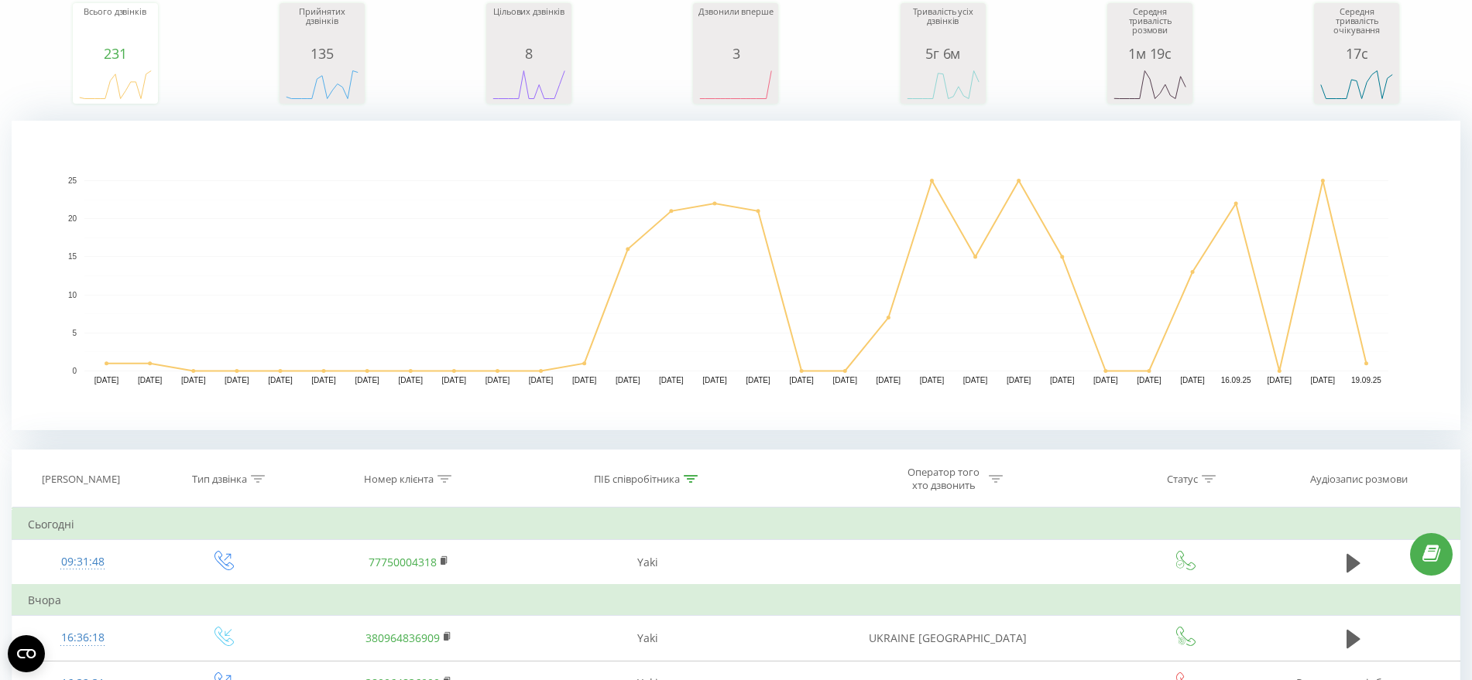
scroll to position [290, 0]
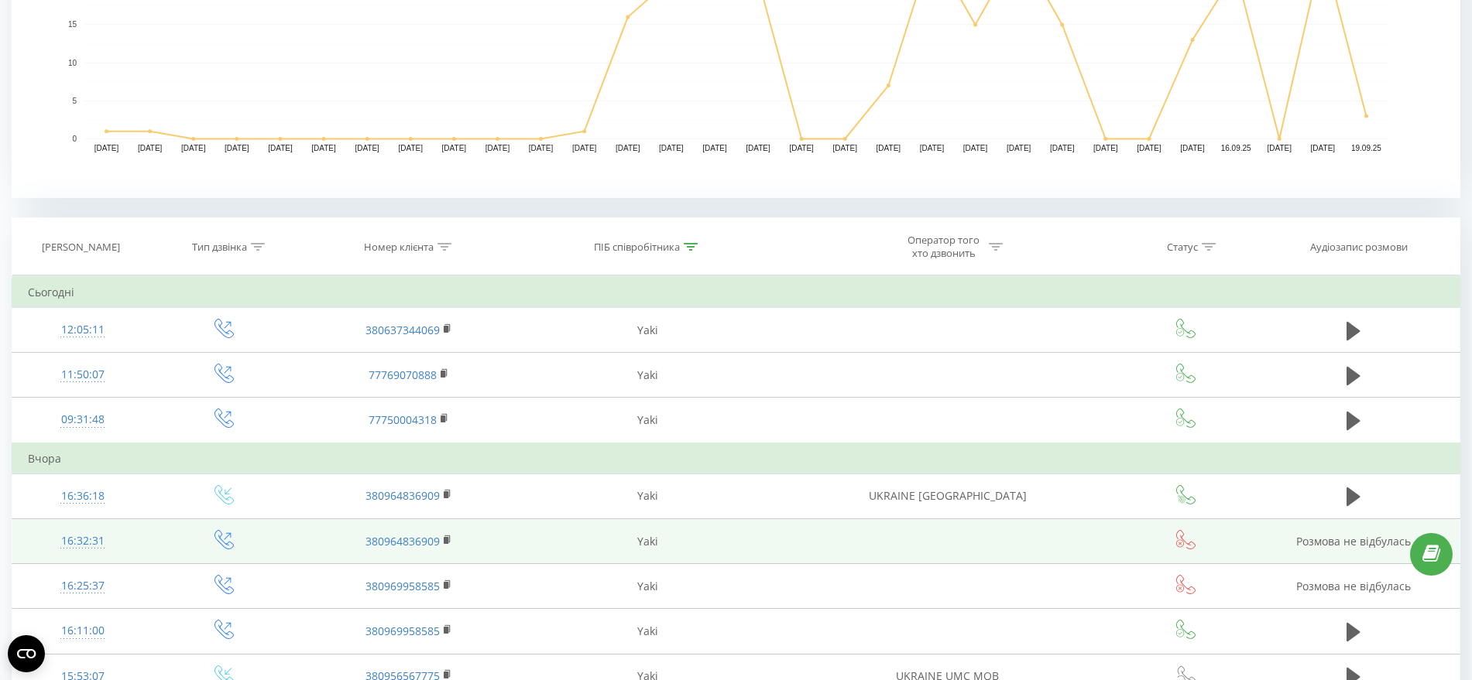
scroll to position [484, 0]
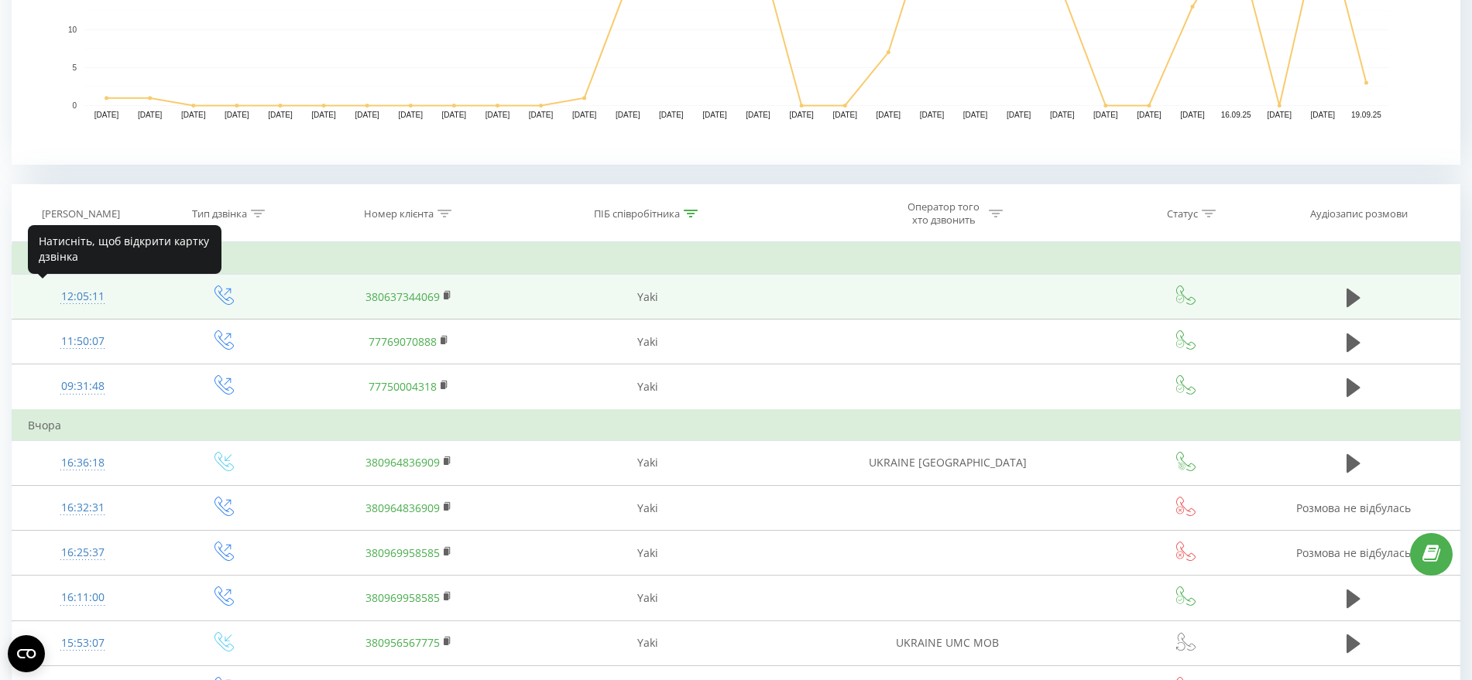
click at [75, 297] on div "12:05:11" at bounding box center [83, 297] width 110 height 30
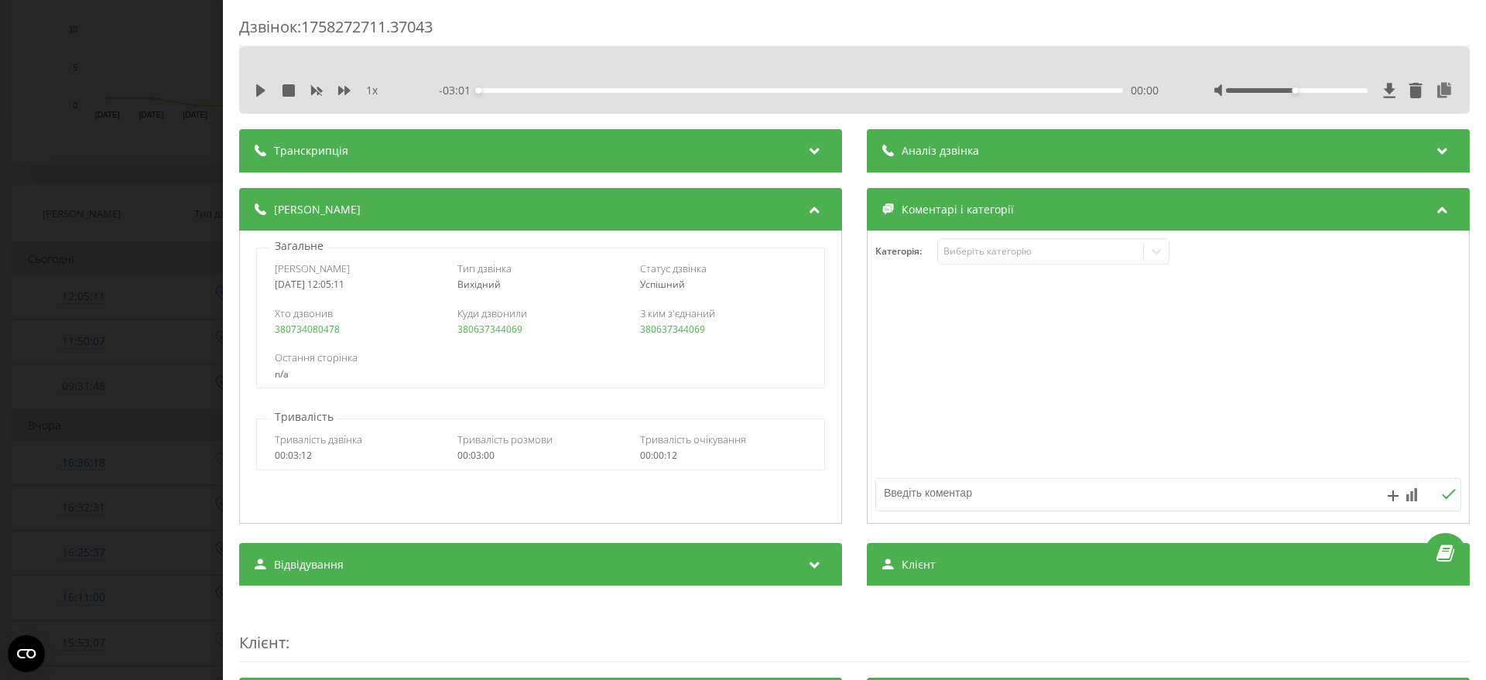
click at [101, 187] on div "Дзвінок : 1758272711.37043 1 x - 03:01 00:00 00:00 Транскрипція Для AI-аналізу …" at bounding box center [743, 340] width 1486 height 680
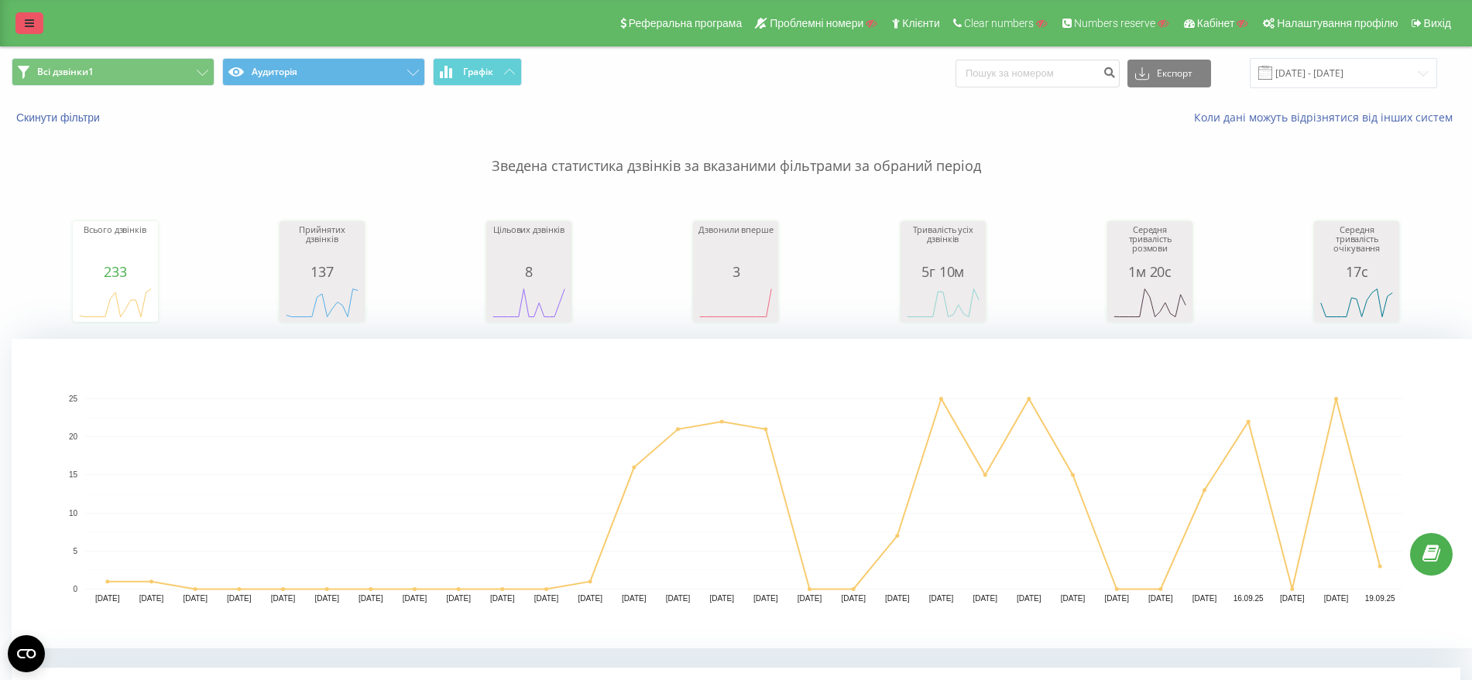
click at [25, 13] on link at bounding box center [29, 23] width 28 height 22
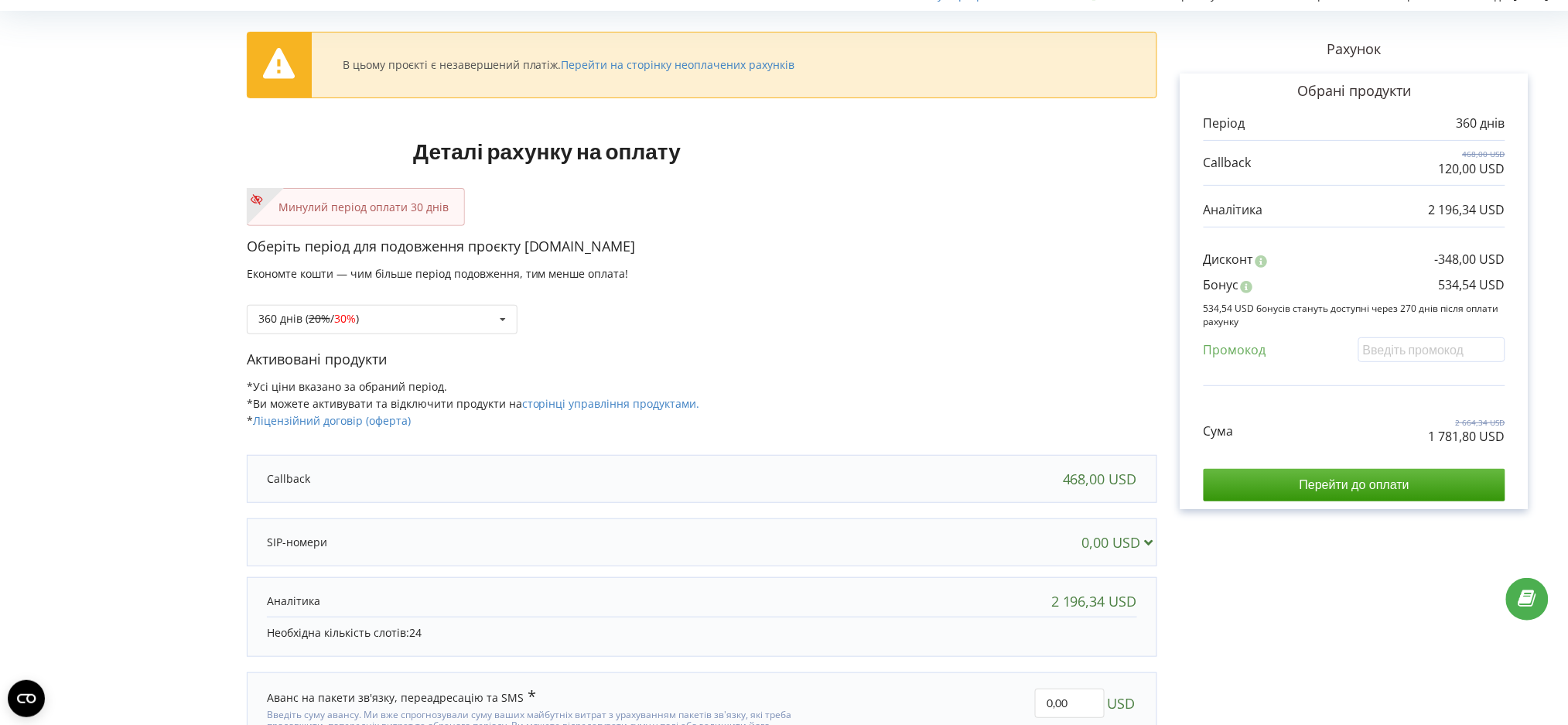
scroll to position [146, 0]
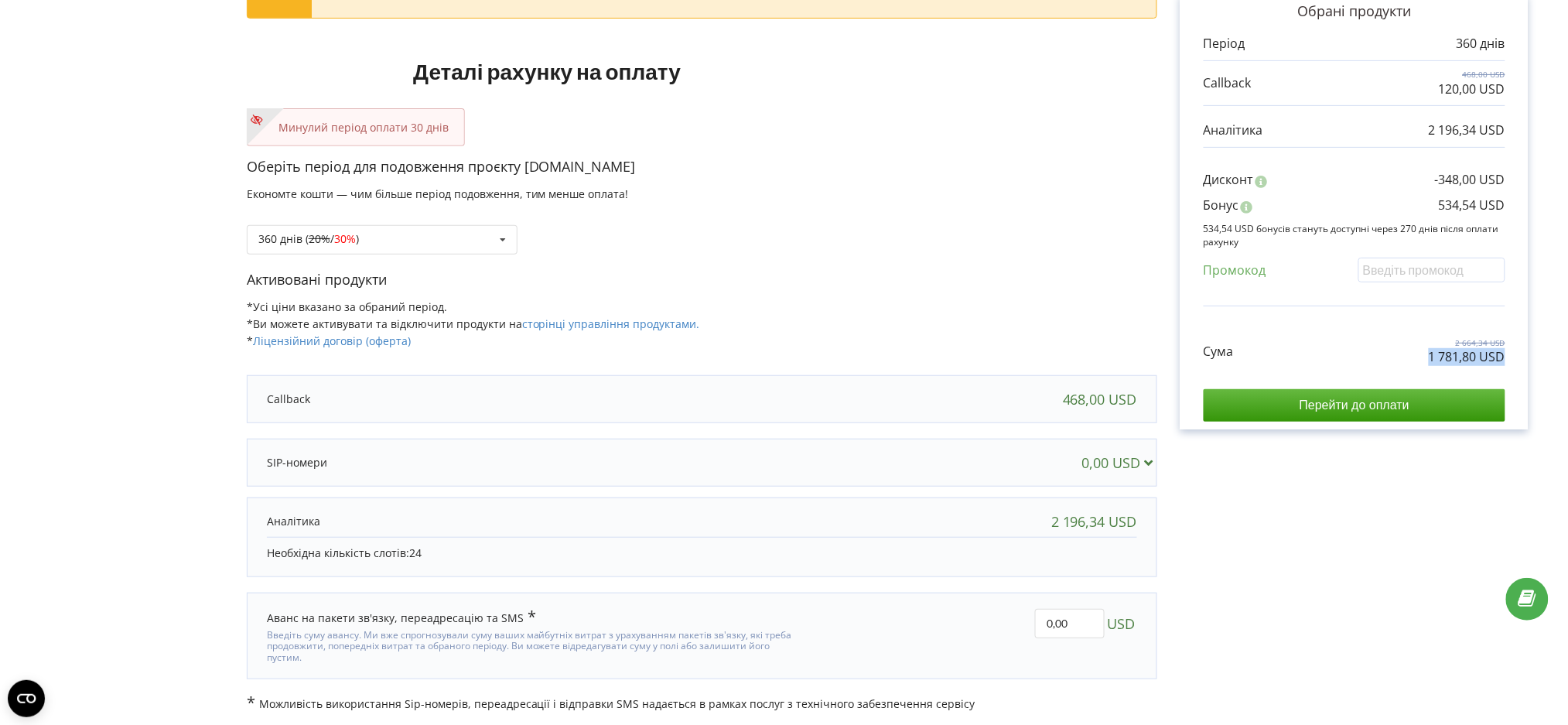
drag, startPoint x: 1394, startPoint y: 351, endPoint x: 1550, endPoint y: 369, distance: 157.0
click at [1550, 369] on div "Рахунок Обрані продукти Період 360 днів 468,00 USD 120,00 USD 2 196,34 USD Диск…" at bounding box center [1354, 325] width 395 height 776
click at [71, 350] on form "В цьому проєкті є незавершений платіж. Перейти на сторінку неоплачених рахунків…" at bounding box center [784, 325] width 1536 height 776
click at [21, 428] on form "В цьому проєкті є незавершений платіж. Перейти на сторінку неоплачених рахунків…" at bounding box center [784, 325] width 1536 height 776
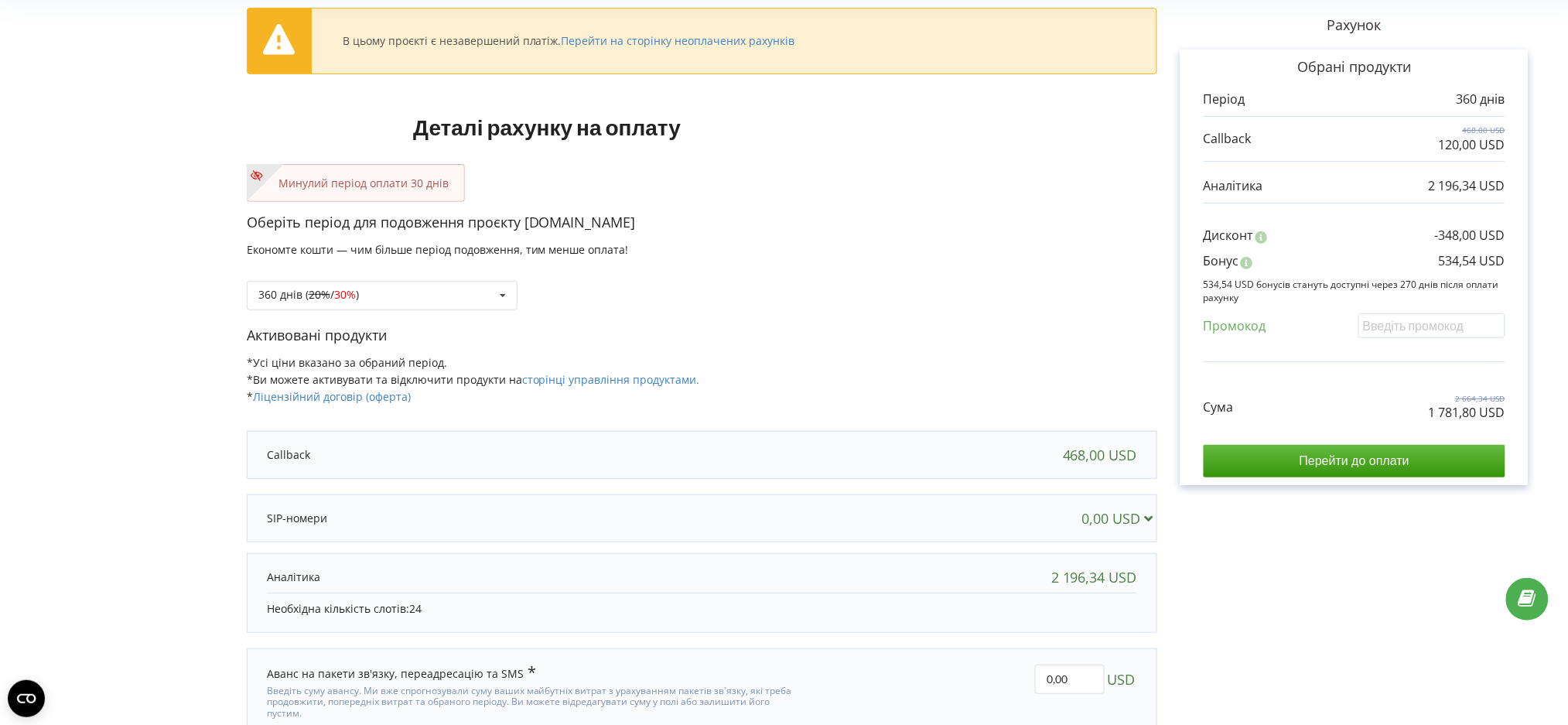
scroll to position [43, 0]
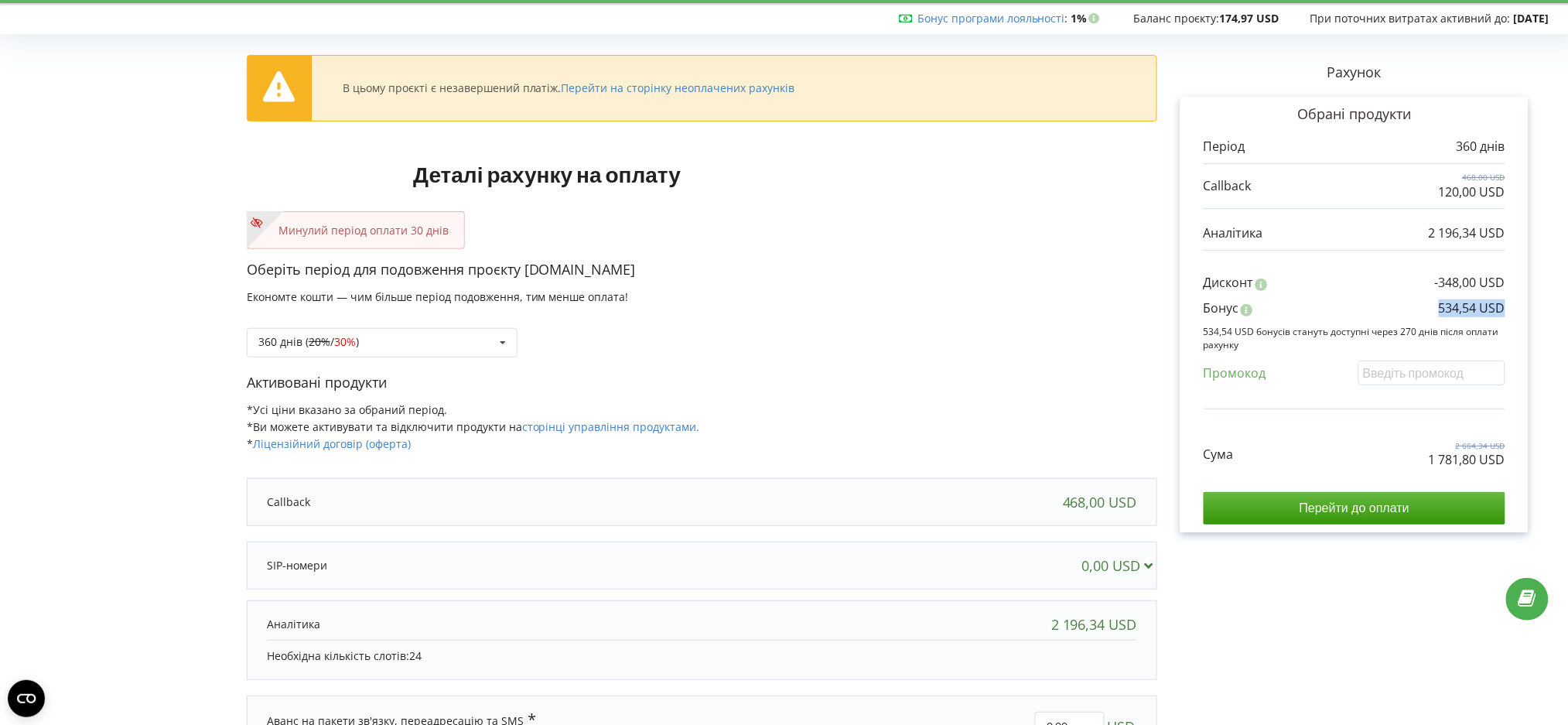
drag, startPoint x: 1426, startPoint y: 317, endPoint x: 1521, endPoint y: 310, distance: 95.3
click at [1521, 310] on div "Обрані продукти Період 360 днів 468,00 USD 120,00 USD Бонус" at bounding box center [1354, 315] width 348 height 437
copy p "534,54 USD"
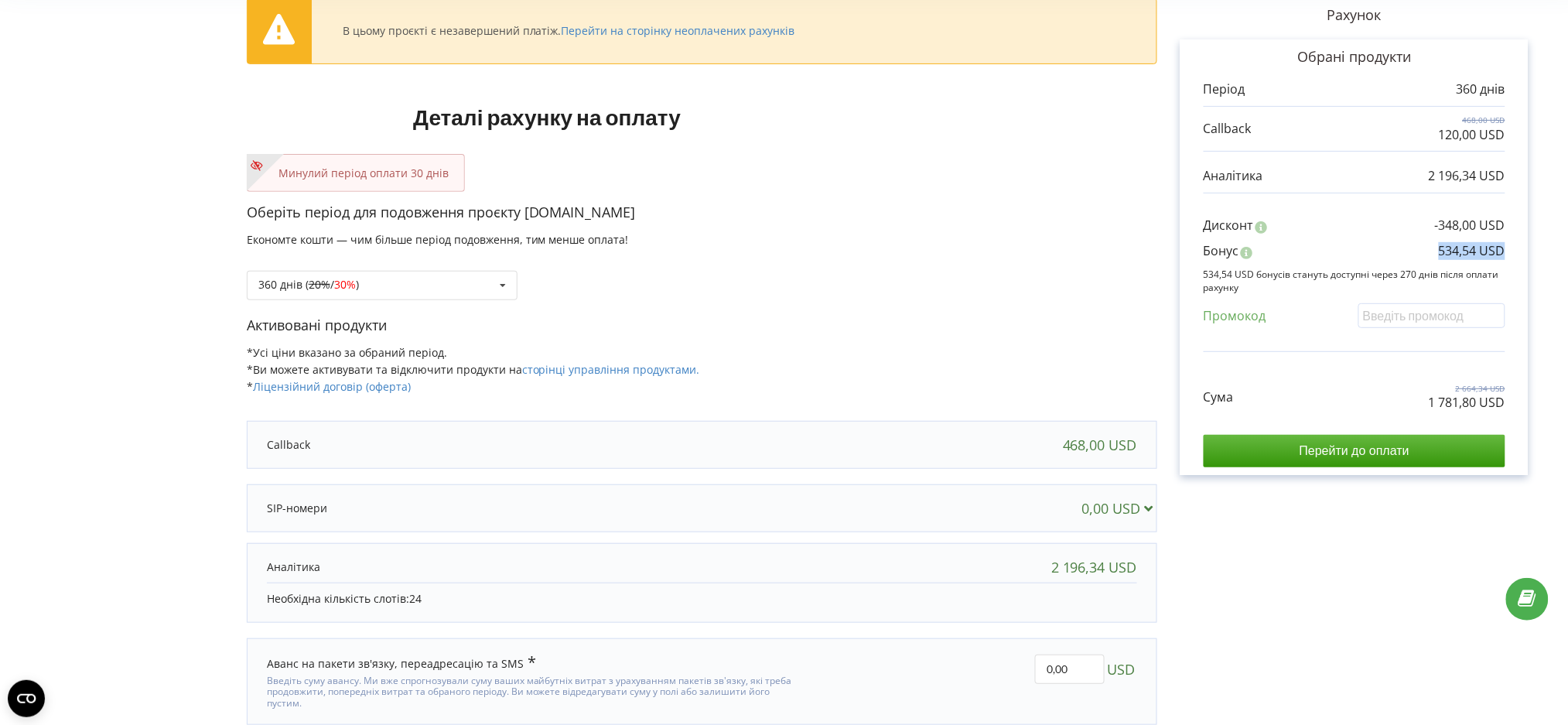
scroll to position [146, 0]
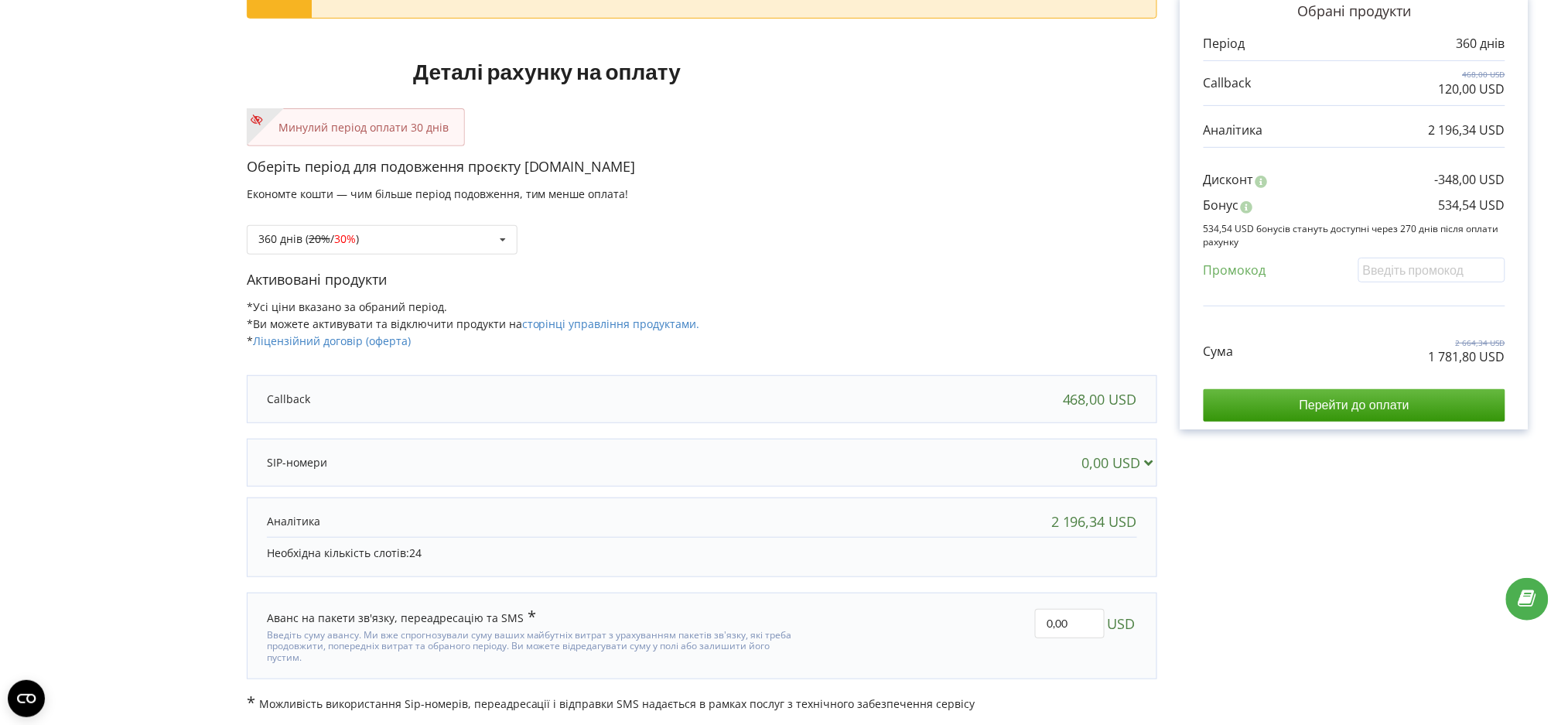
drag, startPoint x: 156, startPoint y: 336, endPoint x: 168, endPoint y: 333, distance: 12.4
click at [157, 336] on form "В цьому проєкті є незавершений платіж. Перейти на сторінку неоплачених рахунків…" at bounding box center [784, 325] width 1536 height 776
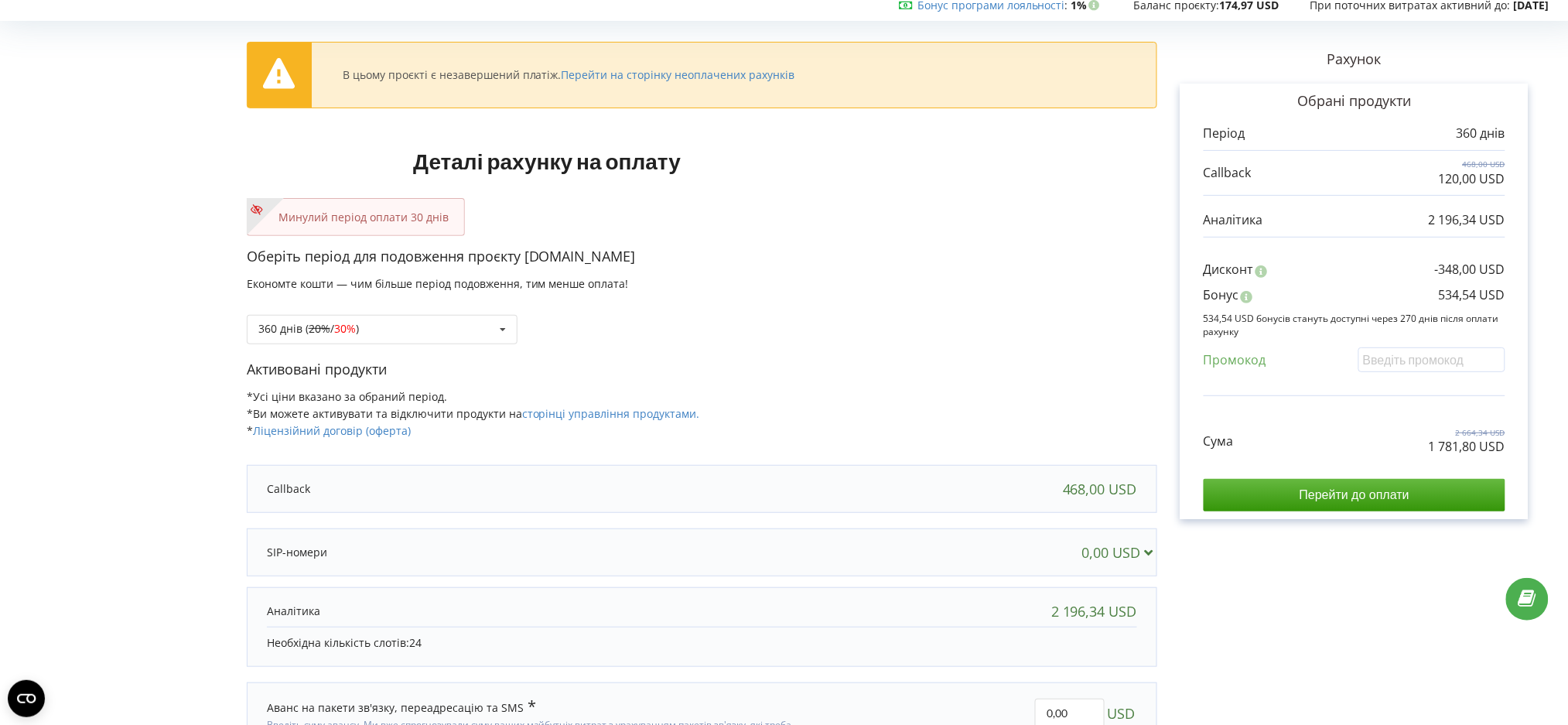
scroll to position [0, 0]
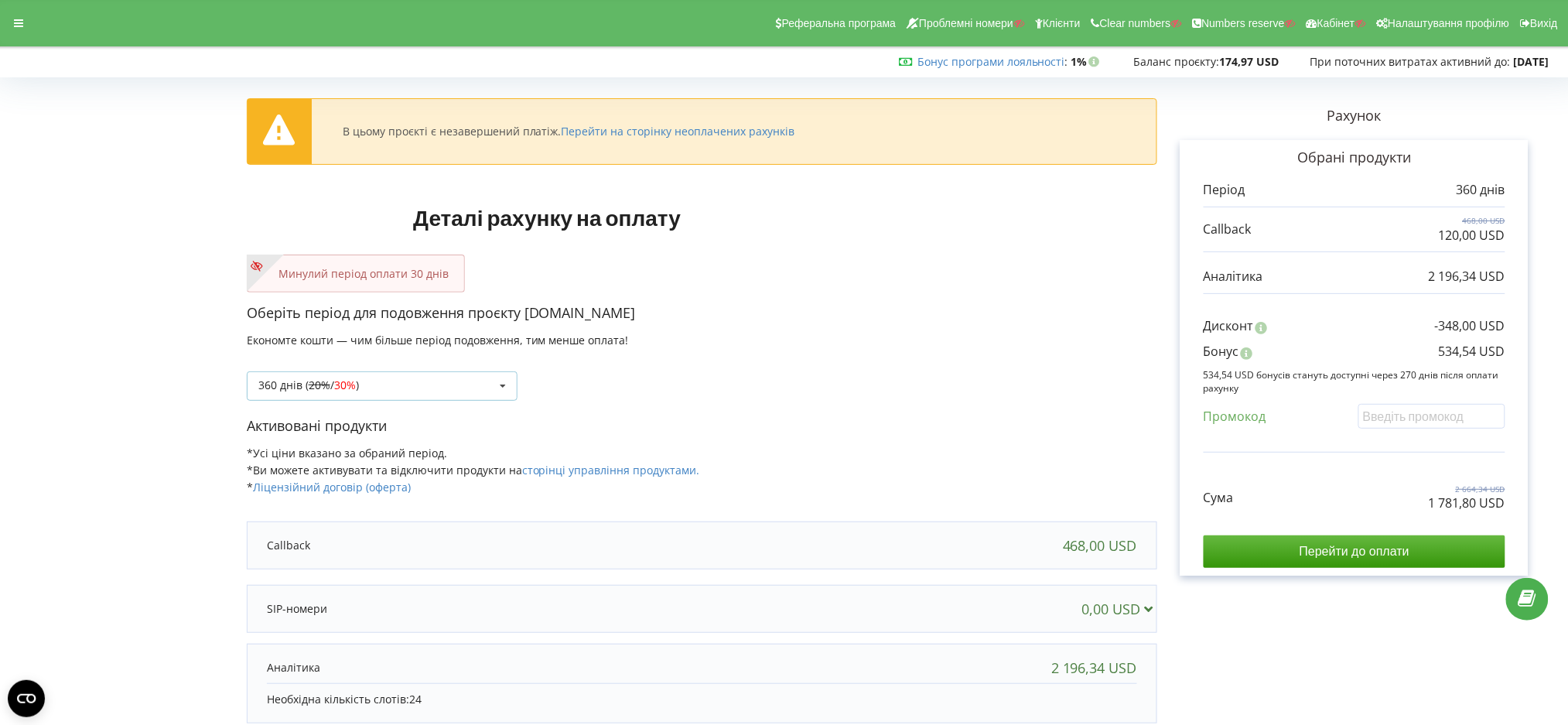
click at [440, 392] on div "360 днів ( 20% / 30% ) Поповнити баланс без подовження 20% / 30% 30% /" at bounding box center [382, 386] width 271 height 29
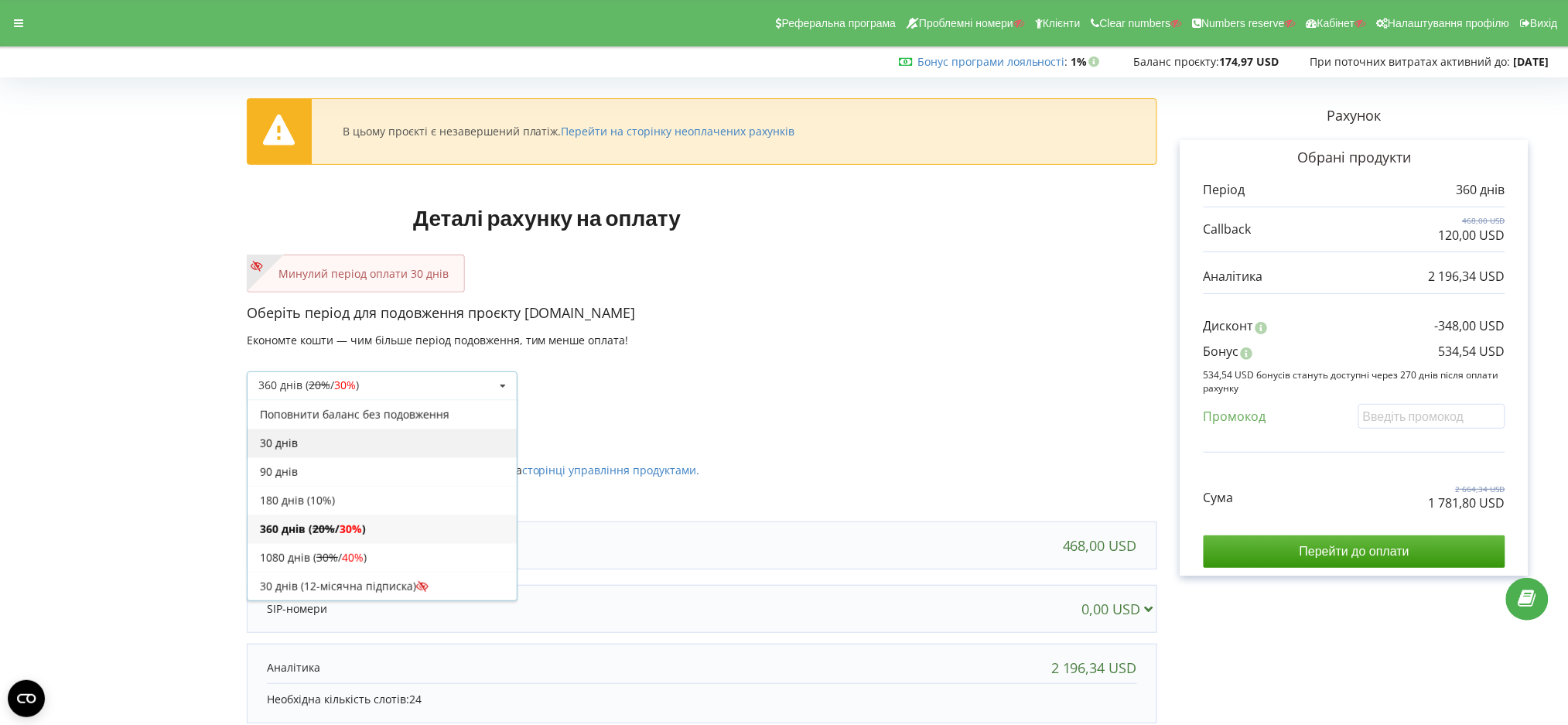
click at [406, 440] on div "30 днів" at bounding box center [382, 443] width 269 height 29
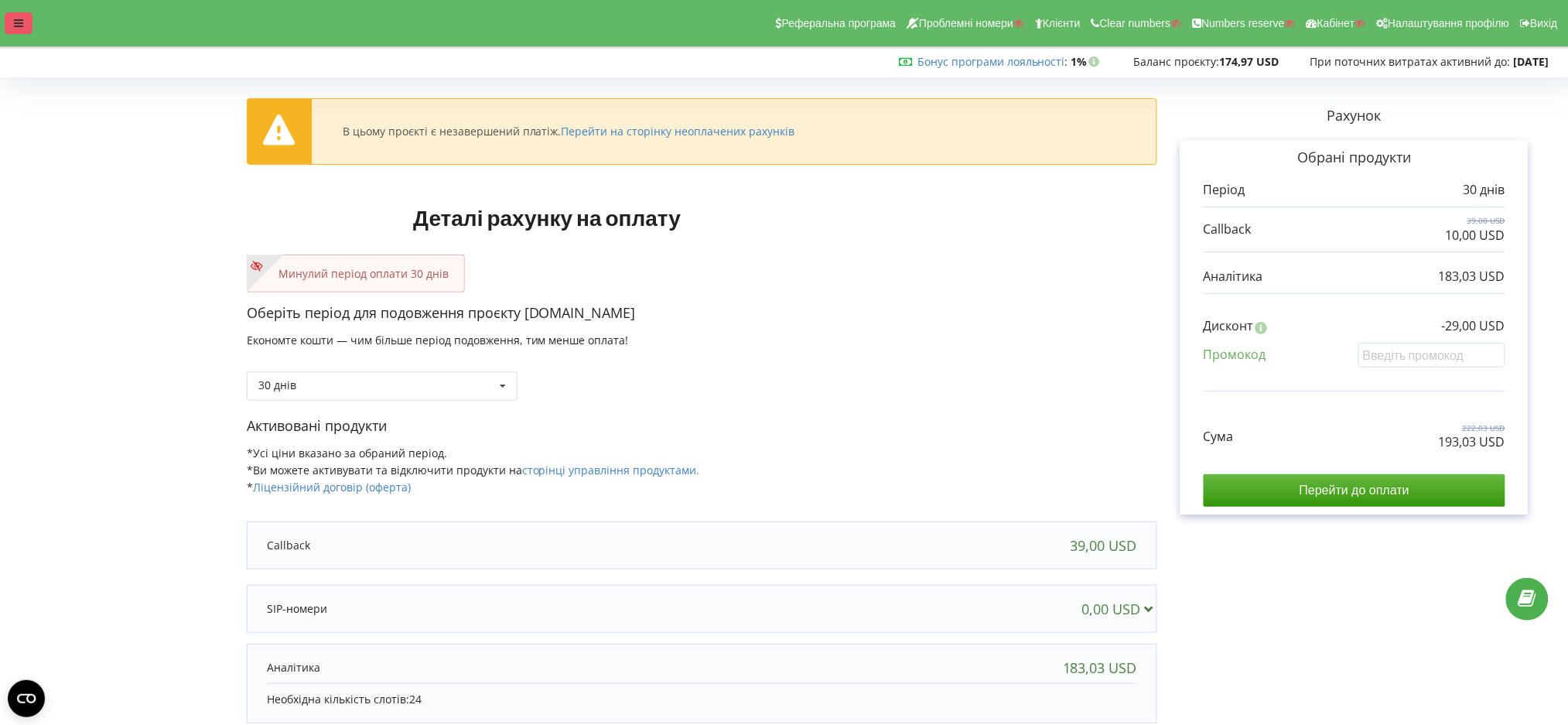
click at [14, 20] on icon at bounding box center [18, 23] width 9 height 11
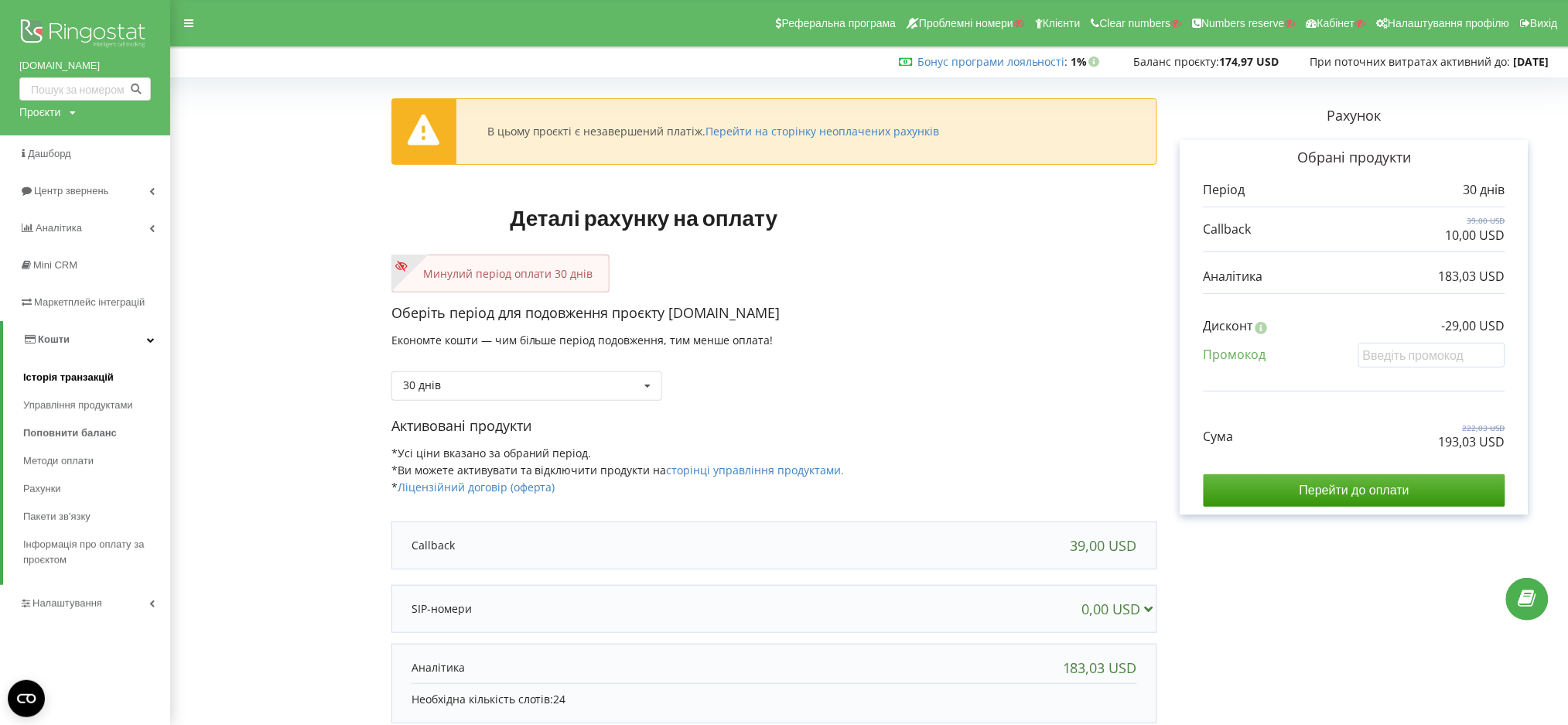
click at [44, 375] on span "Історія транзакцій" at bounding box center [68, 377] width 91 height 15
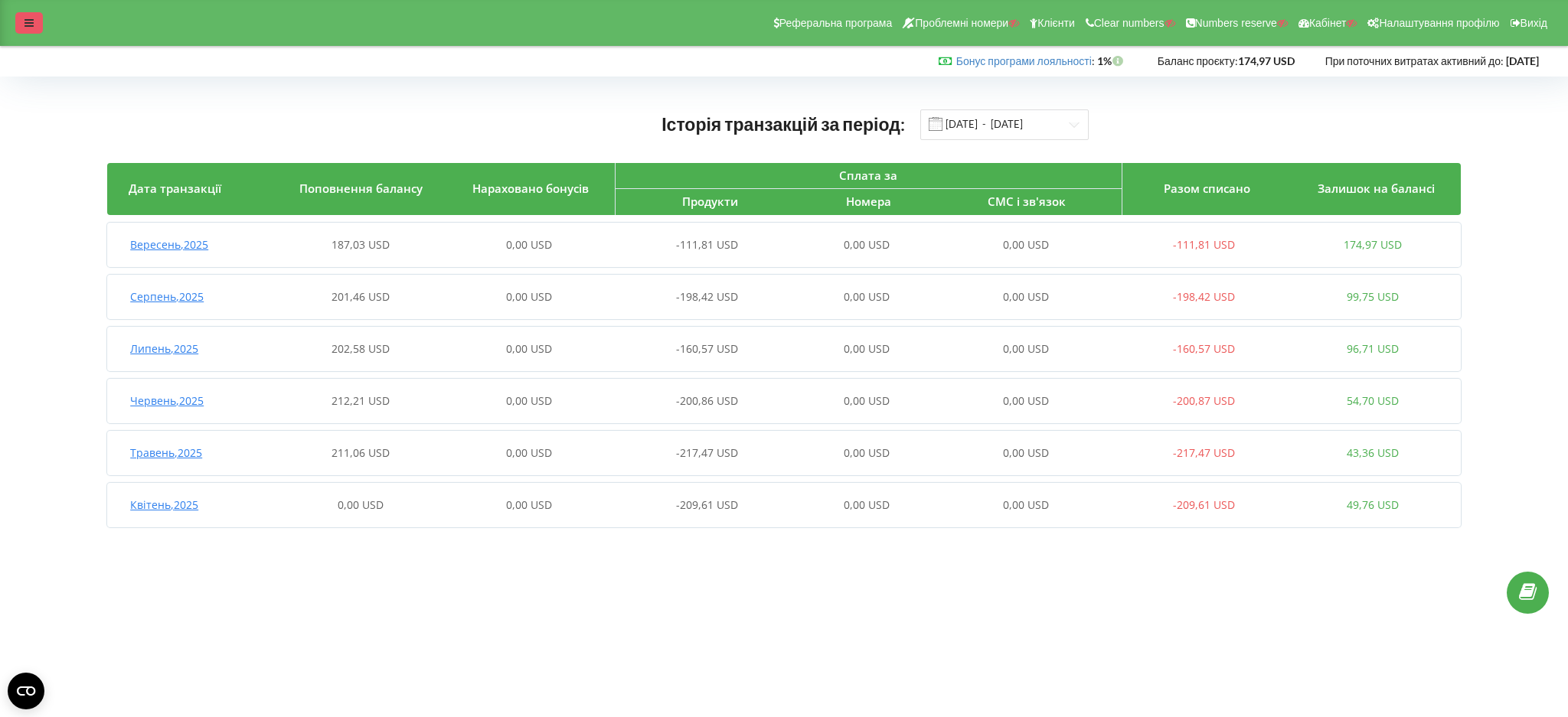
click at [33, 26] on icon at bounding box center [29, 23] width 9 height 11
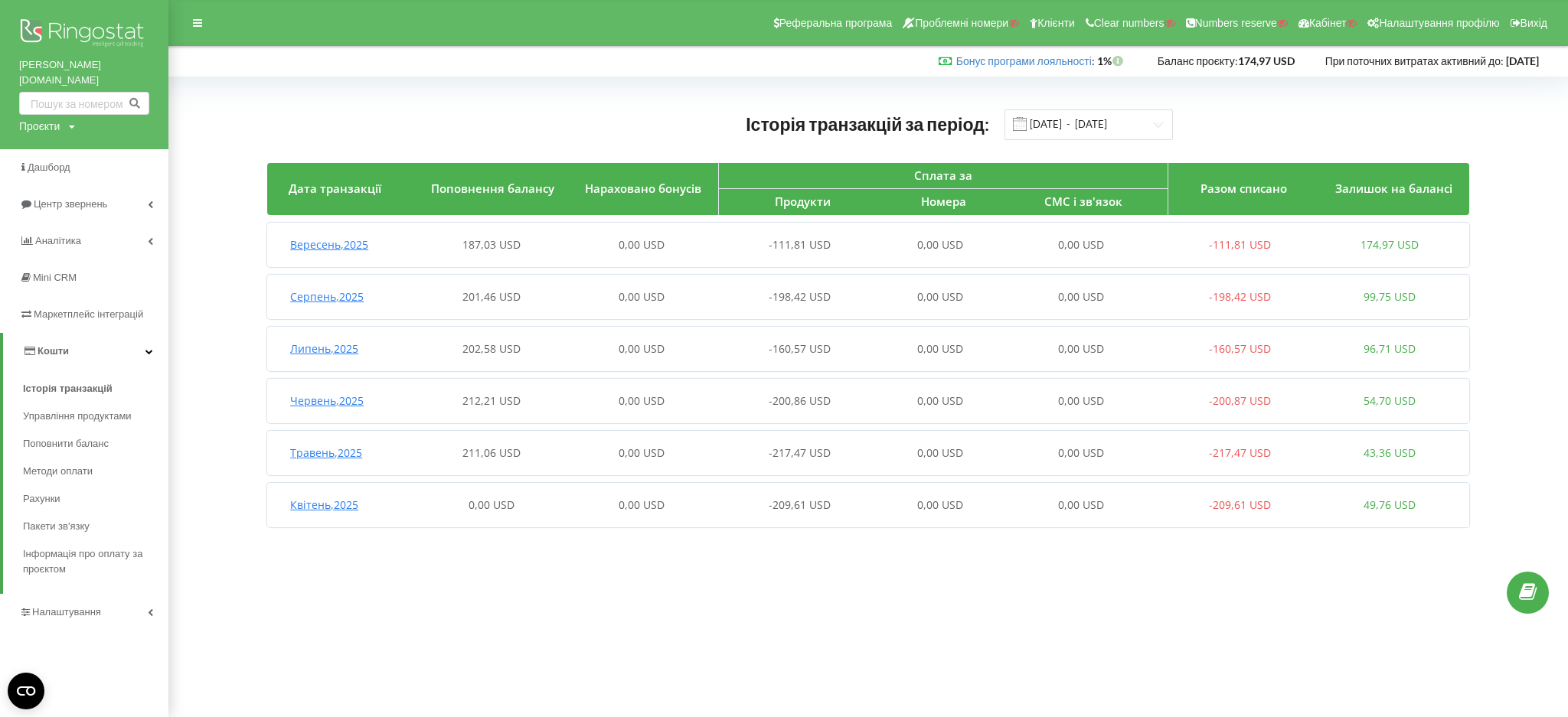
drag, startPoint x: 31, startPoint y: 106, endPoint x: 38, endPoint y: 129, distance: 24.0
click at [31, 119] on div "Проєкти" at bounding box center [39, 126] width 41 height 15
click at [42, 147] on input "text" at bounding box center [66, 158] width 76 height 22
paste input "salonbergamot.com.ua"
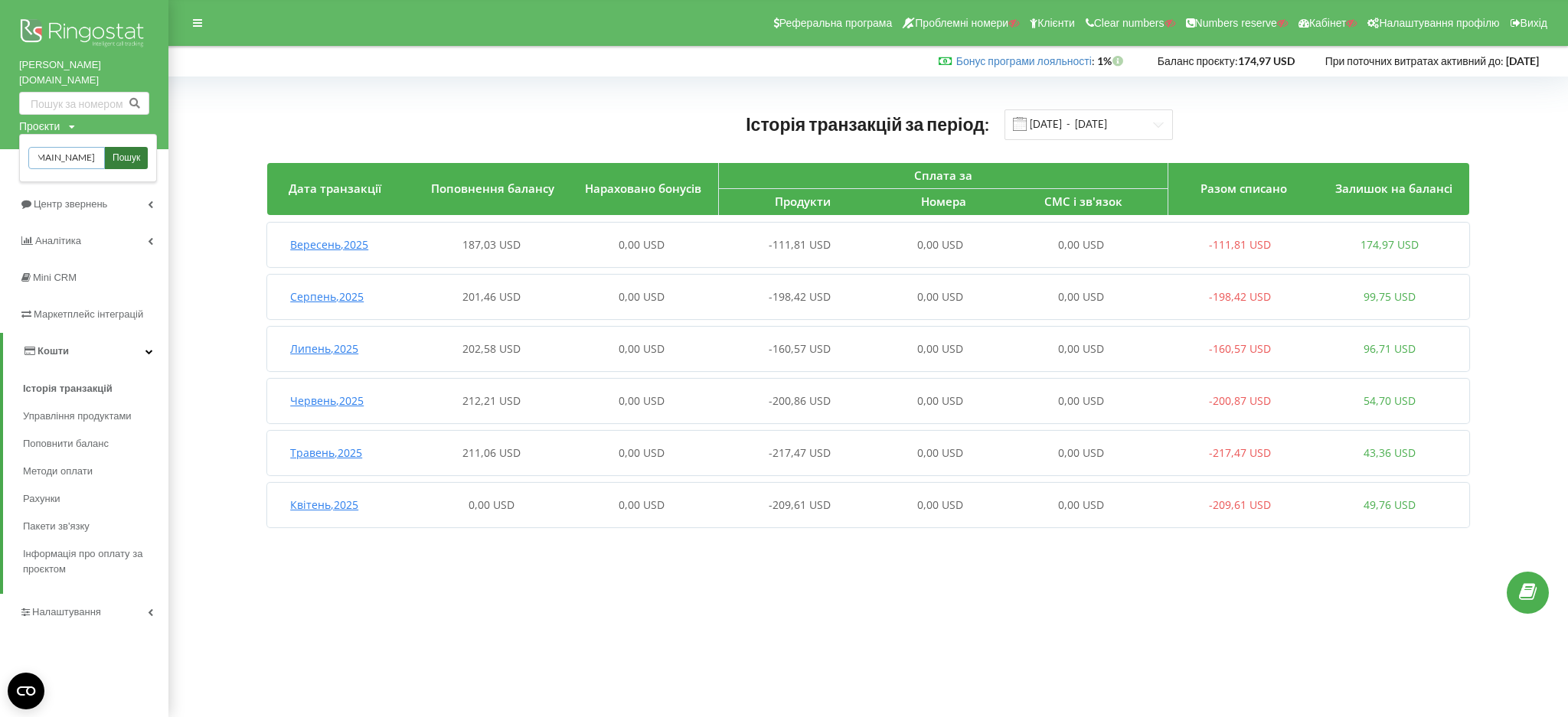
type input "[DOMAIN_NAME]"
click at [121, 151] on span "Пошук" at bounding box center [127, 158] width 28 height 14
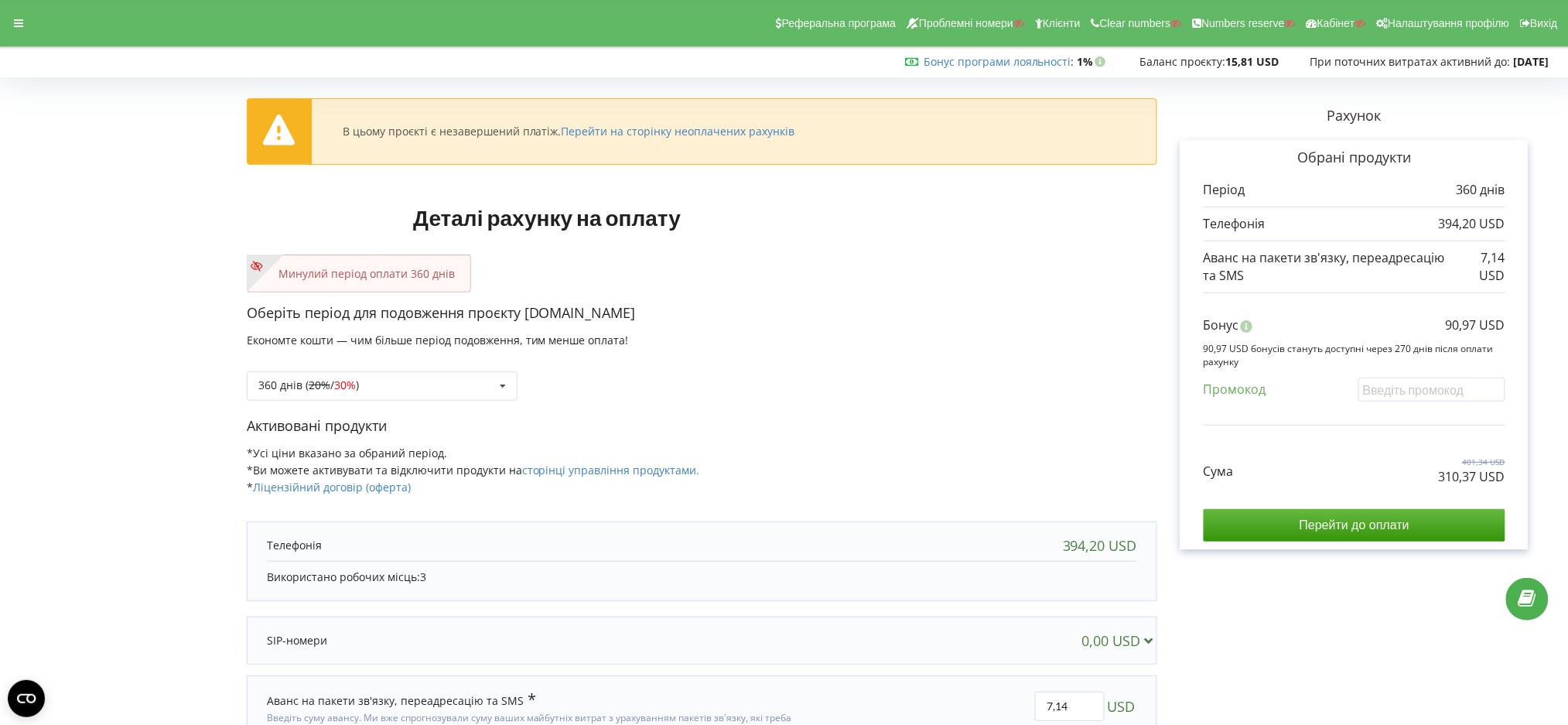
click at [29, 8] on div "Реферальна програма Проблемні номери Клієнти Clear numbers Numbers reserve Кабі…" at bounding box center [784, 23] width 1590 height 46
click at [6, 24] on div at bounding box center [19, 23] width 28 height 22
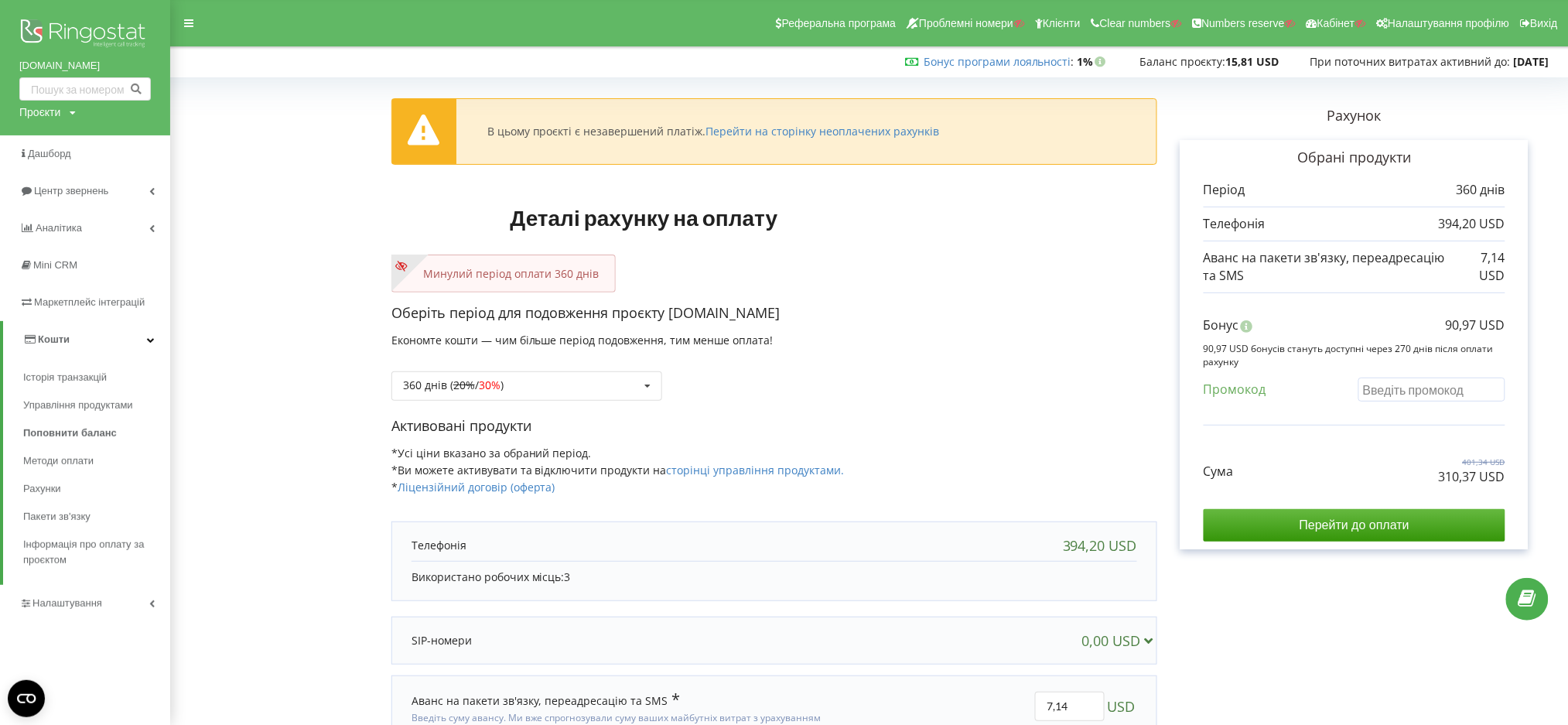
click at [1441, 395] on input "text" at bounding box center [1431, 390] width 147 height 24
paste input "EKLH-TLWT"
type input "EKLH-TLWT"
click at [1370, 434] on div "В цьому проєкті є незавершений платіж. Перейти на сторінку неоплачених рахунків…" at bounding box center [869, 439] width 1365 height 712
drag, startPoint x: 1434, startPoint y: 386, endPoint x: 1268, endPoint y: 394, distance: 166.2
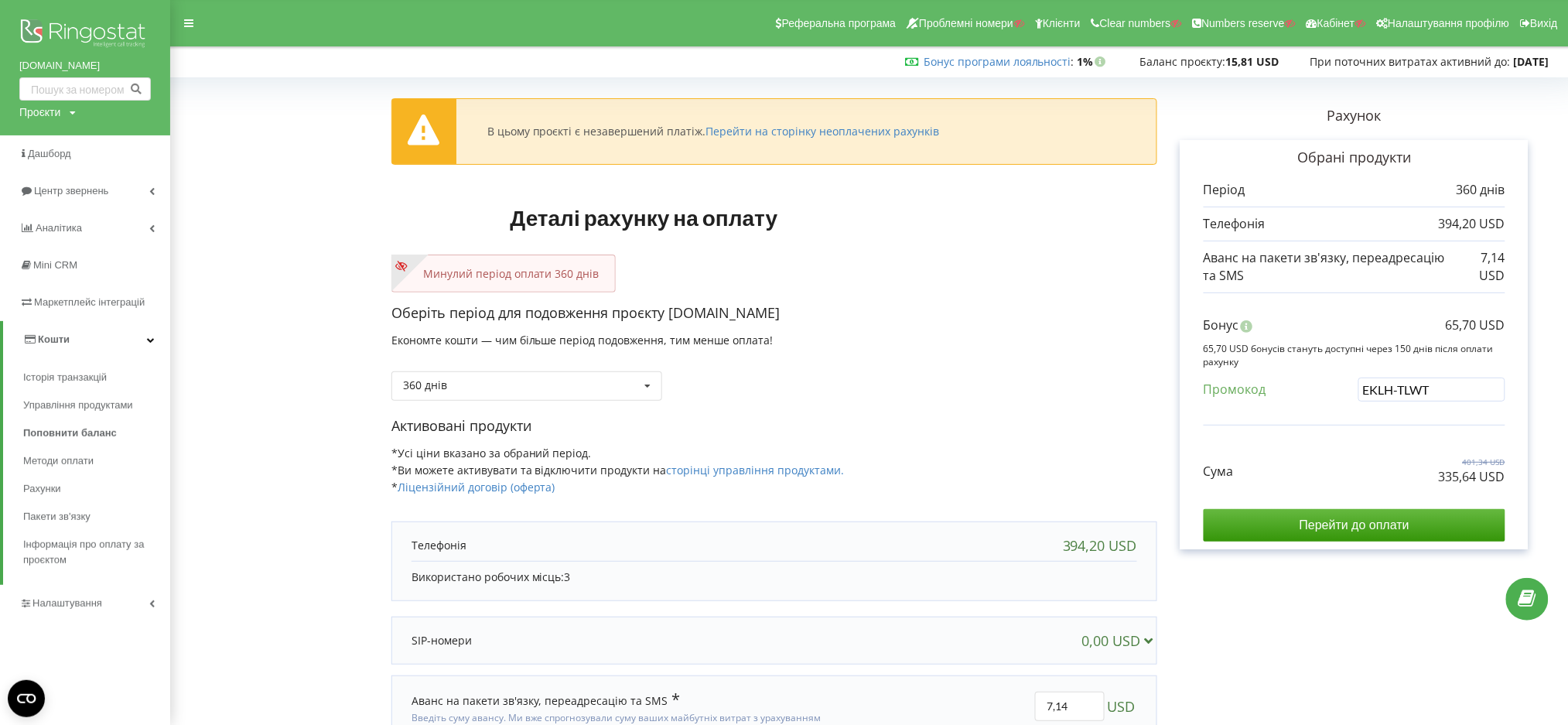
click at [1268, 394] on div "Промокод EKLH-TLWT" at bounding box center [1355, 394] width 302 height 32
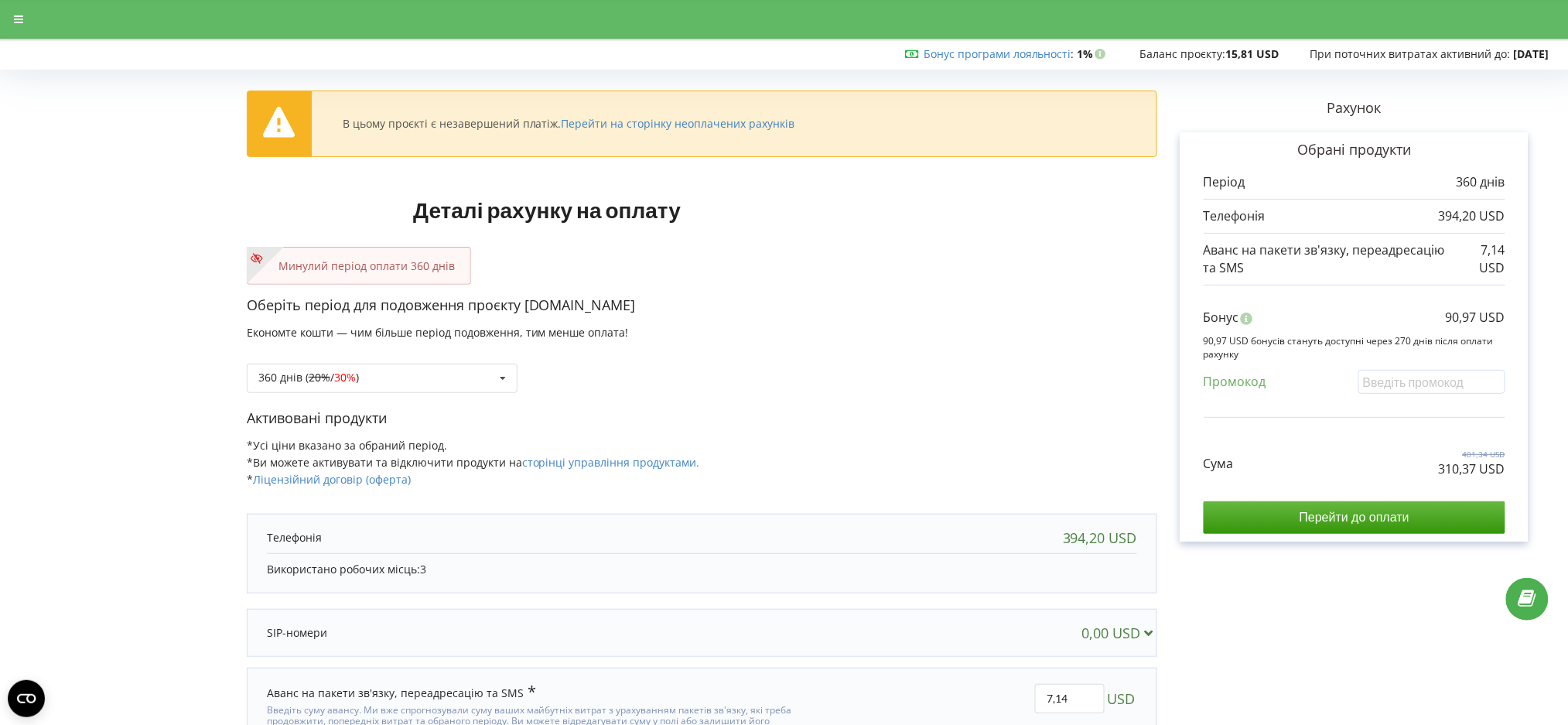
click at [1305, 687] on div "Рахунок Обрані продукти Період 360 днів 394,20 USD" at bounding box center [1354, 431] width 395 height 712
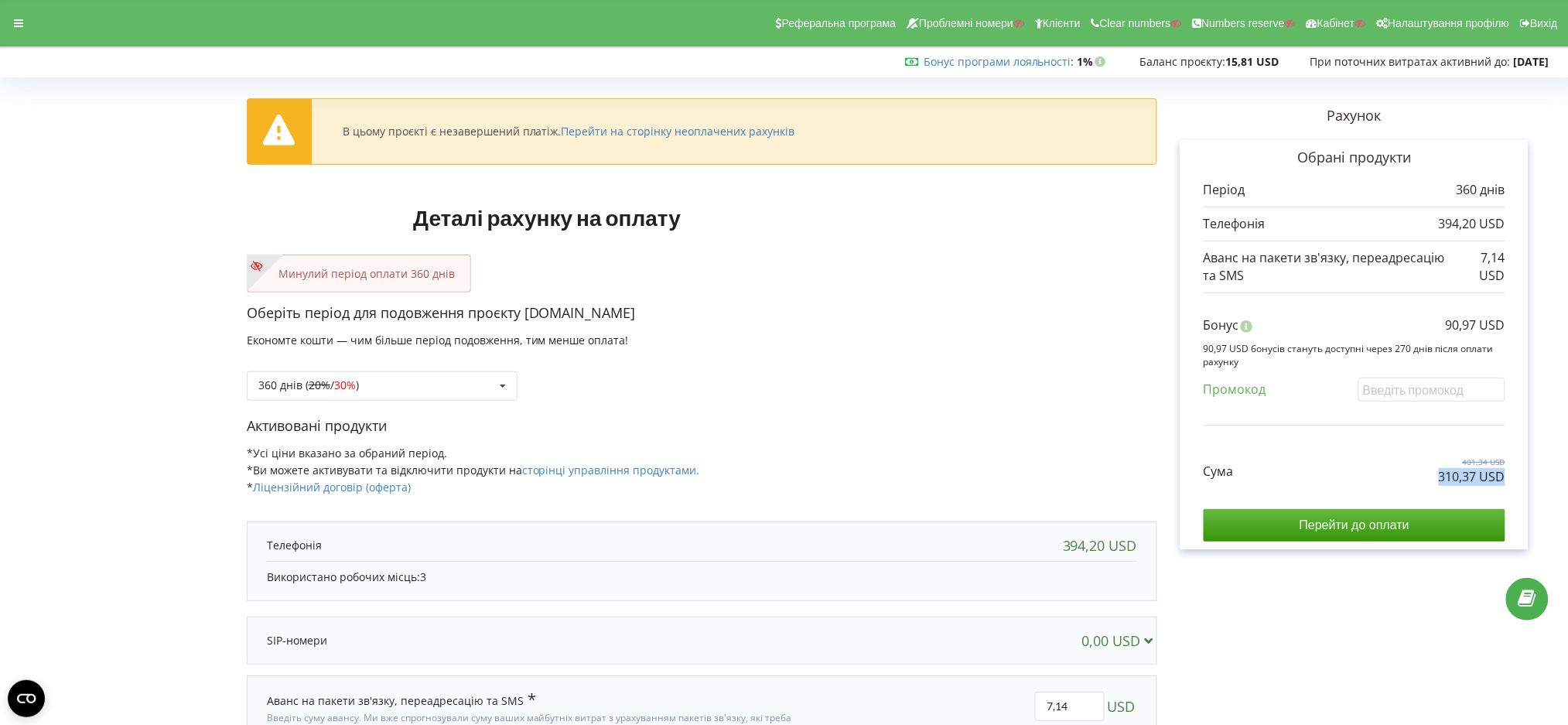
drag, startPoint x: 1425, startPoint y: 471, endPoint x: 1509, endPoint y: 470, distance: 84.0
click at [1509, 470] on div "Обрані продукти Період 360 днів 394,20 USD 7,14 USD Бонус" at bounding box center [1354, 345] width 348 height 410
copy p "310,37 USD"
drag, startPoint x: 1317, startPoint y: 717, endPoint x: 1397, endPoint y: 610, distance: 133.6
click at [1317, 717] on div "Рахунок Обрані продукти Період 360 днів 394,20 USD" at bounding box center [1354, 439] width 395 height 712
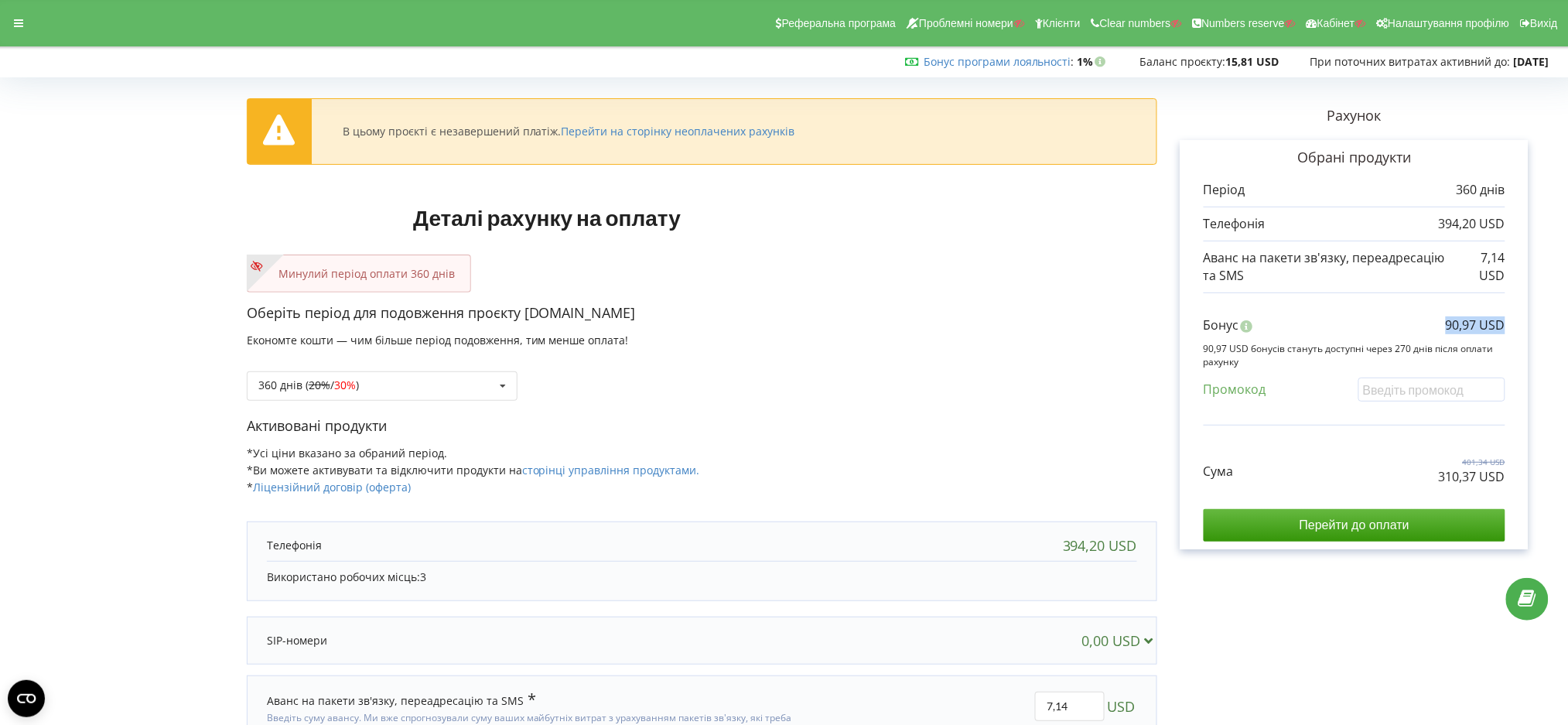
drag, startPoint x: 1446, startPoint y: 327, endPoint x: 1507, endPoint y: 324, distance: 61.1
click at [1507, 324] on div "Обрані продукти Період 360 днів 394,20 USD 7,14 USD Бонус" at bounding box center [1354, 345] width 348 height 410
copy p "90,97 USD"
click at [14, 24] on icon at bounding box center [18, 23] width 9 height 11
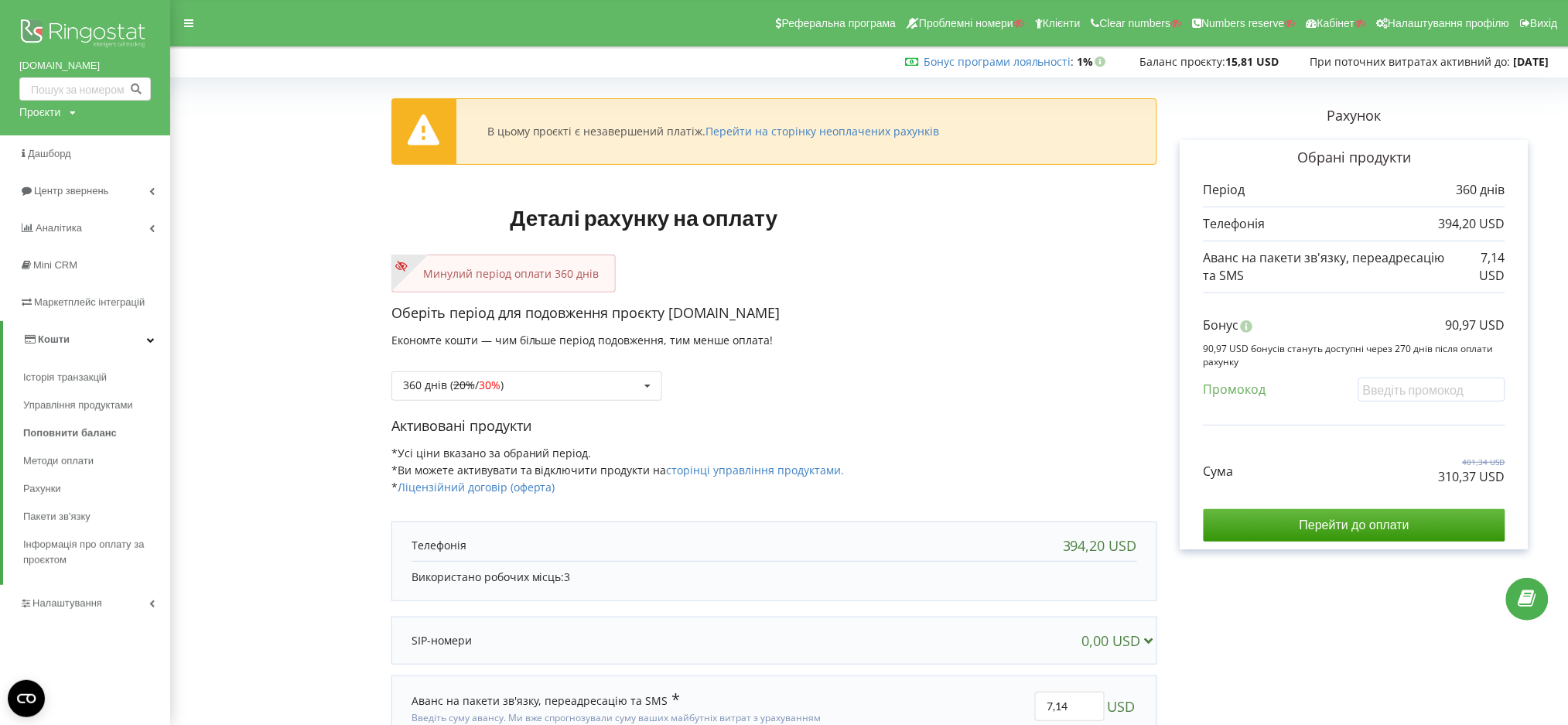
click at [29, 115] on div "Проєкти" at bounding box center [39, 112] width 41 height 15
click at [51, 153] on input "text" at bounding box center [67, 144] width 77 height 22
paste input "[DOMAIN_NAME]"
type input "[DOMAIN_NAME]"
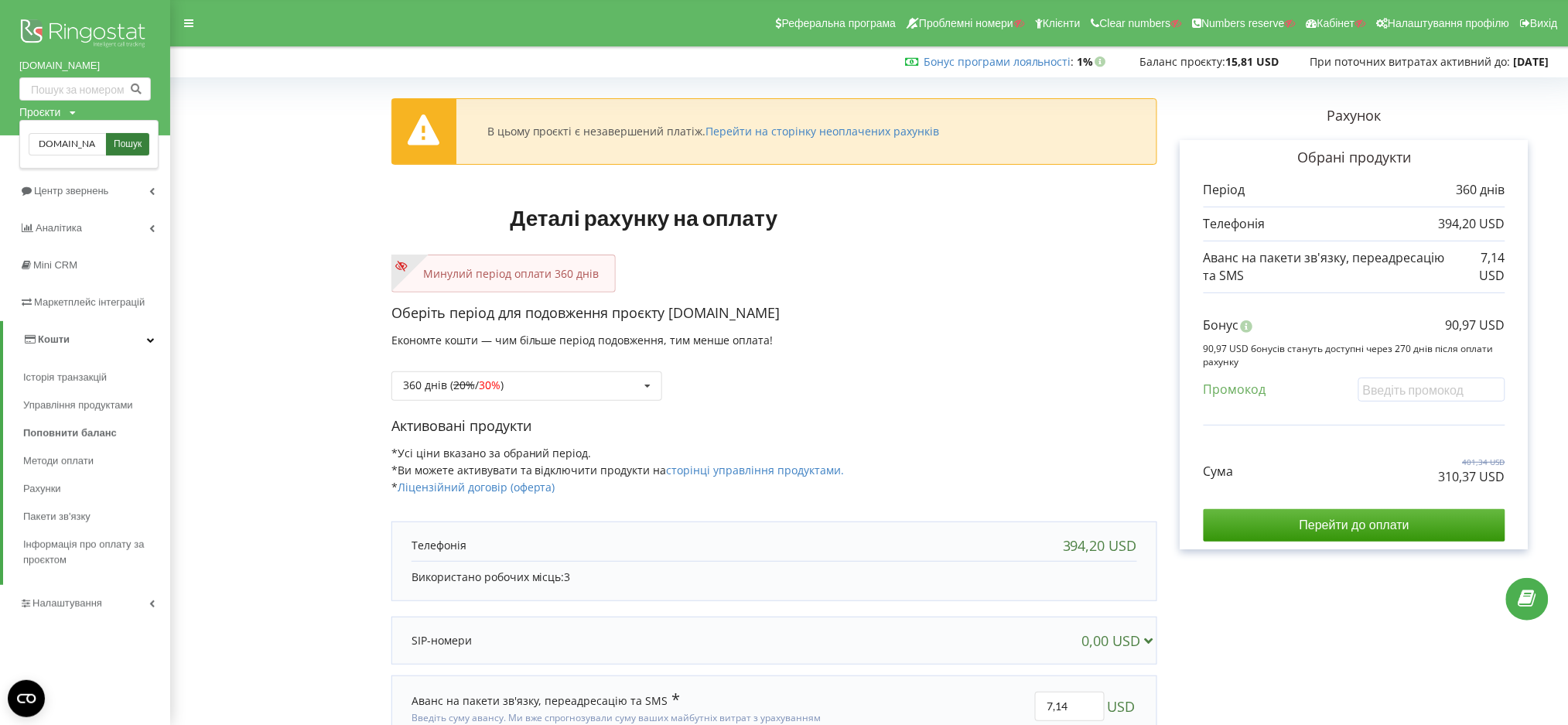
scroll to position [0, 0]
click at [122, 139] on span "Пошук" at bounding box center [128, 145] width 28 height 14
